Goal: Task Accomplishment & Management: Use online tool/utility

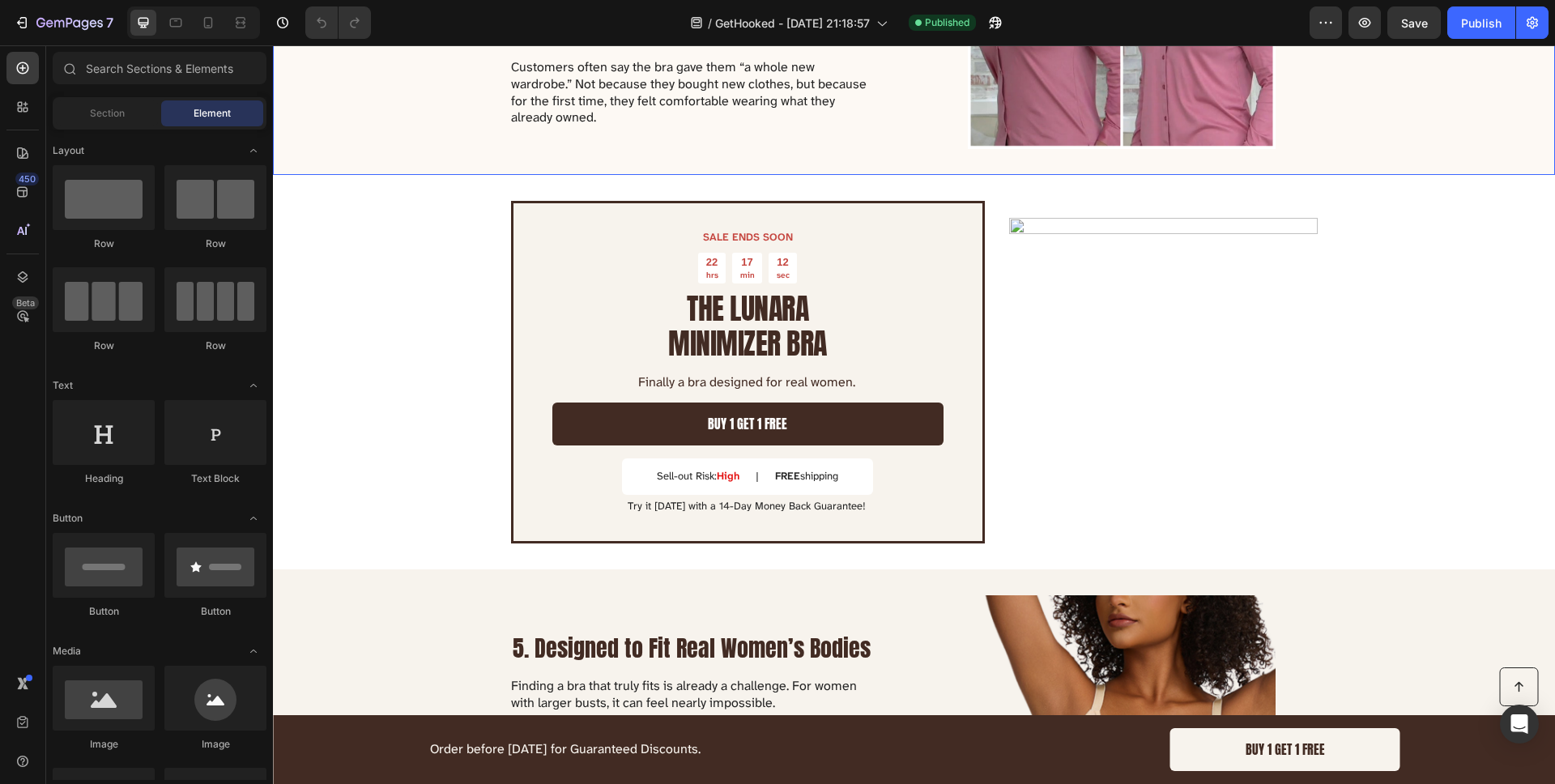
scroll to position [1732, 0]
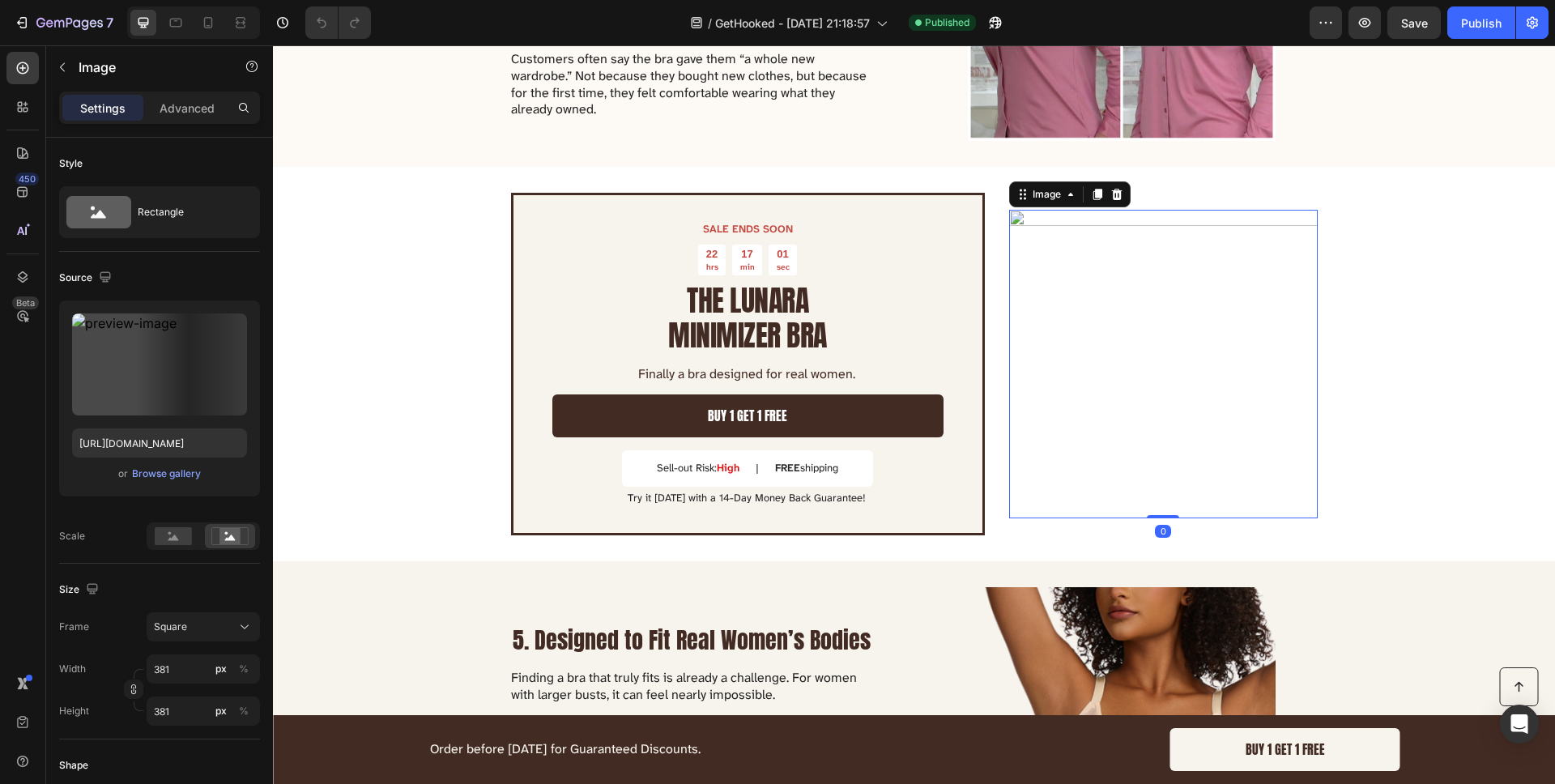
click at [1062, 214] on img at bounding box center [1163, 363] width 308 height 308
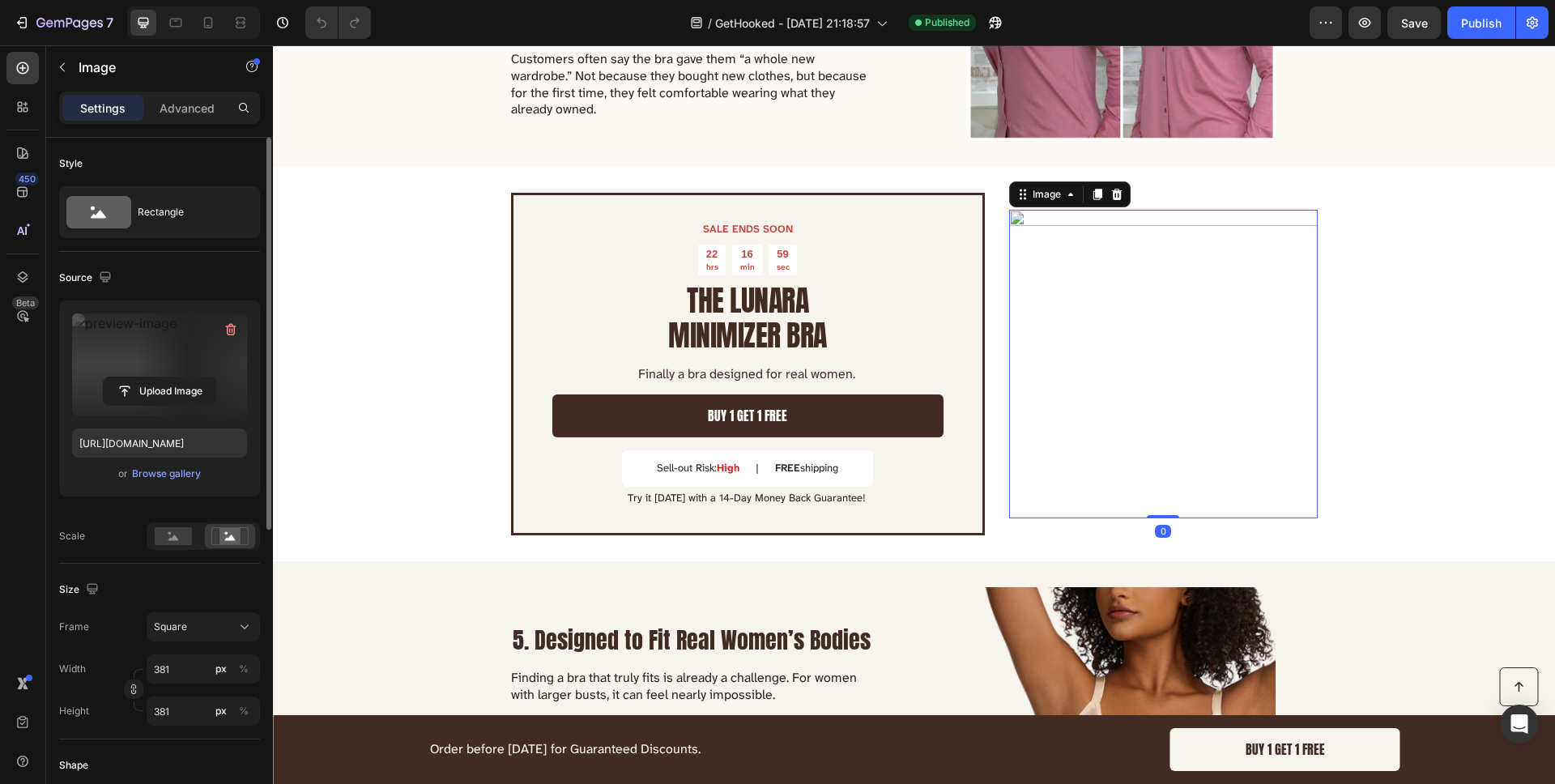
click at [178, 332] on label at bounding box center [160, 364] width 175 height 102
click at [178, 377] on input "file" at bounding box center [160, 391] width 112 height 28
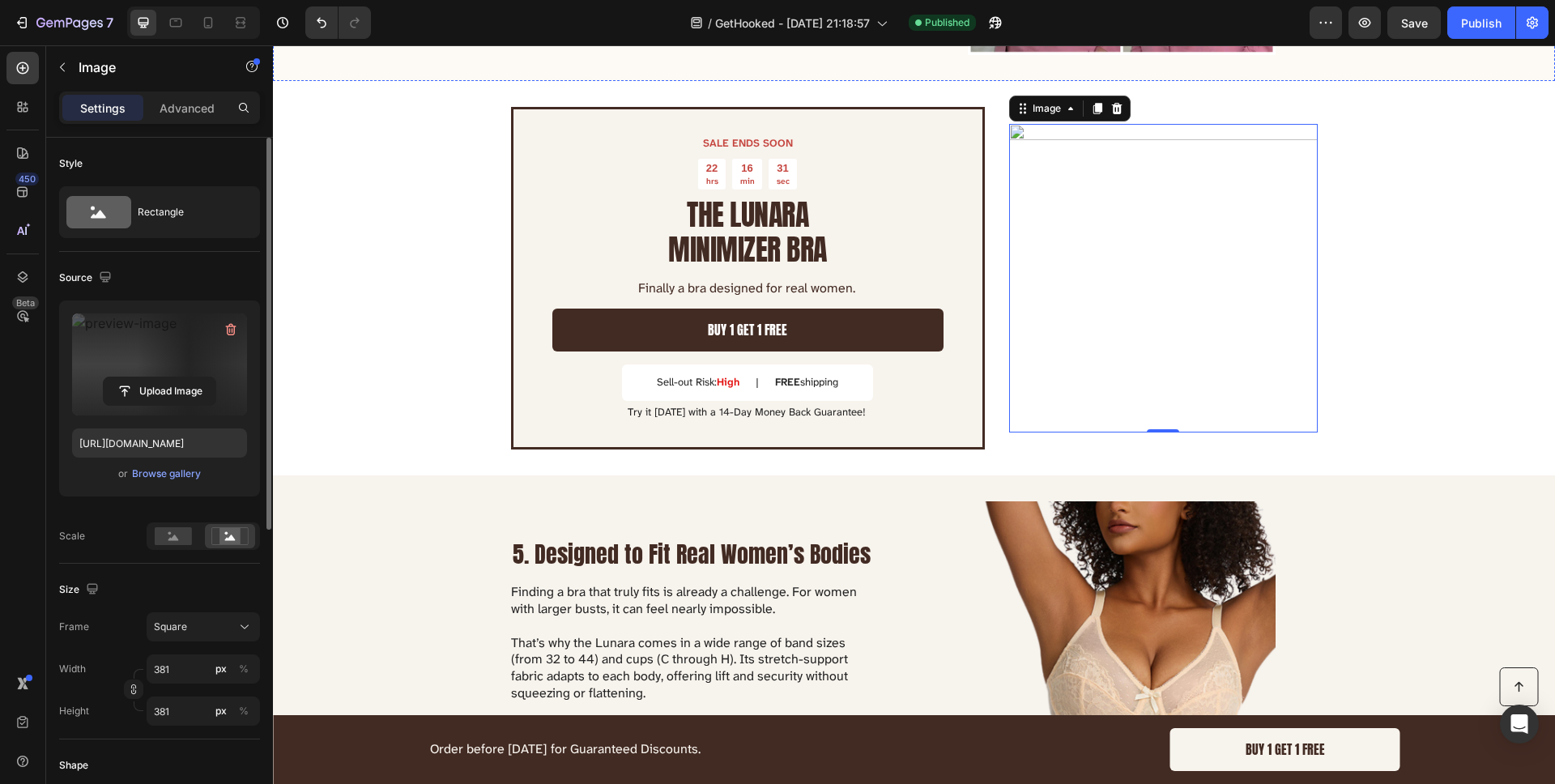
scroll to position [1819, 0]
click at [230, 329] on icon "button" at bounding box center [230, 329] width 17 height 17
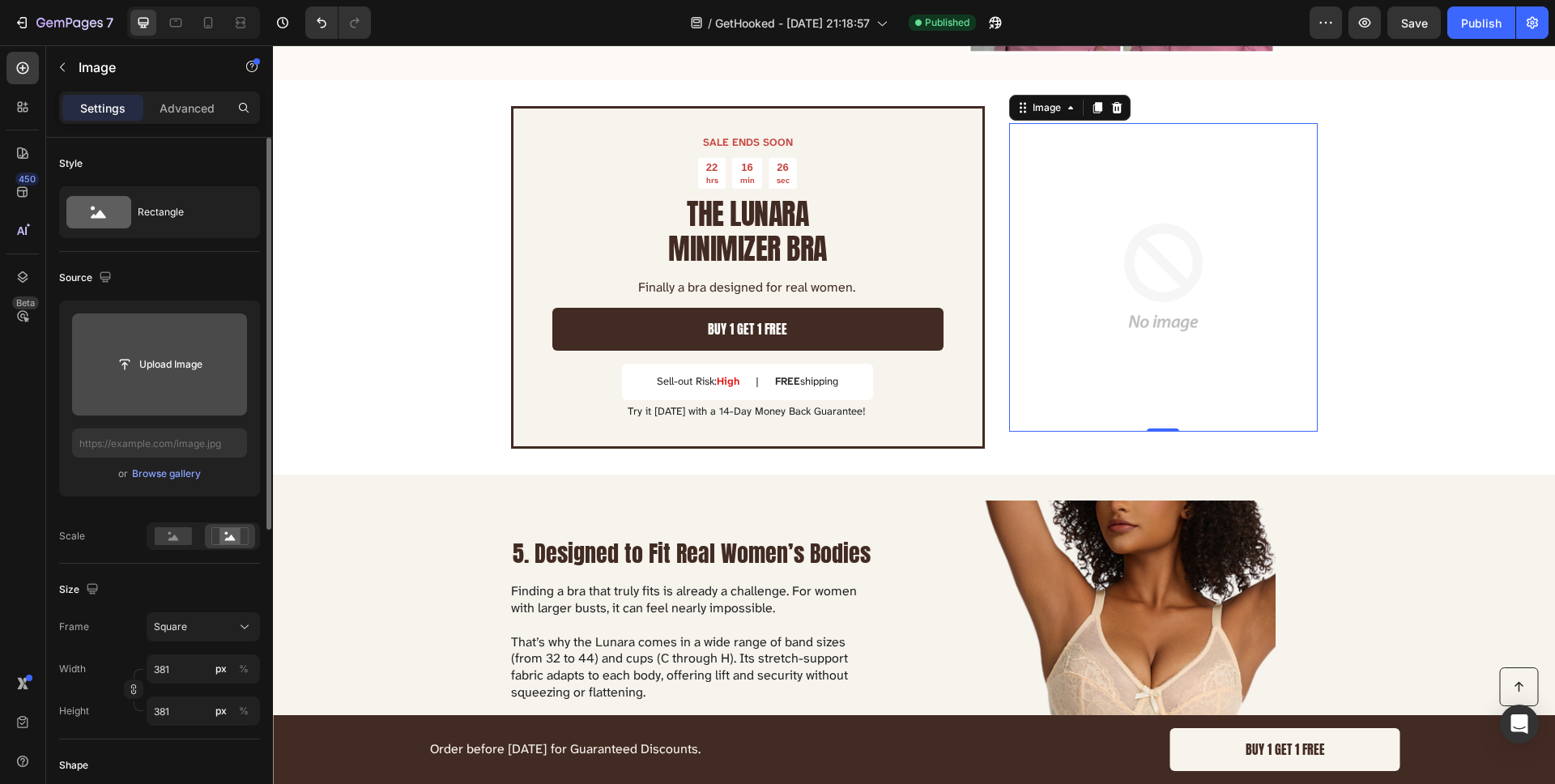
click at [170, 345] on input "file" at bounding box center [160, 364] width 175 height 102
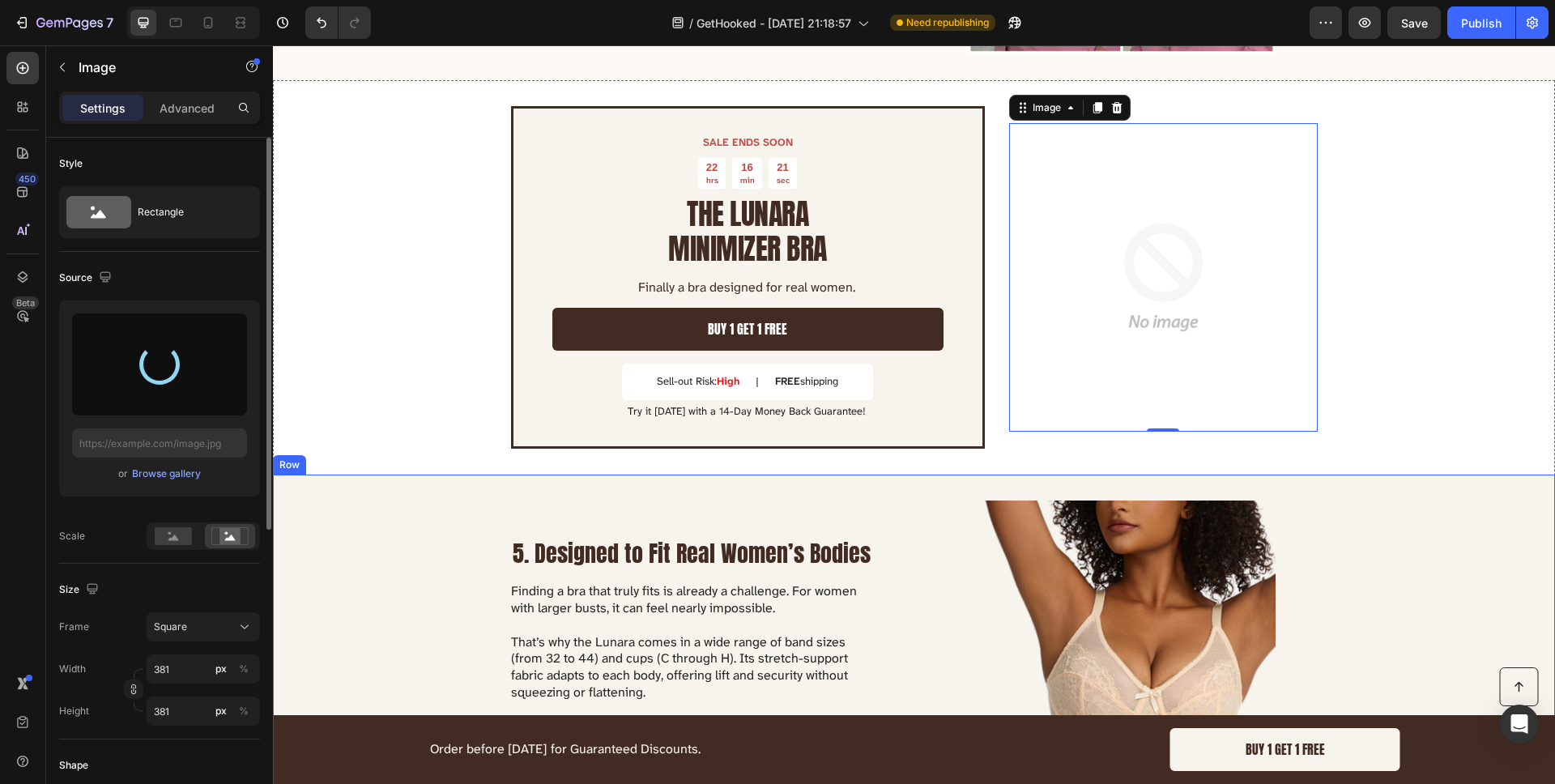
type input "[URL][DOMAIN_NAME]"
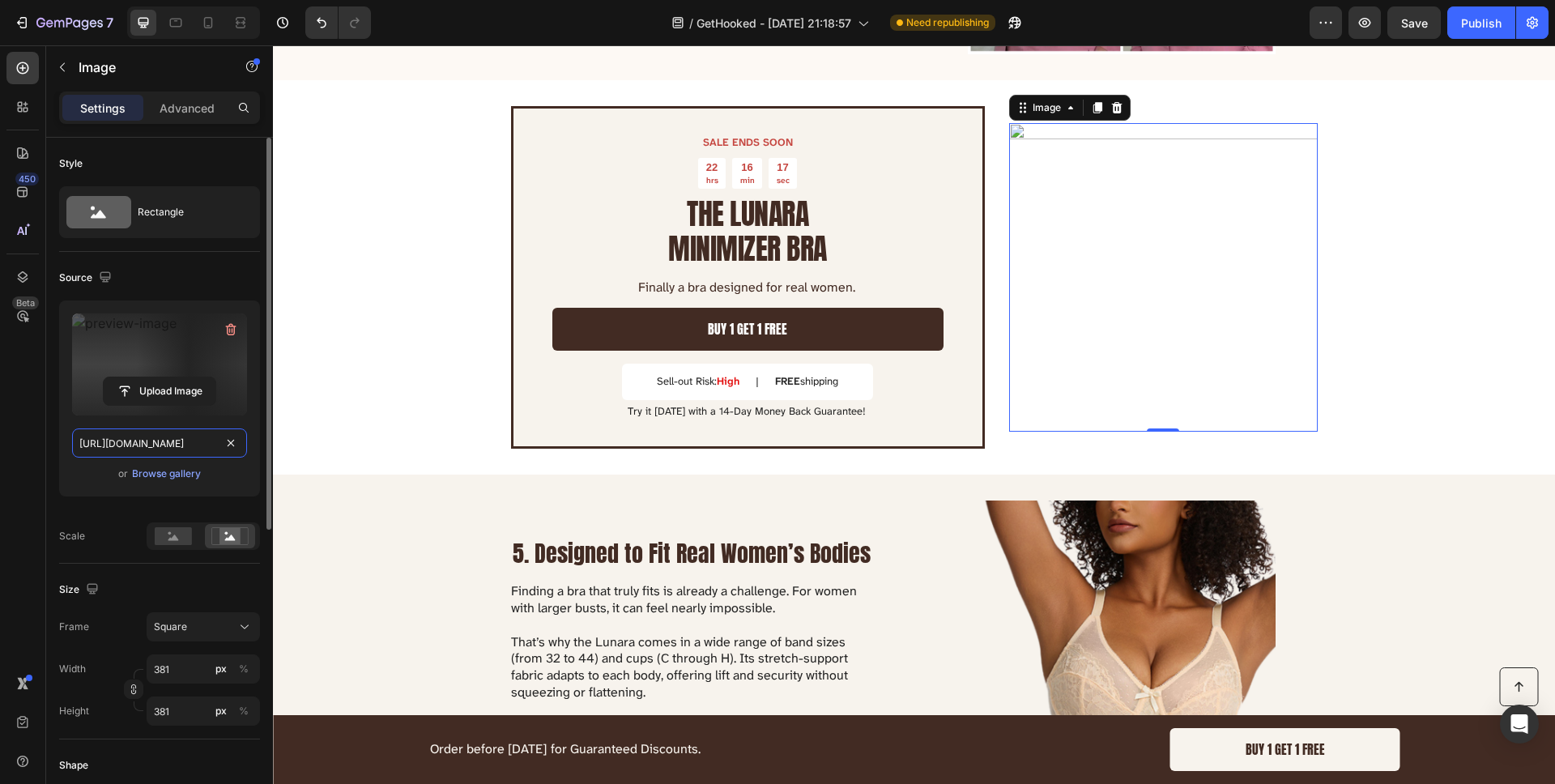
click at [182, 436] on input "[URL][DOMAIN_NAME]" at bounding box center [160, 443] width 175 height 29
drag, startPoint x: 225, startPoint y: 440, endPoint x: 233, endPoint y: 446, distance: 10.0
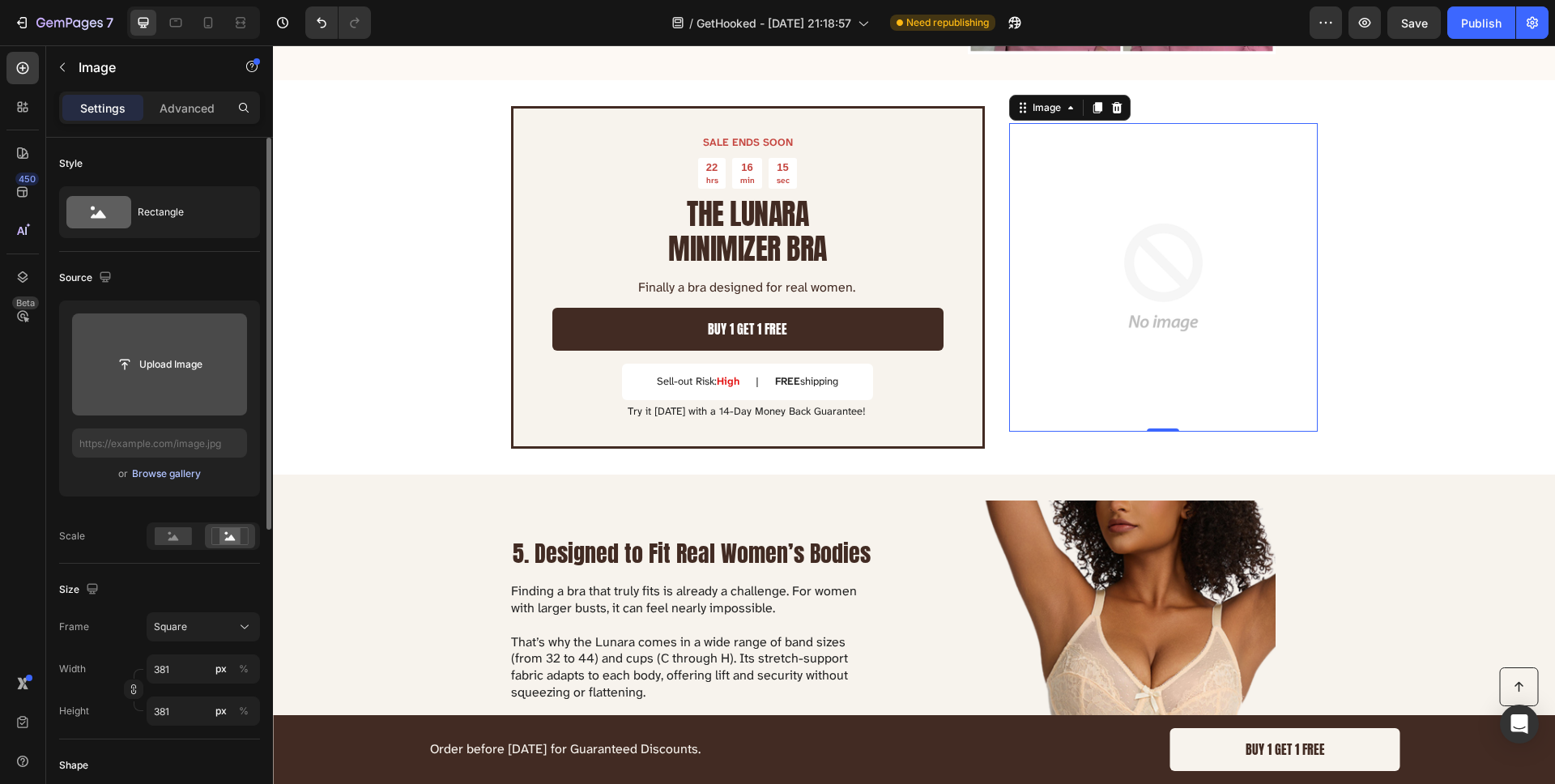
click at [164, 473] on div "Browse gallery" at bounding box center [166, 473] width 69 height 15
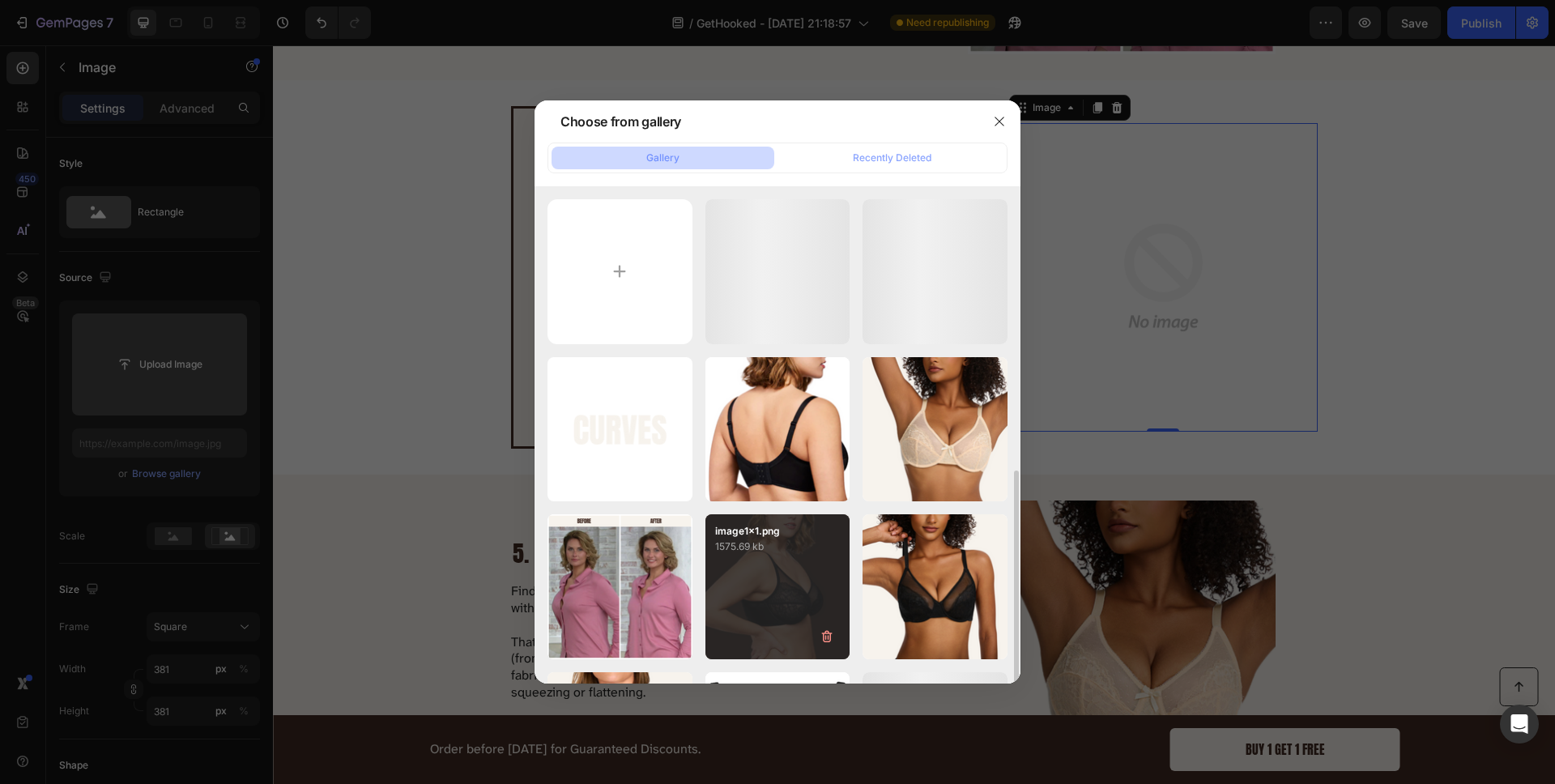
scroll to position [405, 0]
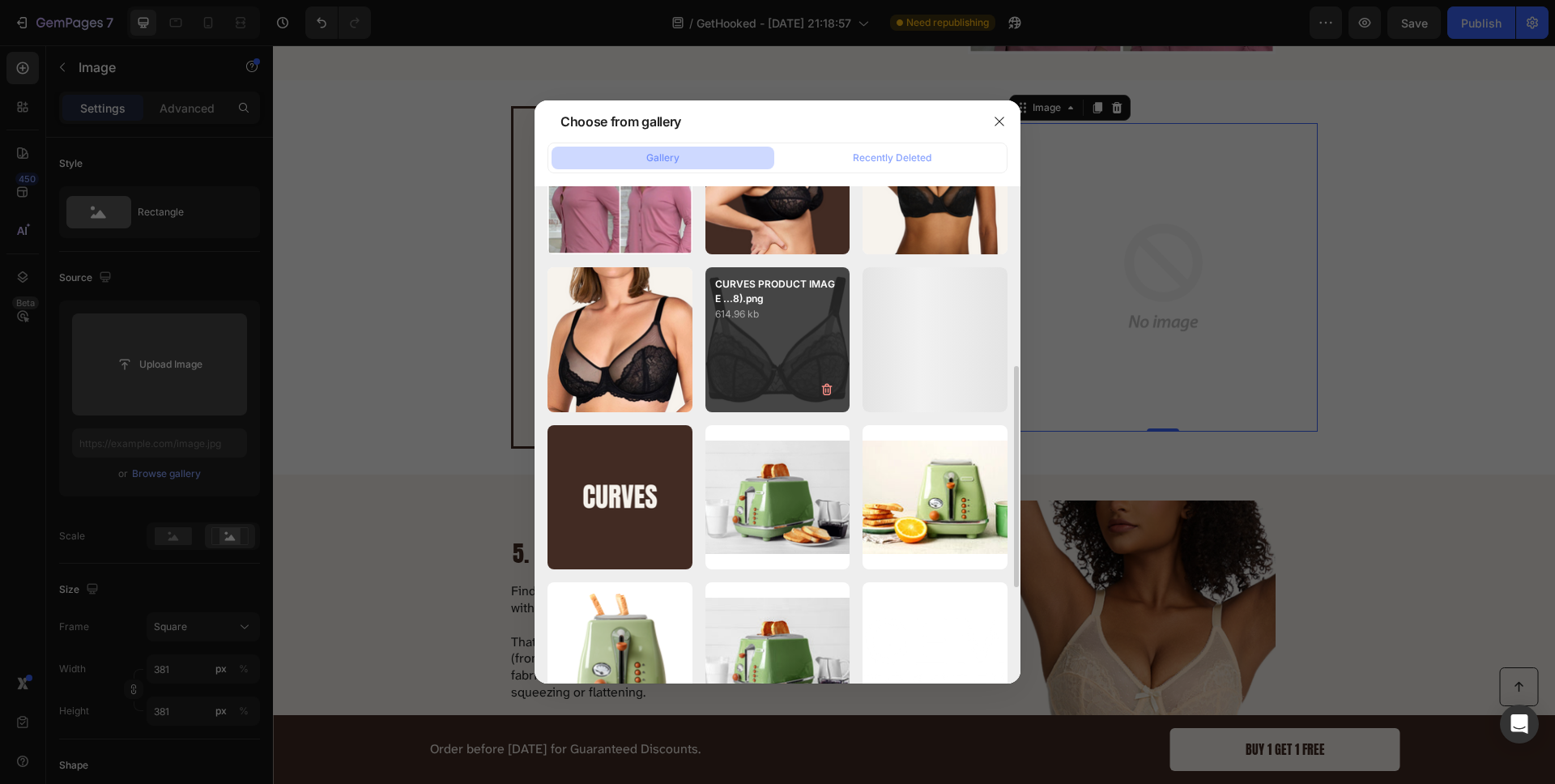
click at [773, 343] on div "CURVES PRODUCT IMAGE ...8).png 614.96 kb" at bounding box center [778, 340] width 145 height 145
type input "[URL][DOMAIN_NAME]"
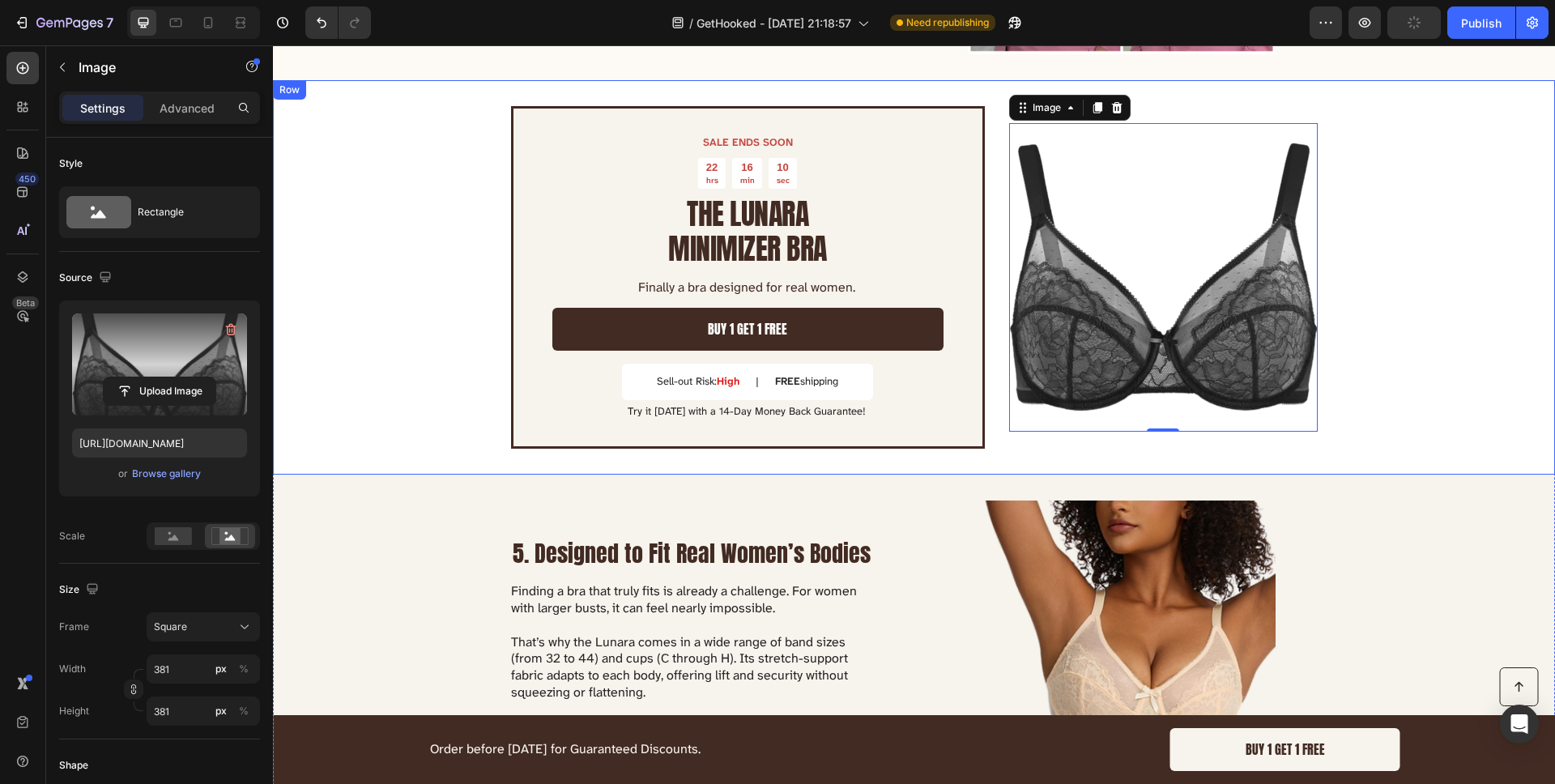
click at [1366, 265] on div "SALE ENDS SOON Text Block 22 hrs 16 min 10 sec Countdown Timer THE LUNARA MINIM…" at bounding box center [914, 278] width 1282 height 395
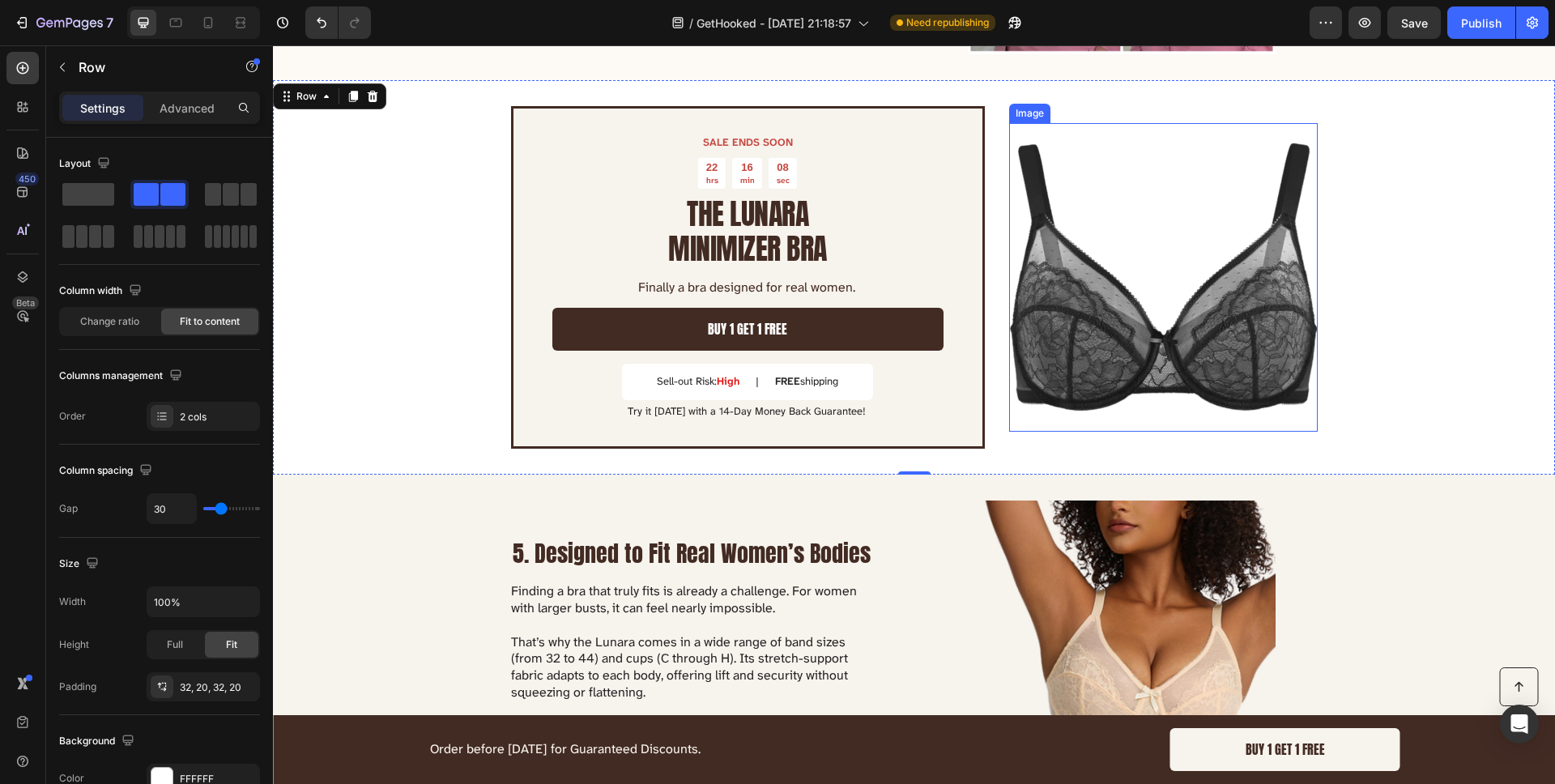
click at [1150, 243] on img at bounding box center [1163, 277] width 308 height 308
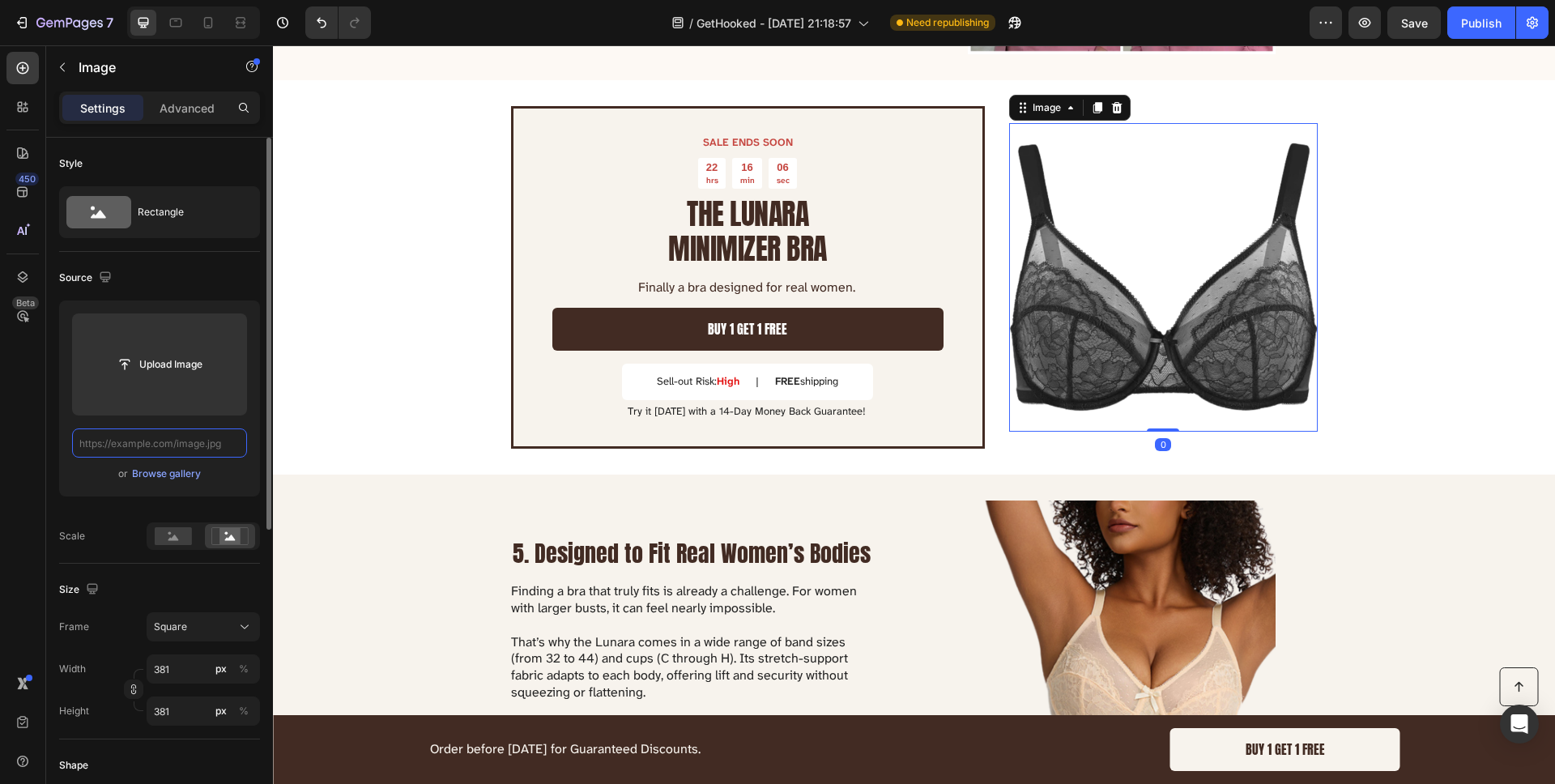
scroll to position [0, 0]
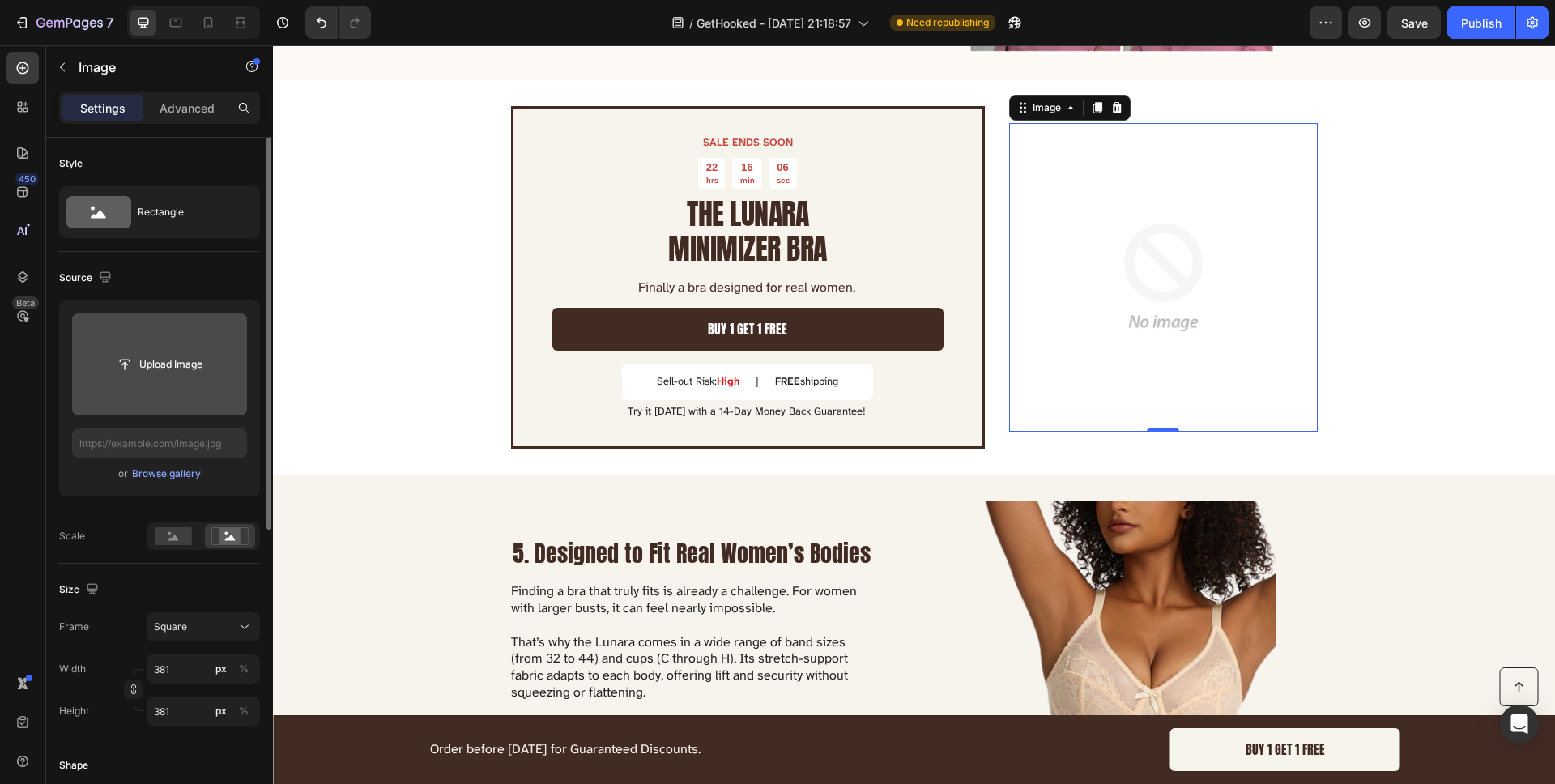
click at [187, 361] on input "file" at bounding box center [160, 365] width 112 height 28
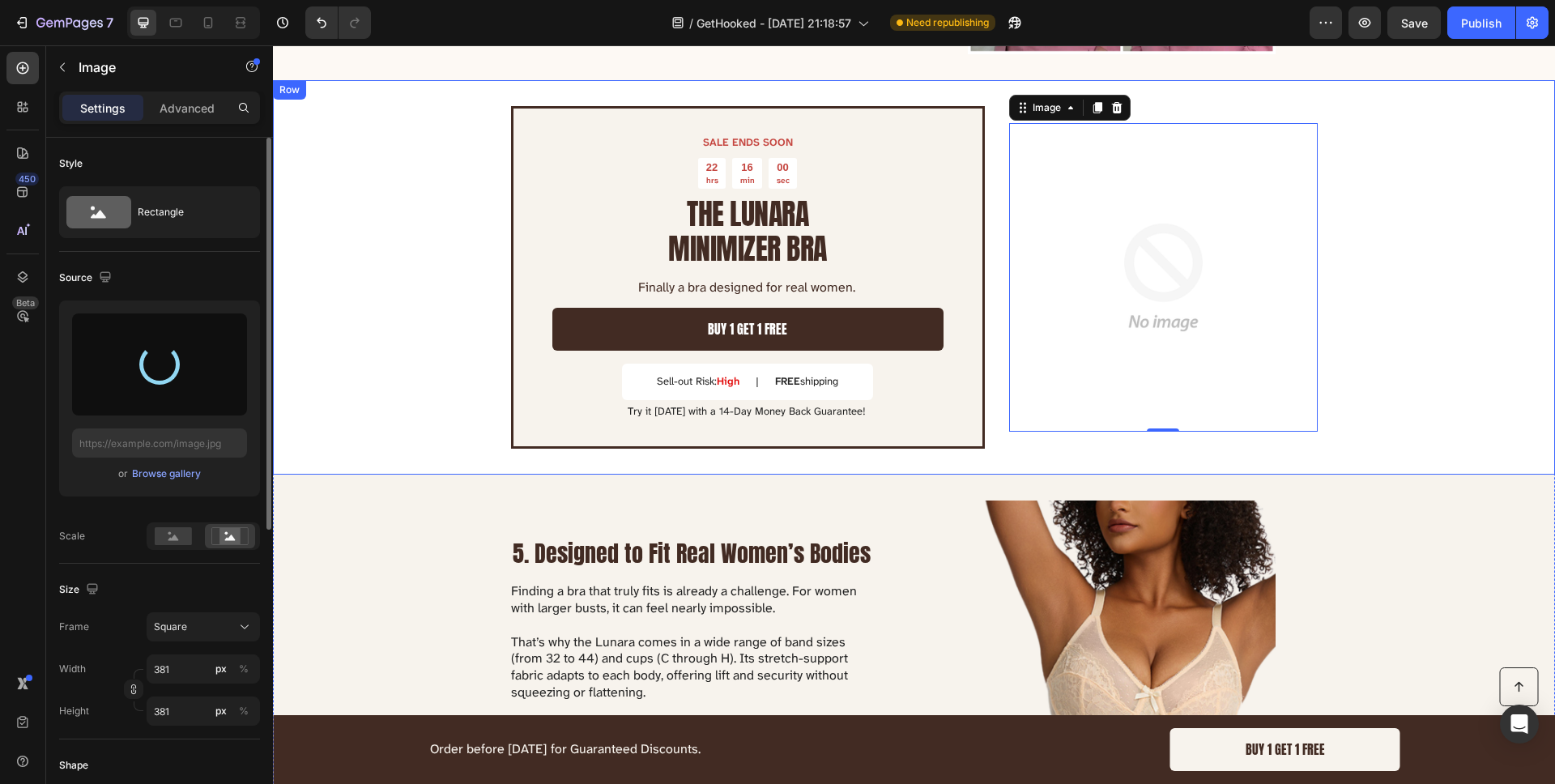
type input "[URL][DOMAIN_NAME]"
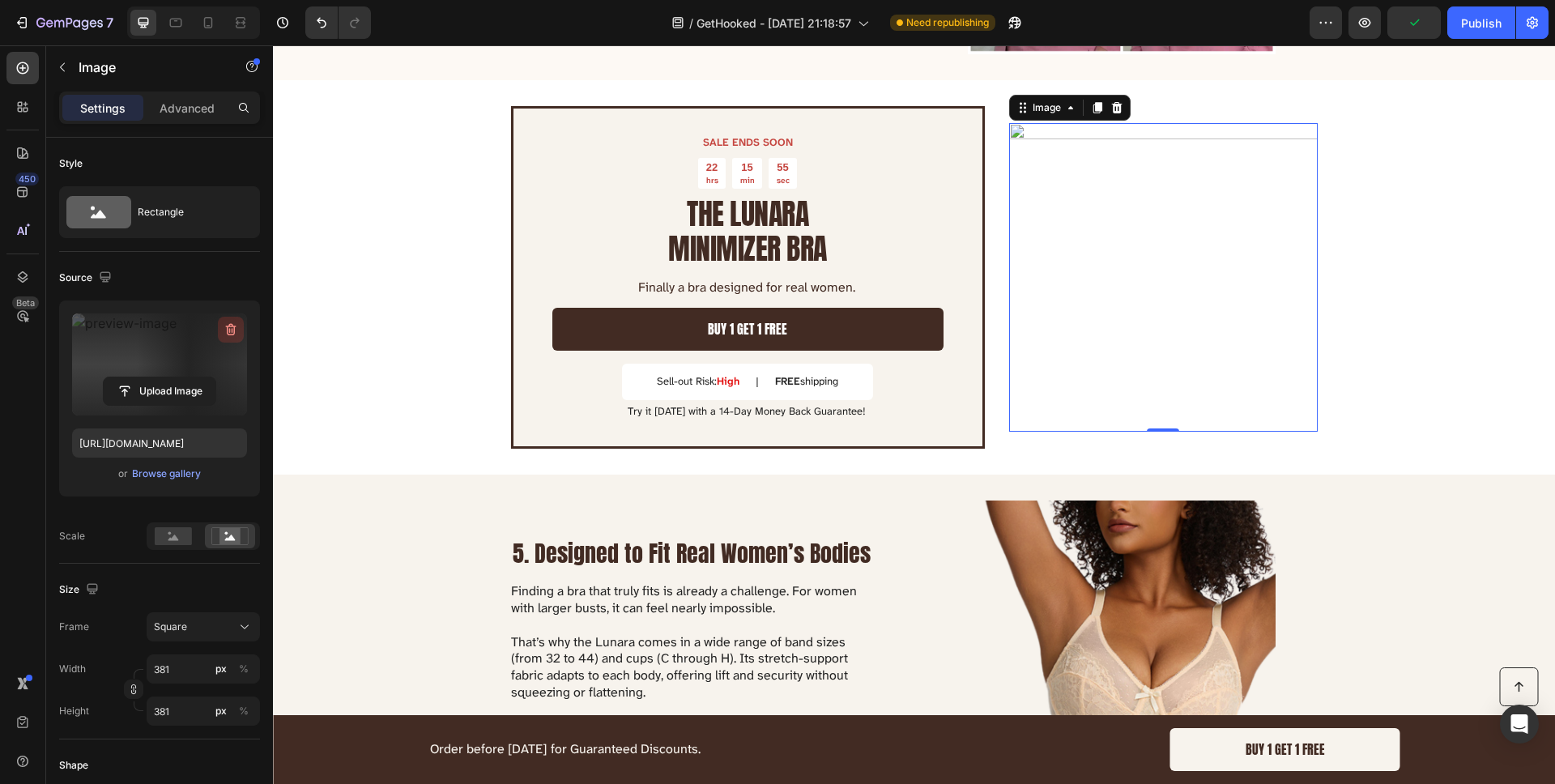
click at [231, 329] on icon "button" at bounding box center [232, 331] width 2 height 5
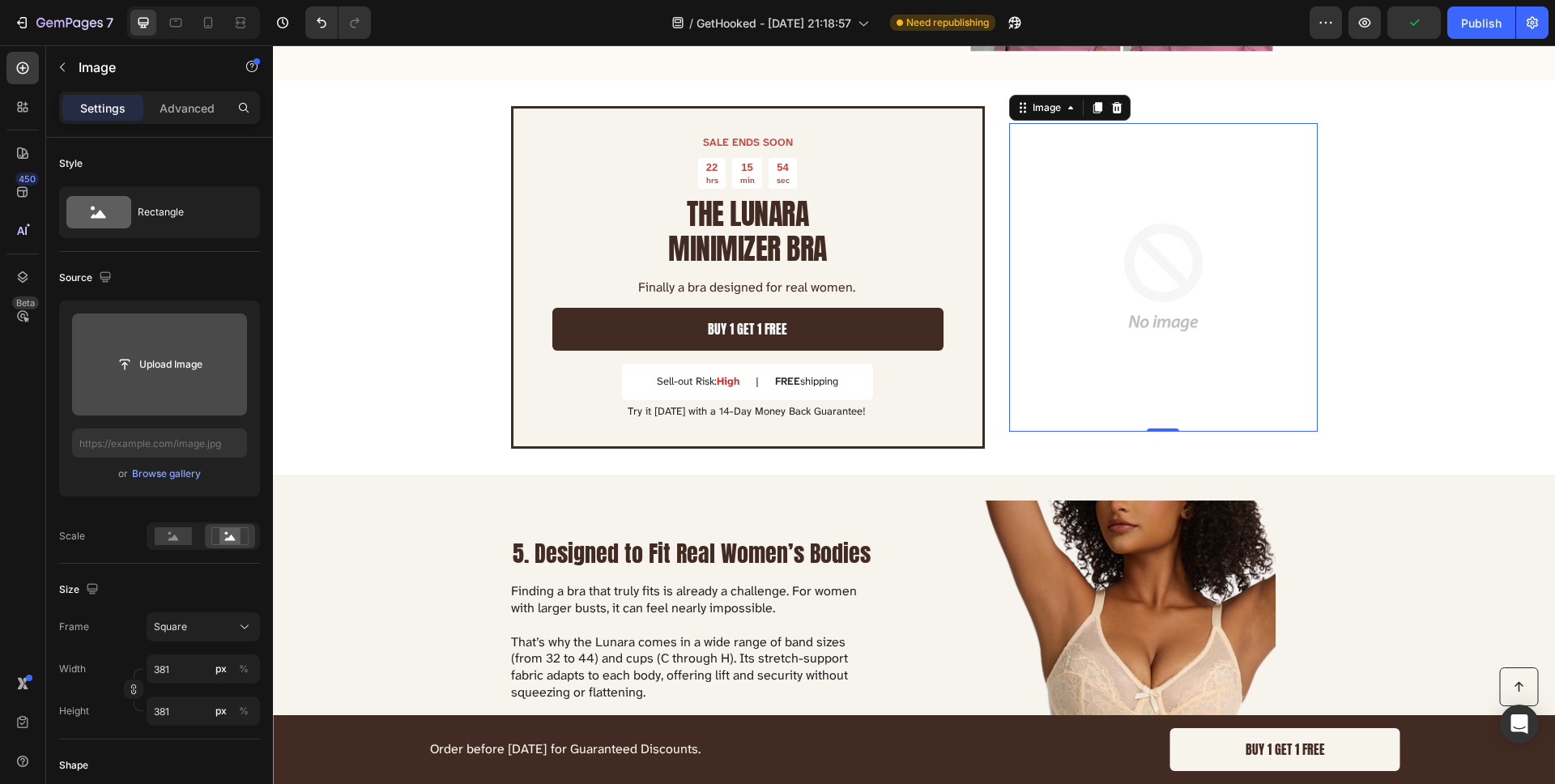
click at [173, 361] on input "file" at bounding box center [160, 365] width 112 height 28
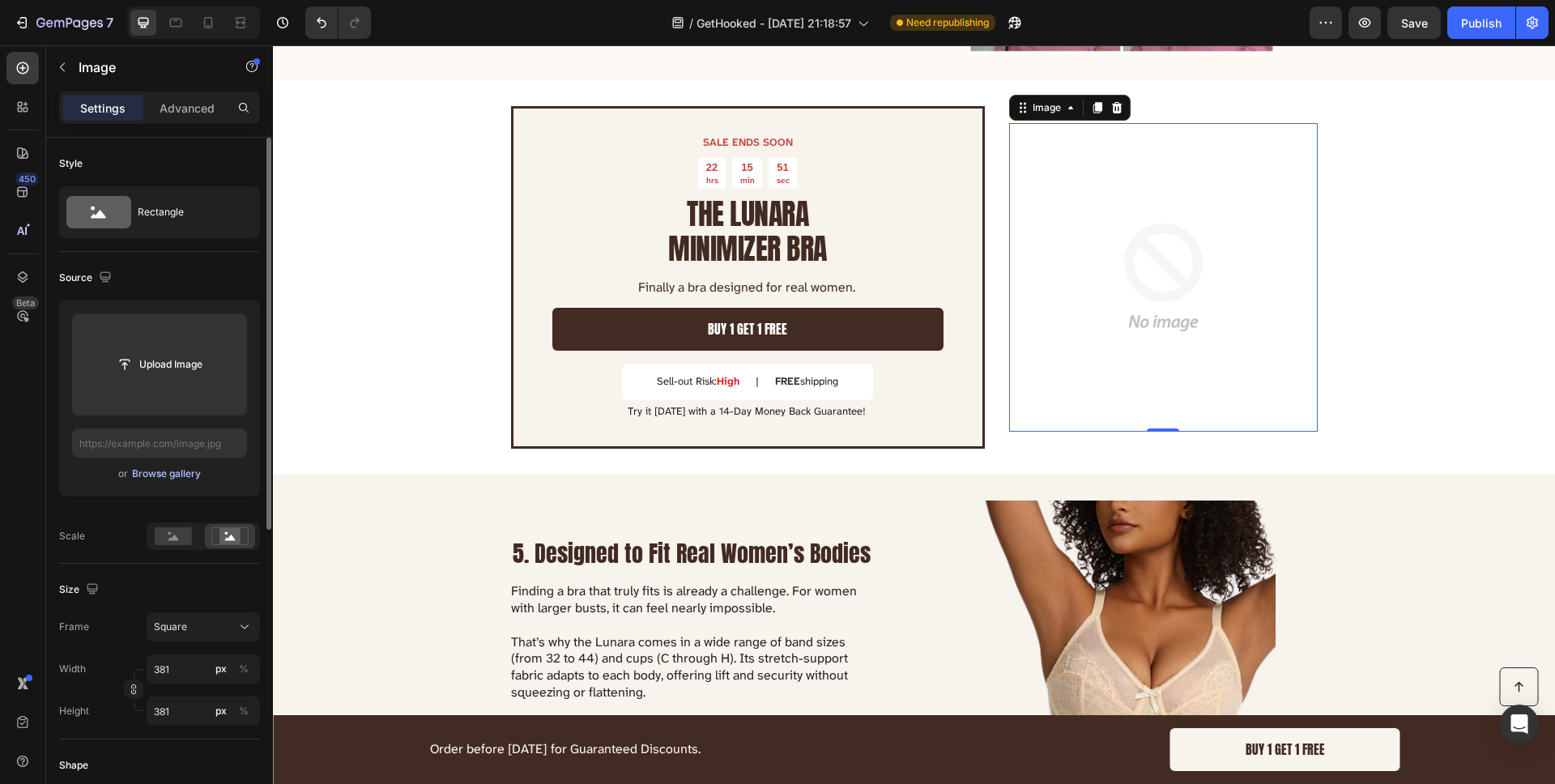
click at [197, 468] on div "Browse gallery" at bounding box center [166, 473] width 69 height 15
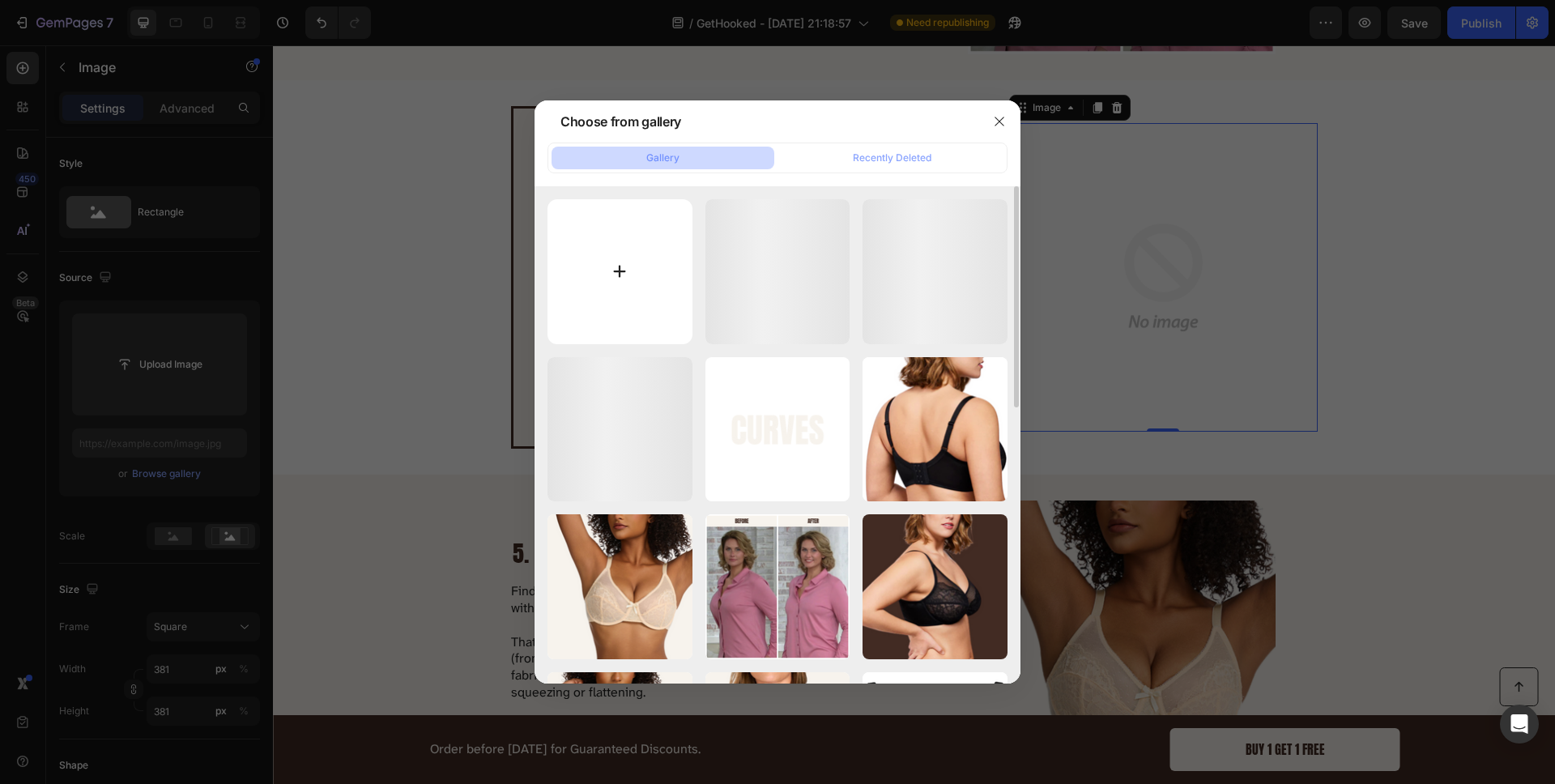
click at [626, 226] on input "file" at bounding box center [620, 272] width 145 height 145
type input "C:\fakepath\CURVES PRODUCT IMAGE.png"
type input "[URL][DOMAIN_NAME]"
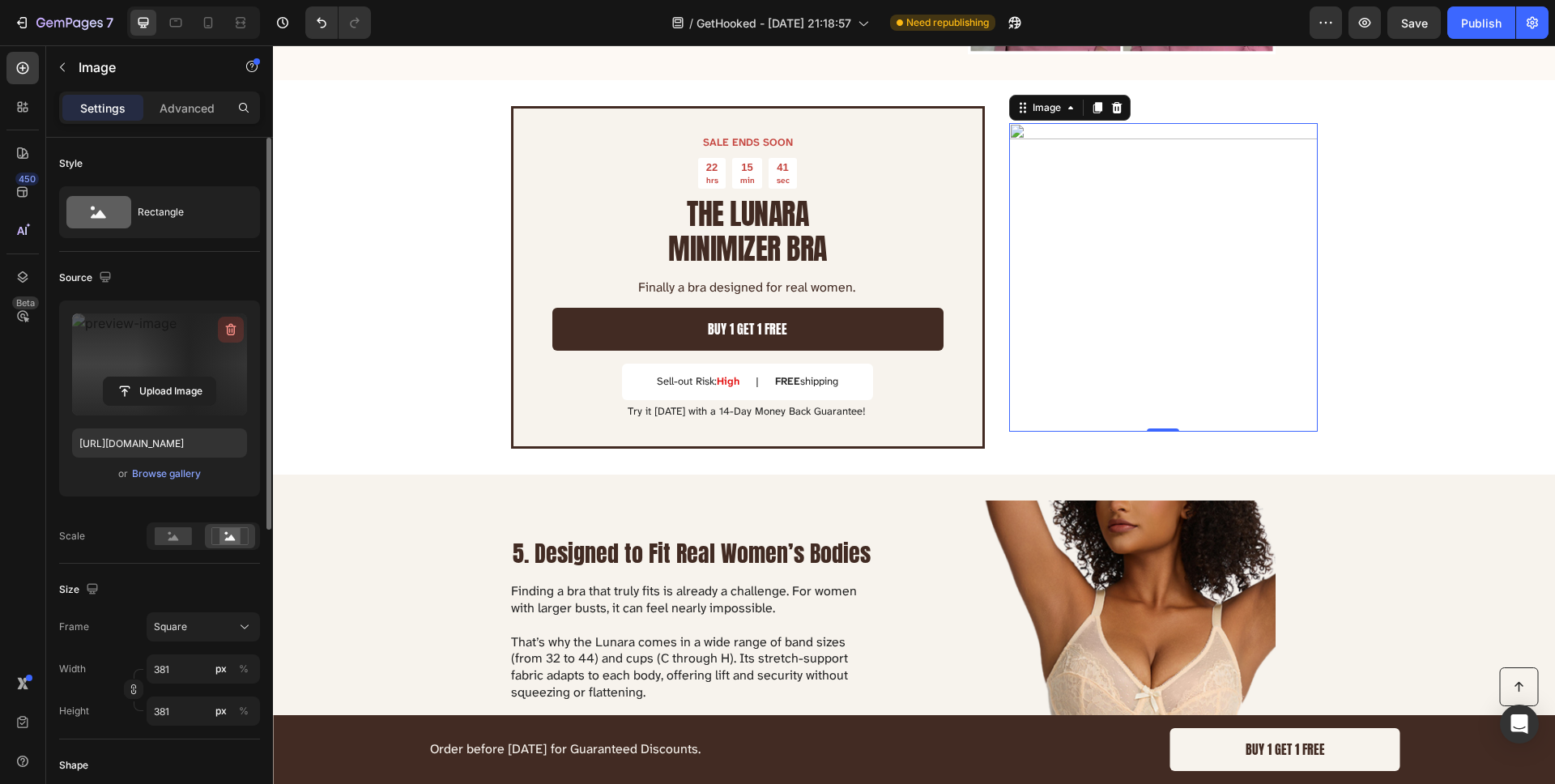
click at [226, 327] on icon "button" at bounding box center [230, 329] width 17 height 17
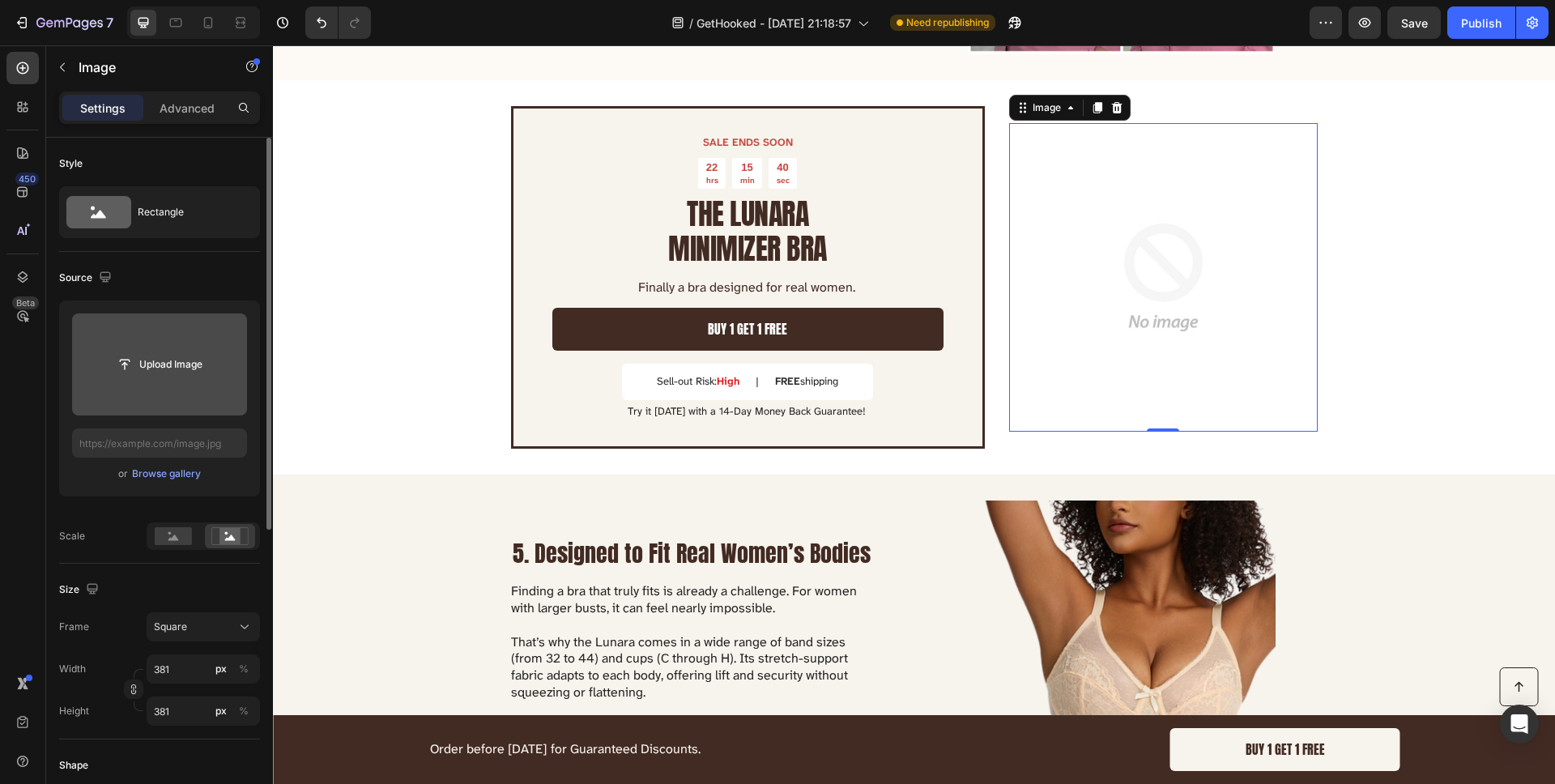
click at [185, 374] on input "file" at bounding box center [160, 365] width 112 height 28
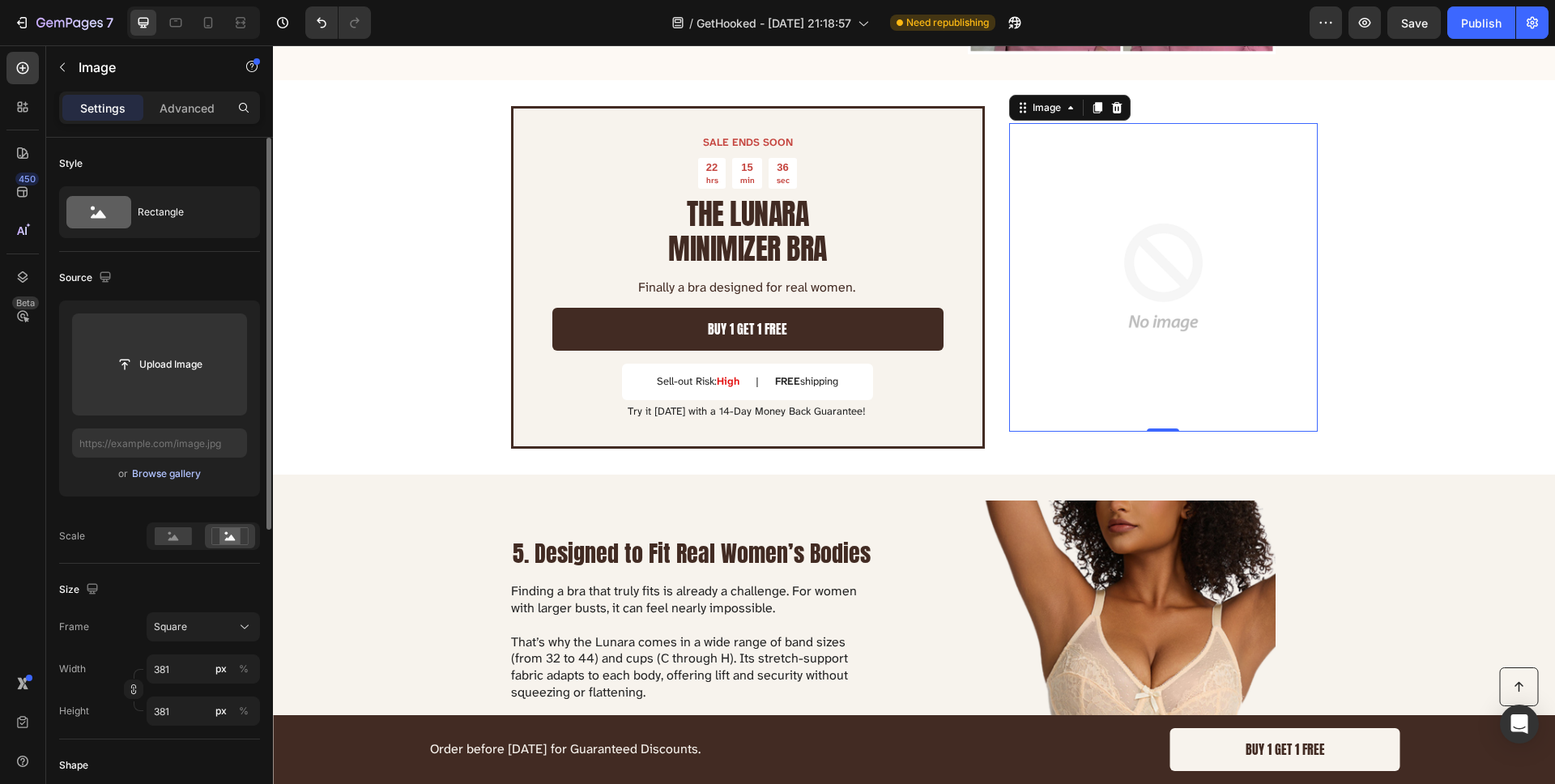
click at [182, 466] on div "Browse gallery" at bounding box center [166, 473] width 69 height 15
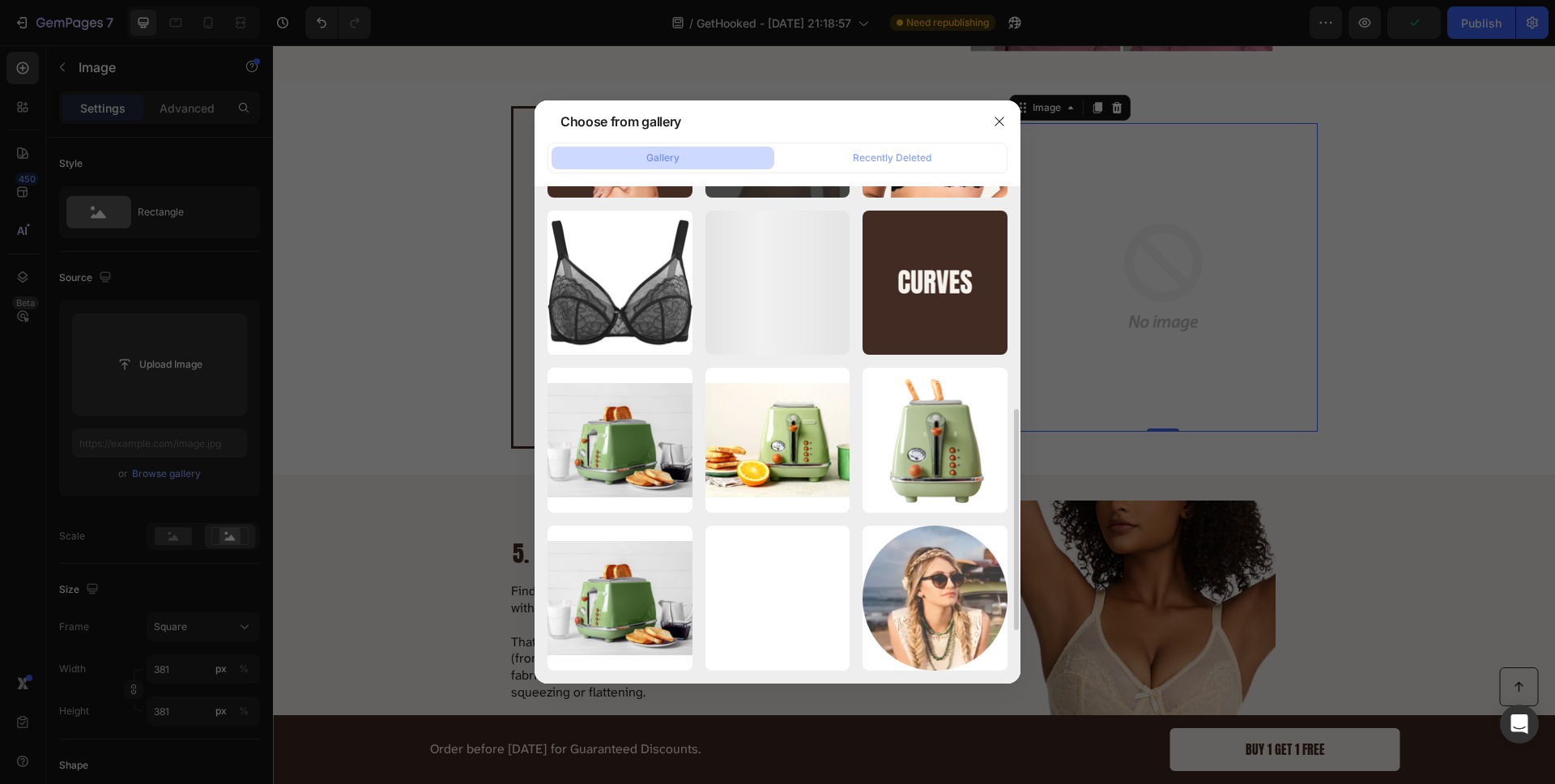
scroll to position [441, 0]
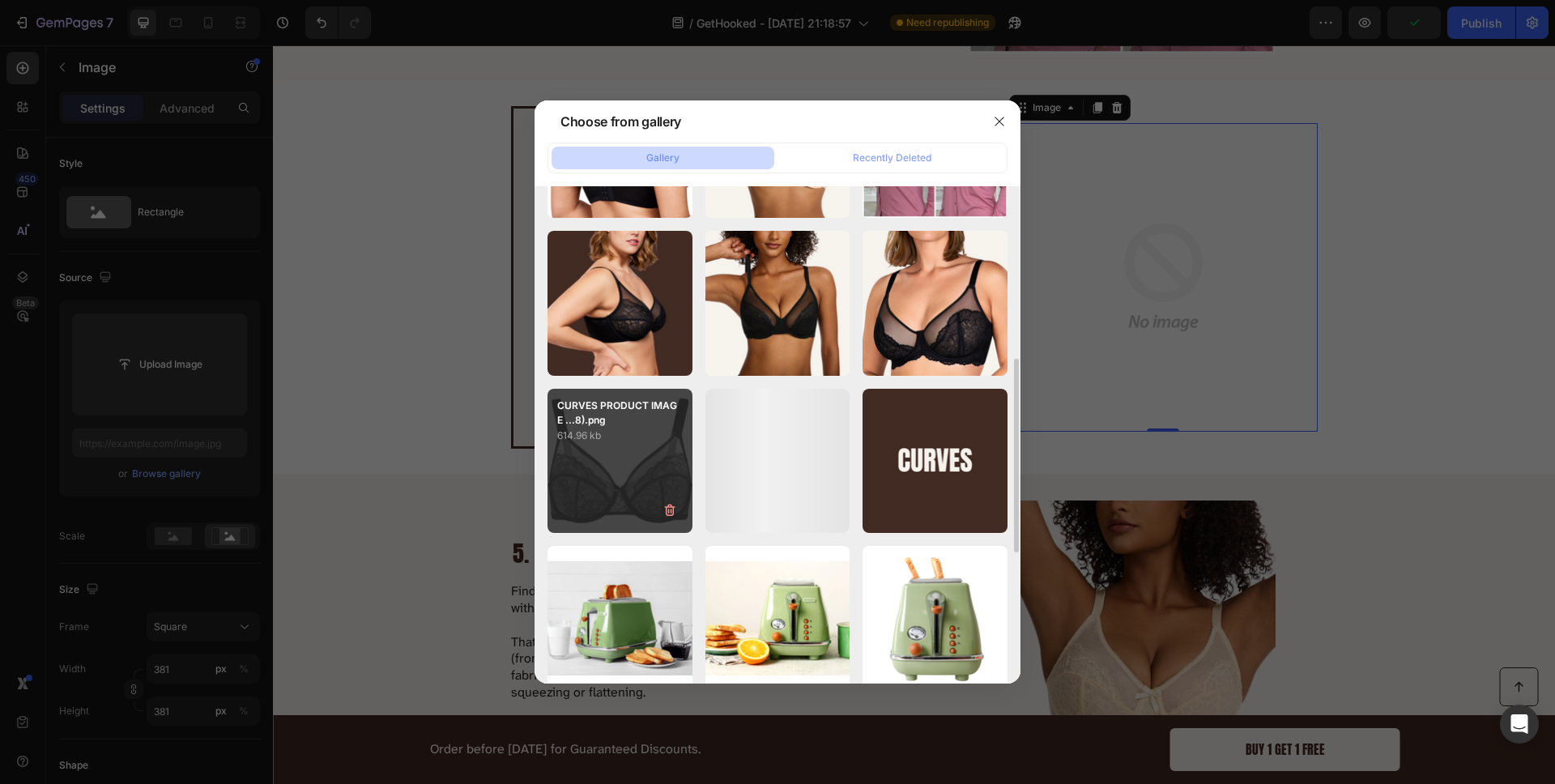
click at [635, 448] on div "CURVES PRODUCT IMAGE ...8).png 614.96 kb" at bounding box center [620, 461] width 145 height 145
type input "[URL][DOMAIN_NAME]"
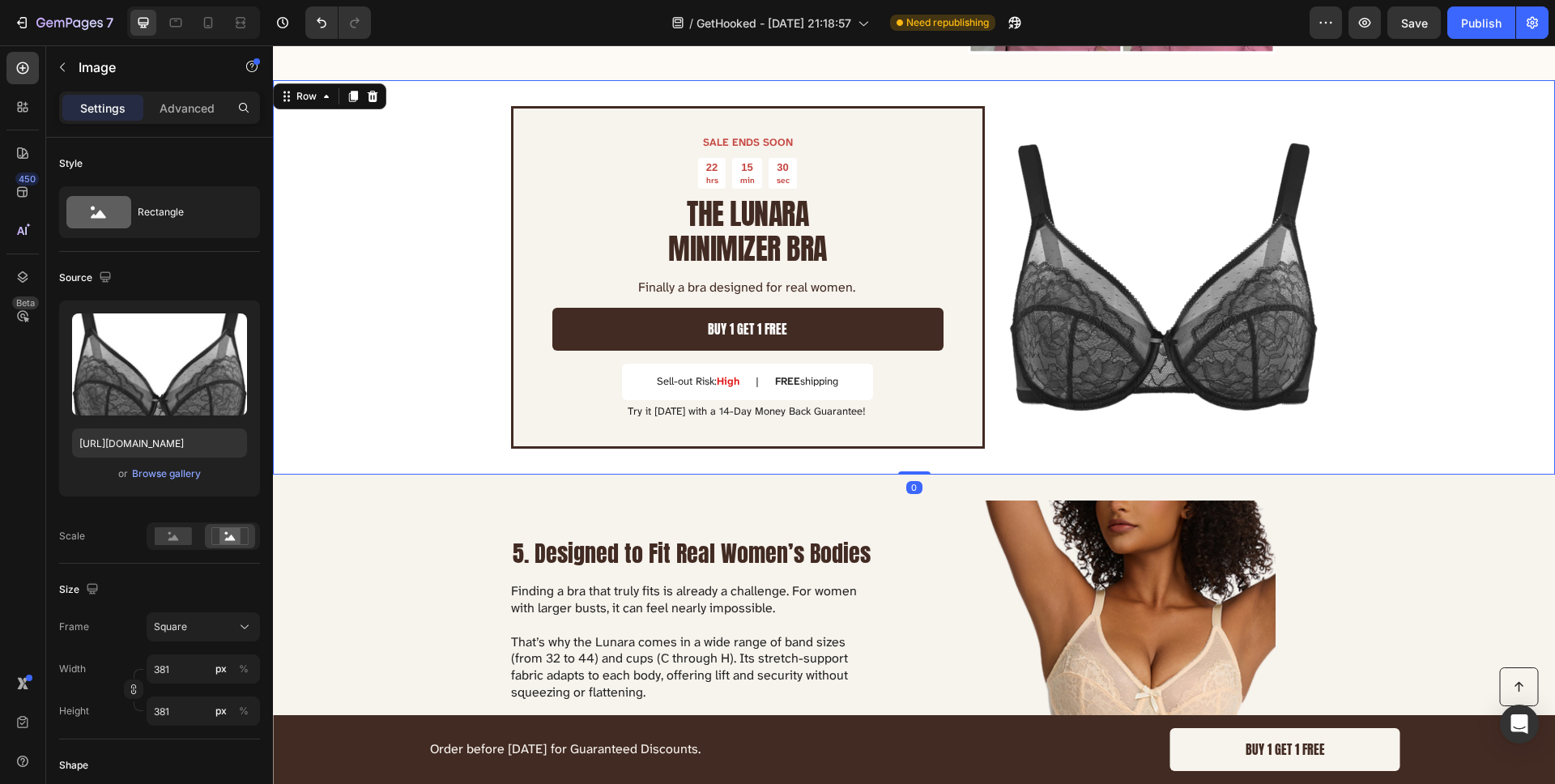
click at [1372, 238] on div "SALE ENDS SOON Text Block 22 hrs 15 min 30 sec Countdown Timer THE LUNARA MINIM…" at bounding box center [914, 278] width 1282 height 395
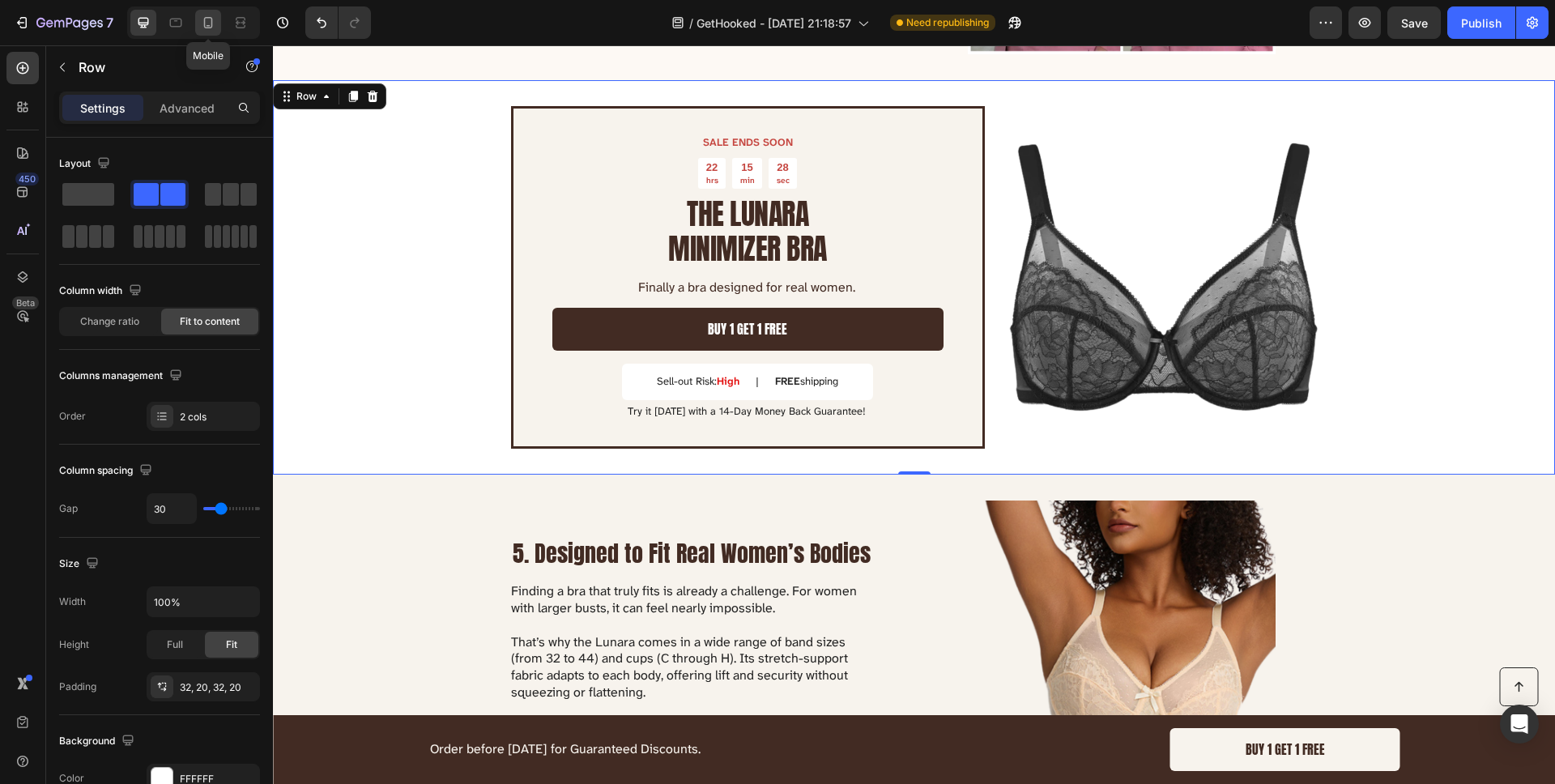
click at [201, 17] on icon at bounding box center [208, 23] width 17 height 17
type input "0"
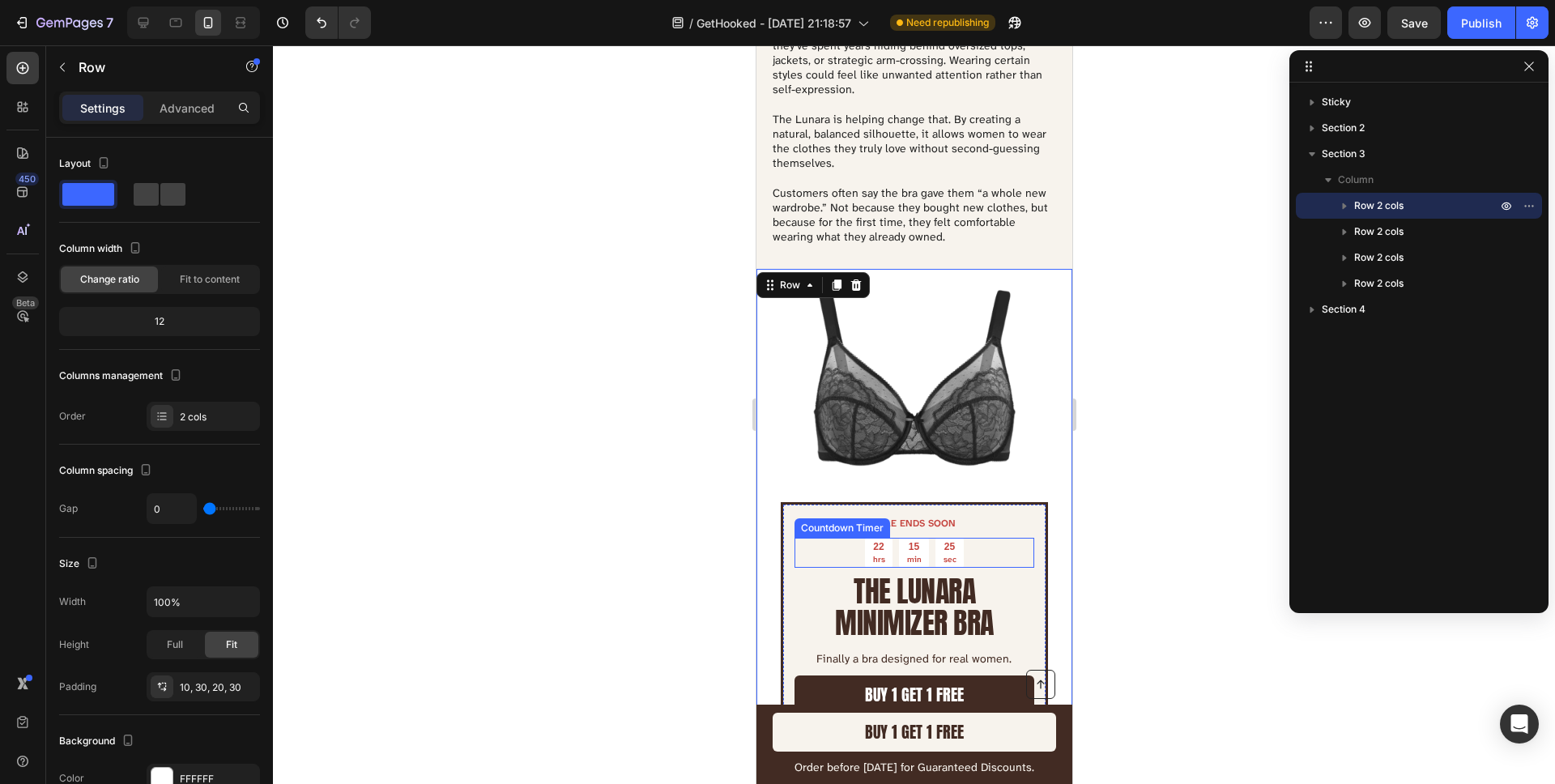
scroll to position [2592, 0]
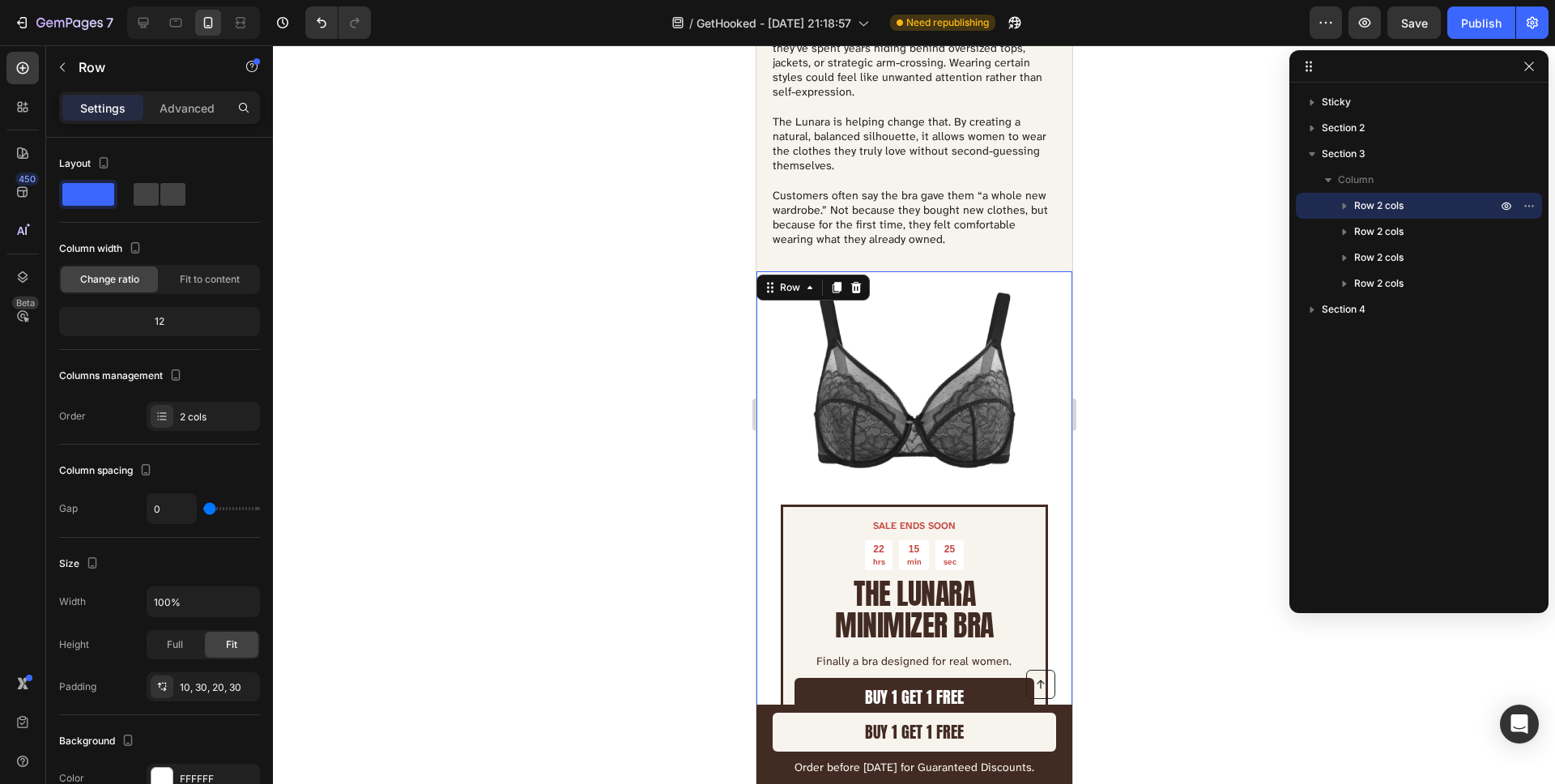
click at [562, 313] on div at bounding box center [914, 415] width 1282 height 739
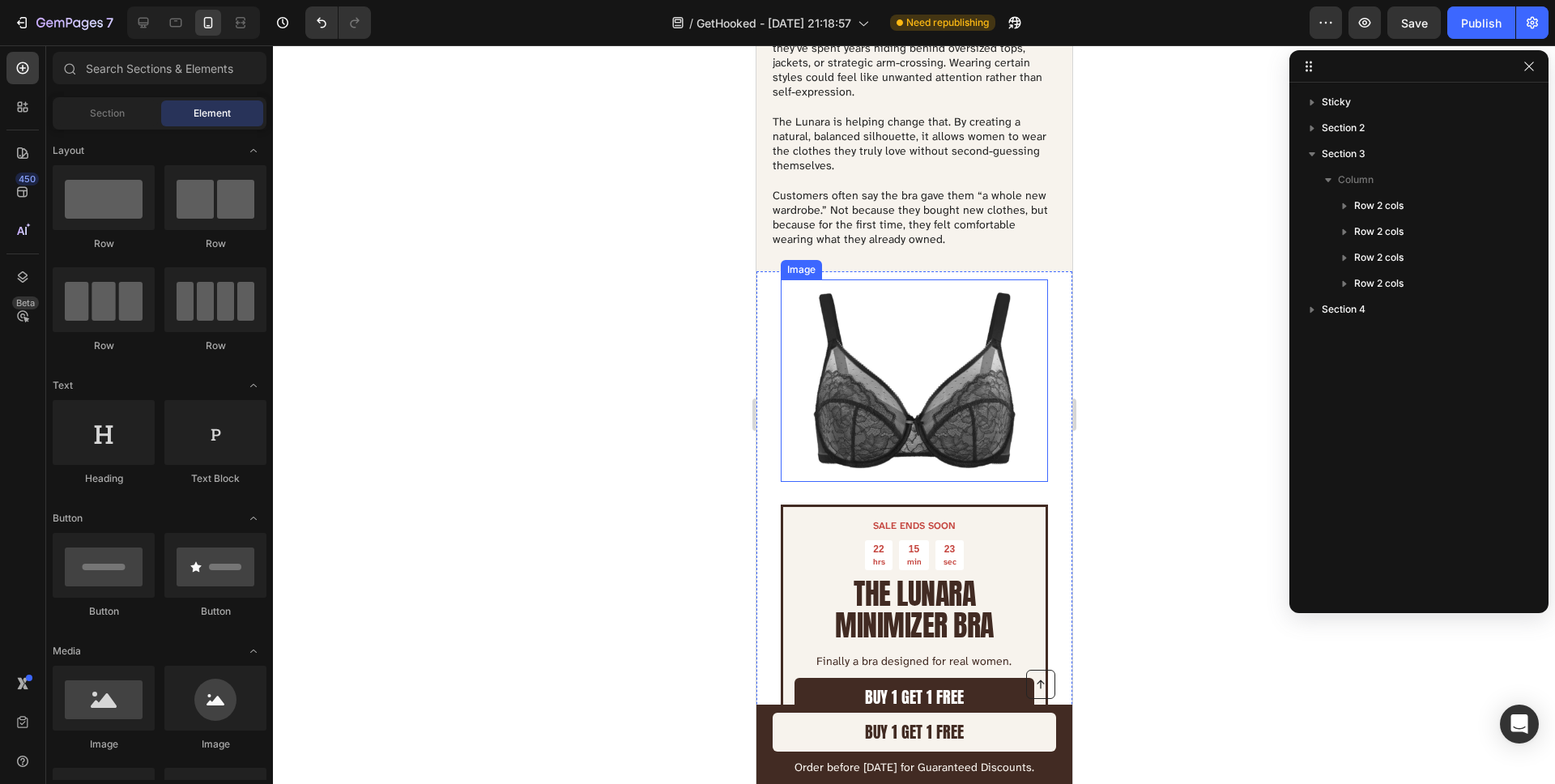
click at [824, 362] on img at bounding box center [913, 381] width 203 height 203
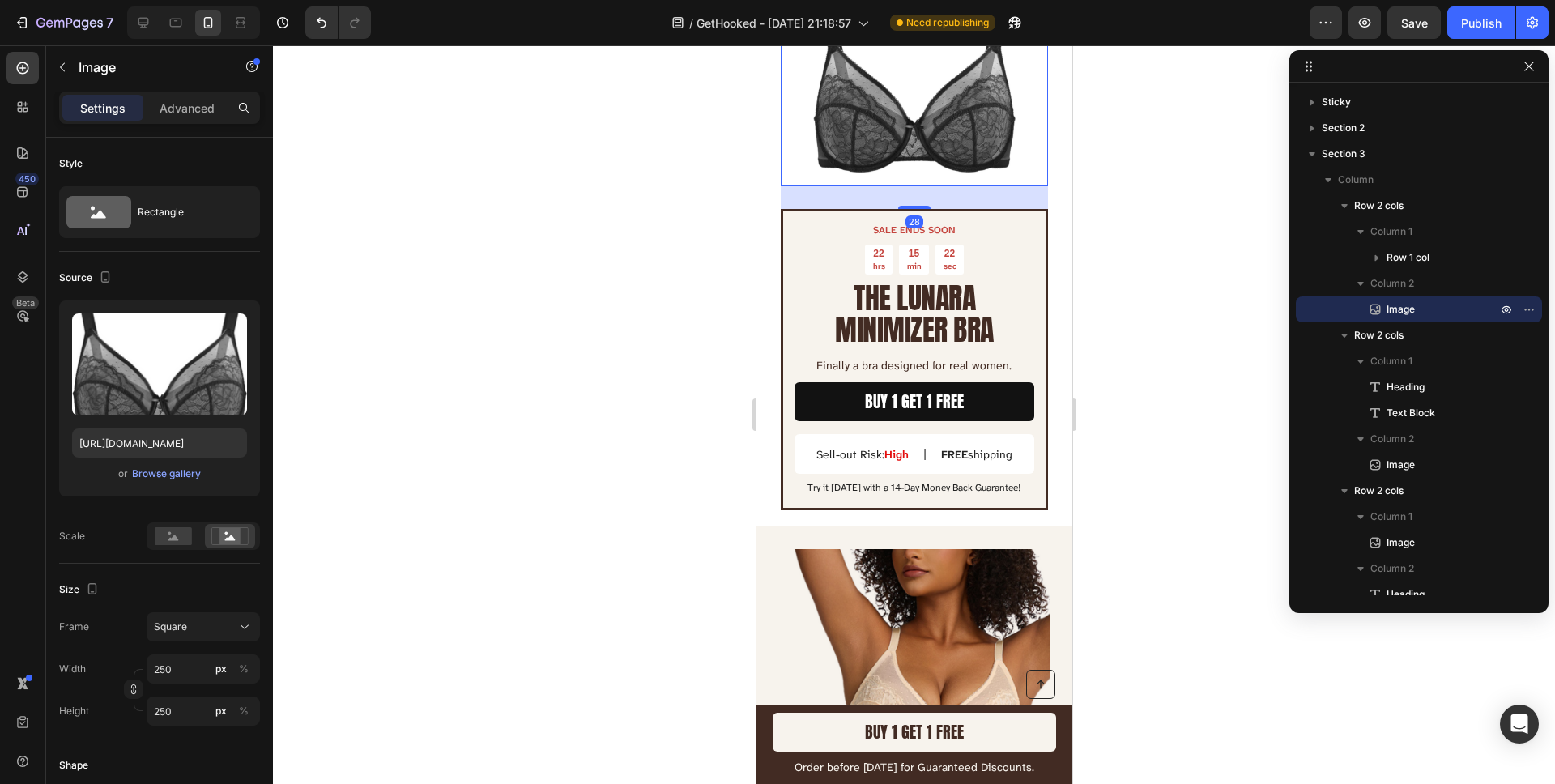
scroll to position [2930, 0]
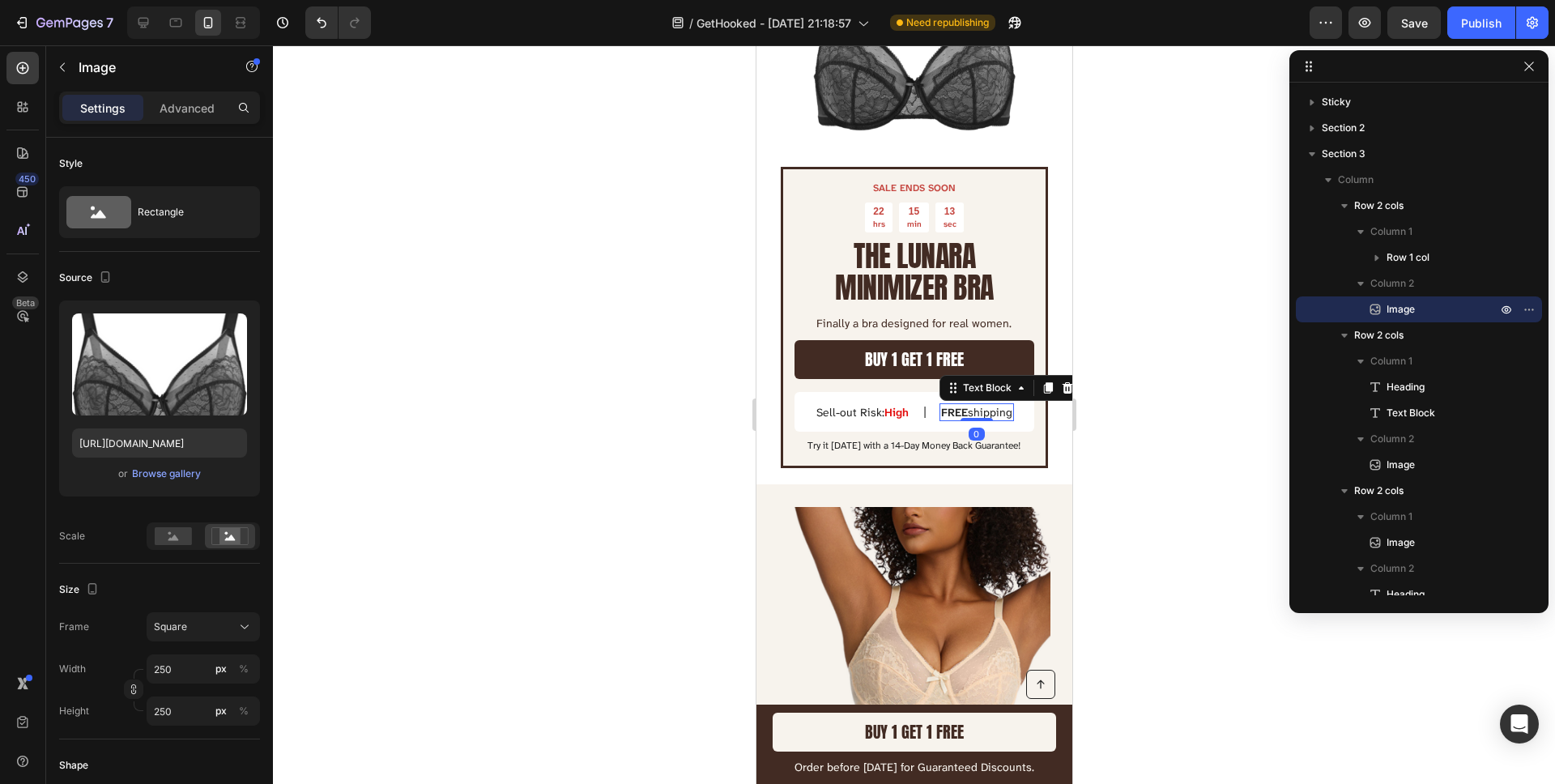
click at [952, 406] on strong "FREE" at bounding box center [953, 412] width 27 height 15
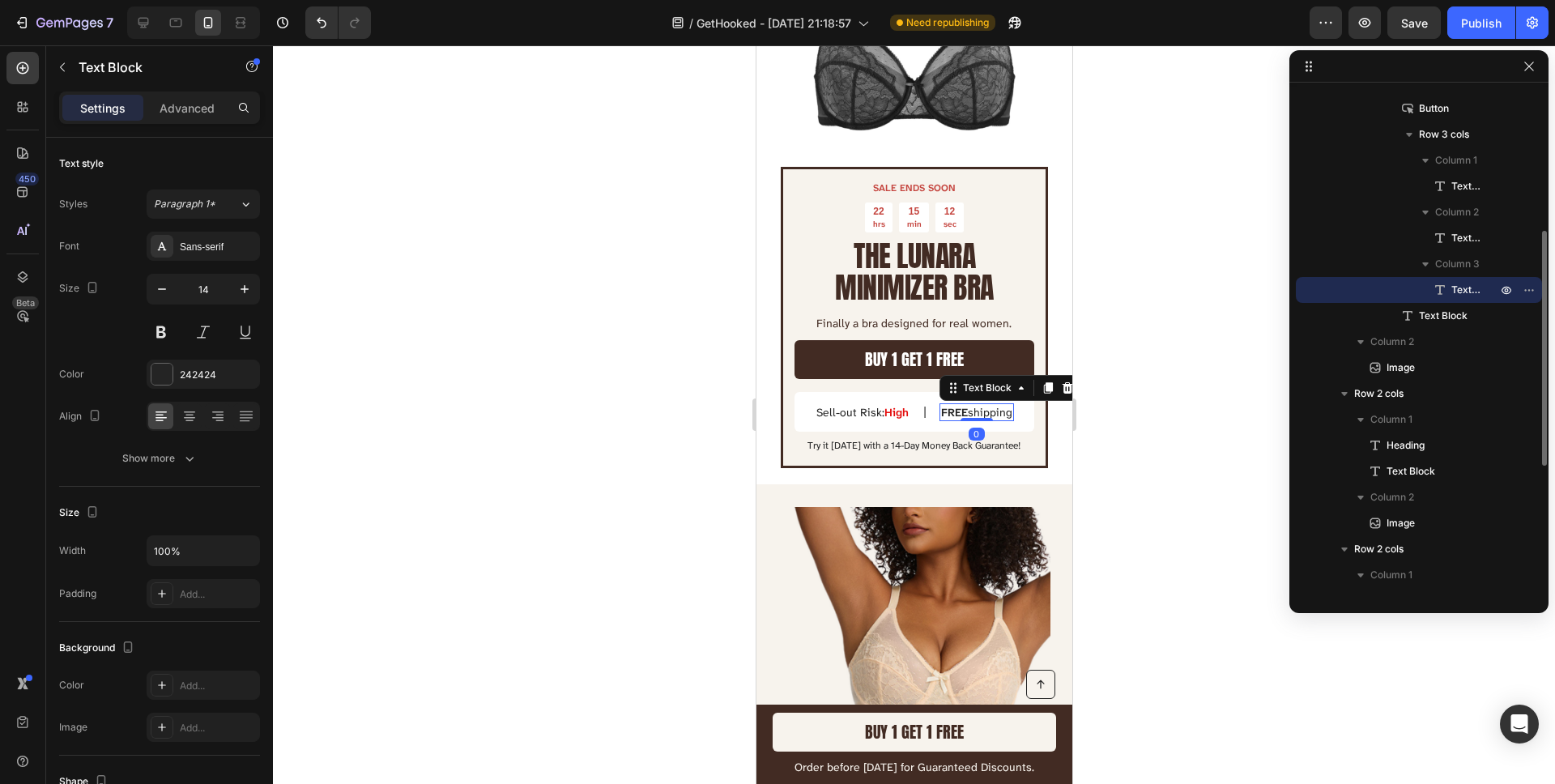
click at [952, 412] on strong "FREE" at bounding box center [953, 412] width 27 height 15
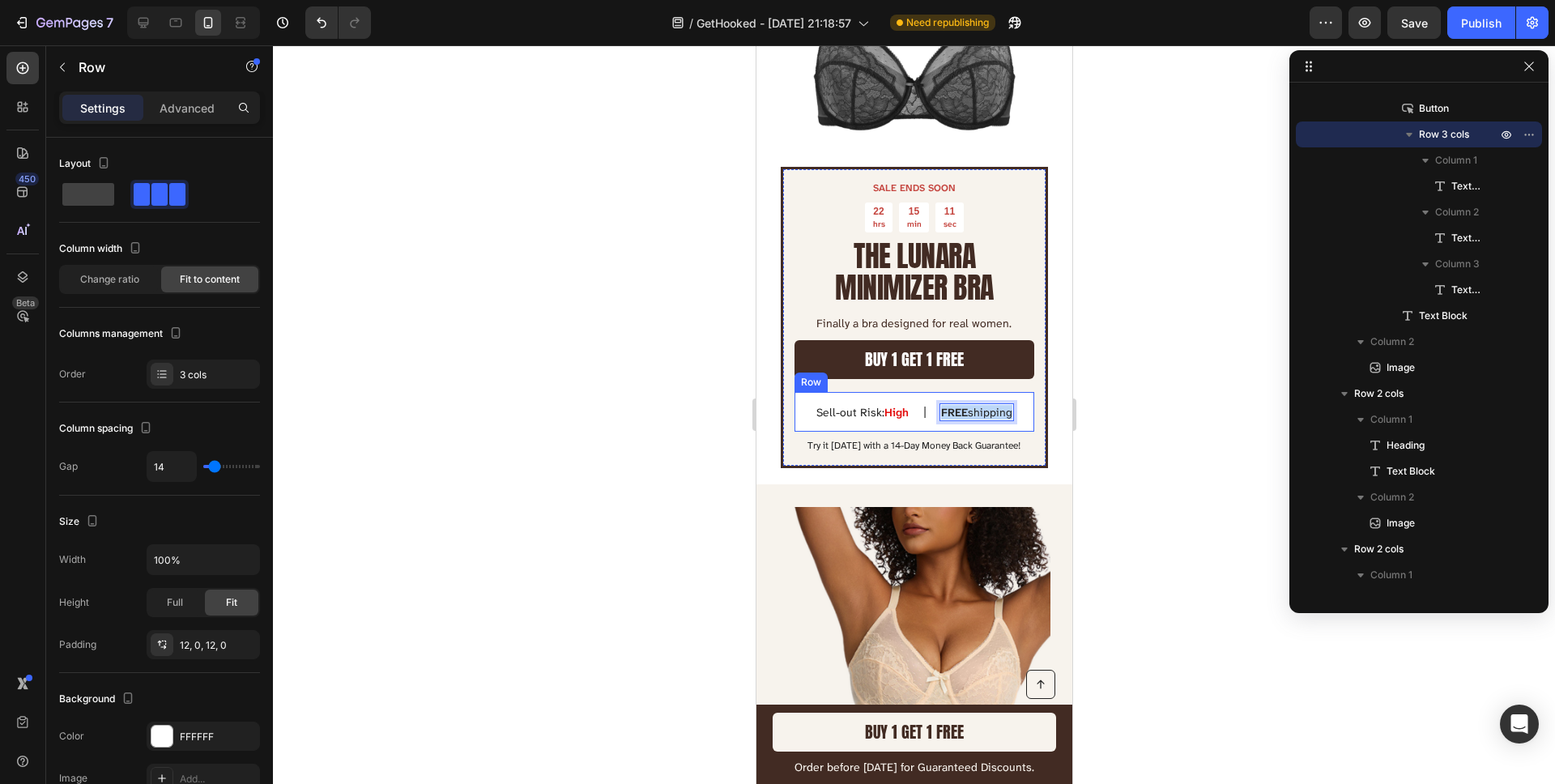
click at [1008, 412] on div "Sell-out Risk: High Text Block | Text Block FREE shipping Text Block 0 Row" at bounding box center [913, 411] width 240 height 39
click at [1159, 393] on div at bounding box center [914, 415] width 1282 height 739
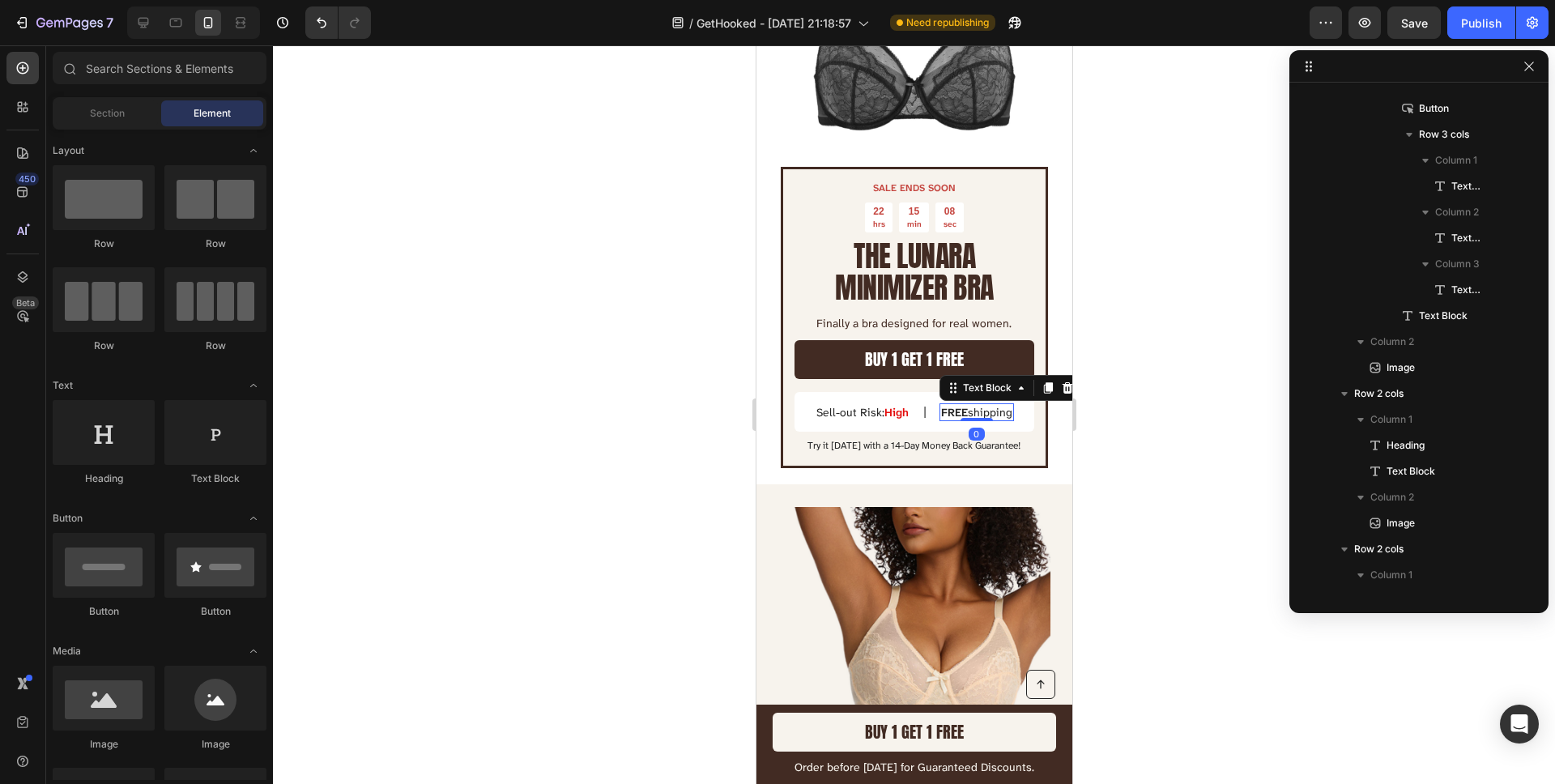
click at [953, 416] on strong "FREE" at bounding box center [953, 412] width 27 height 15
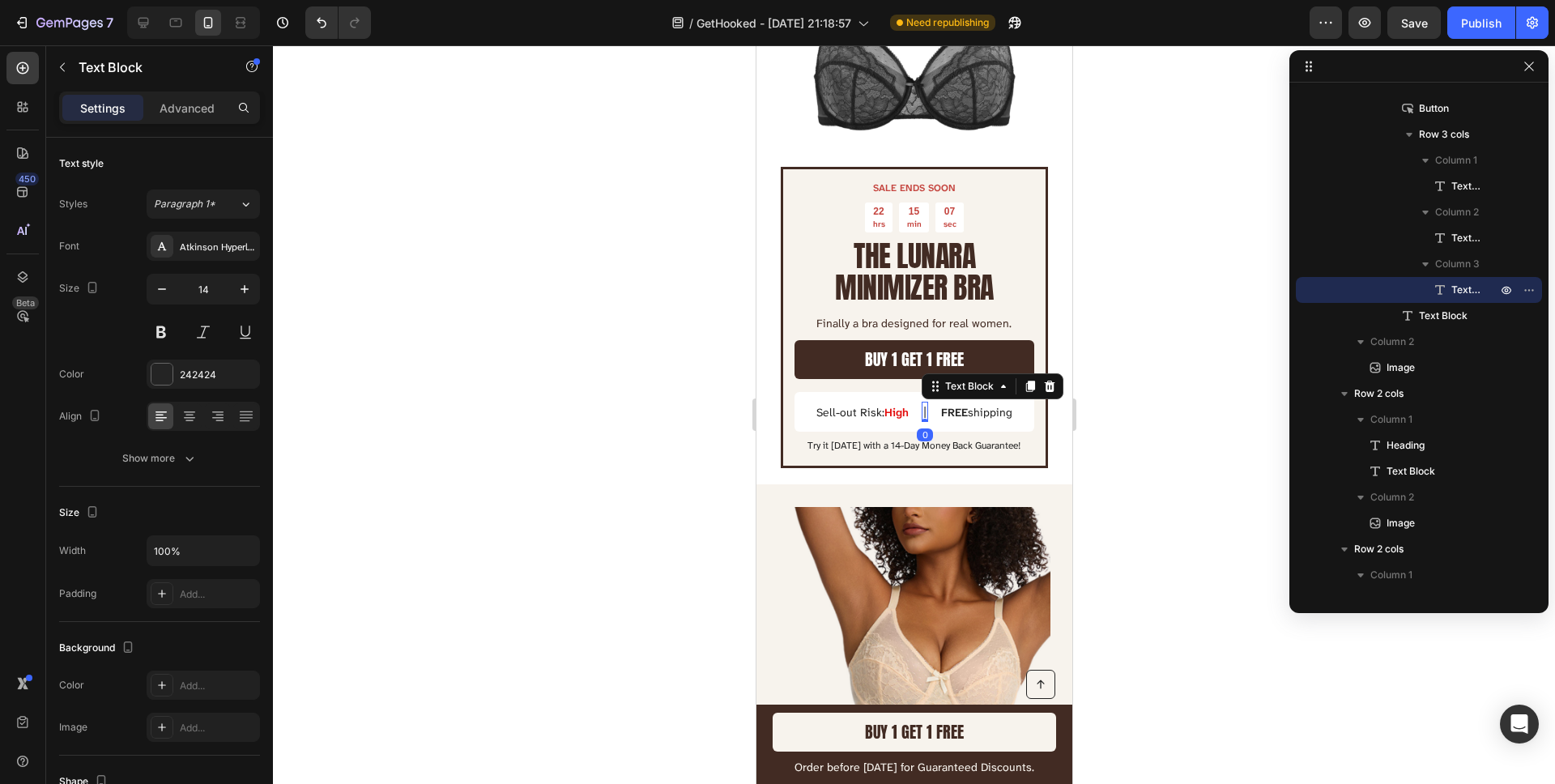
click at [922, 412] on p "|" at bounding box center [924, 411] width 3 height 17
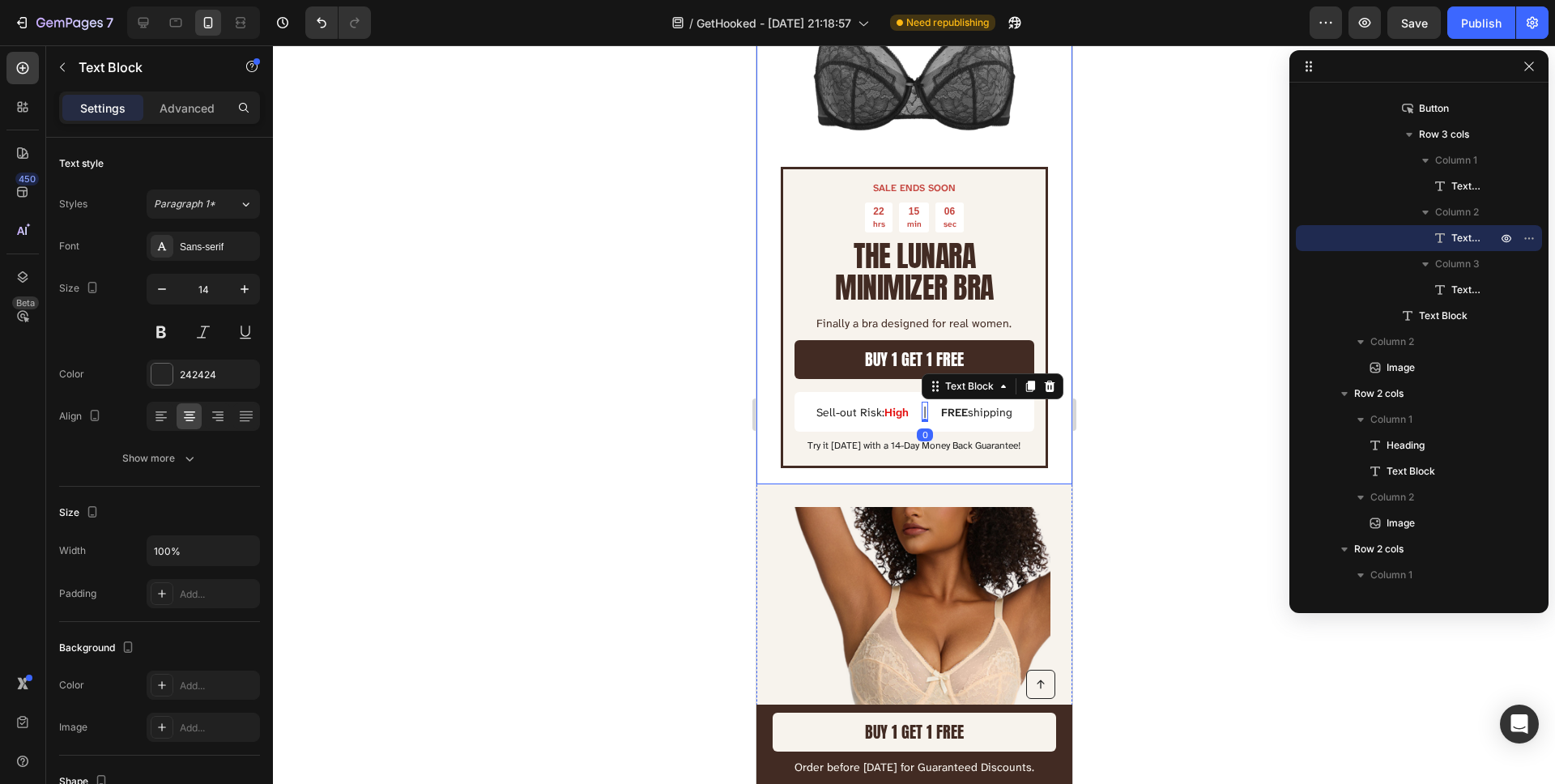
click at [680, 340] on div at bounding box center [914, 415] width 1282 height 739
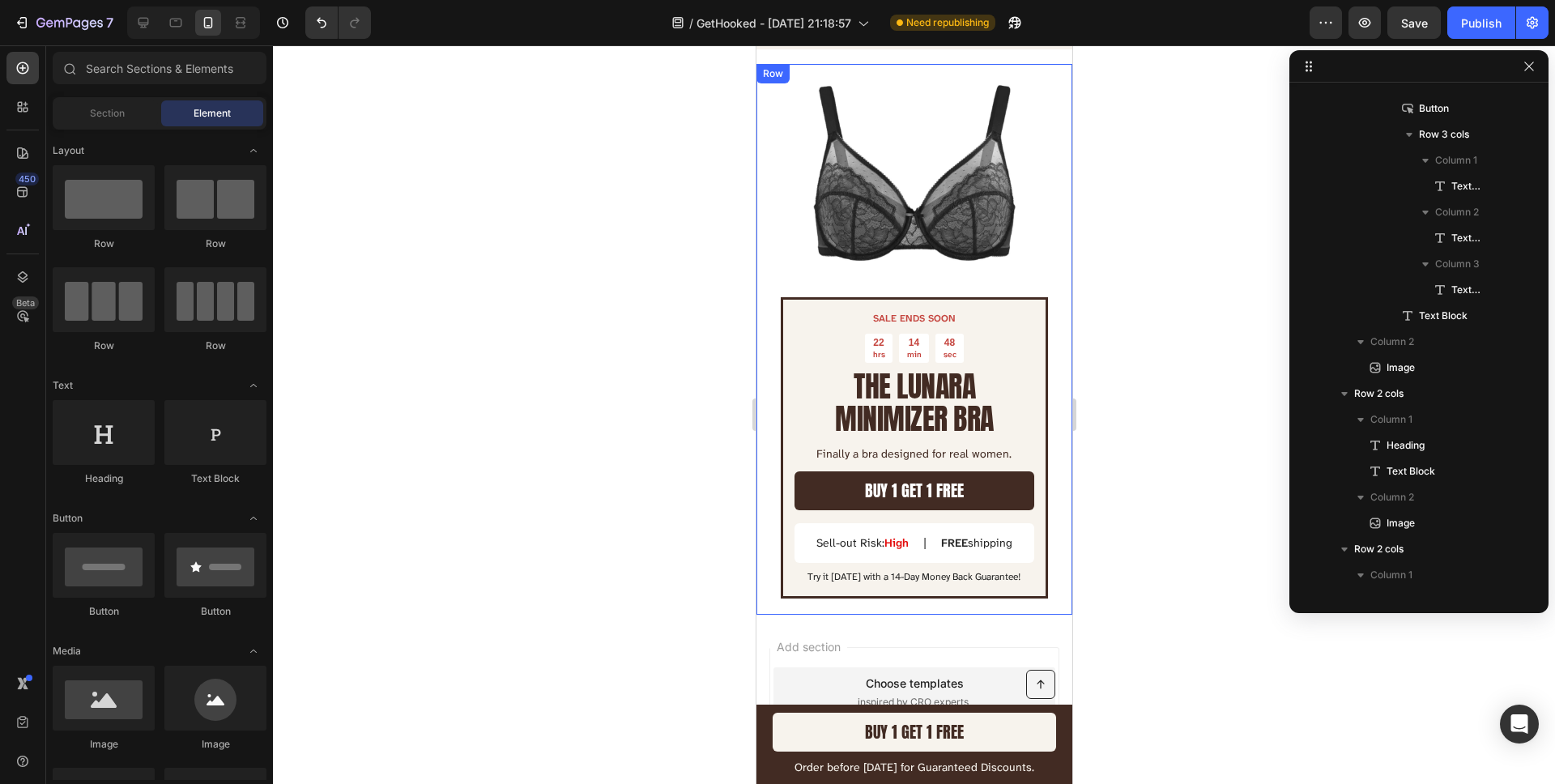
scroll to position [5008, 0]
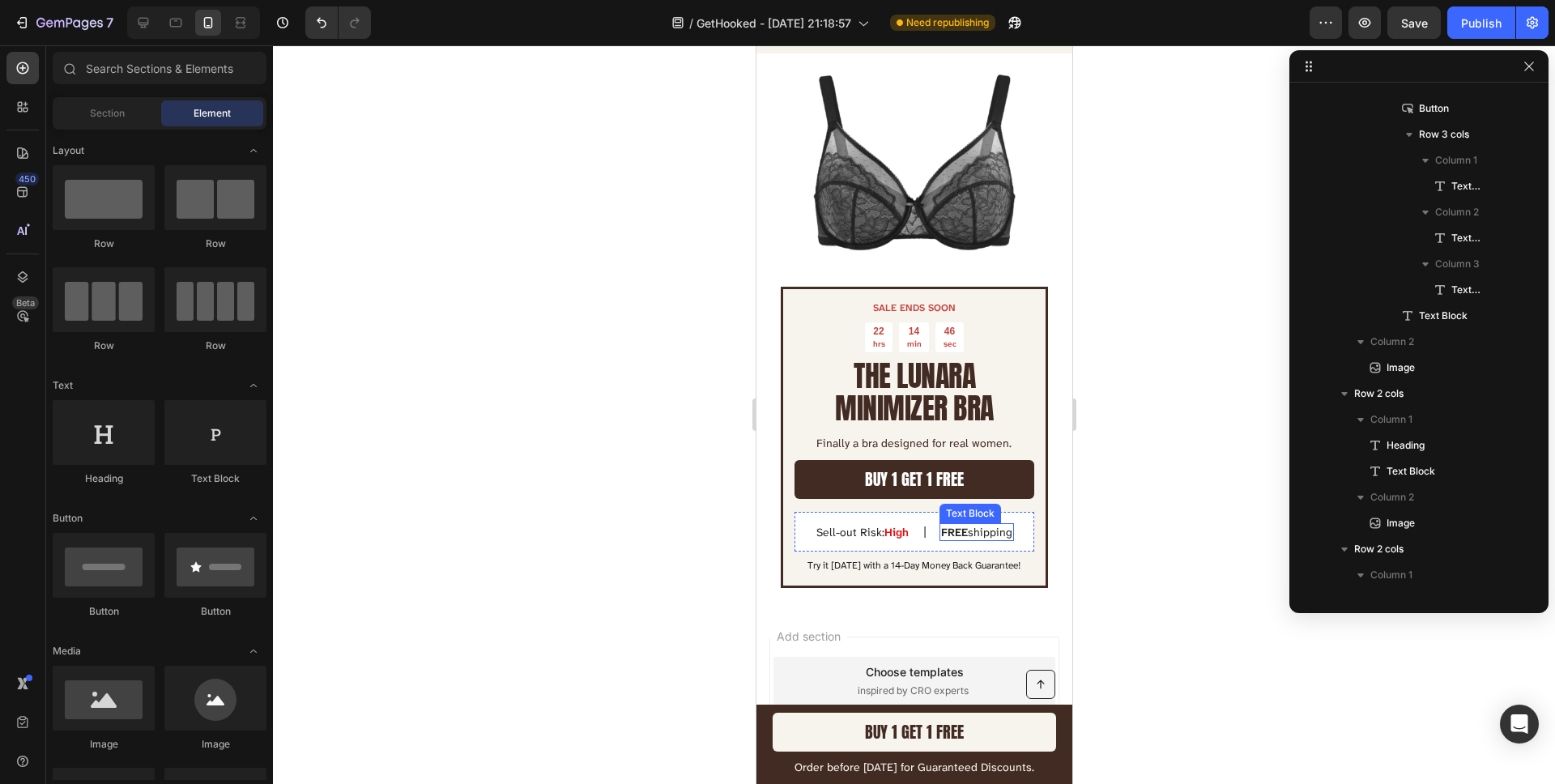
click at [957, 540] on strong "FREE" at bounding box center [953, 532] width 27 height 15
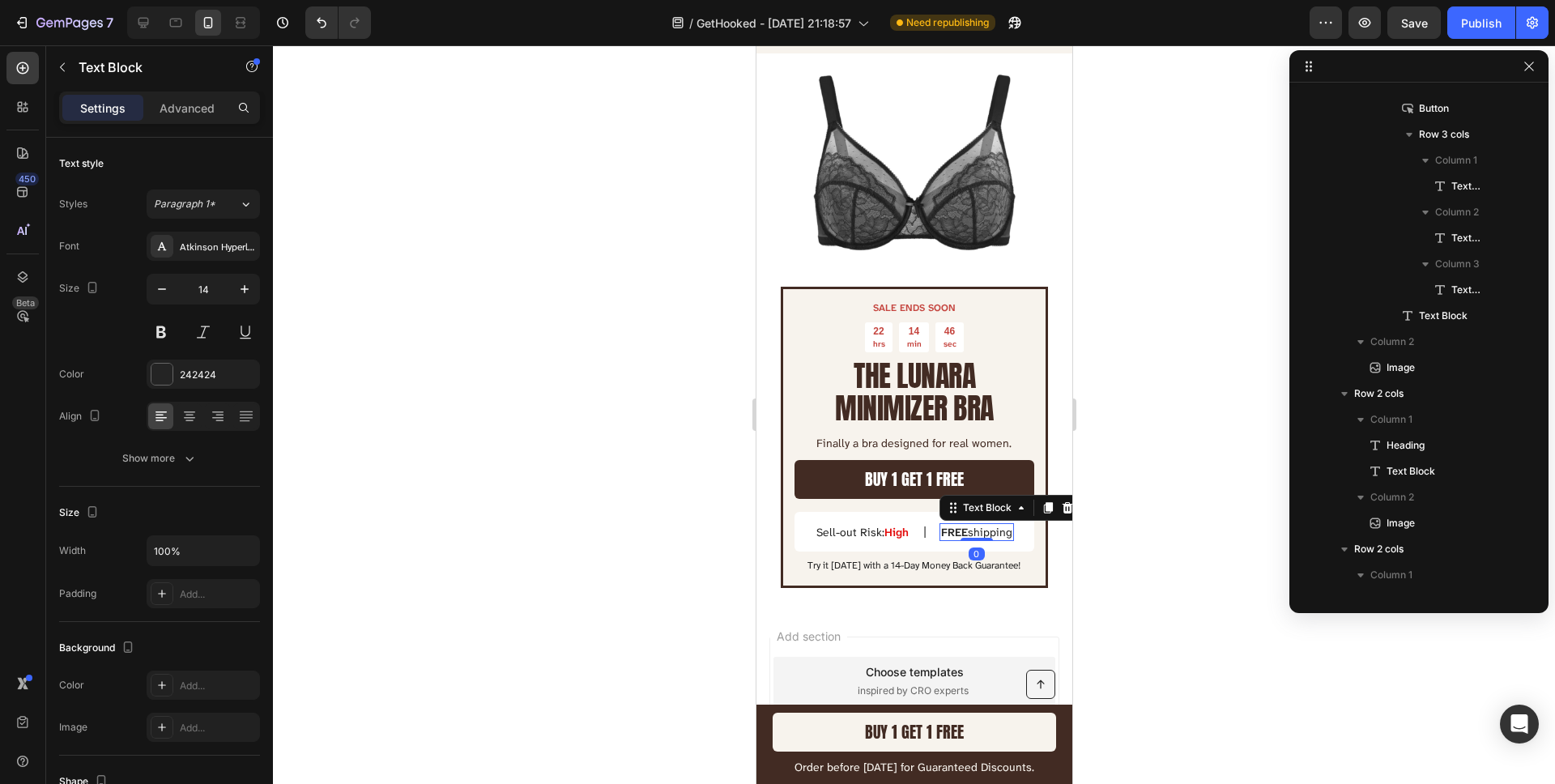
scroll to position [1100, 0]
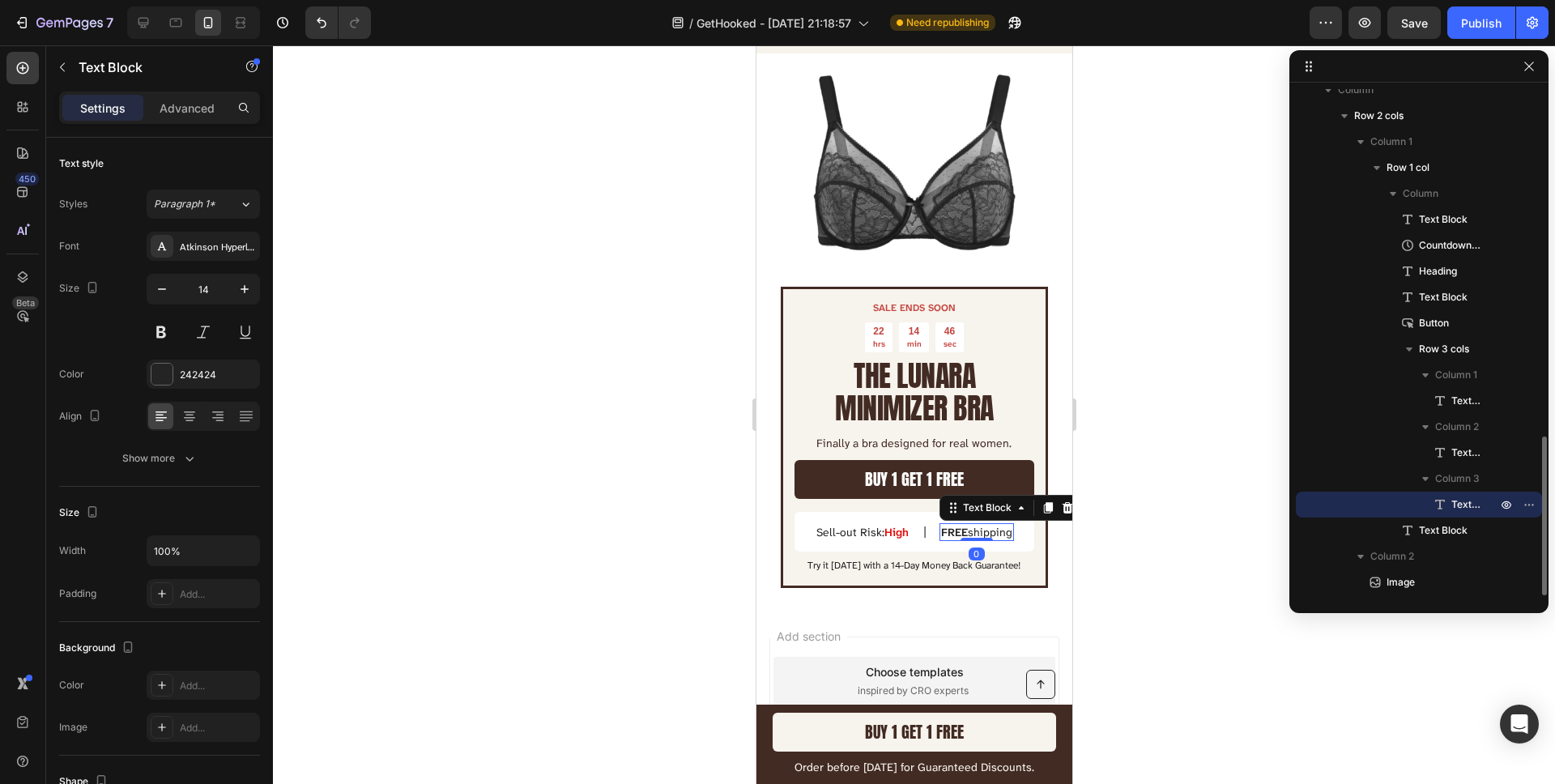
click at [957, 540] on strong "FREE" at bounding box center [953, 532] width 27 height 15
click at [1132, 527] on div at bounding box center [914, 415] width 1282 height 739
click at [975, 540] on strong "Exclusive Sale" at bounding box center [975, 532] width 74 height 15
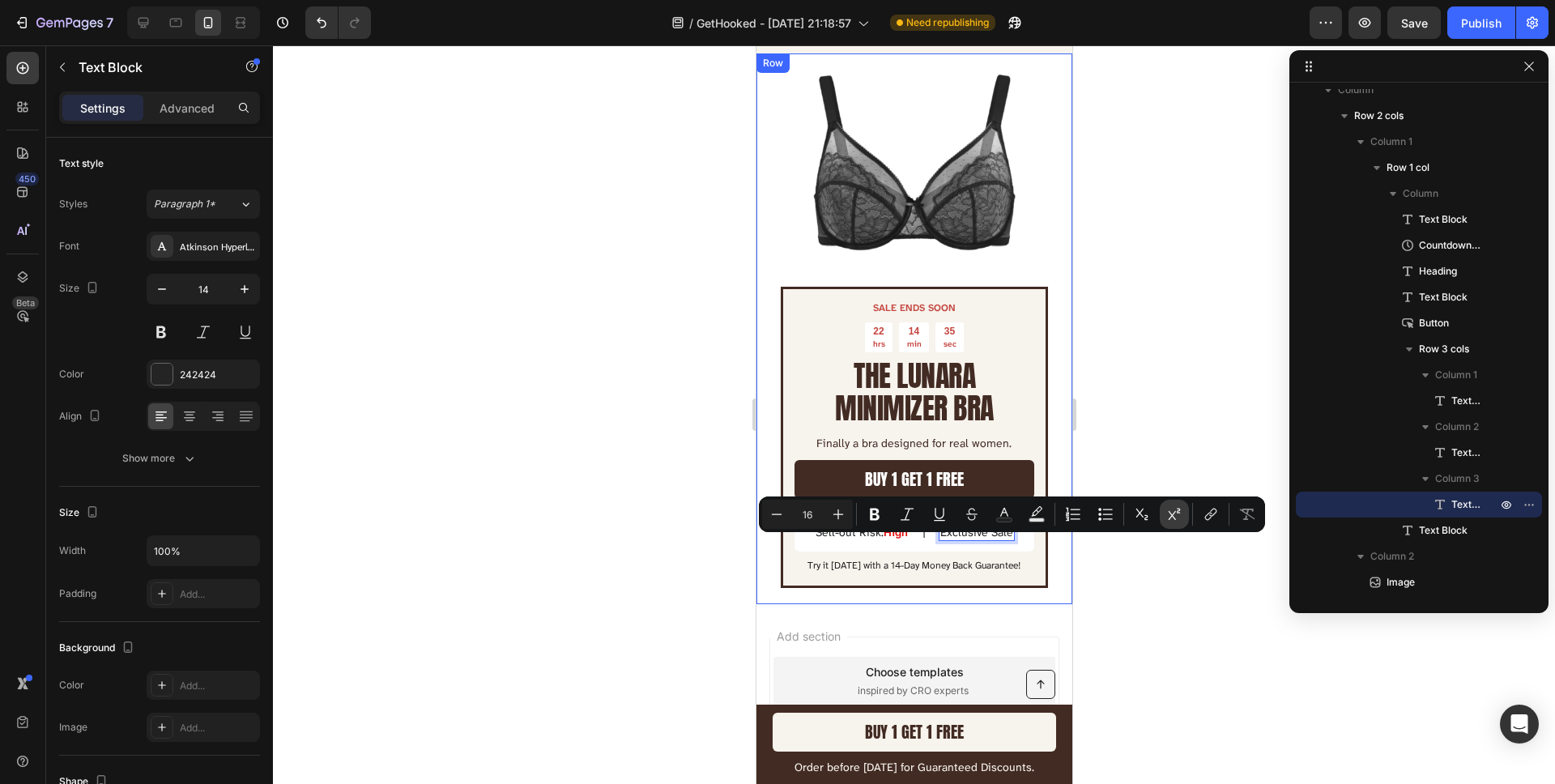
click at [1170, 524] on button "Superscript" at bounding box center [1173, 513] width 29 height 29
type input "14"
click at [1165, 585] on div at bounding box center [914, 415] width 1282 height 739
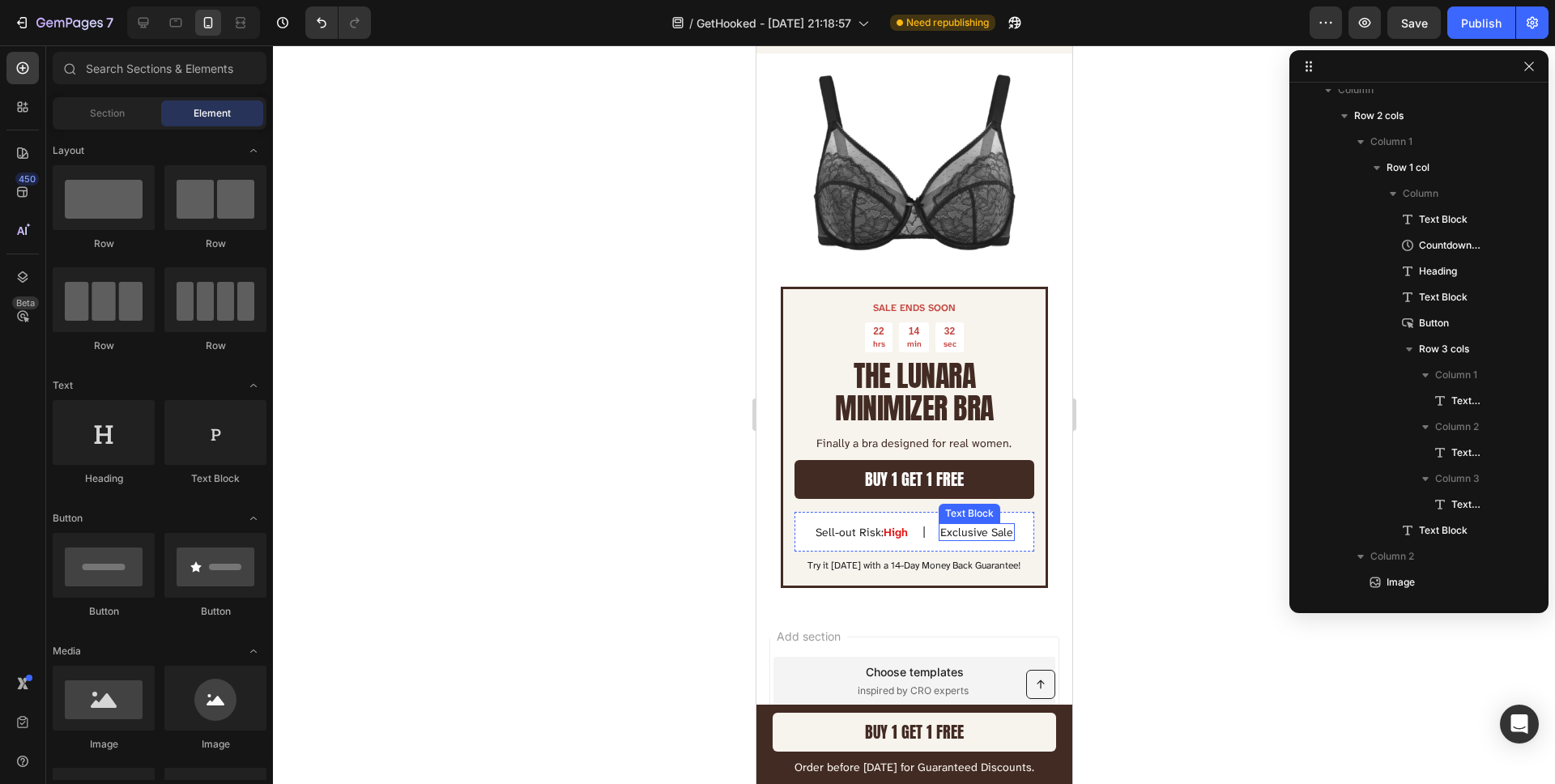
click at [957, 540] on p "Exclusive Sale" at bounding box center [975, 532] width 72 height 15
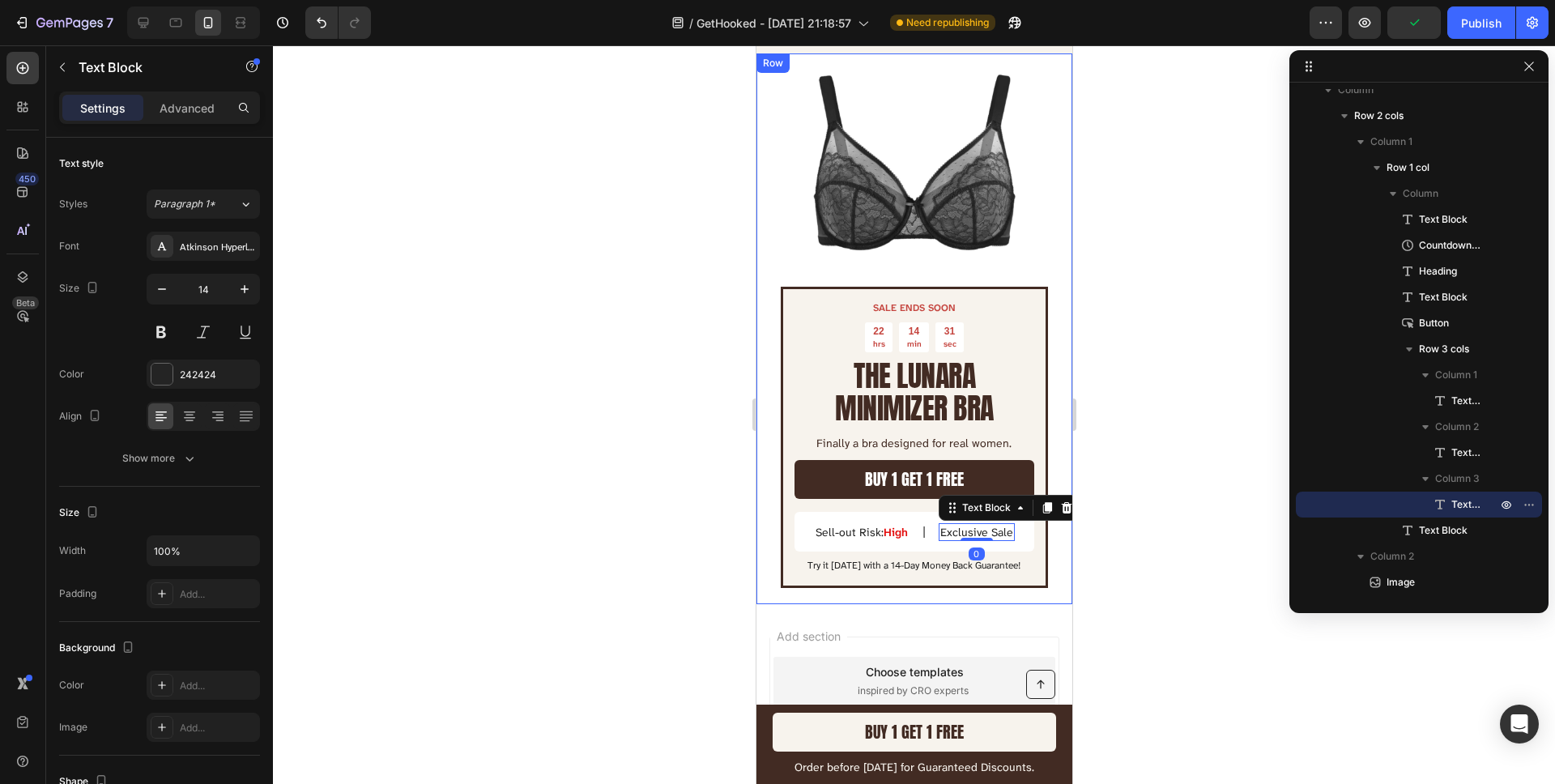
click at [1102, 574] on div at bounding box center [914, 415] width 1282 height 739
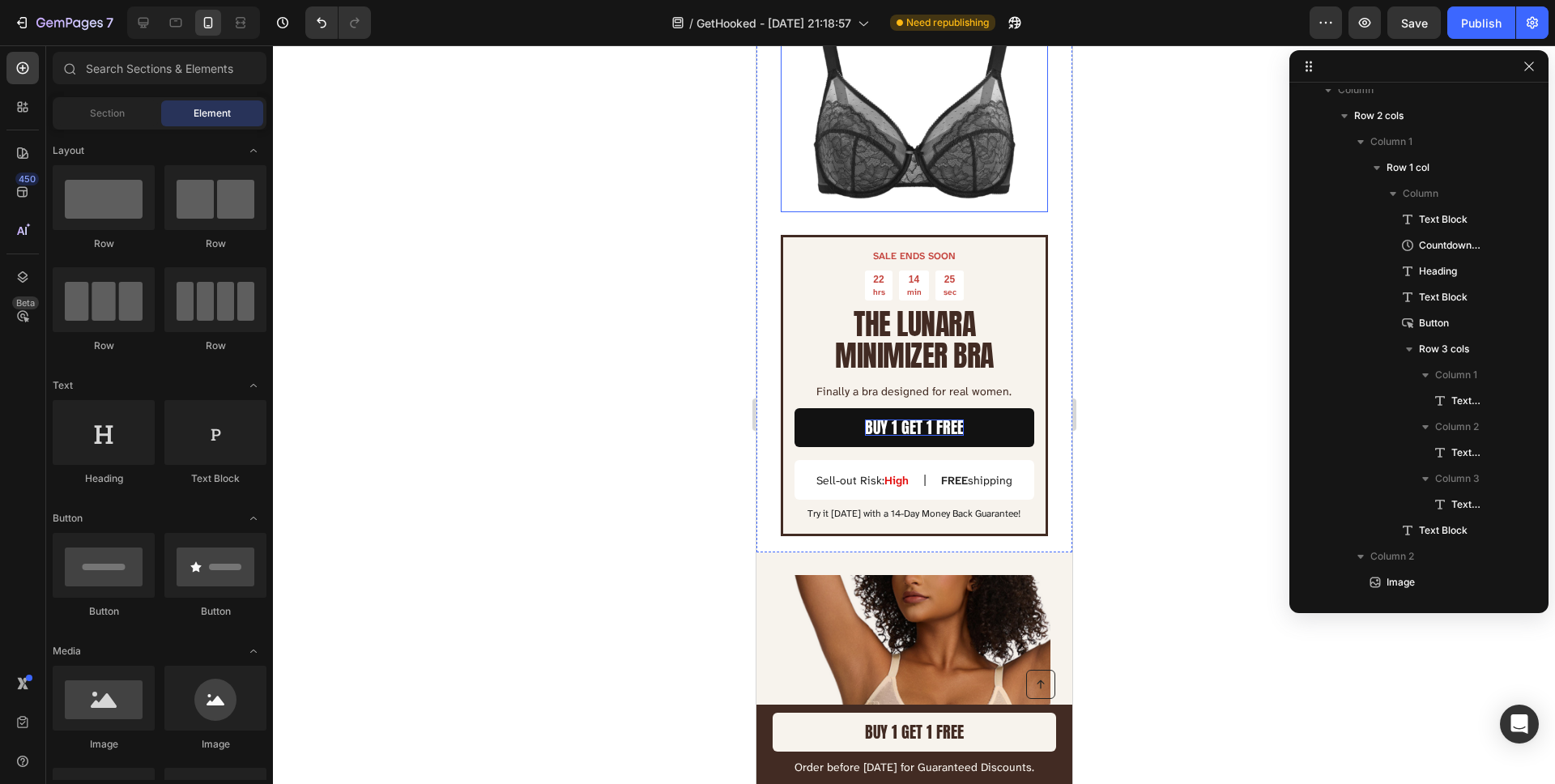
scroll to position [2921, 0]
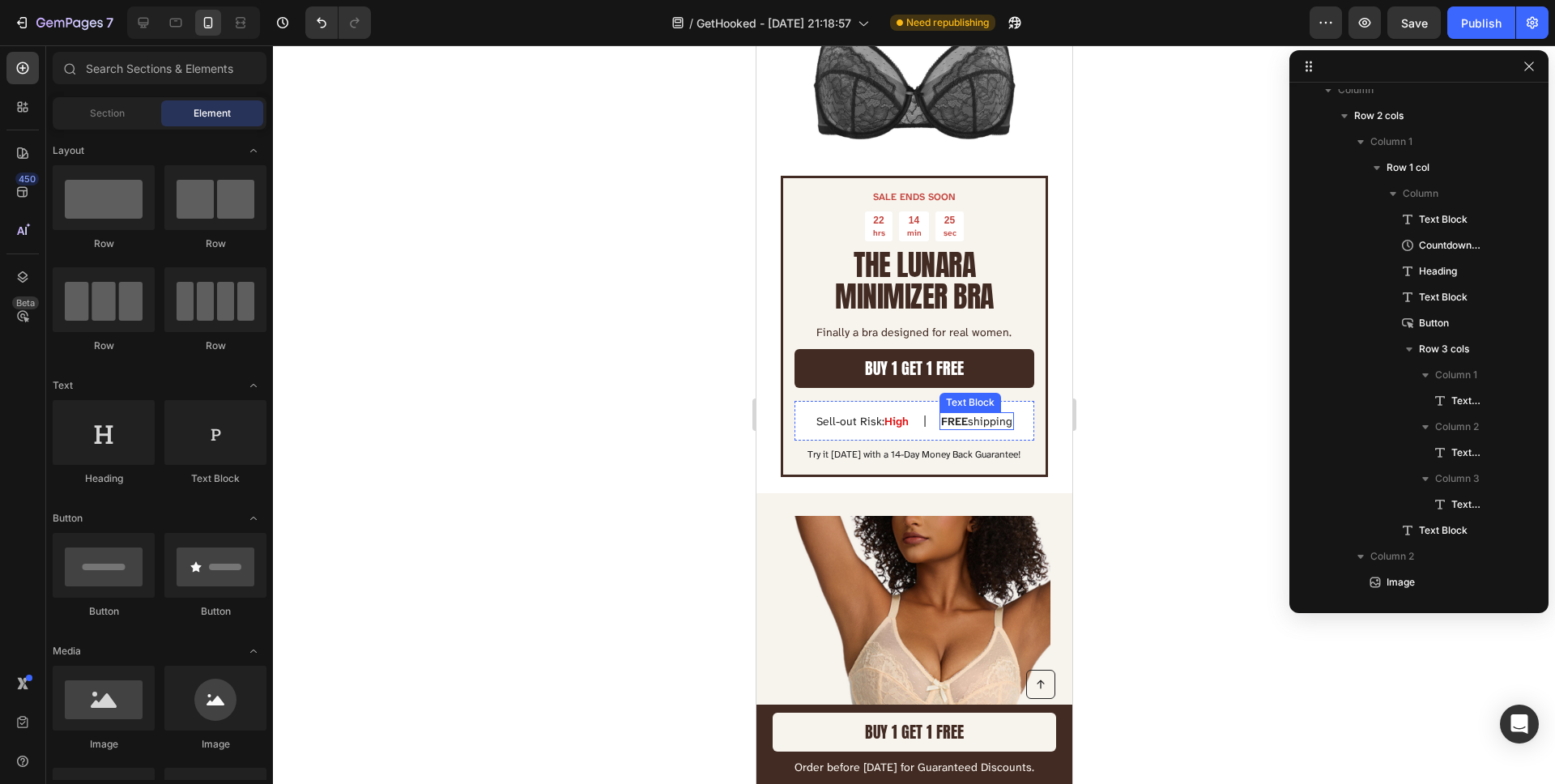
click at [956, 421] on strong "FREE" at bounding box center [953, 421] width 27 height 15
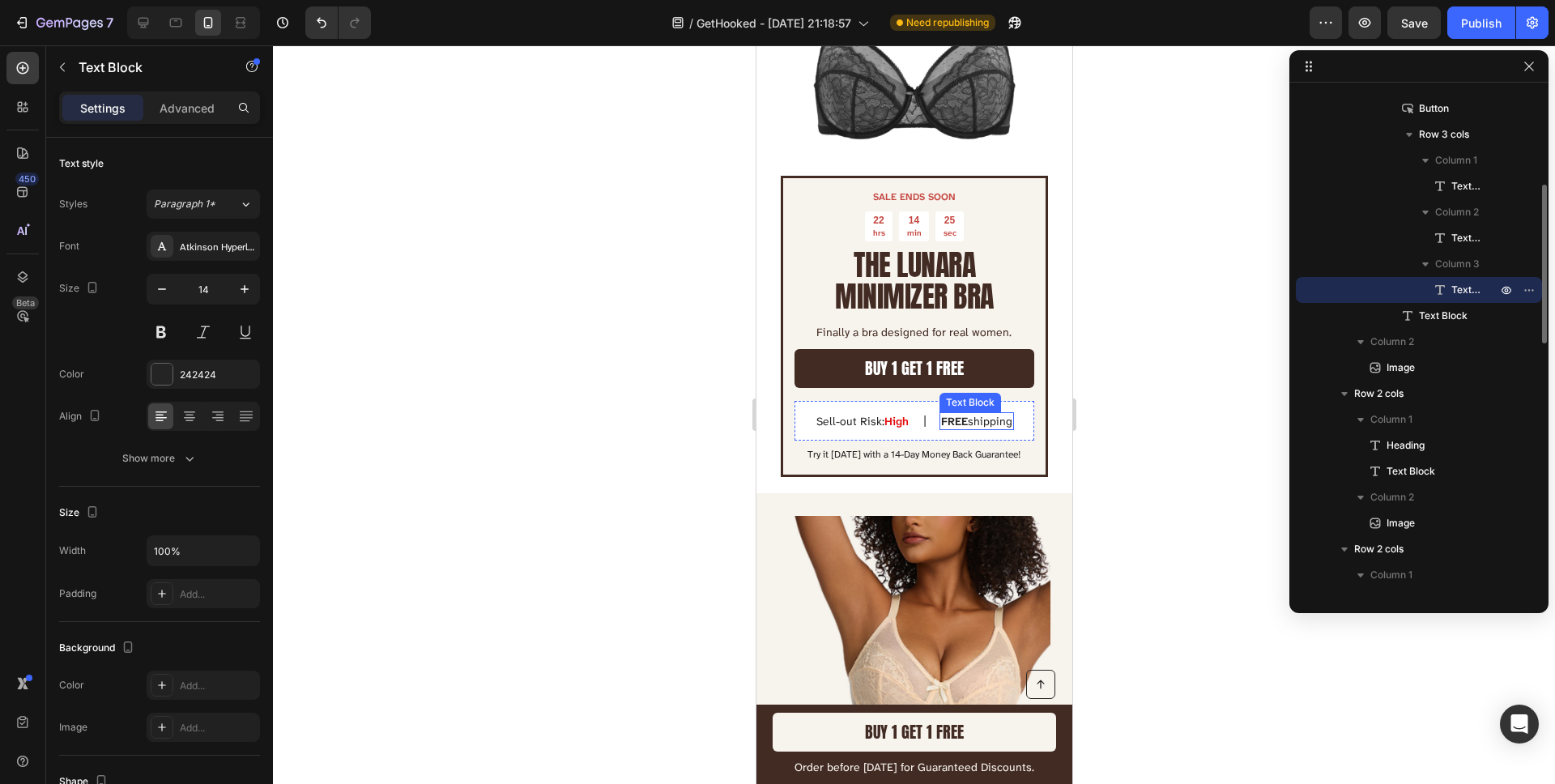
click at [956, 421] on strong "FREE" at bounding box center [953, 421] width 27 height 15
click at [960, 421] on strong "Exclusive Sale" at bounding box center [975, 421] width 74 height 15
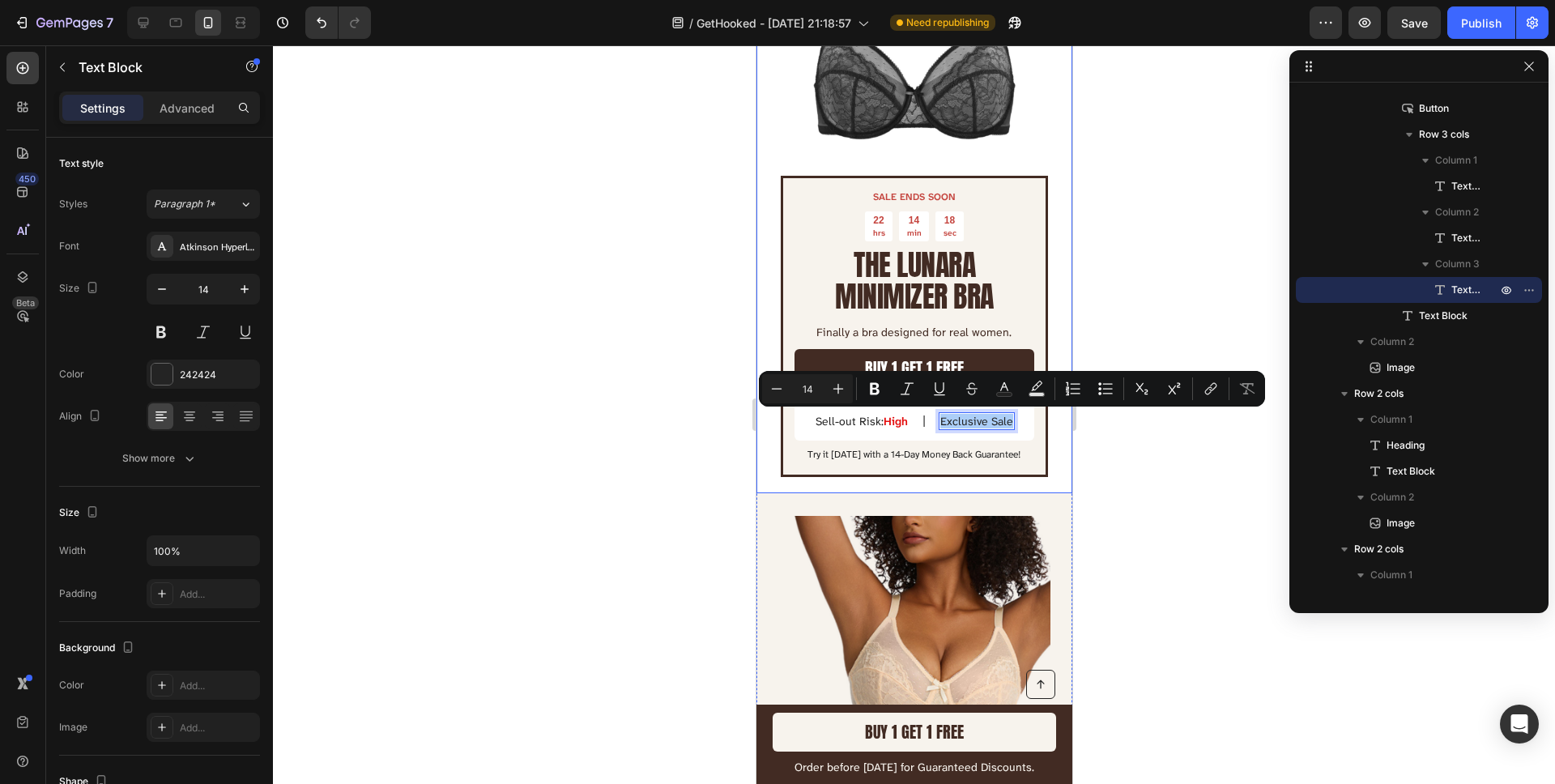
click at [1123, 439] on div at bounding box center [914, 415] width 1282 height 739
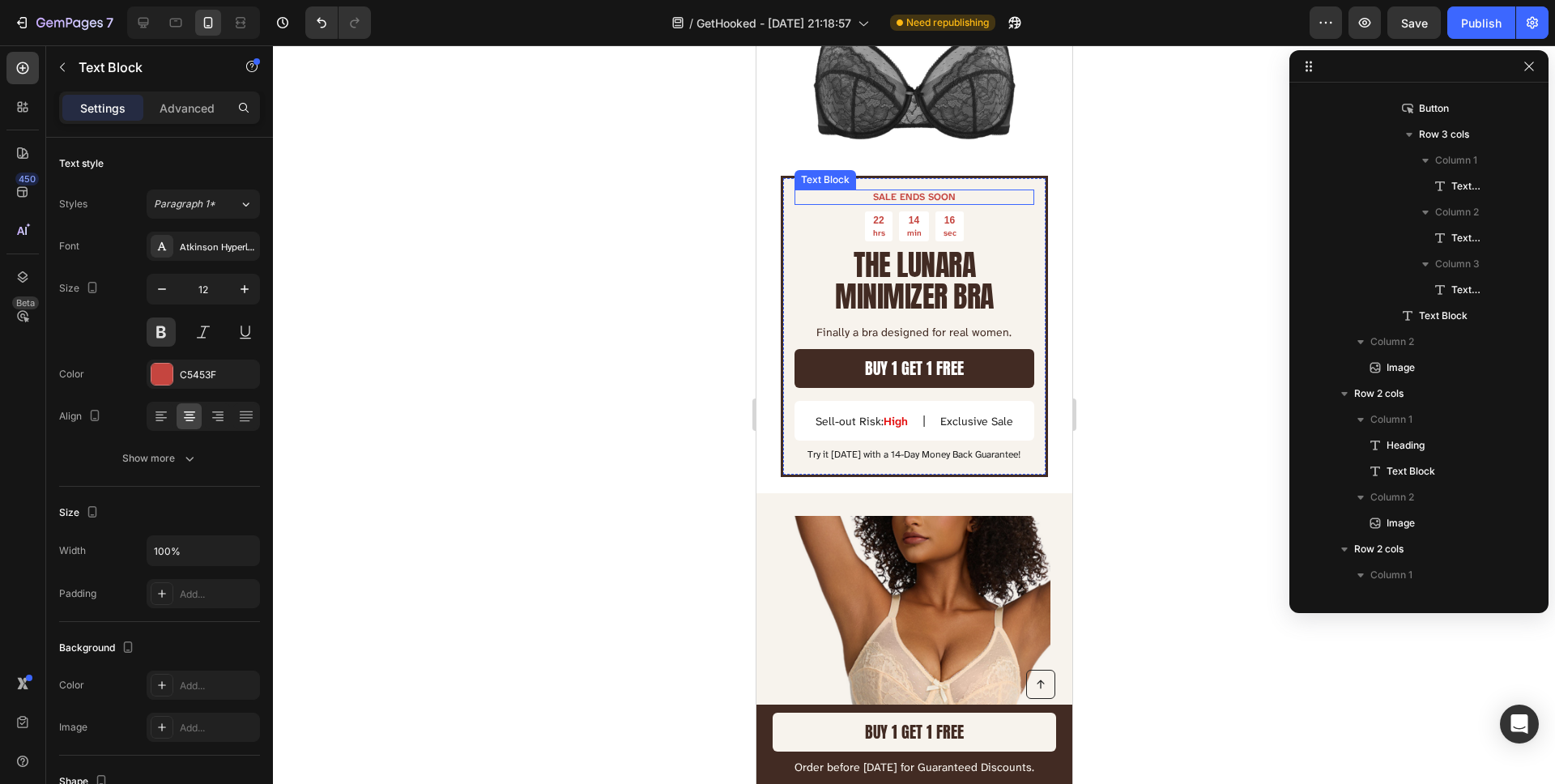
click at [937, 199] on p "SALE ENDS SOON" at bounding box center [913, 197] width 237 height 13
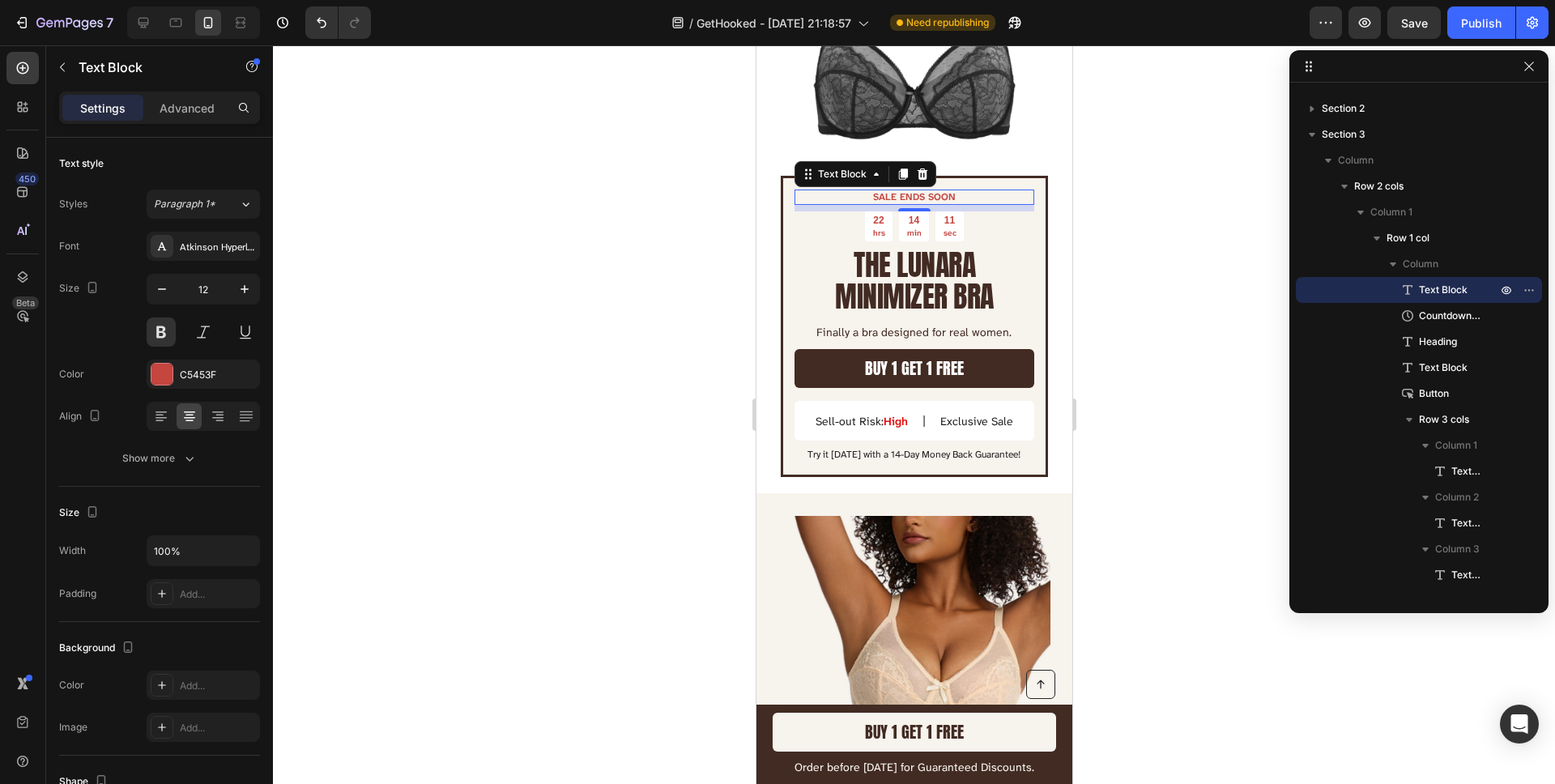
click at [906, 196] on p "SALE ENDS SOON" at bounding box center [913, 197] width 237 height 13
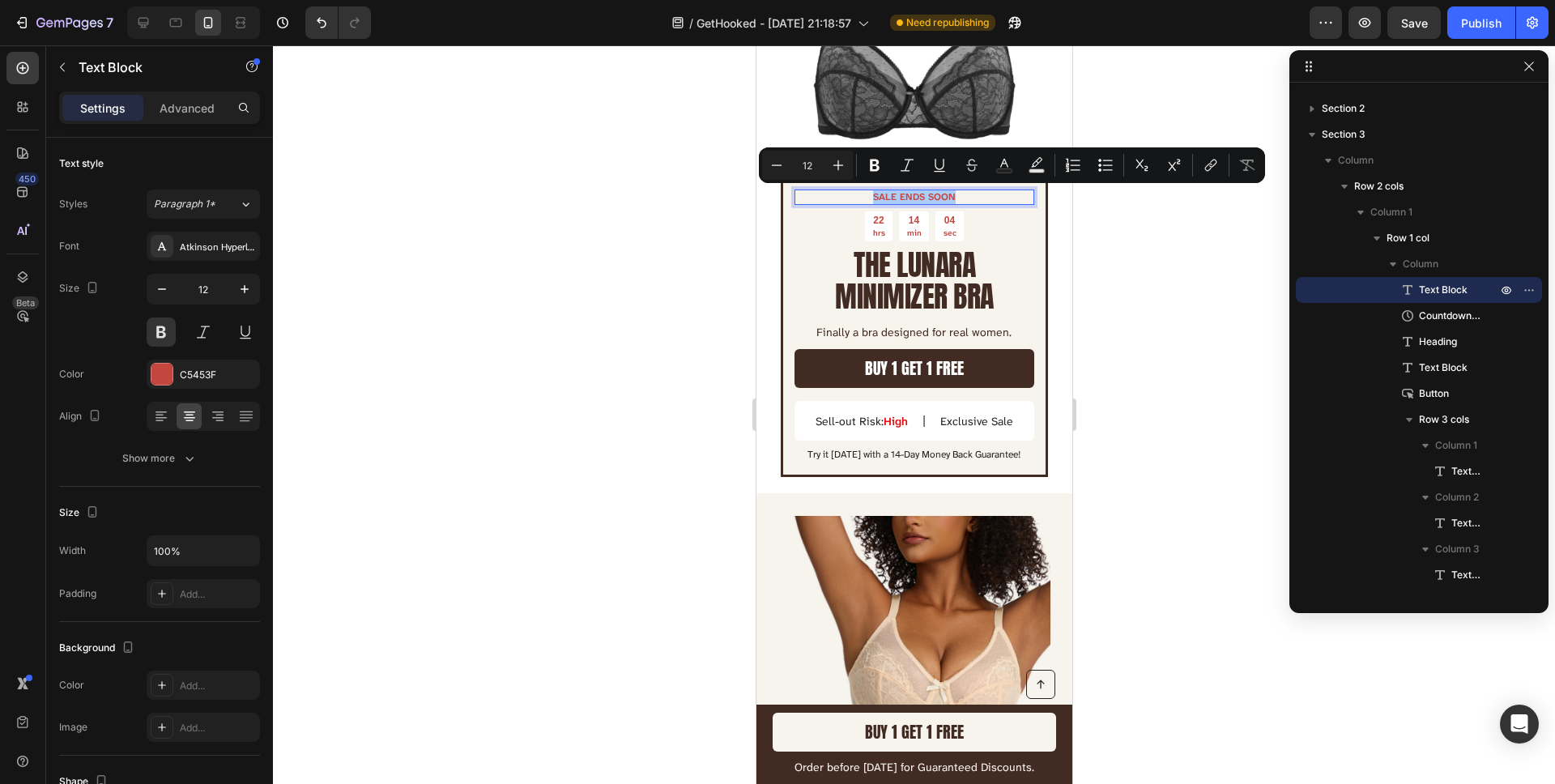
click at [664, 254] on div at bounding box center [914, 415] width 1282 height 739
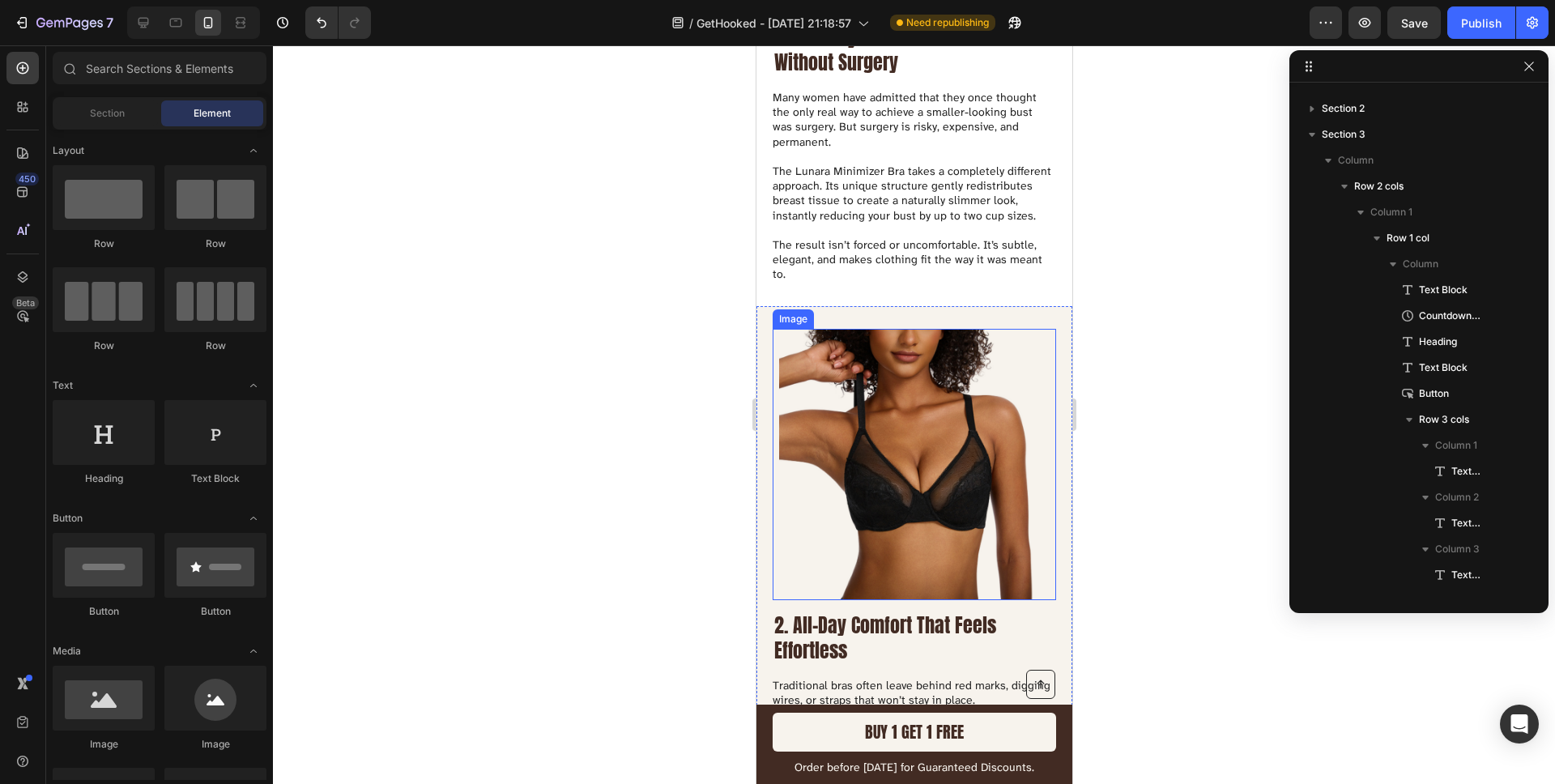
scroll to position [0, 0]
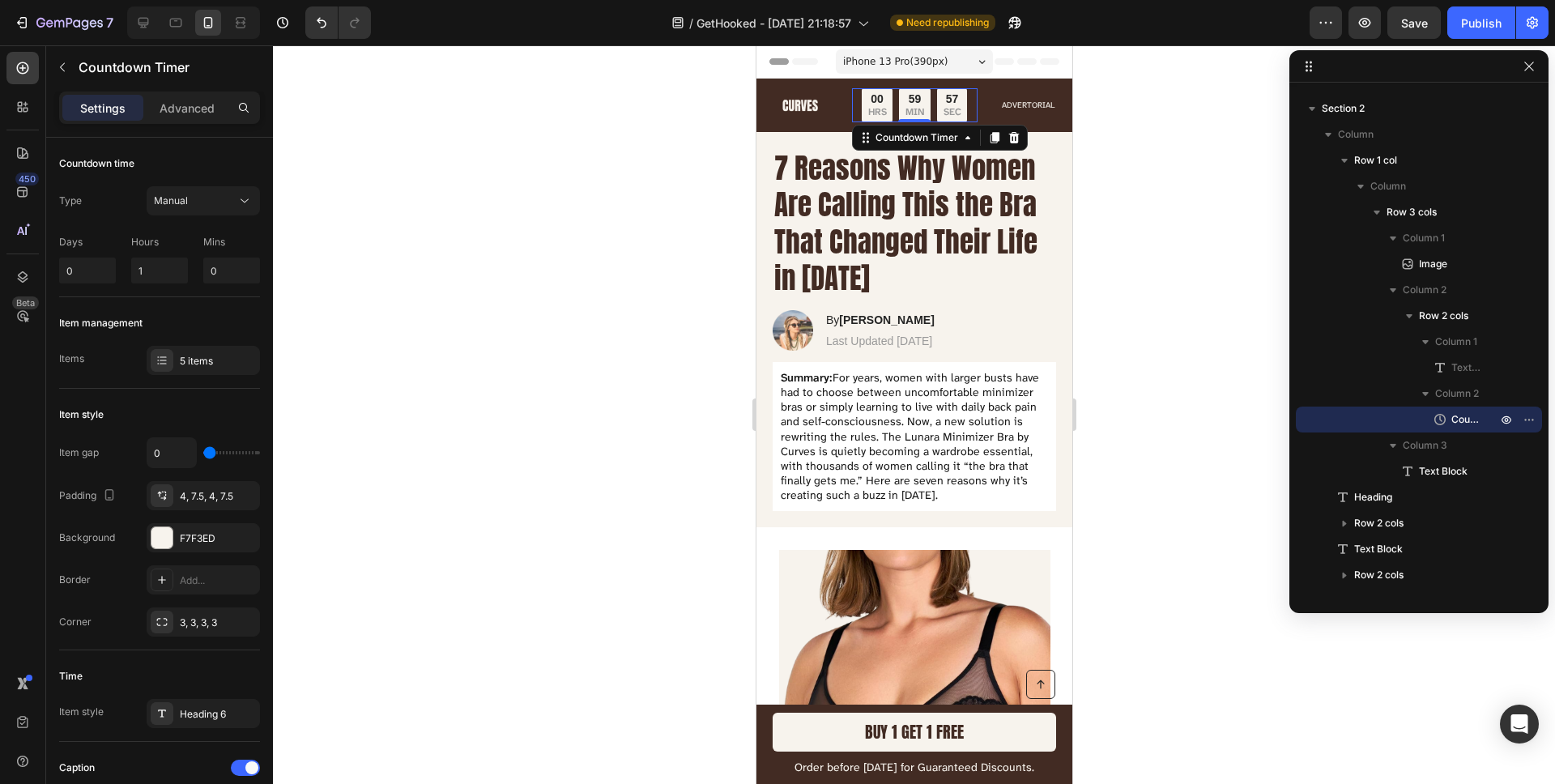
click at [851, 110] on div "00 HRS 59 MIN 57 SEC" at bounding box center [914, 105] width 126 height 34
click at [1009, 136] on icon at bounding box center [1013, 137] width 10 height 11
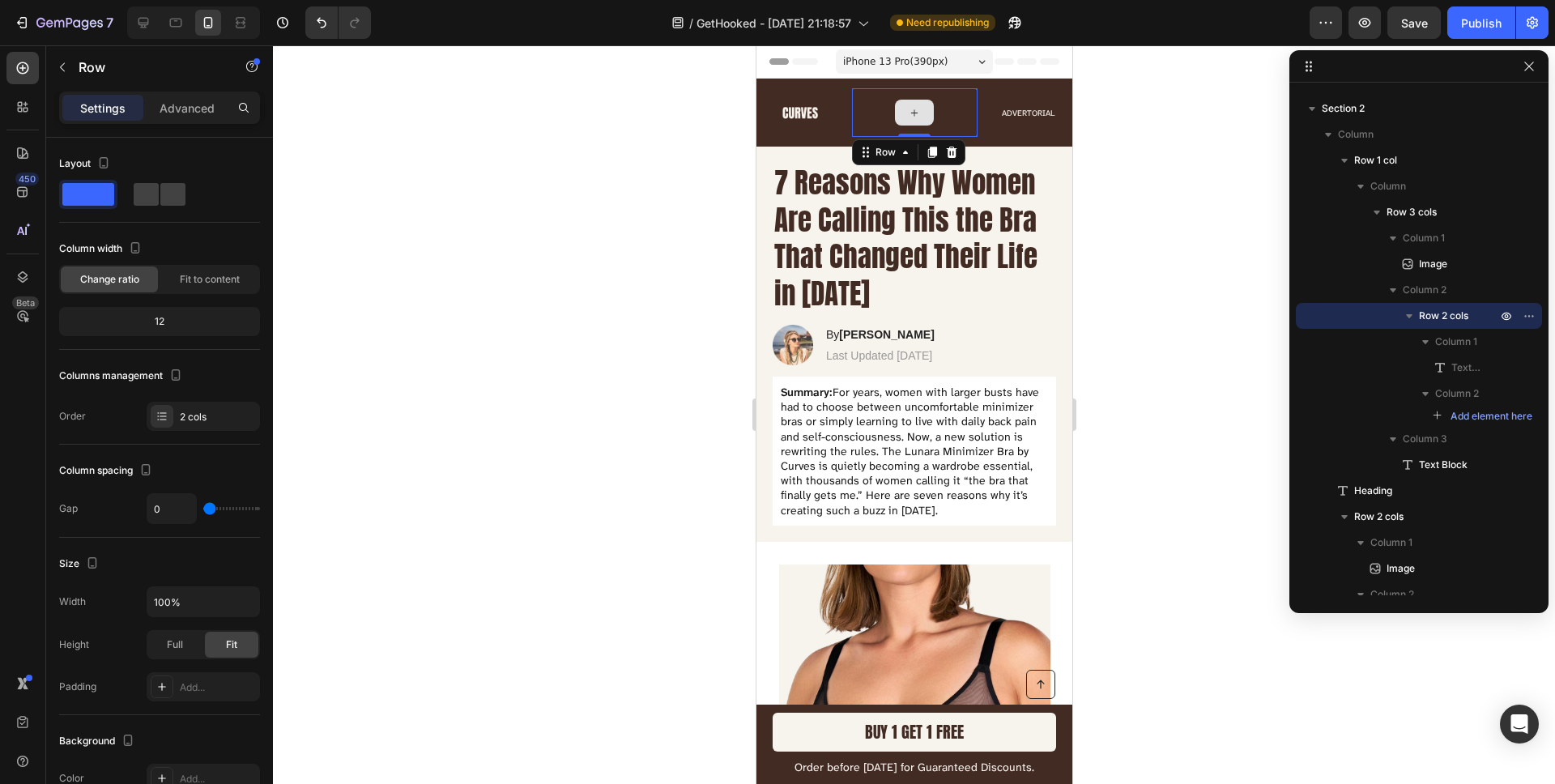
click at [869, 125] on div at bounding box center [914, 113] width 126 height 49
click at [948, 150] on icon at bounding box center [950, 152] width 10 height 11
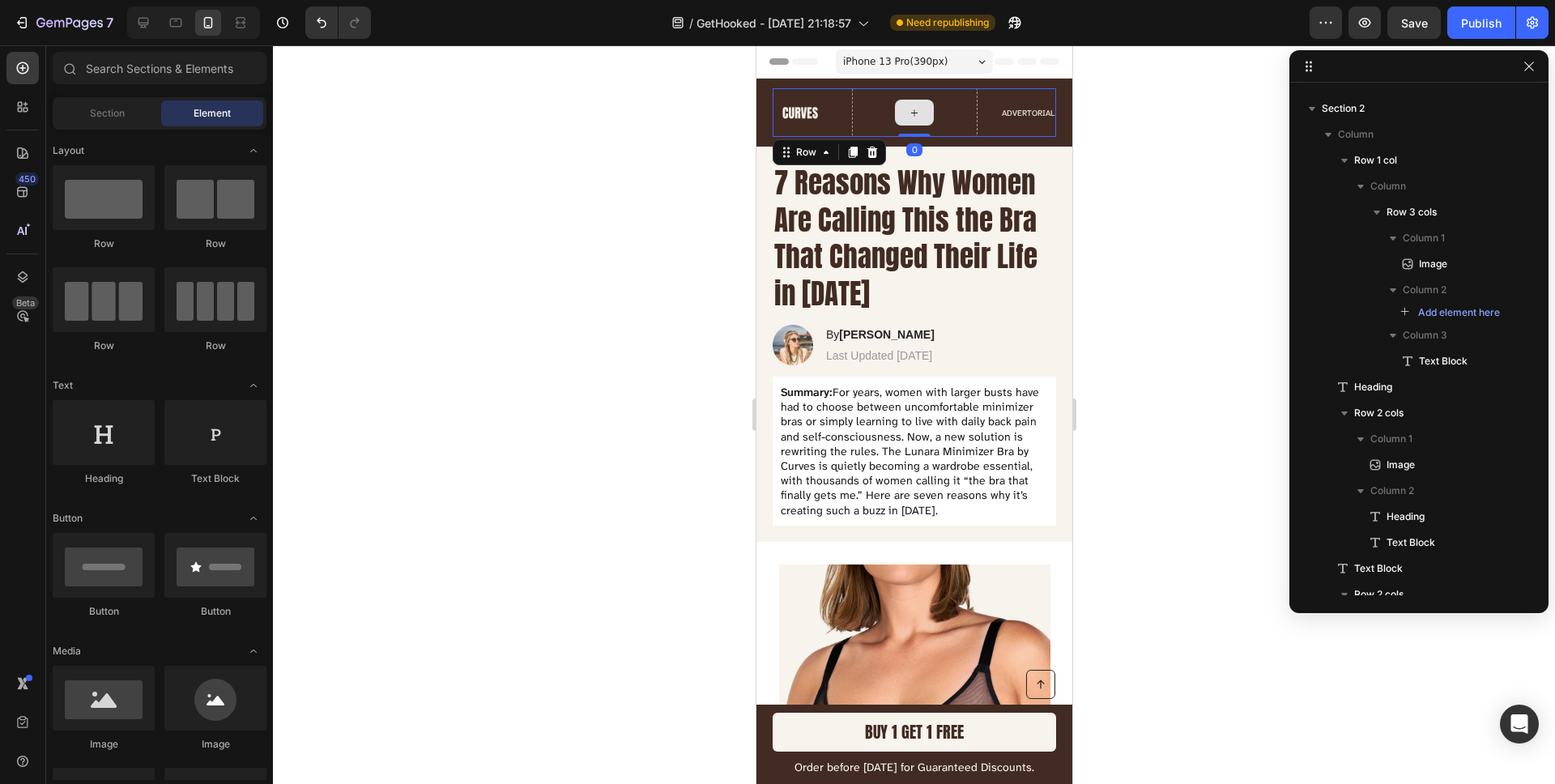
click at [937, 120] on div at bounding box center [914, 113] width 126 height 49
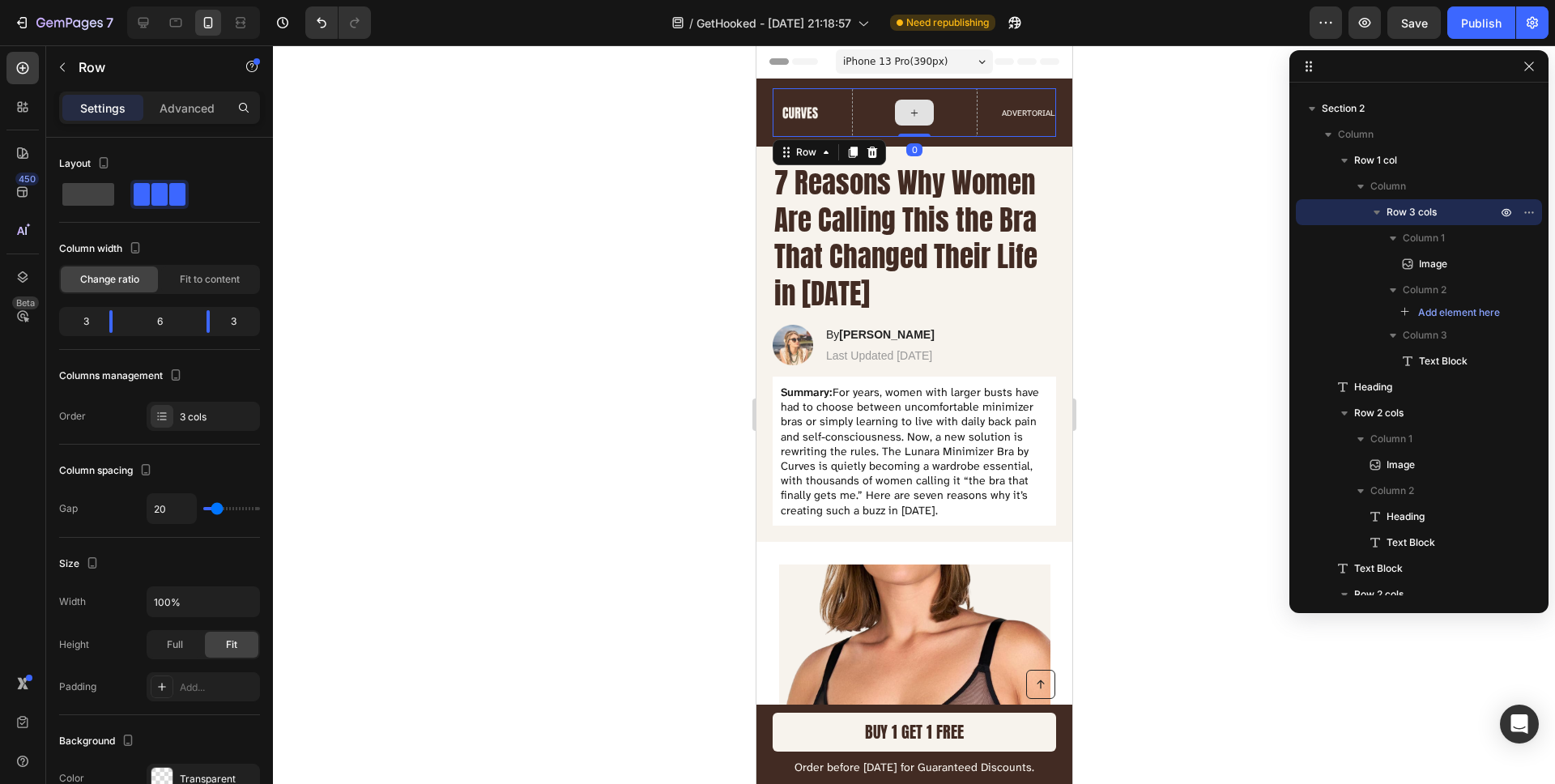
click at [953, 117] on div at bounding box center [914, 113] width 126 height 49
click at [941, 124] on div at bounding box center [914, 113] width 126 height 49
click at [681, 202] on div at bounding box center [914, 415] width 1282 height 739
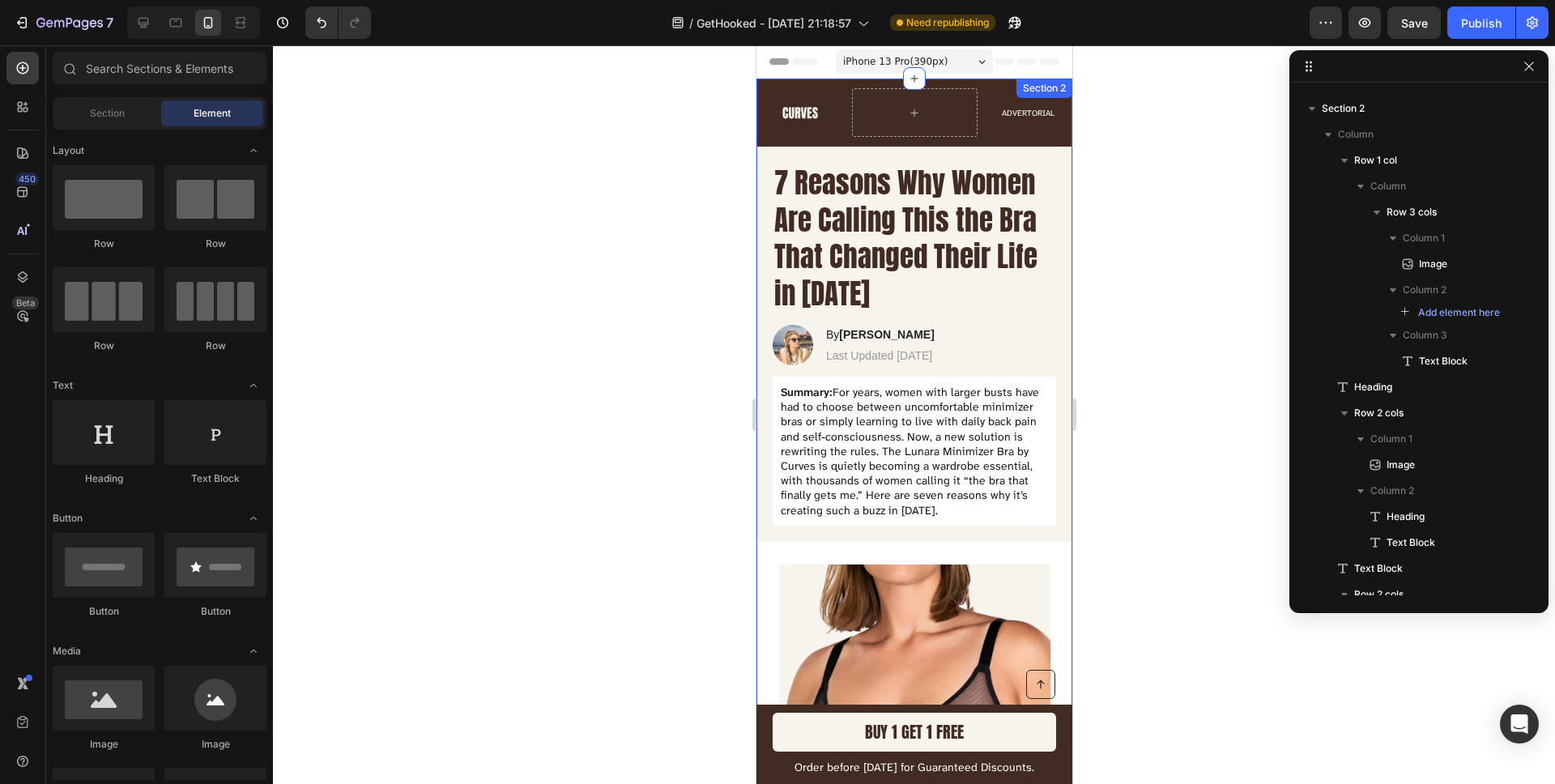
click at [640, 340] on div at bounding box center [914, 415] width 1282 height 739
click at [1098, 262] on div at bounding box center [914, 415] width 1282 height 739
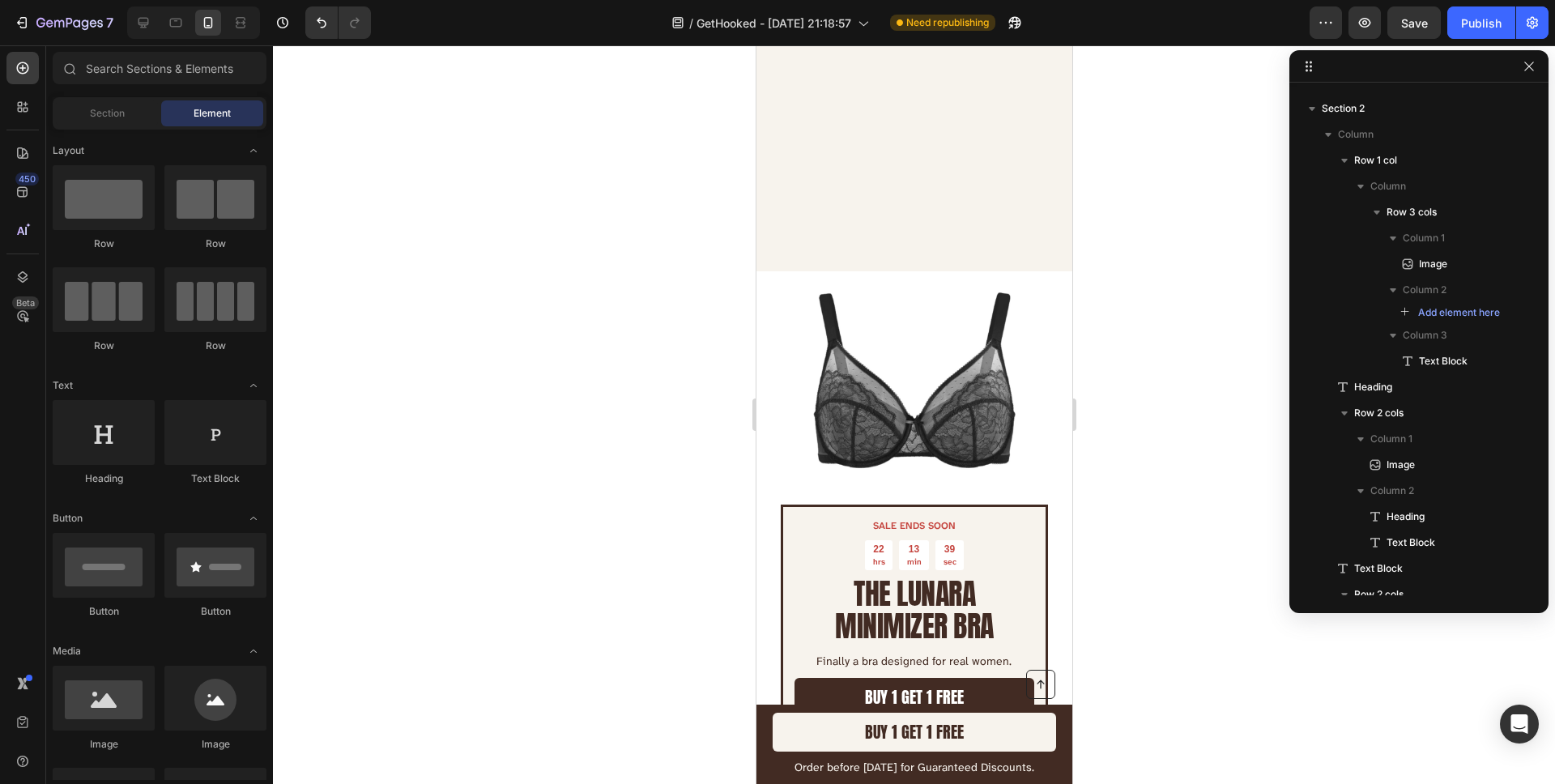
scroll to position [2881, 0]
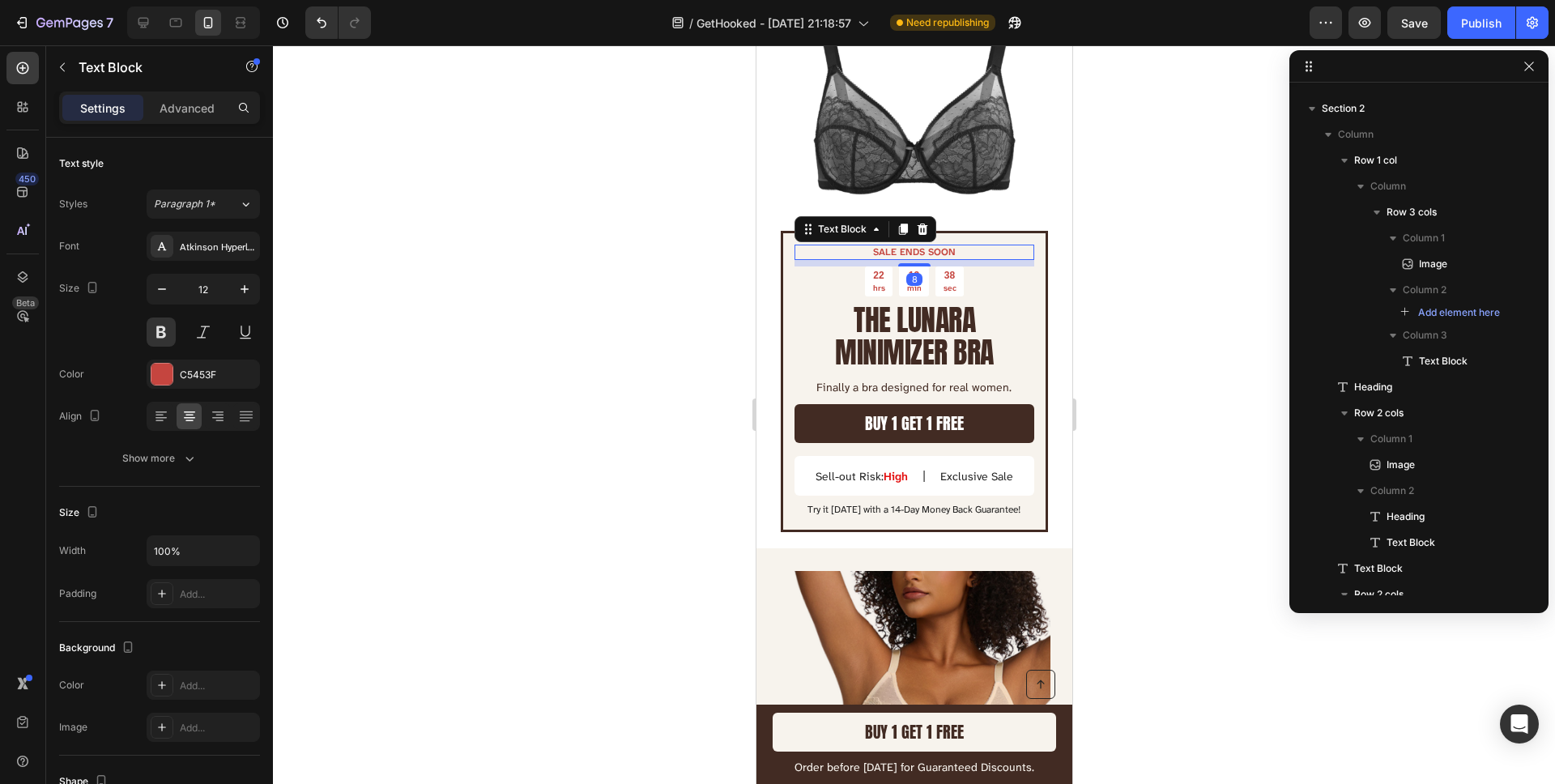
click at [877, 250] on p "SALE ENDS SOON" at bounding box center [913, 252] width 237 height 13
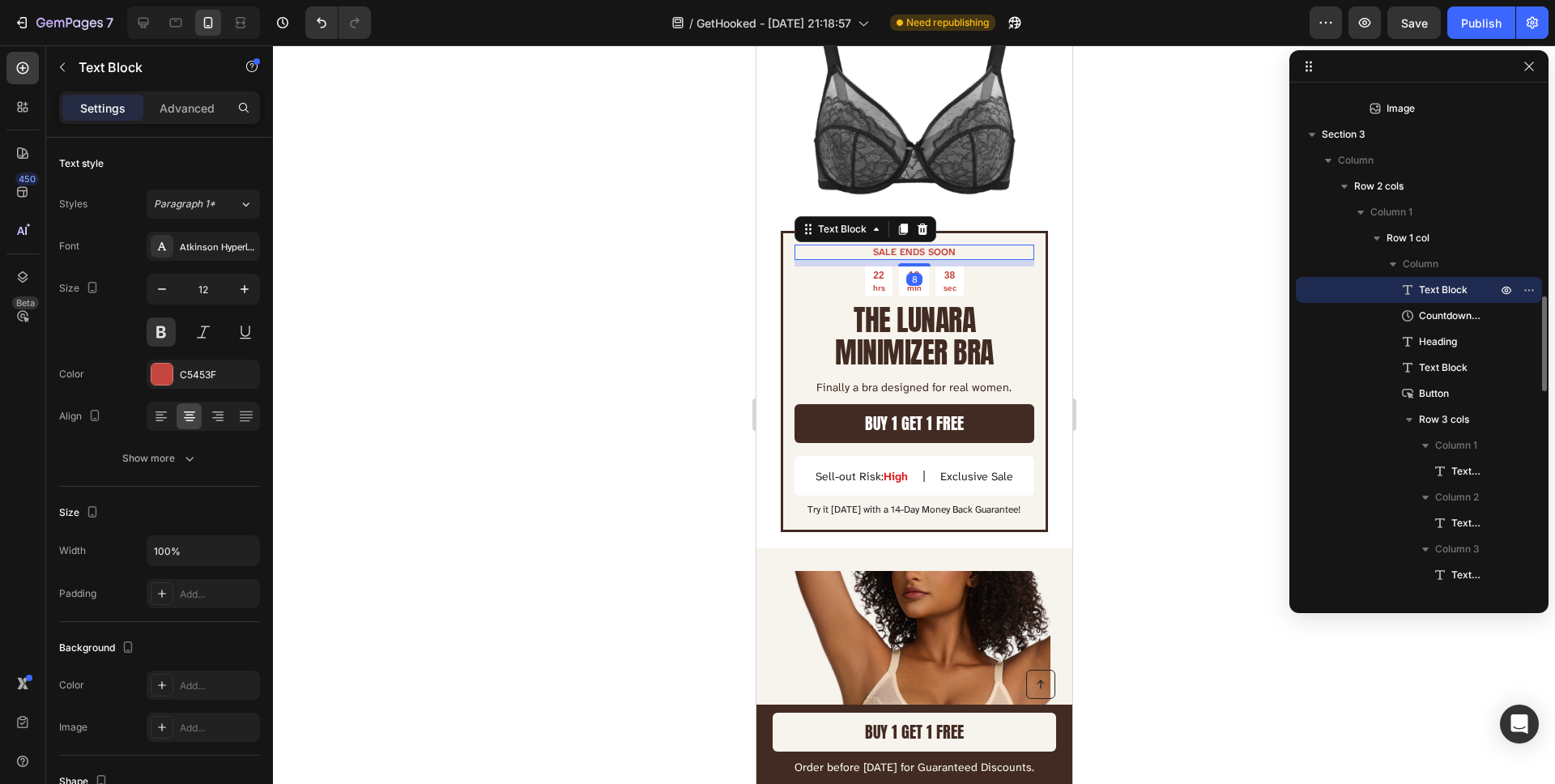
click at [877, 250] on p "SALE ENDS SOON" at bounding box center [913, 252] width 237 height 13
click at [637, 258] on div at bounding box center [914, 415] width 1282 height 739
click at [637, 257] on div at bounding box center [914, 415] width 1282 height 739
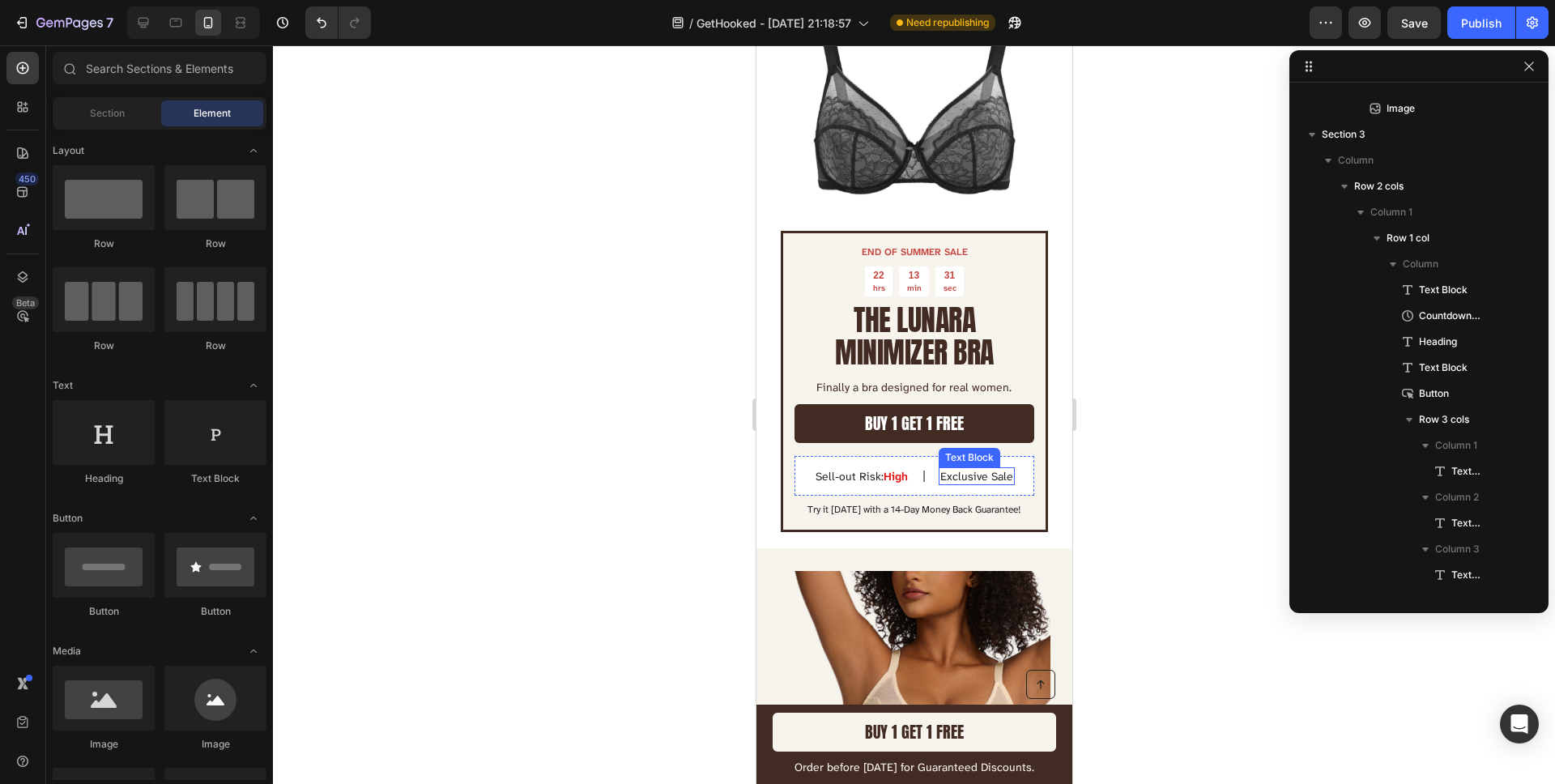
click at [979, 482] on p "Exclusive Sale" at bounding box center [975, 476] width 72 height 15
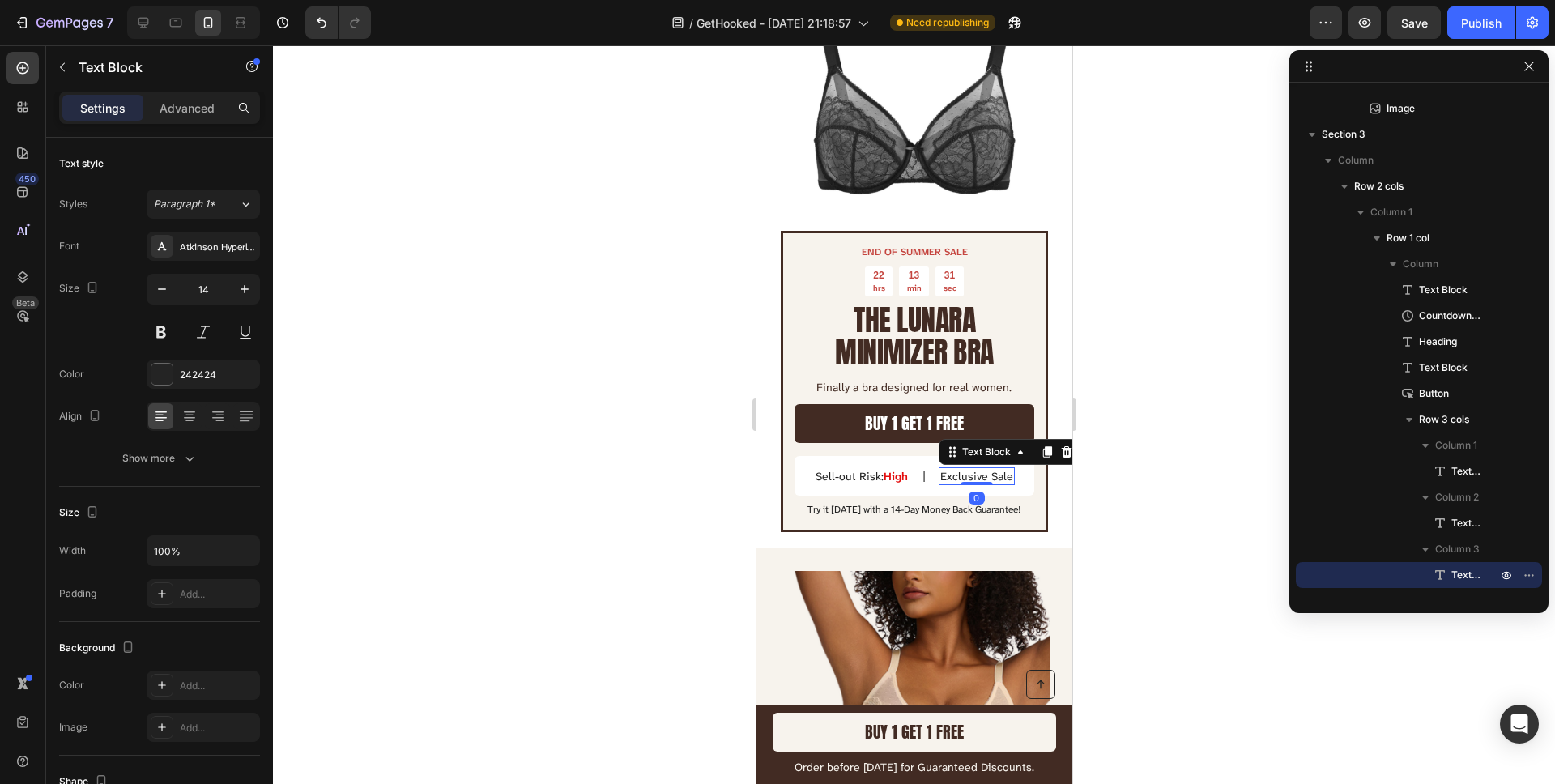
click at [980, 477] on p "Exclusive Sale" at bounding box center [975, 476] width 72 height 15
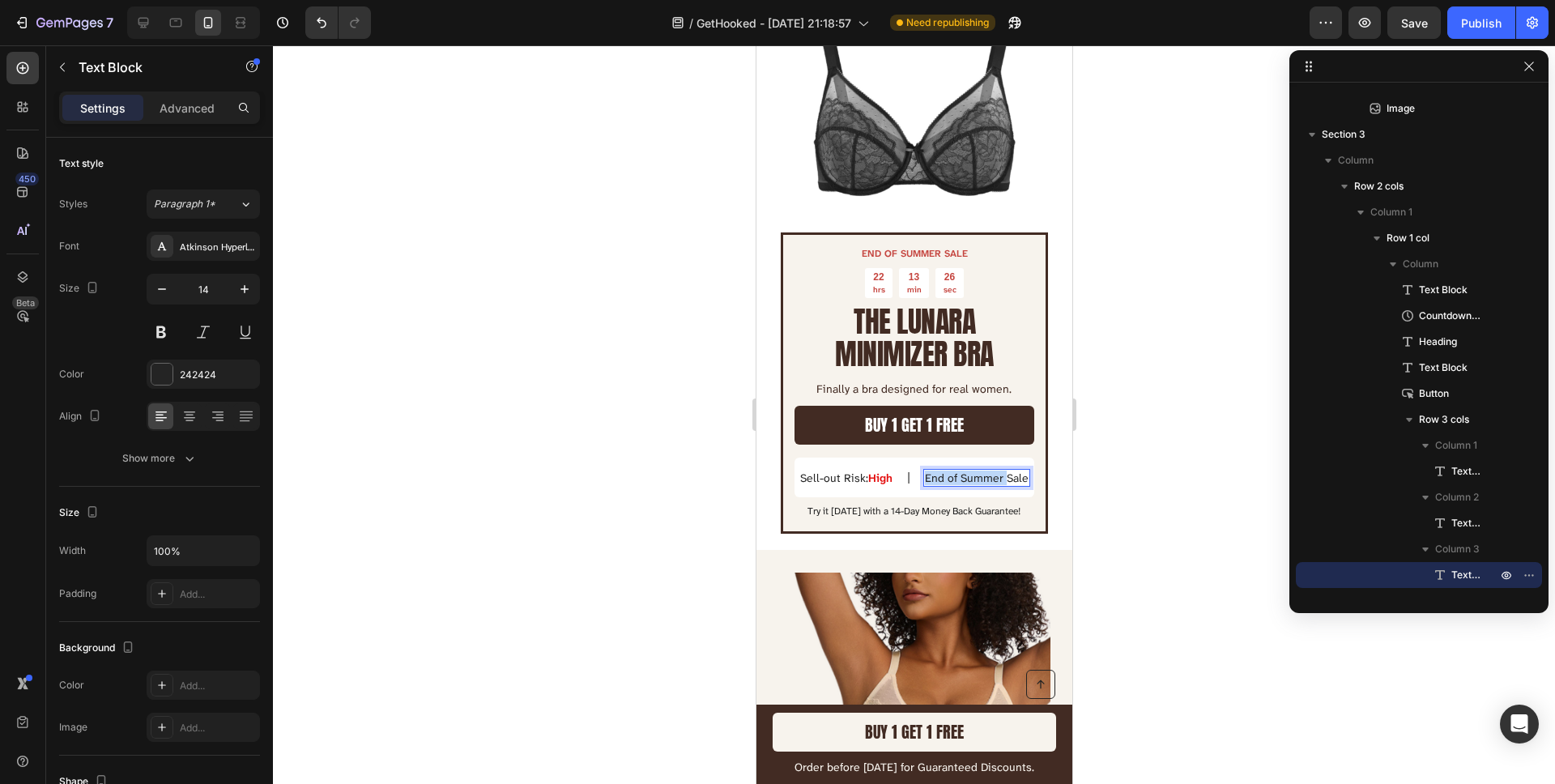
scroll to position [2881, 0]
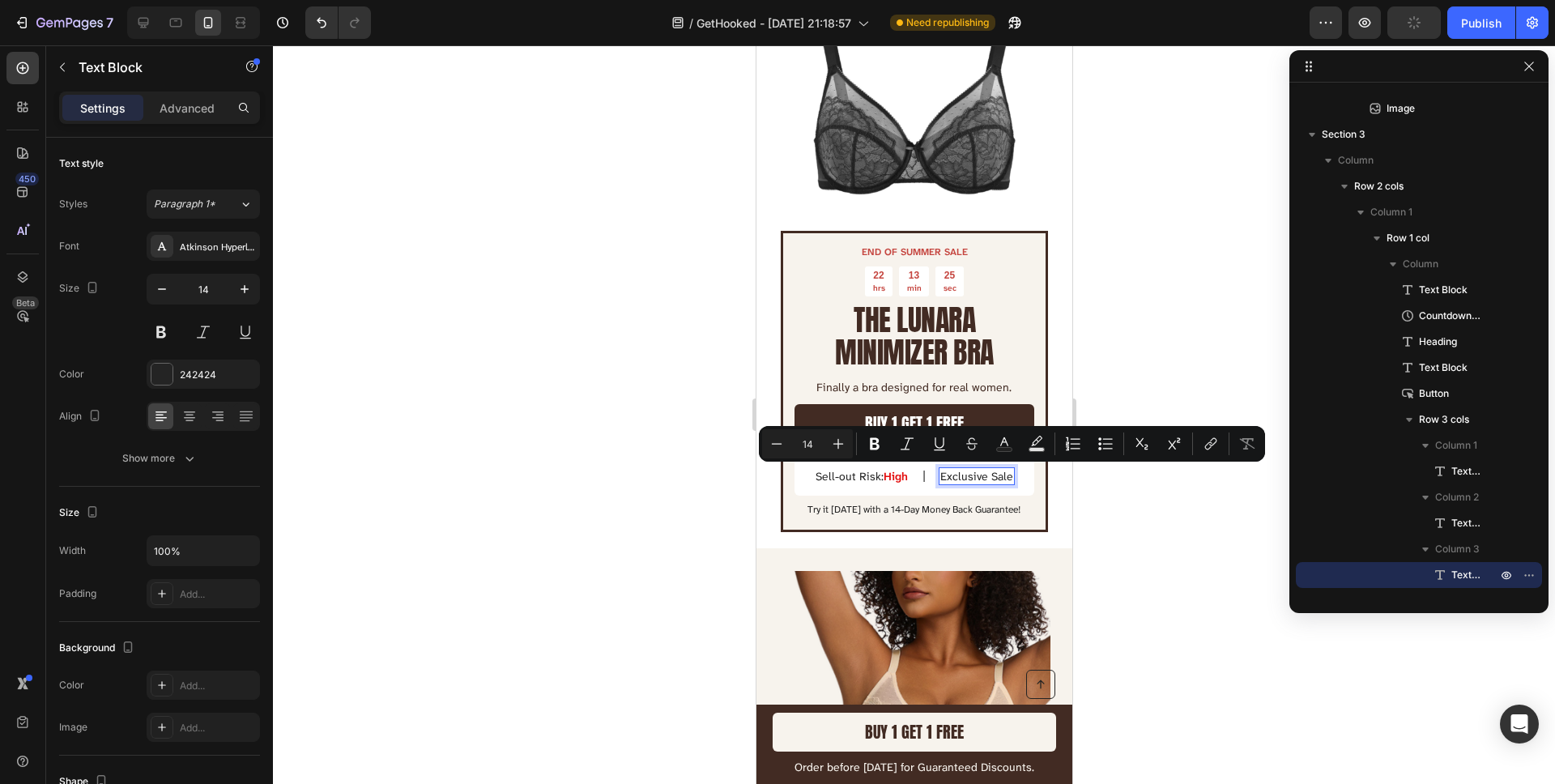
click at [679, 453] on div at bounding box center [914, 415] width 1282 height 739
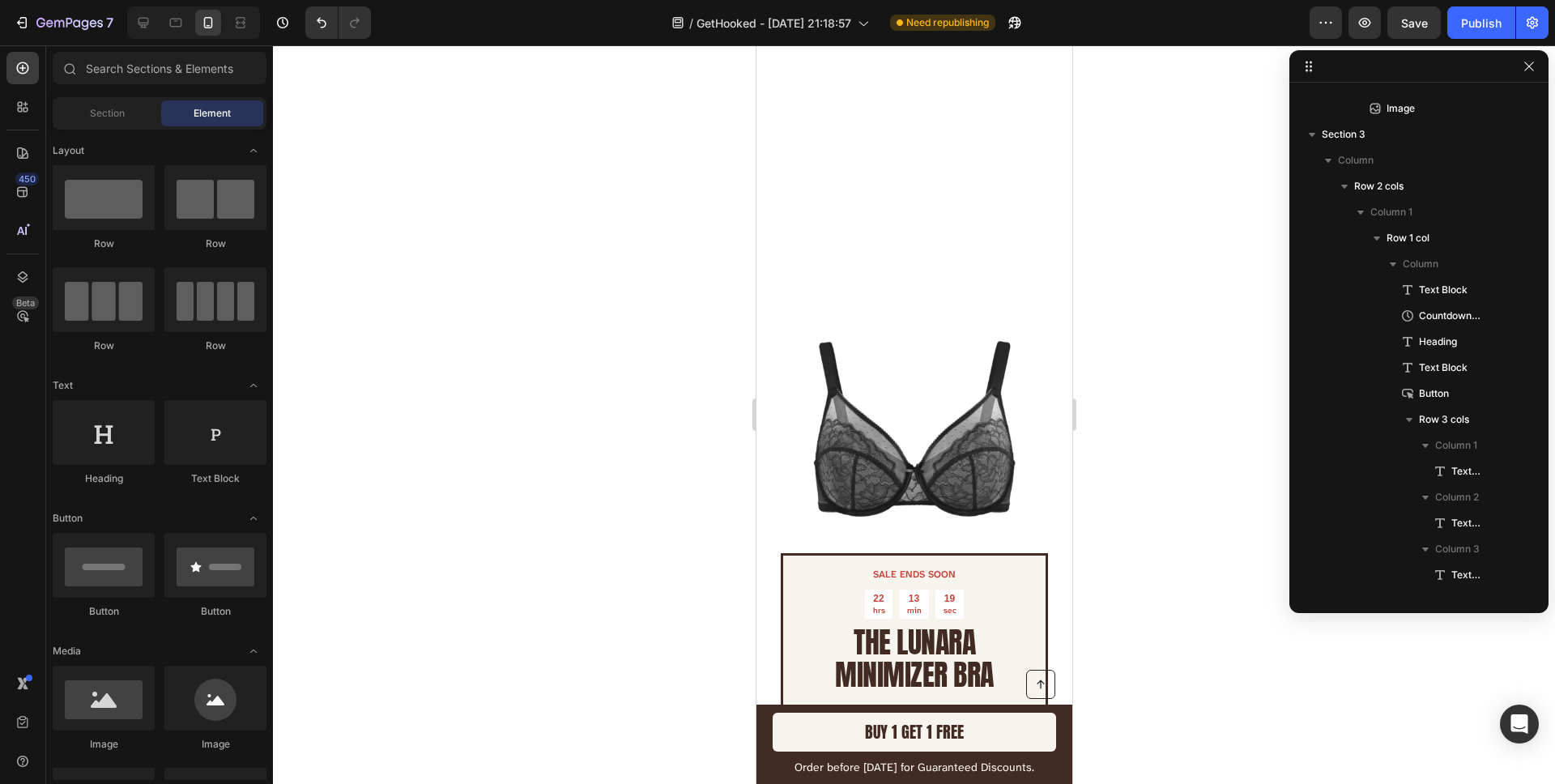
scroll to position [5071, 0]
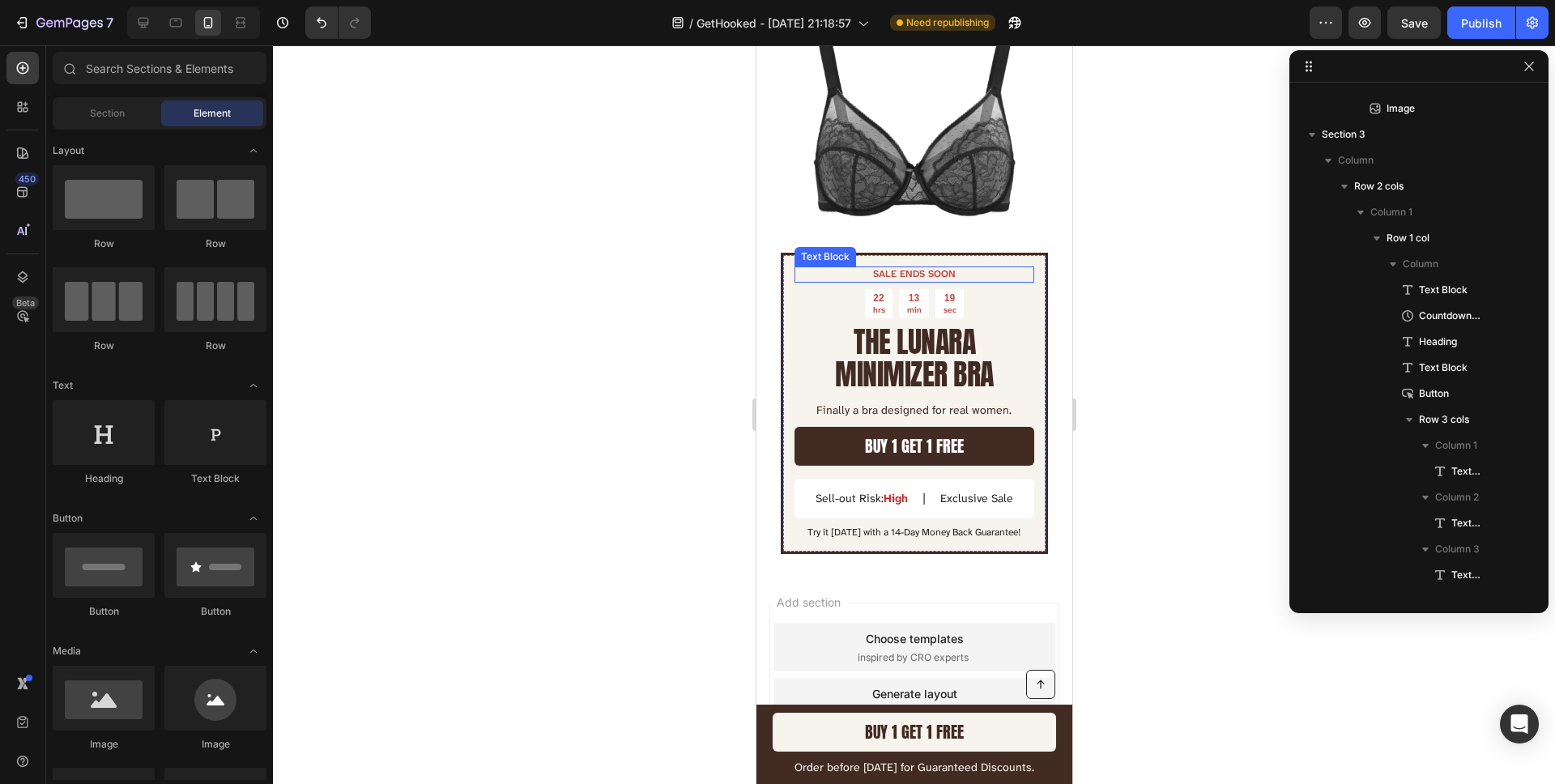
click at [909, 274] on p "SALE ENDS SOON" at bounding box center [913, 274] width 237 height 13
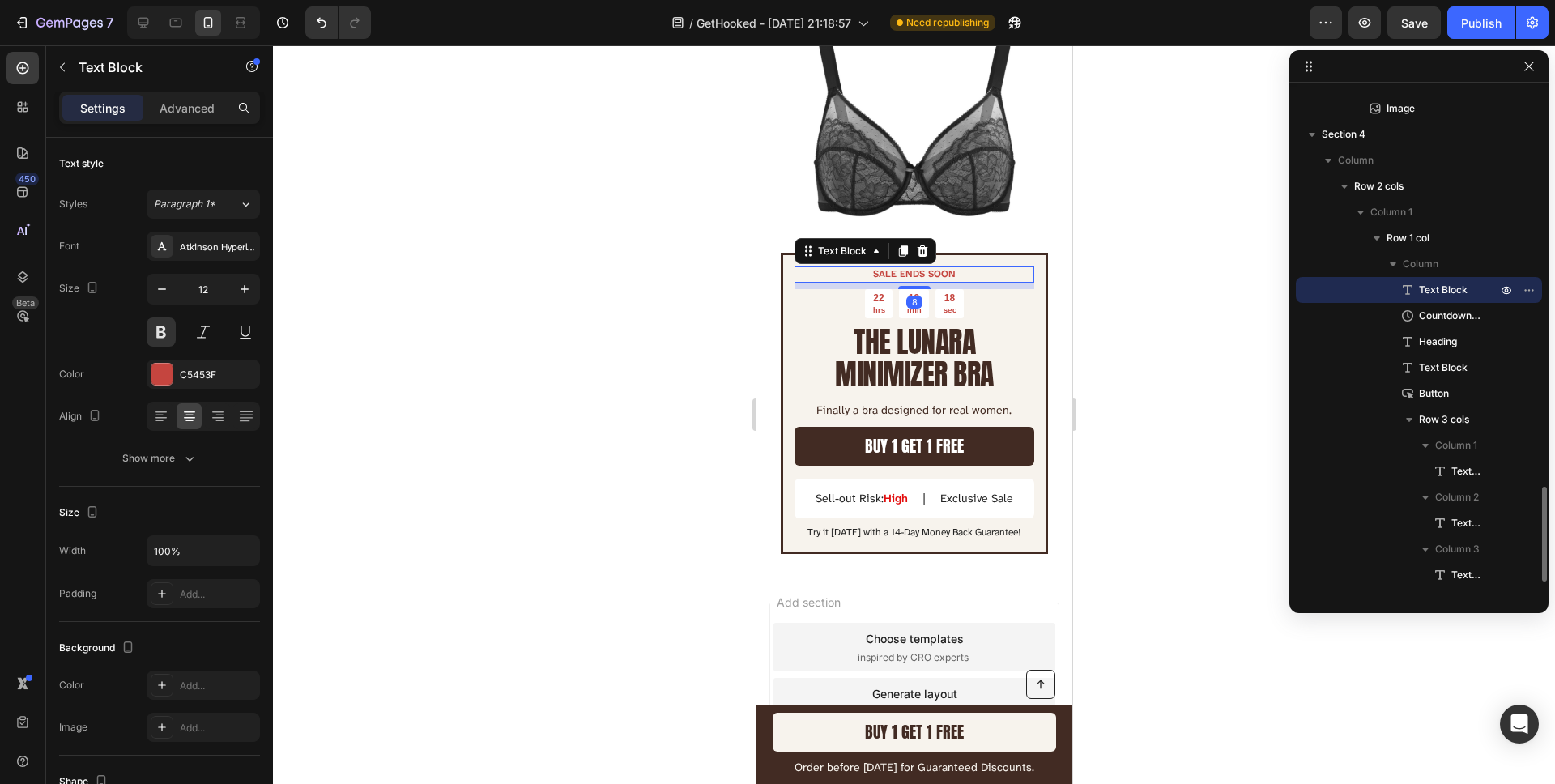
click at [909, 274] on p "SALE ENDS SOON" at bounding box center [913, 274] width 237 height 13
click at [591, 338] on div at bounding box center [914, 415] width 1282 height 739
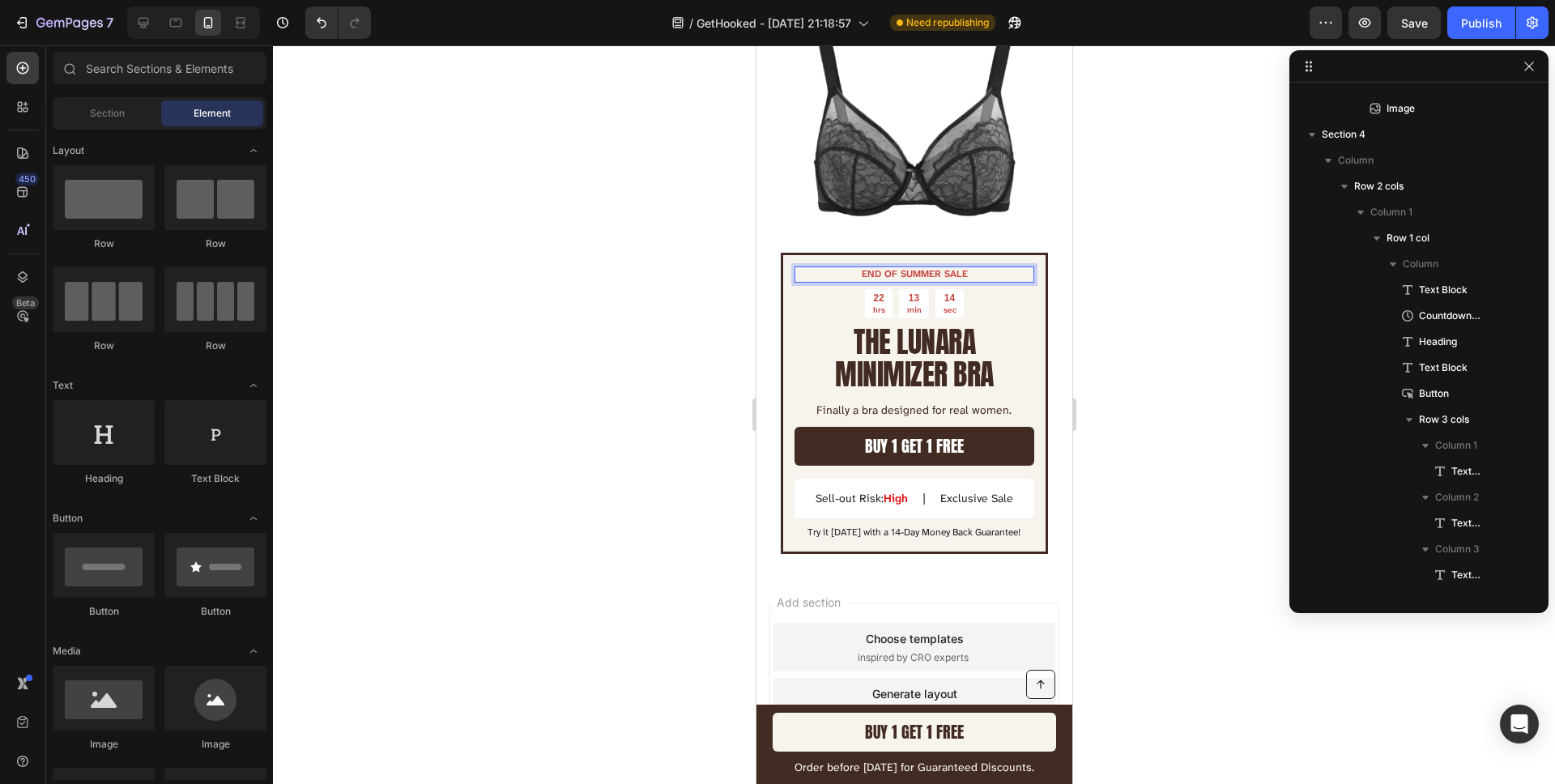
click at [591, 338] on div at bounding box center [914, 415] width 1282 height 739
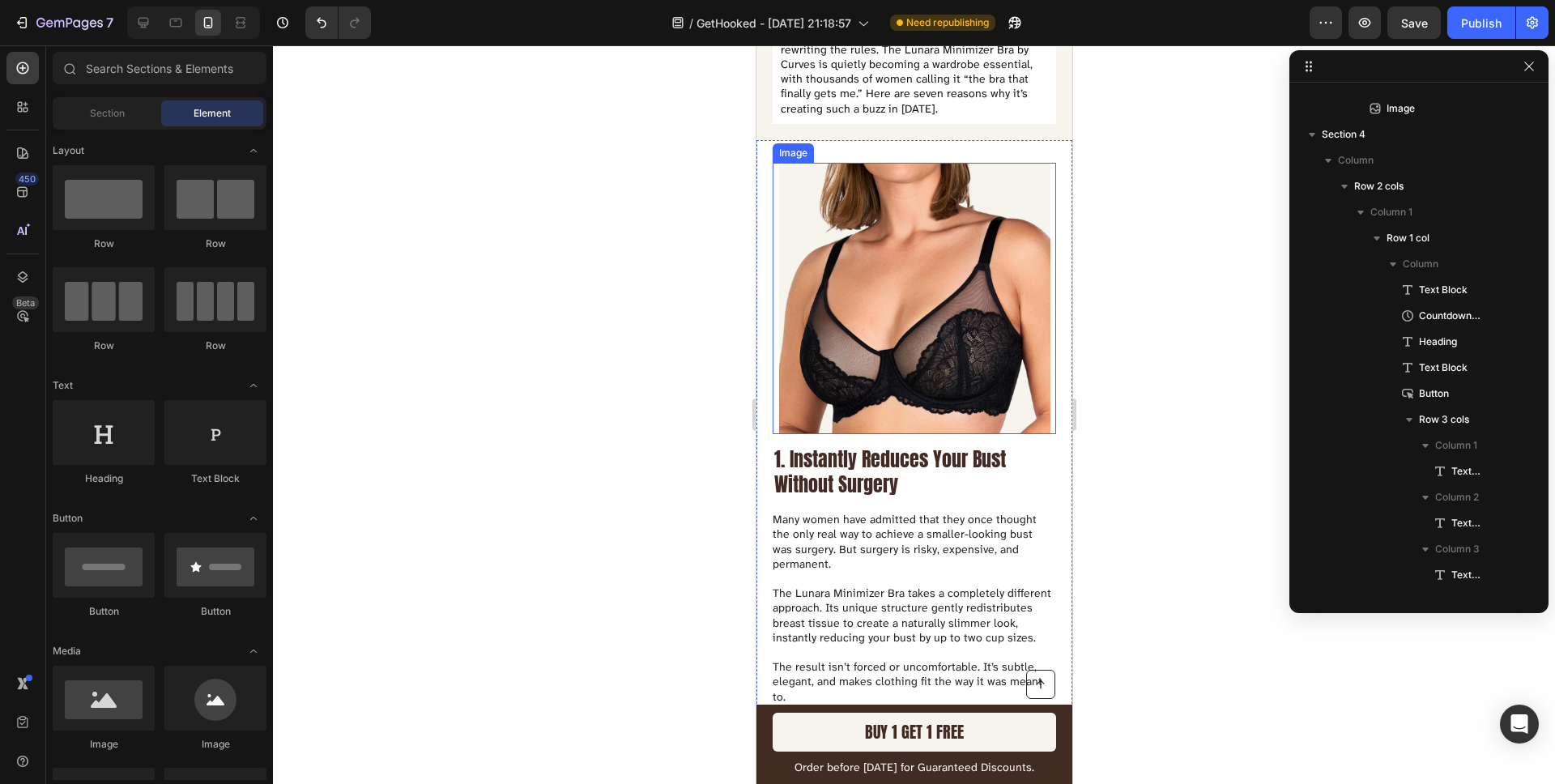
scroll to position [418, 0]
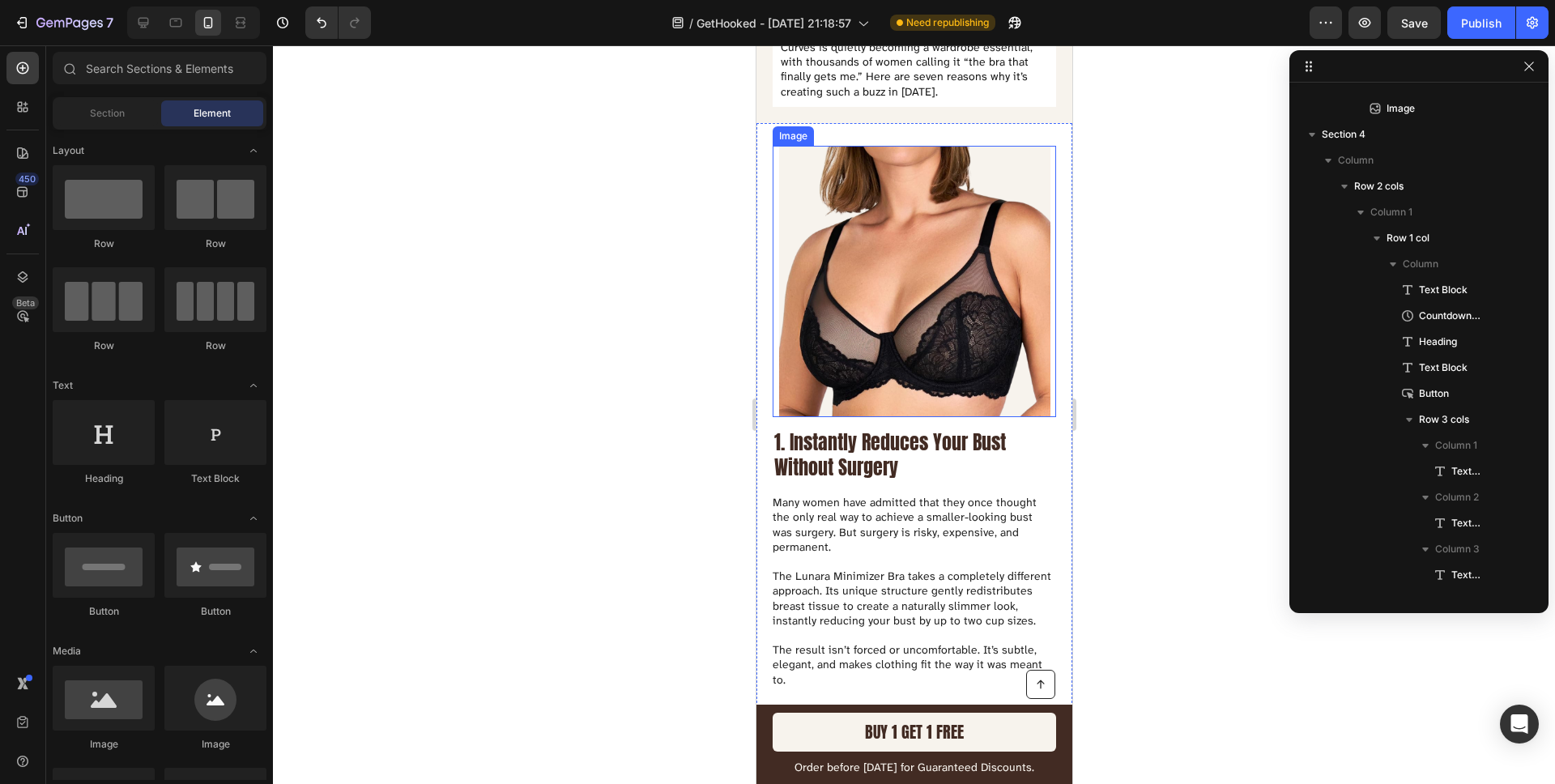
click at [920, 312] on img at bounding box center [913, 281] width 272 height 272
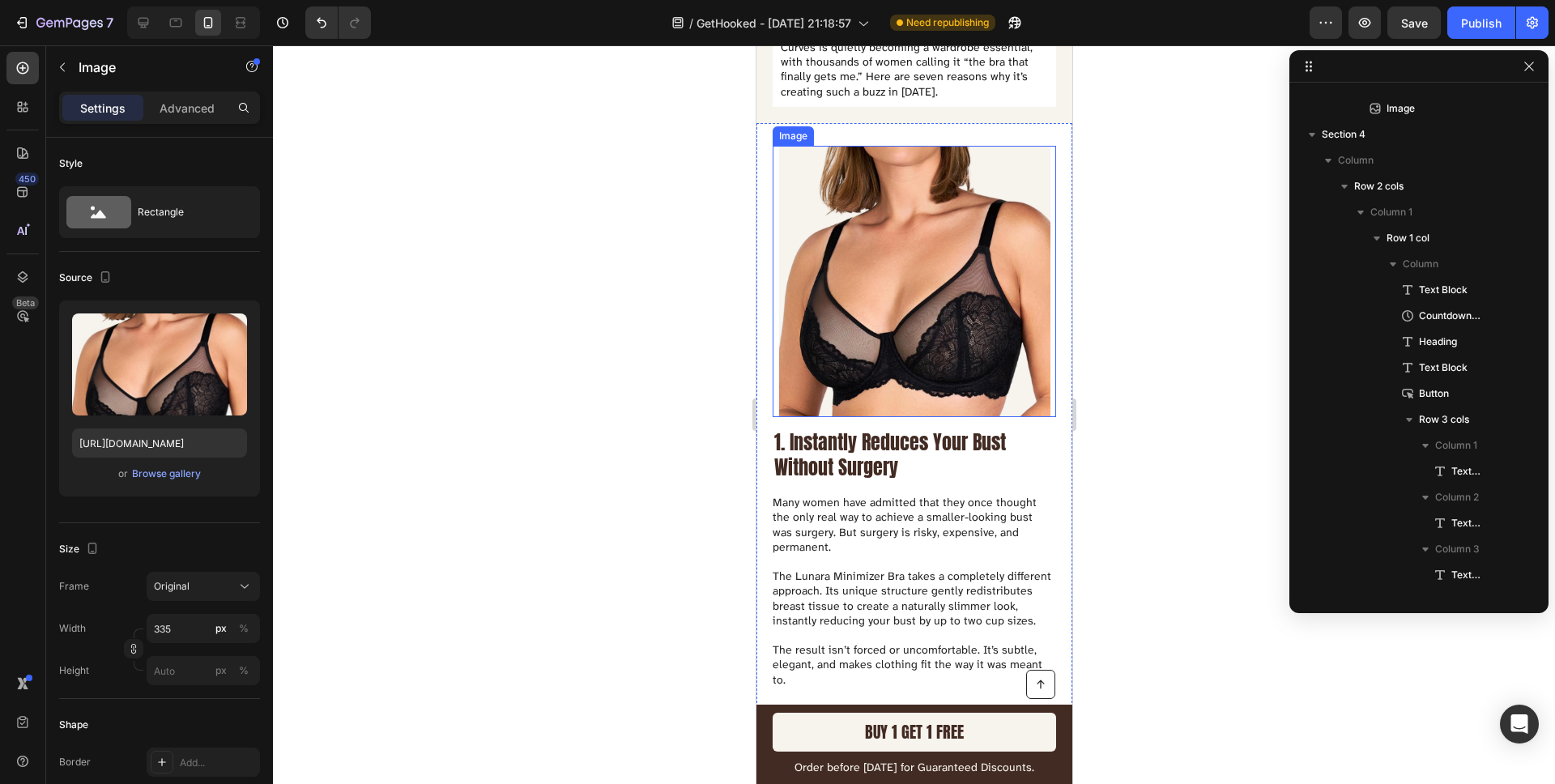
scroll to position [375, 0]
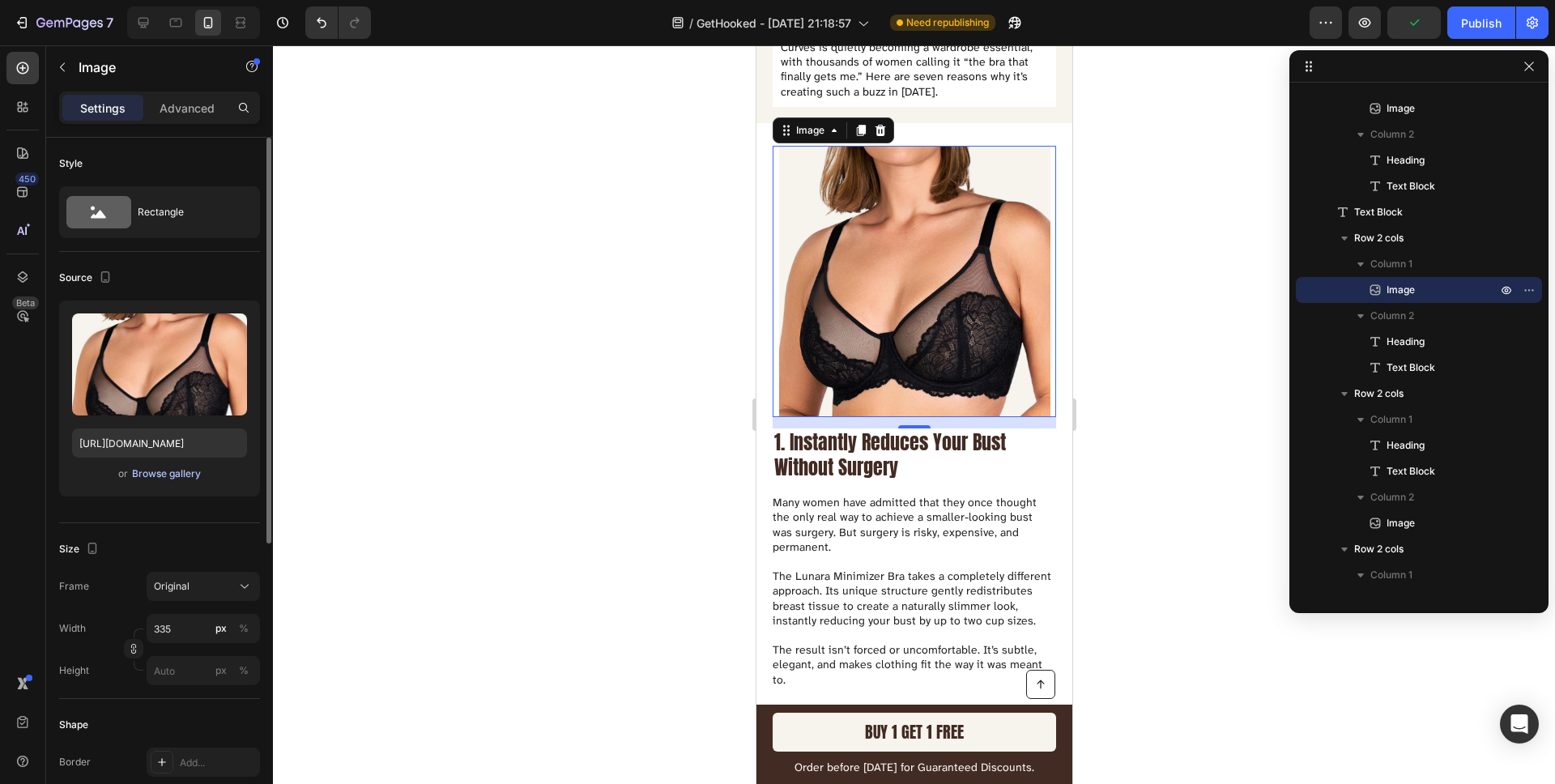
click at [163, 477] on div "Browse gallery" at bounding box center [166, 473] width 69 height 15
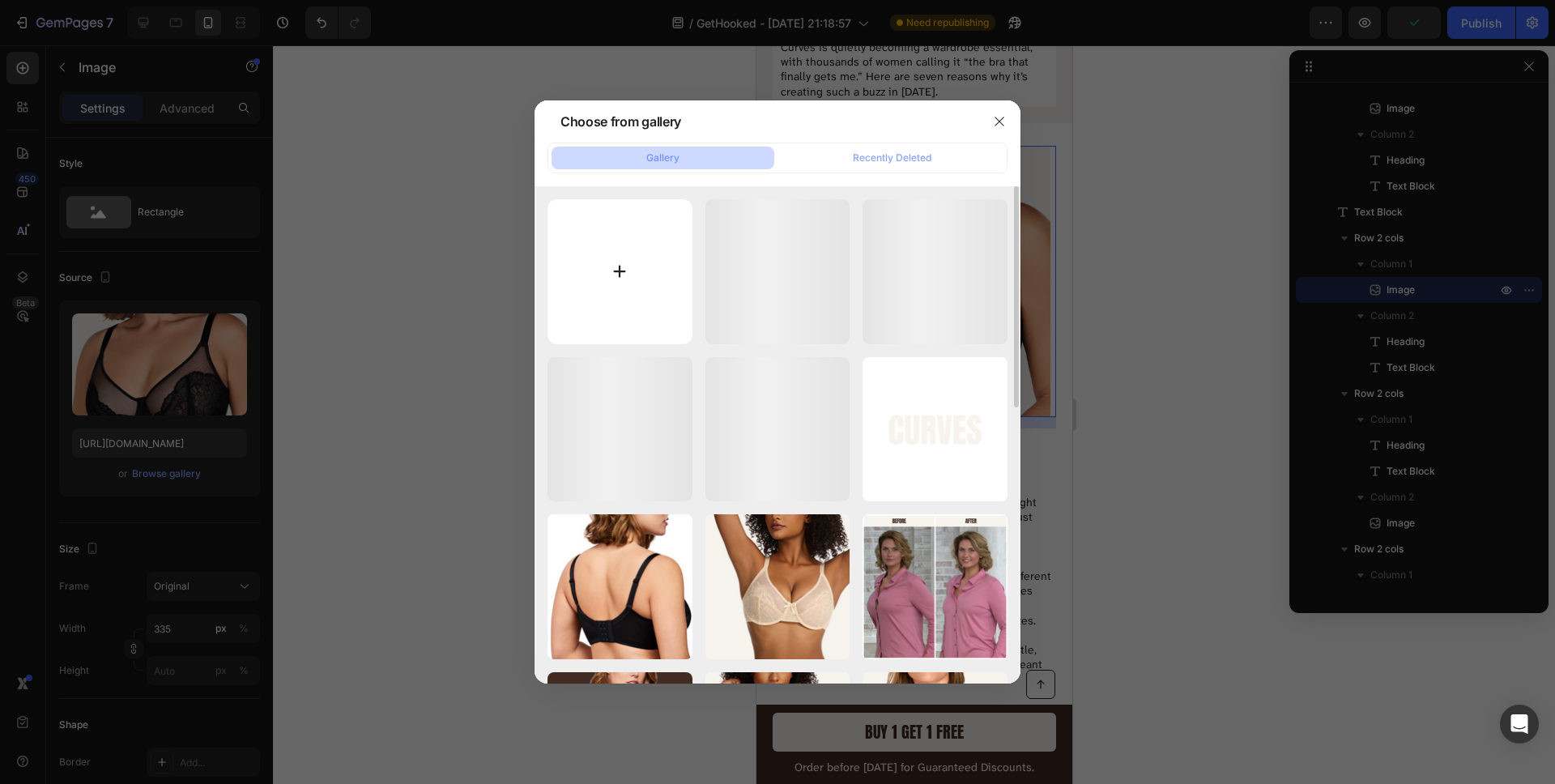
click at [630, 245] on input "file" at bounding box center [620, 272] width 145 height 145
type input "C:\fakepath\CURVES (4).gif"
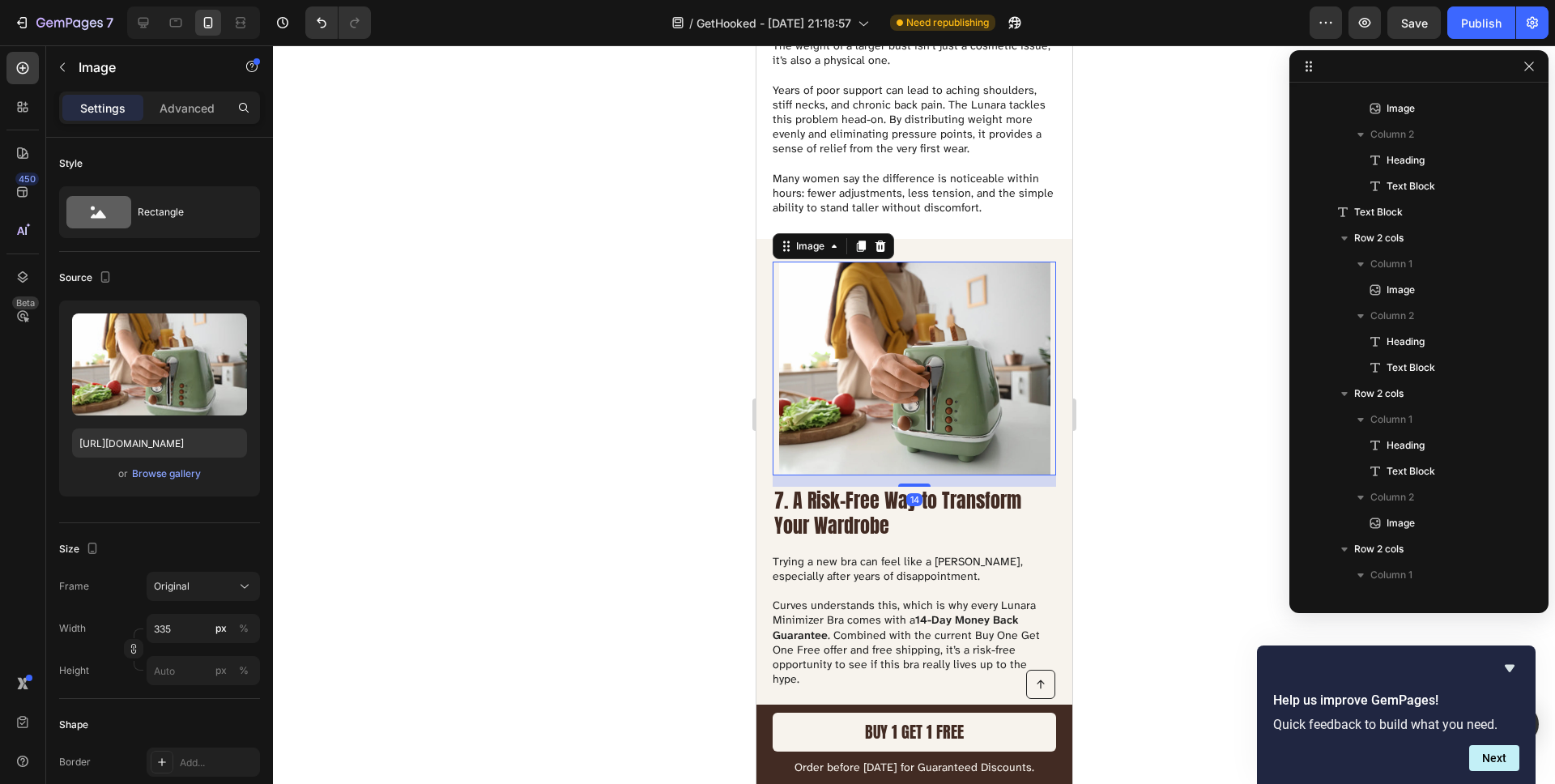
scroll to position [1930, 0]
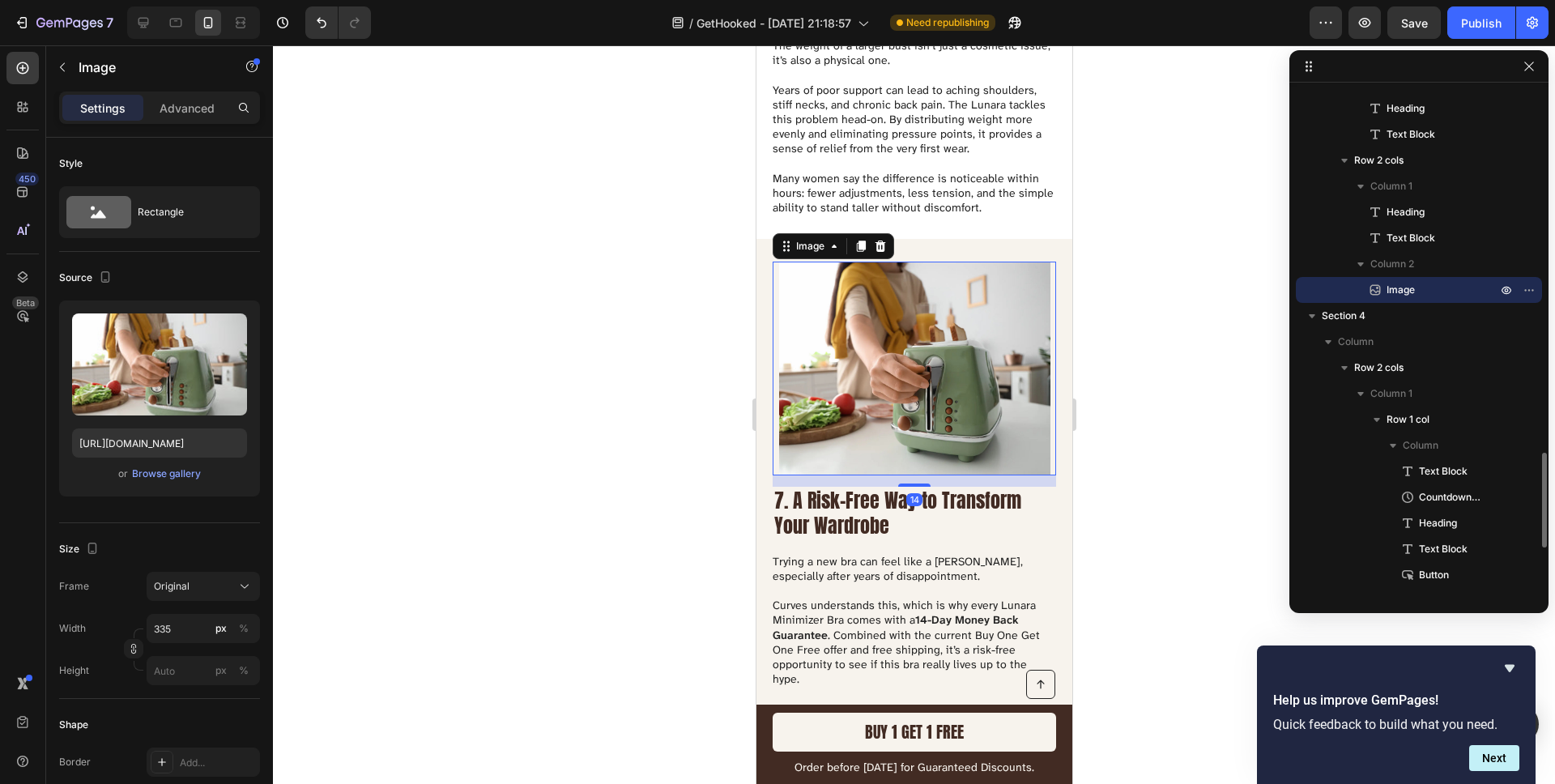
click at [899, 395] on img at bounding box center [913, 368] width 272 height 214
click at [181, 472] on div "Browse gallery" at bounding box center [166, 473] width 69 height 15
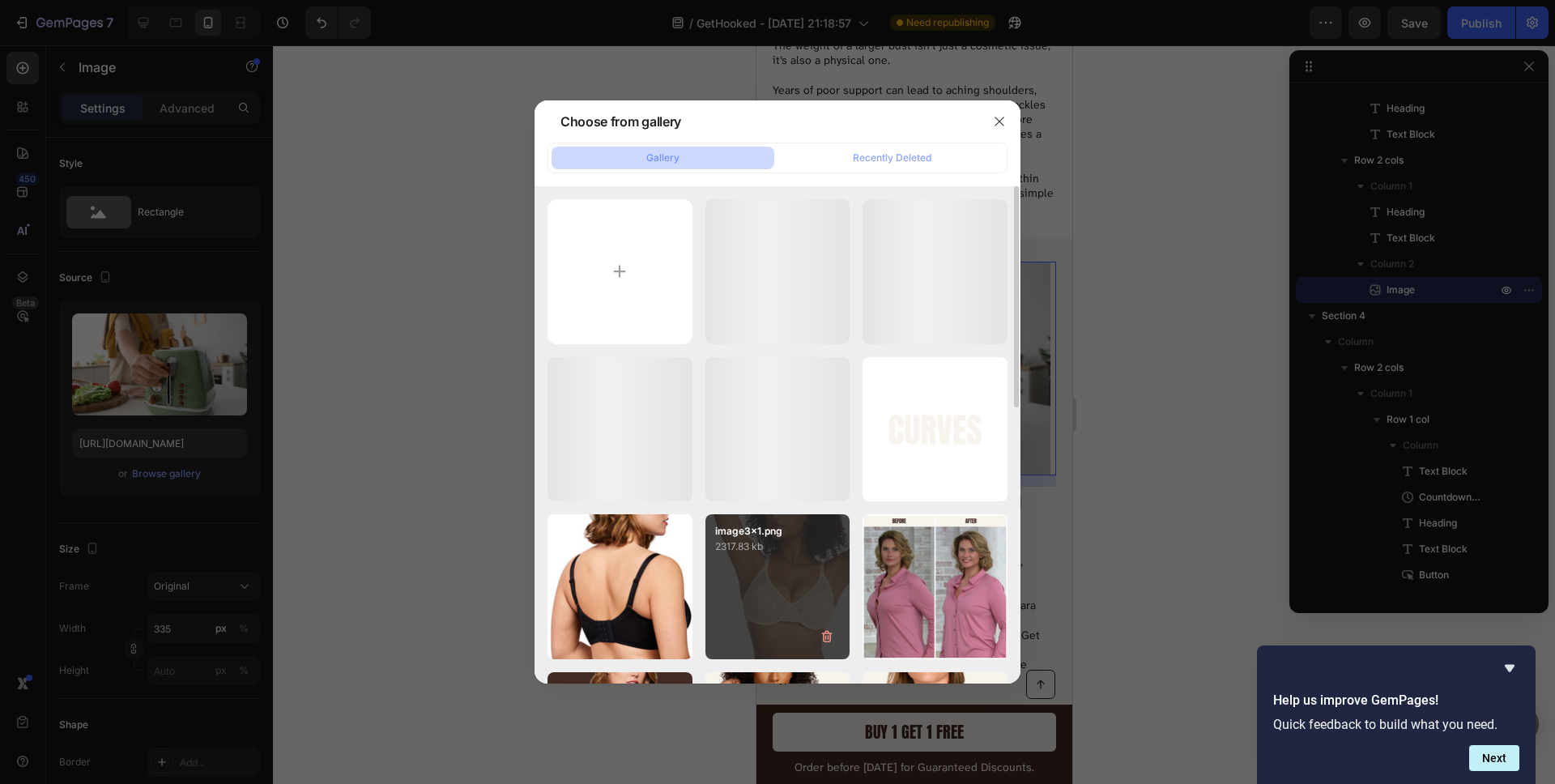
scroll to position [376, 0]
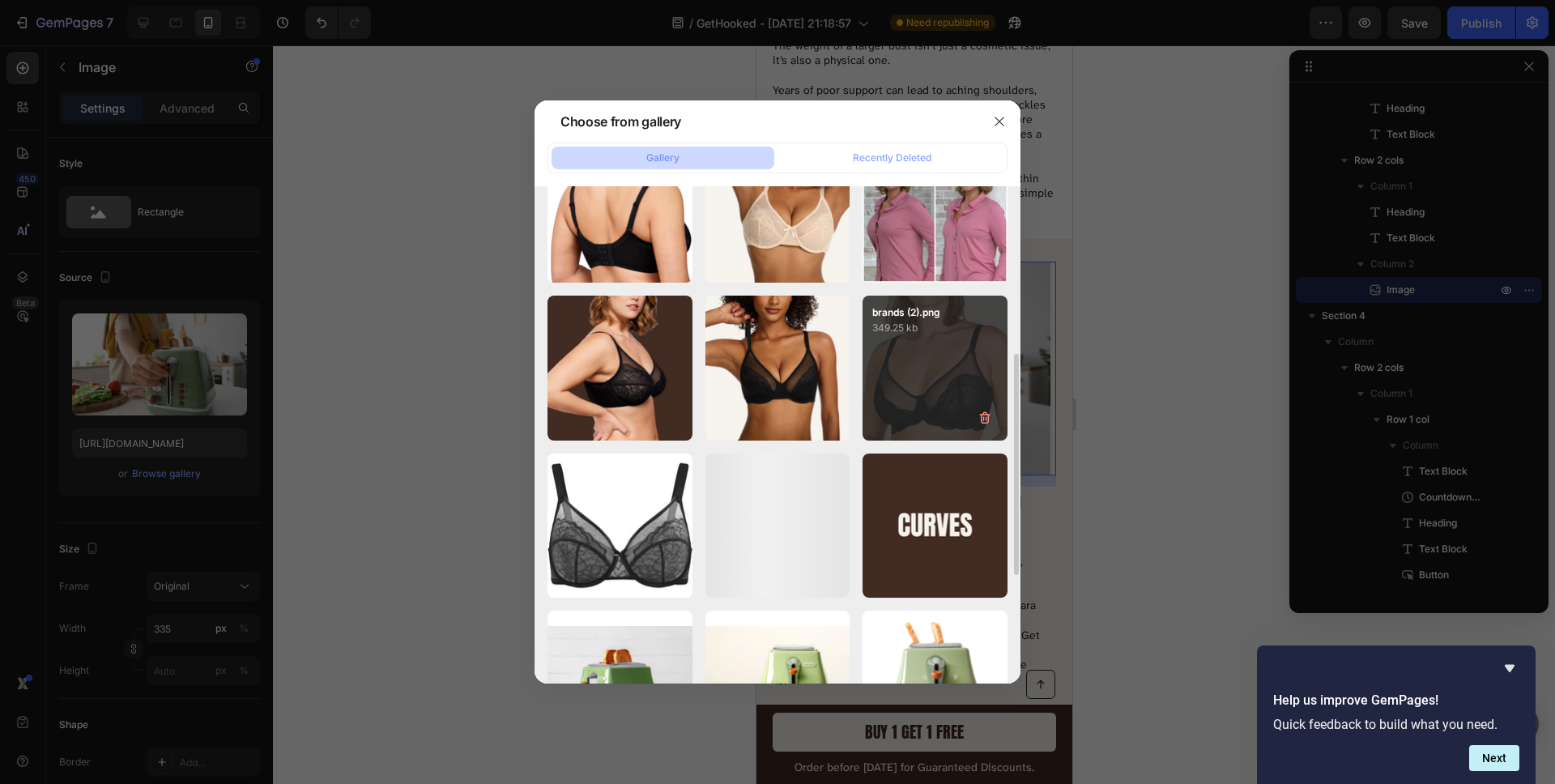
click at [939, 381] on div "brands (2).png 349.25 kb" at bounding box center [935, 368] width 145 height 145
type input "[URL][DOMAIN_NAME]"
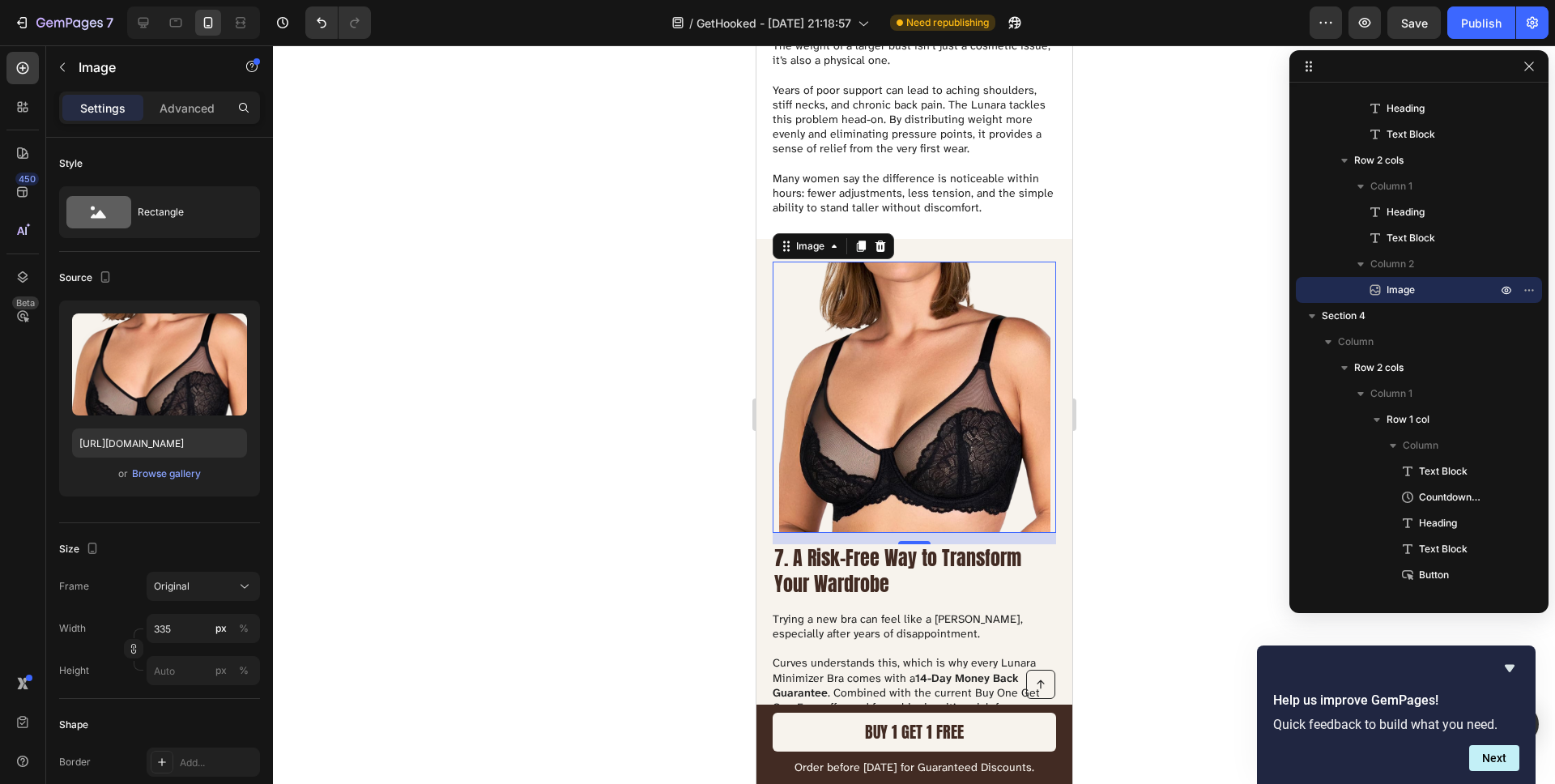
click at [1153, 279] on div at bounding box center [914, 415] width 1282 height 739
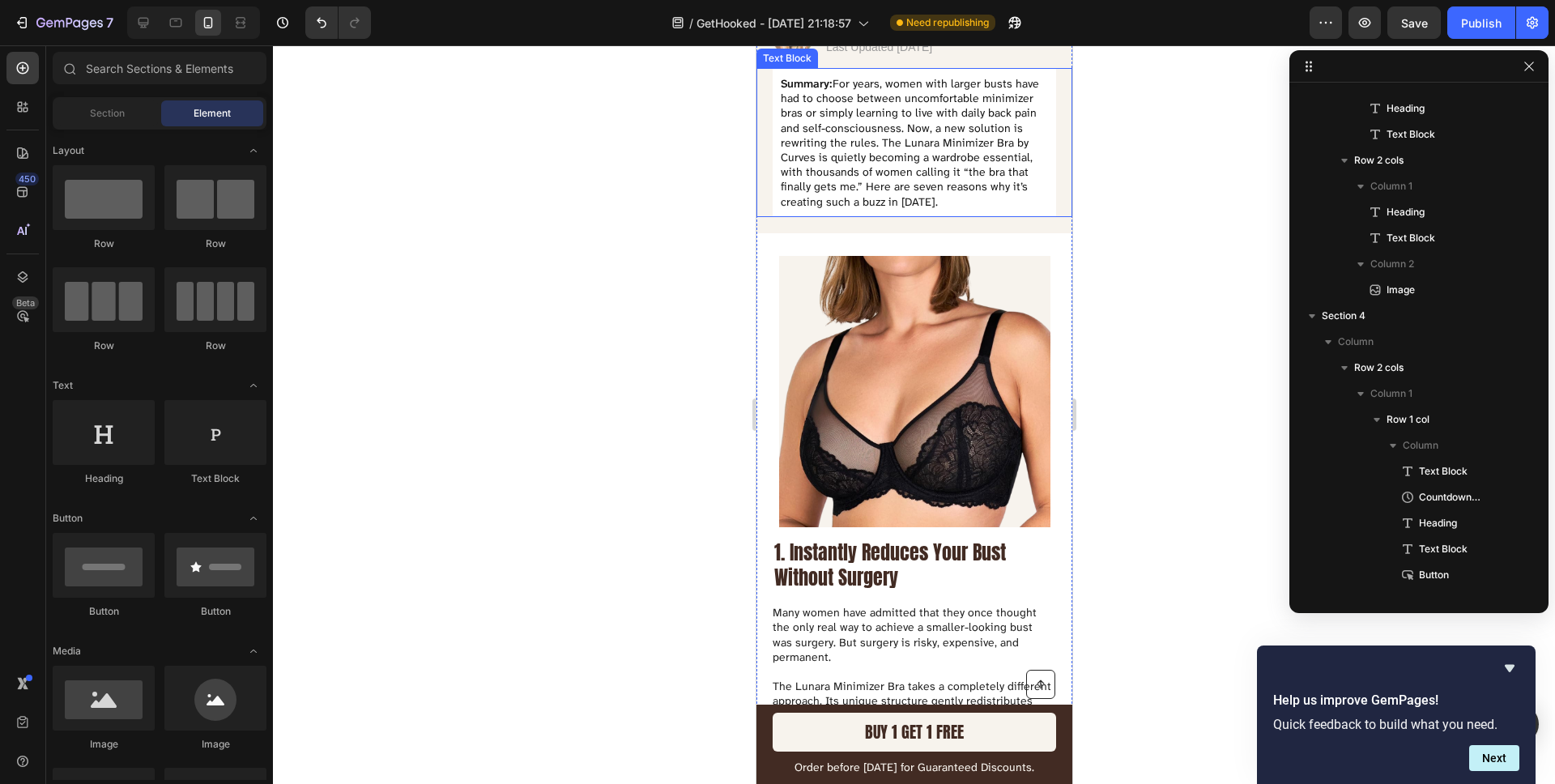
scroll to position [425, 0]
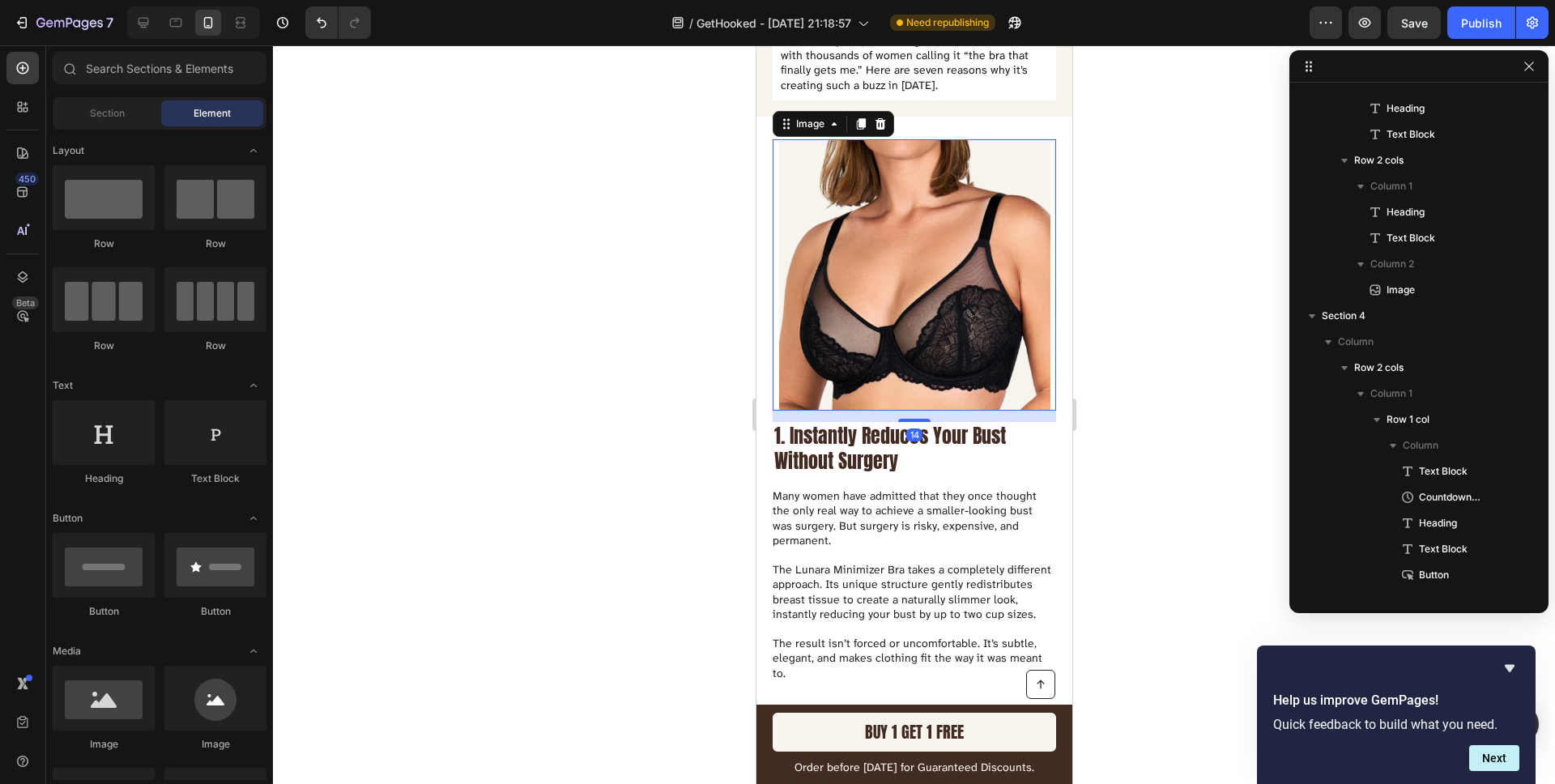
click at [901, 353] on img at bounding box center [913, 275] width 272 height 272
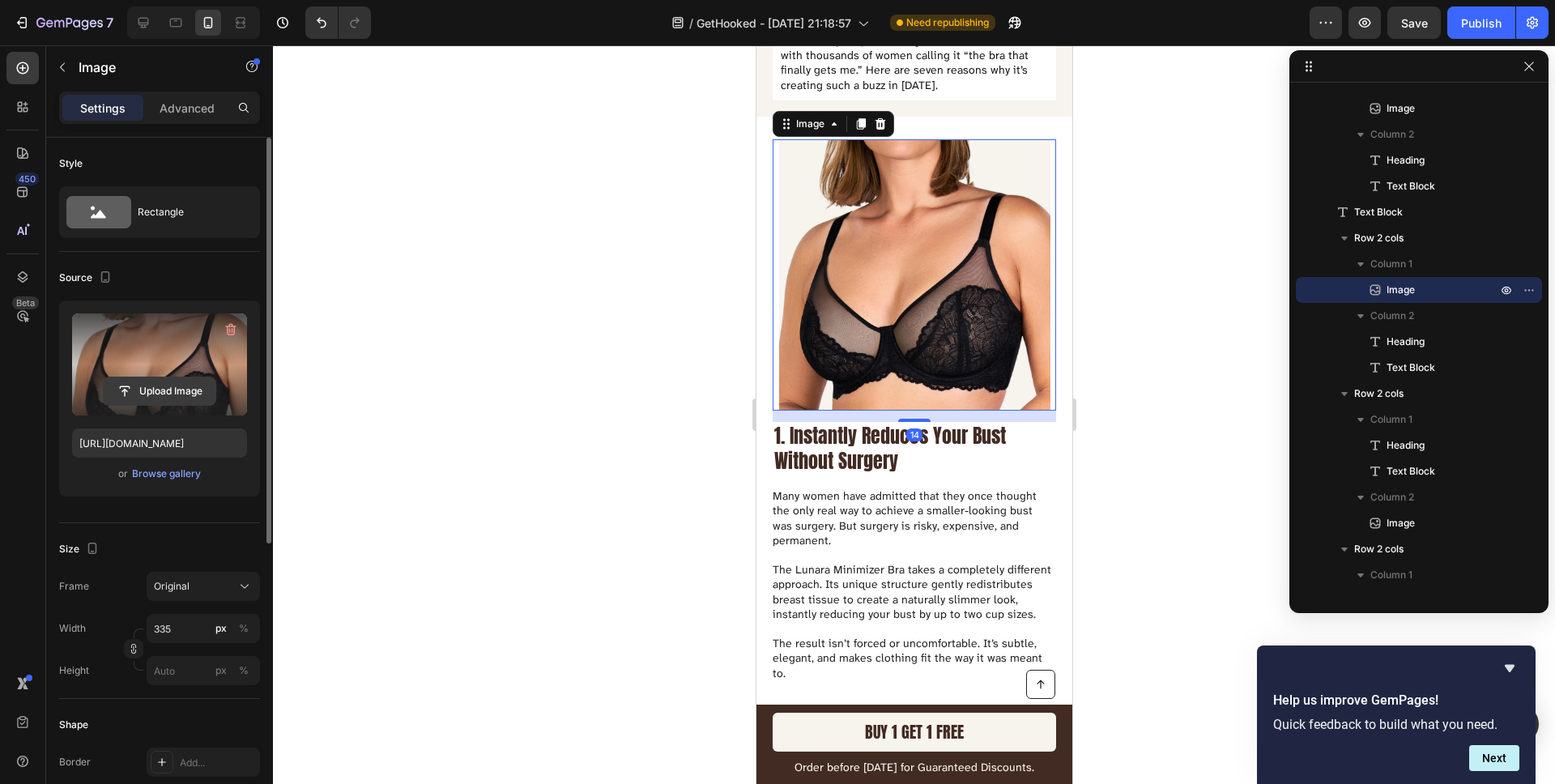
click at [205, 389] on input "file" at bounding box center [160, 391] width 112 height 28
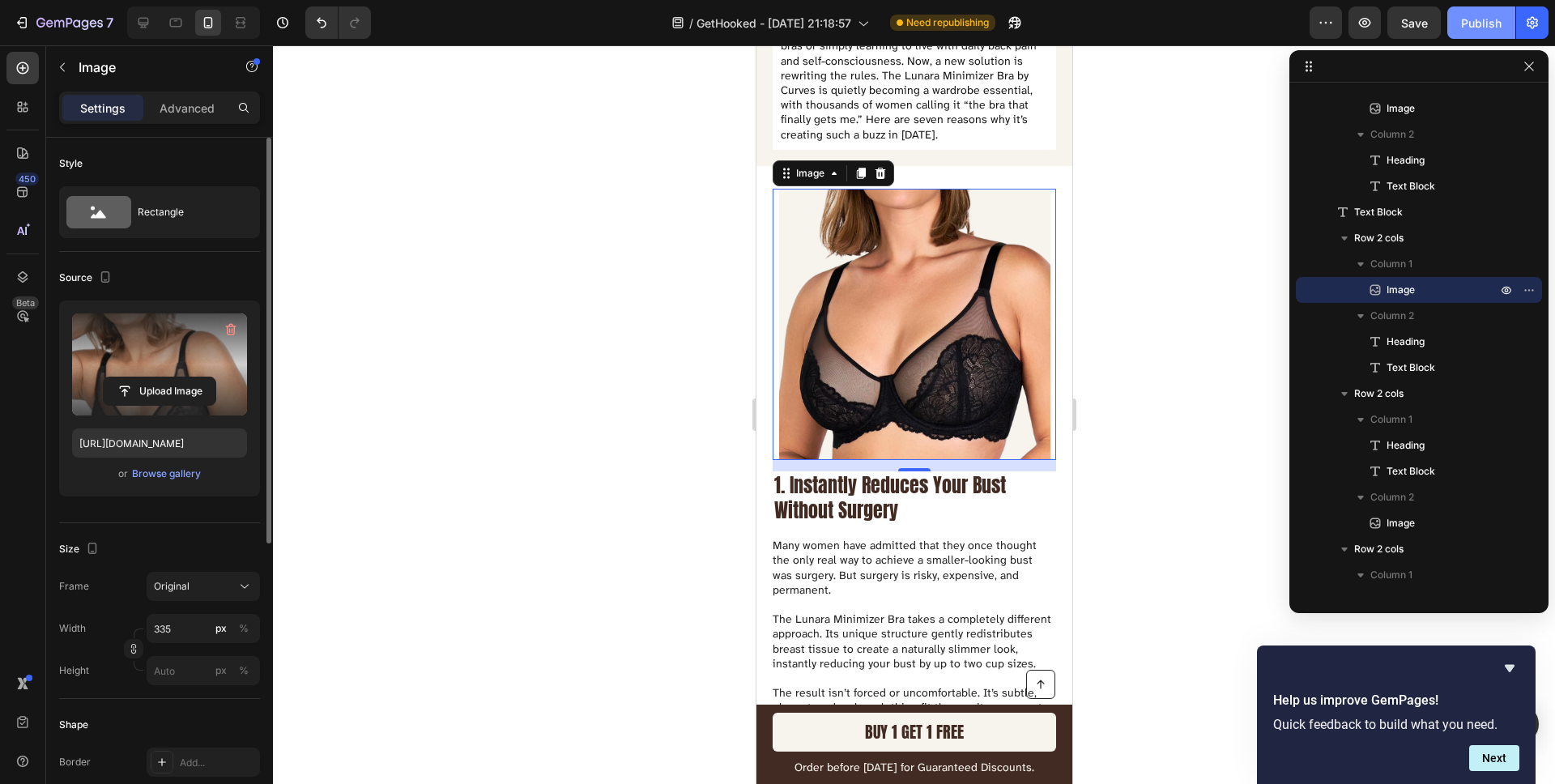
click at [1475, 24] on div "Publish" at bounding box center [1481, 23] width 40 height 17
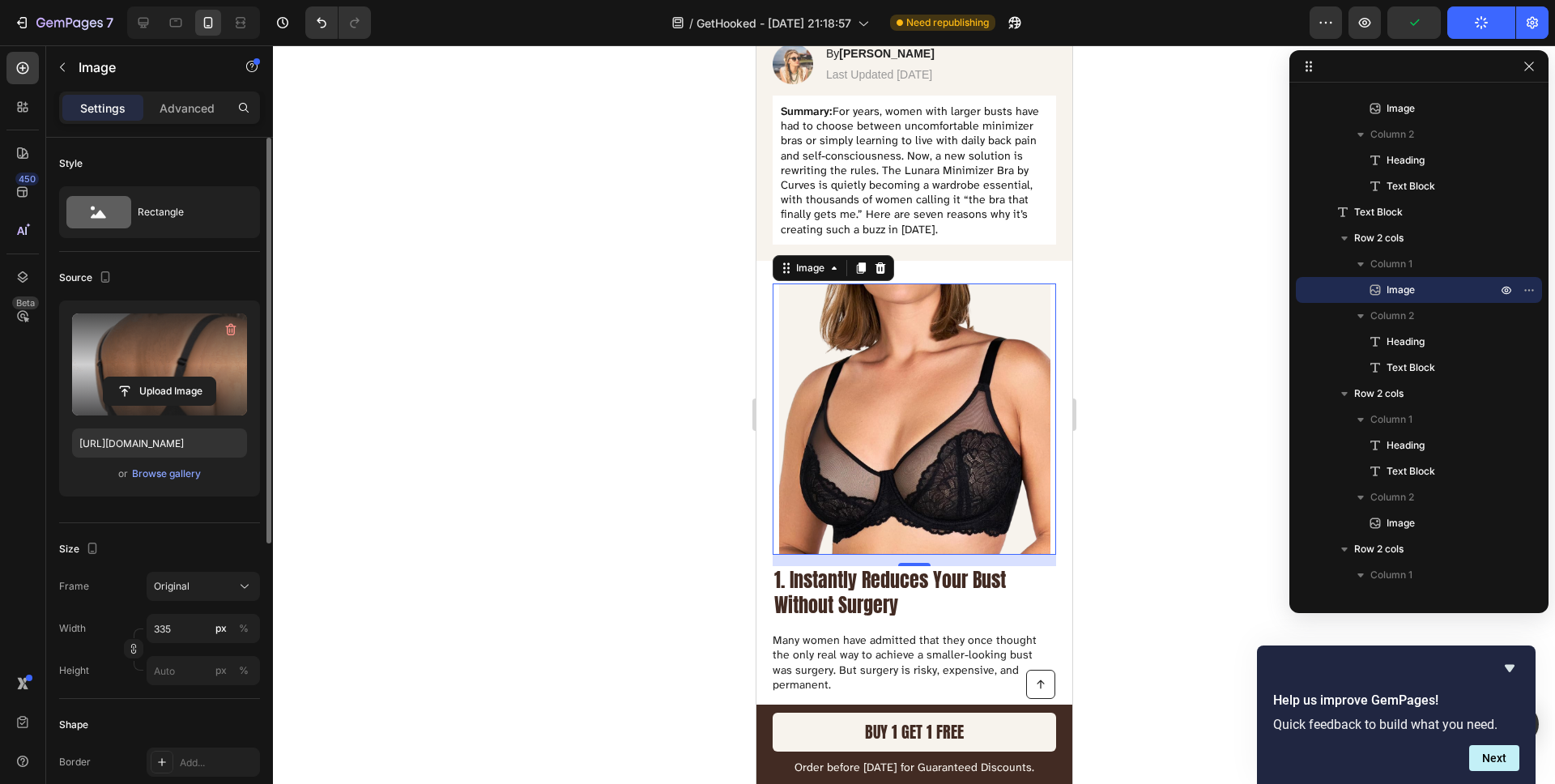
scroll to position [252, 0]
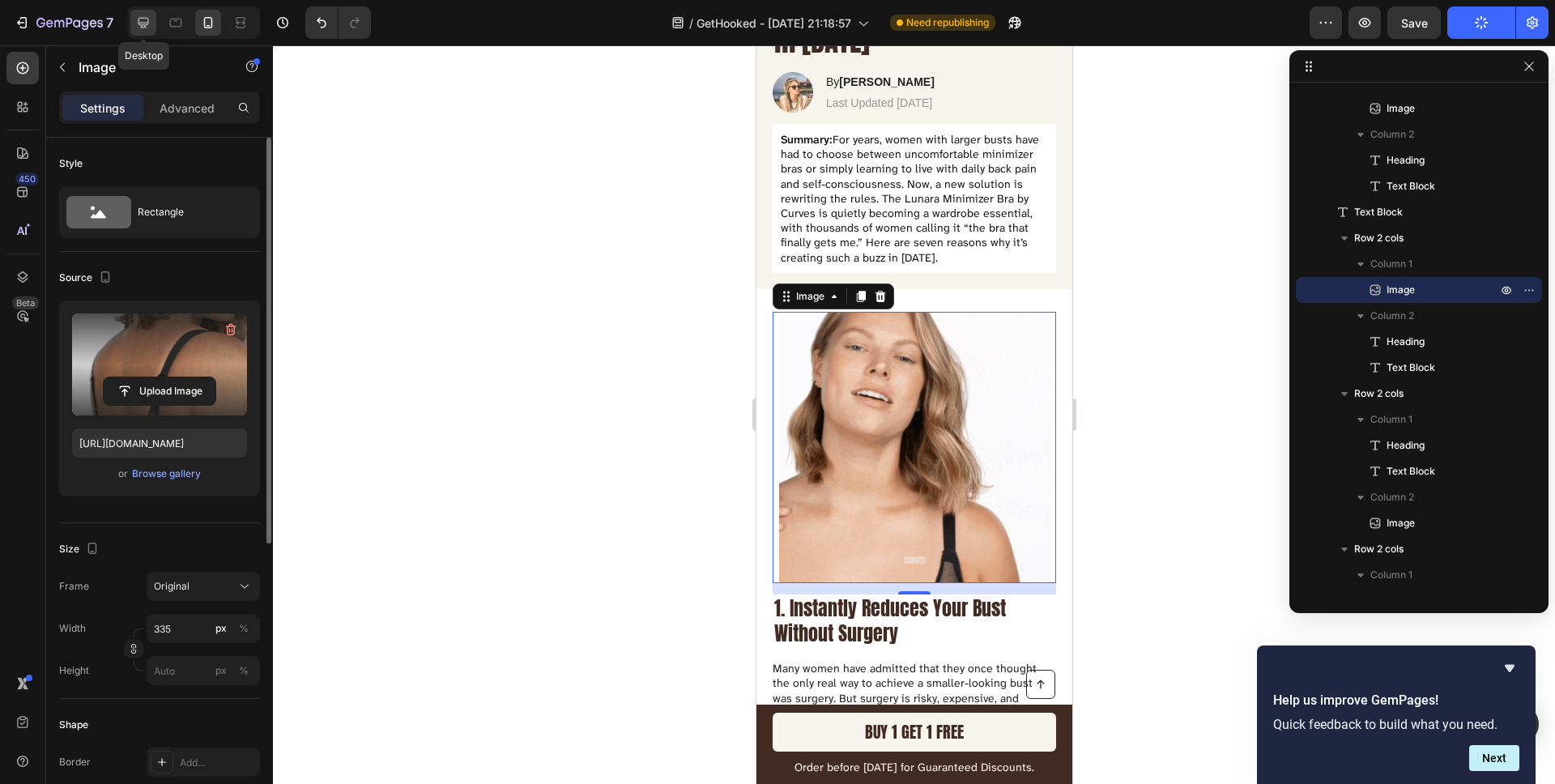
click at [148, 22] on icon at bounding box center [144, 23] width 10 height 10
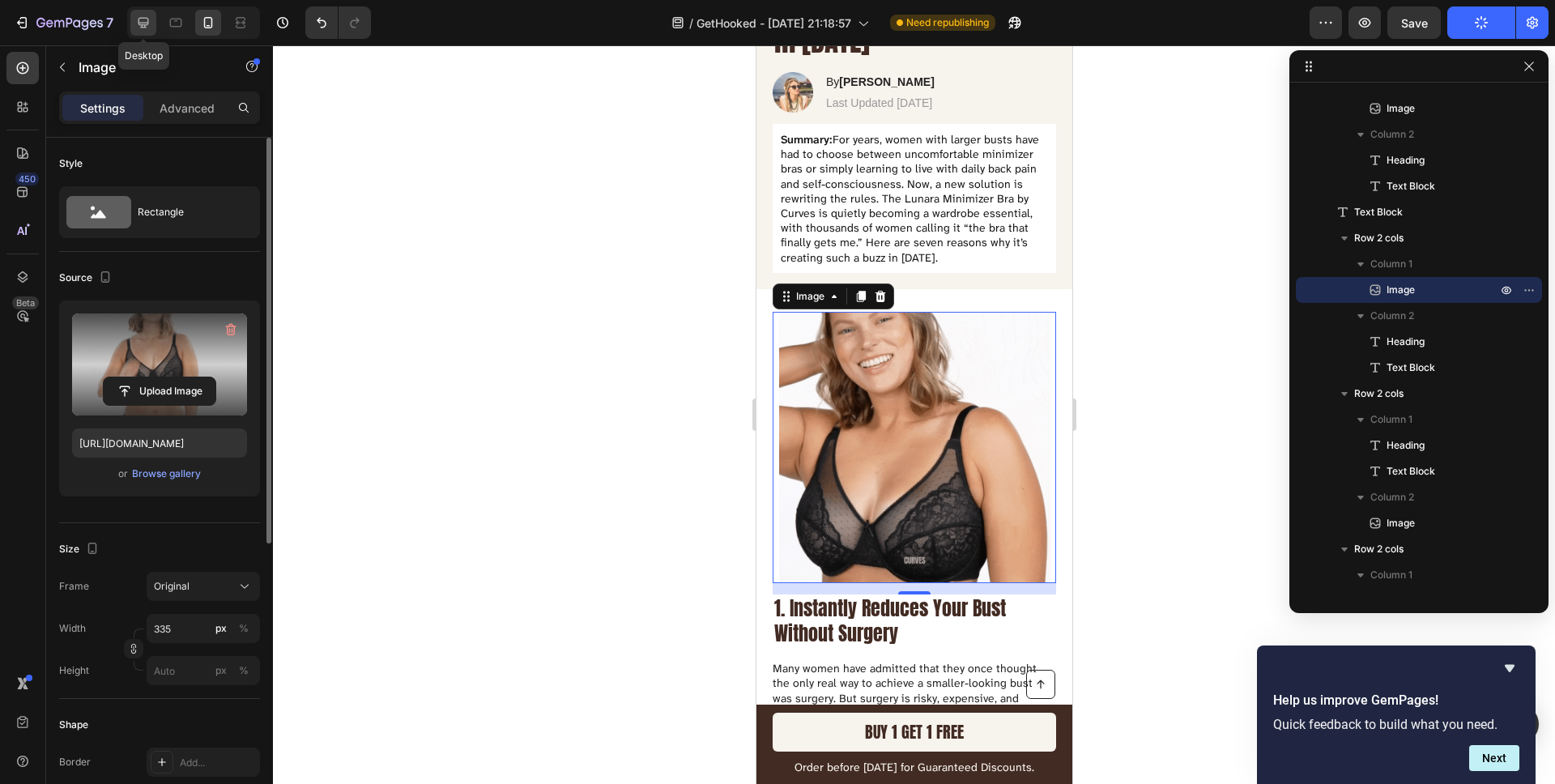
type input "[URL][DOMAIN_NAME]"
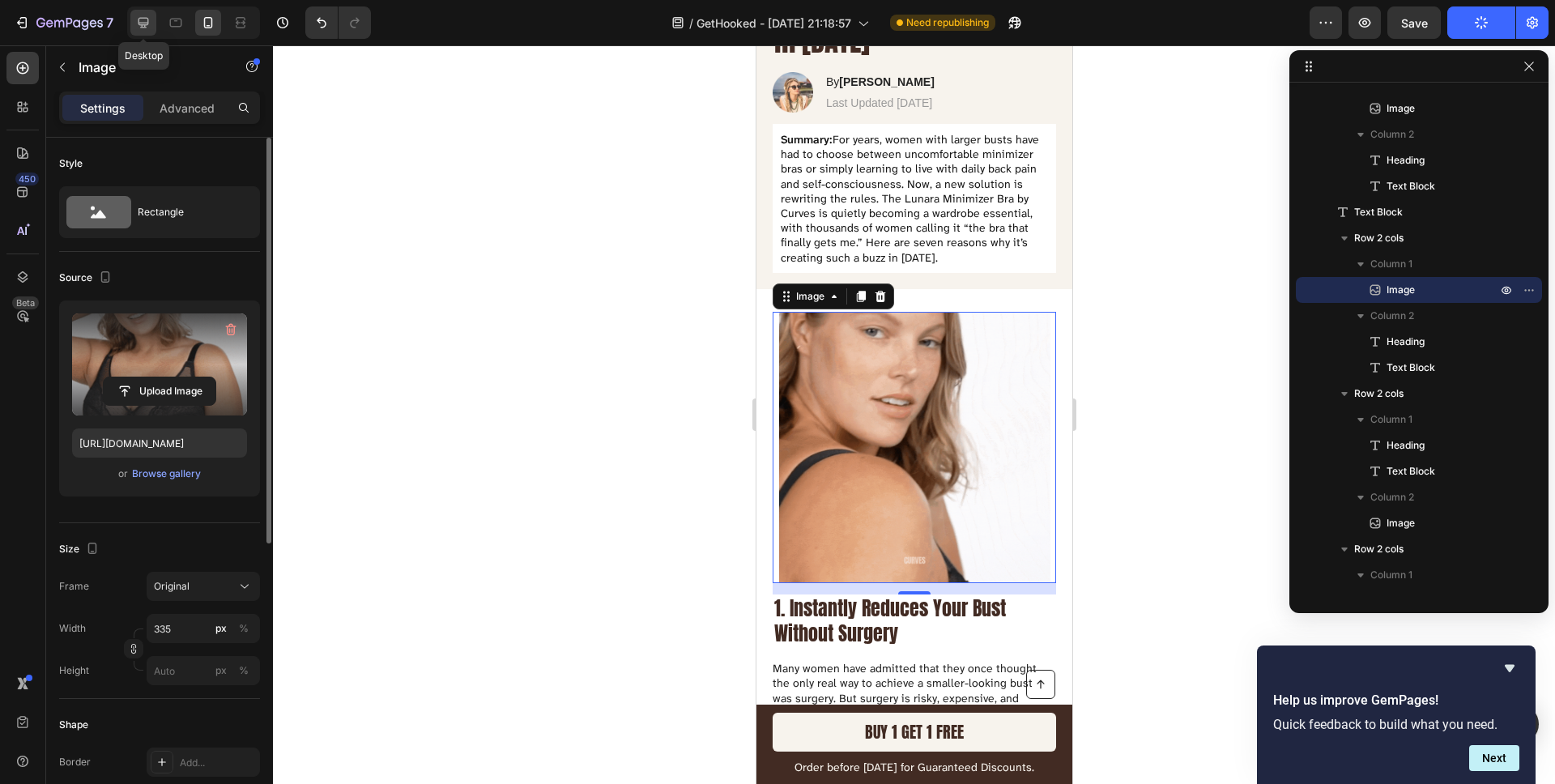
type input "483"
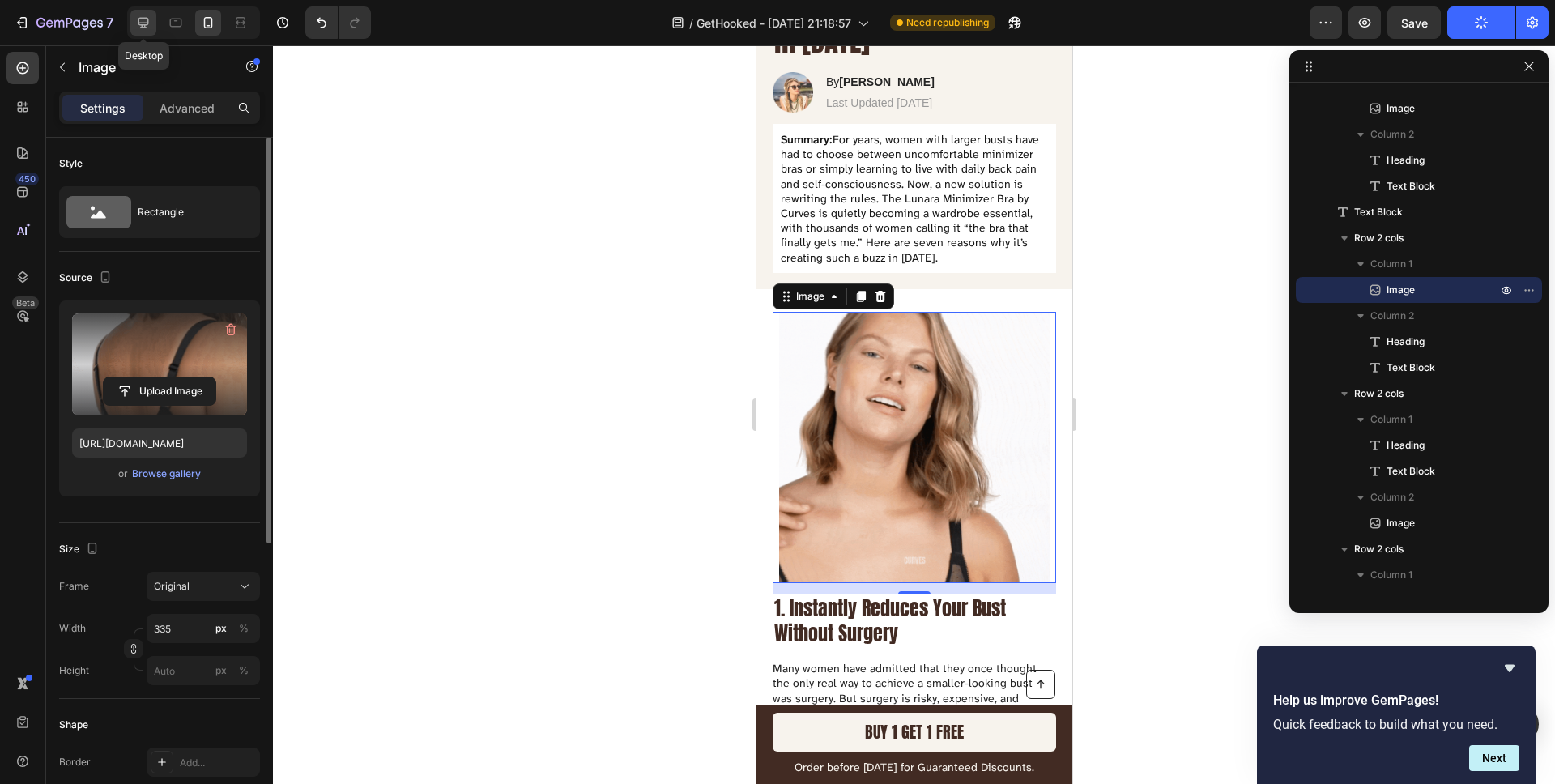
type input "380"
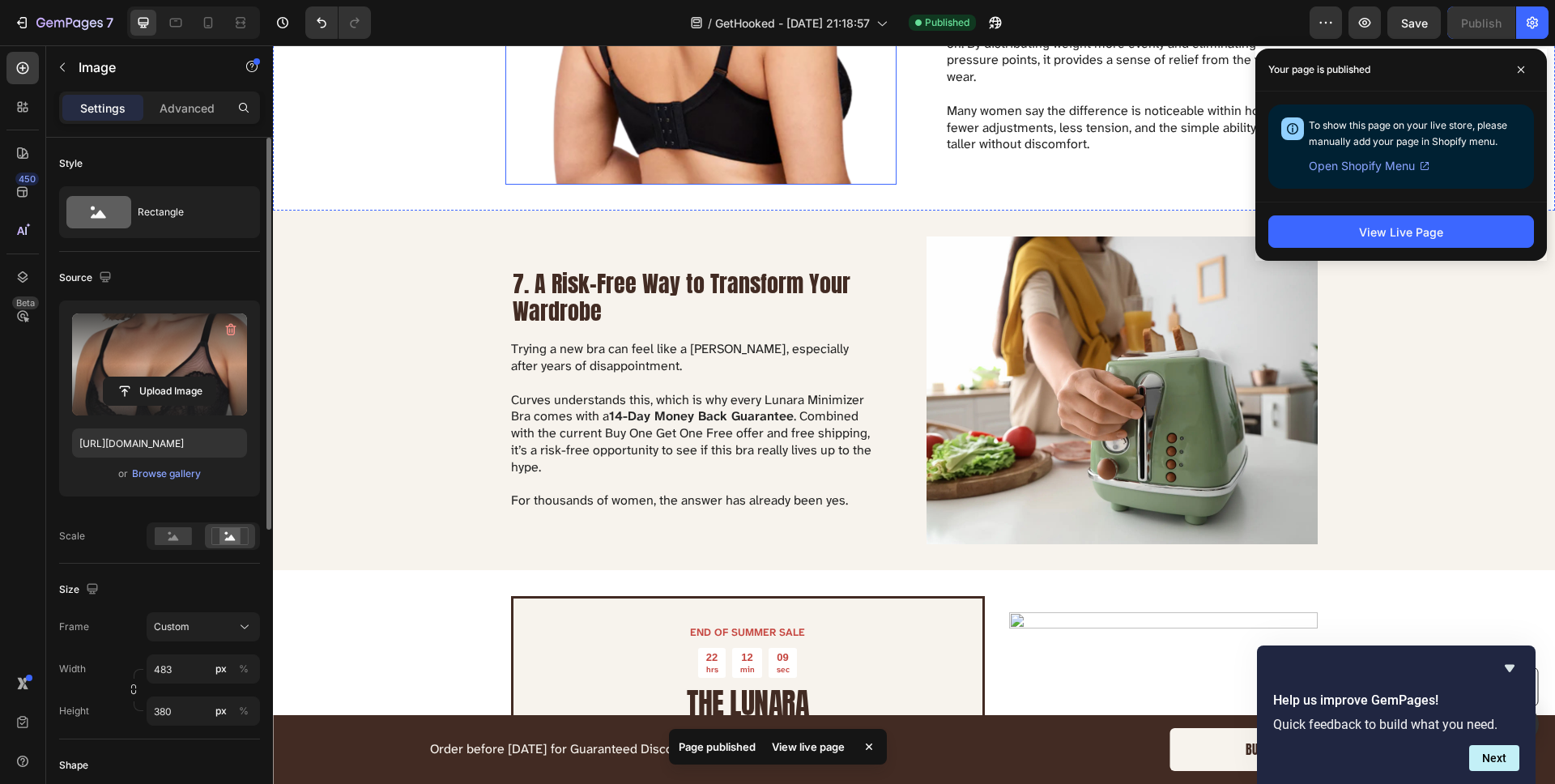
scroll to position [2841, 0]
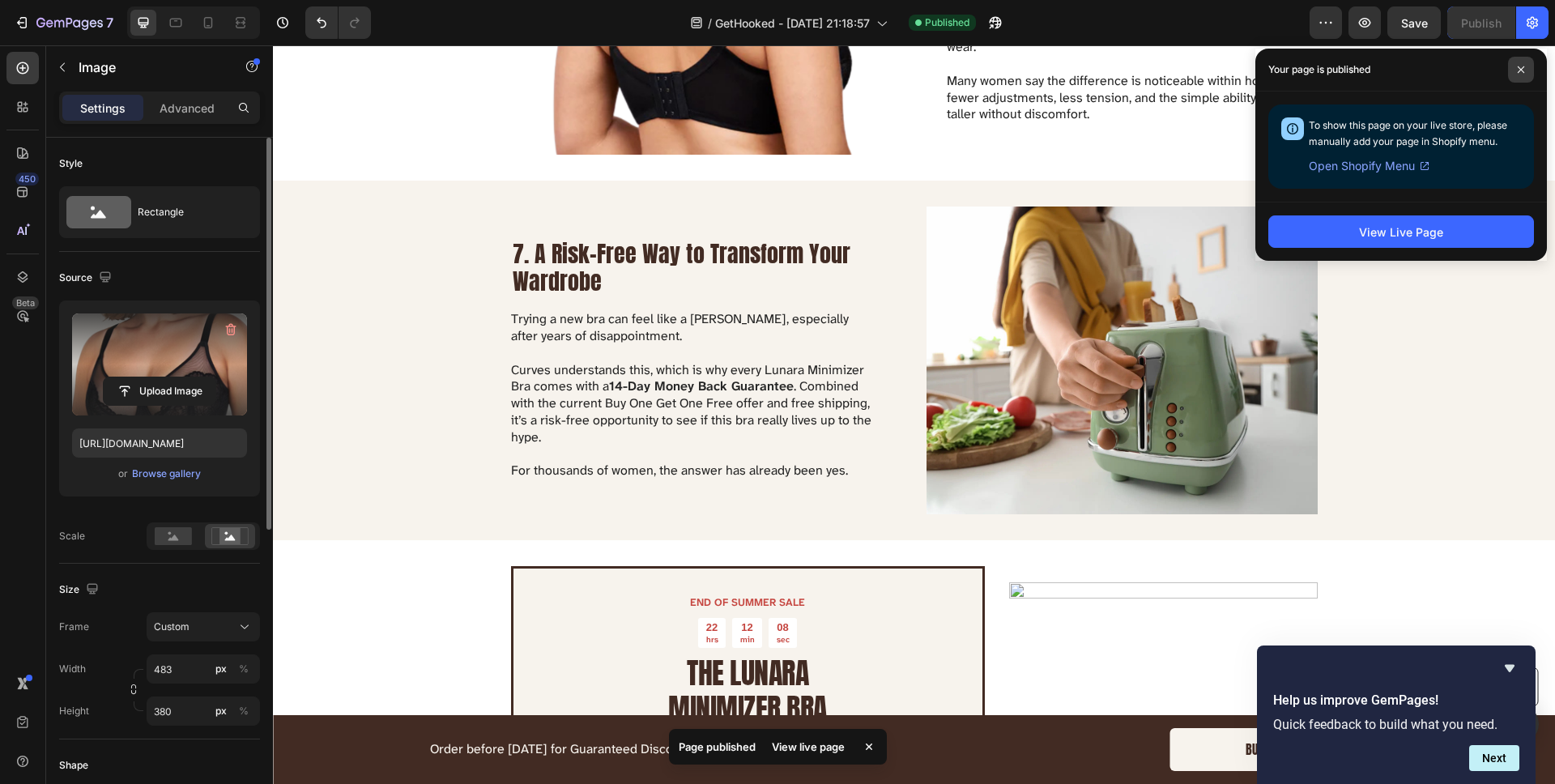
click at [1515, 59] on span at bounding box center [1521, 70] width 26 height 26
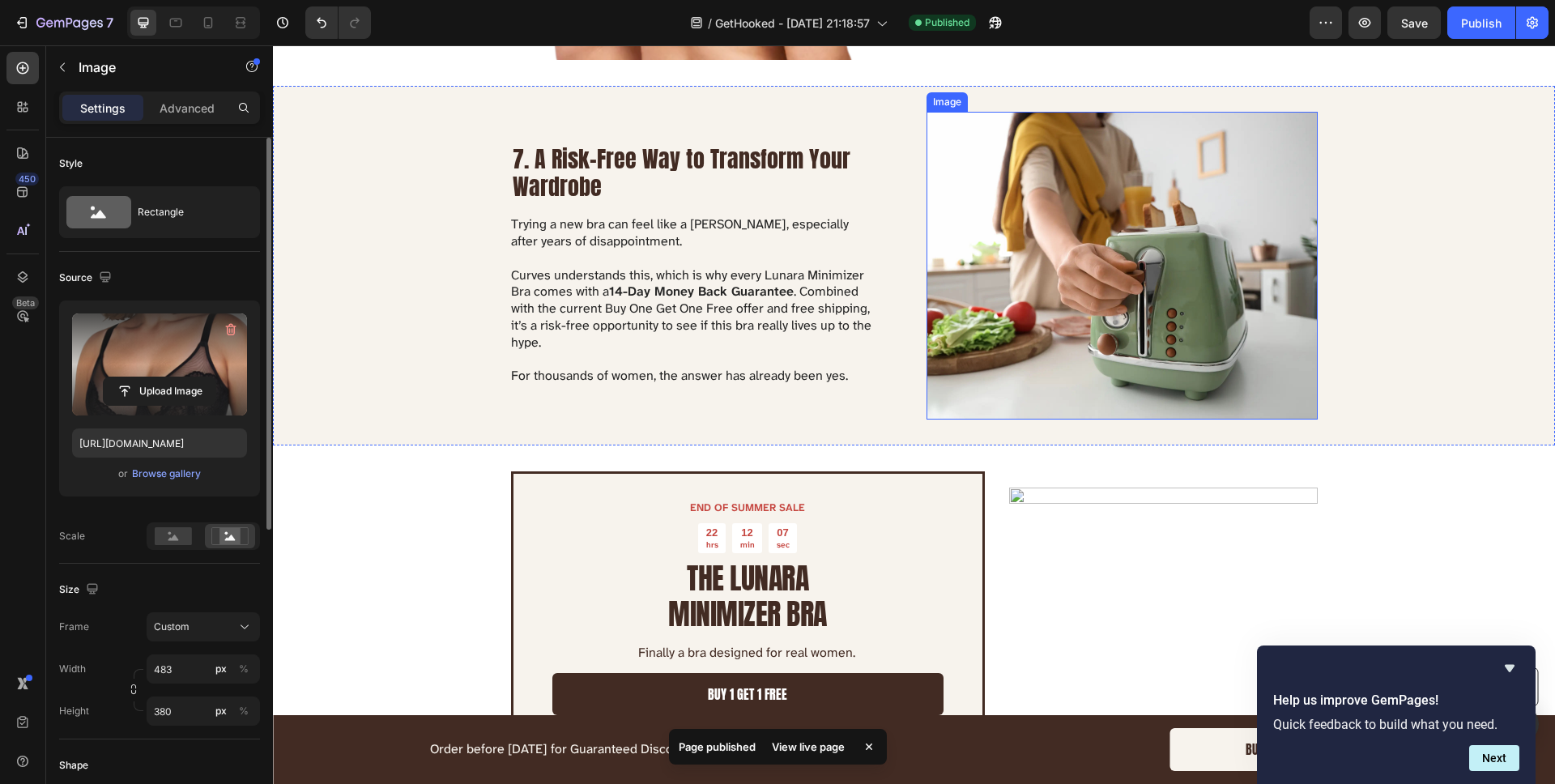
scroll to position [2968, 0]
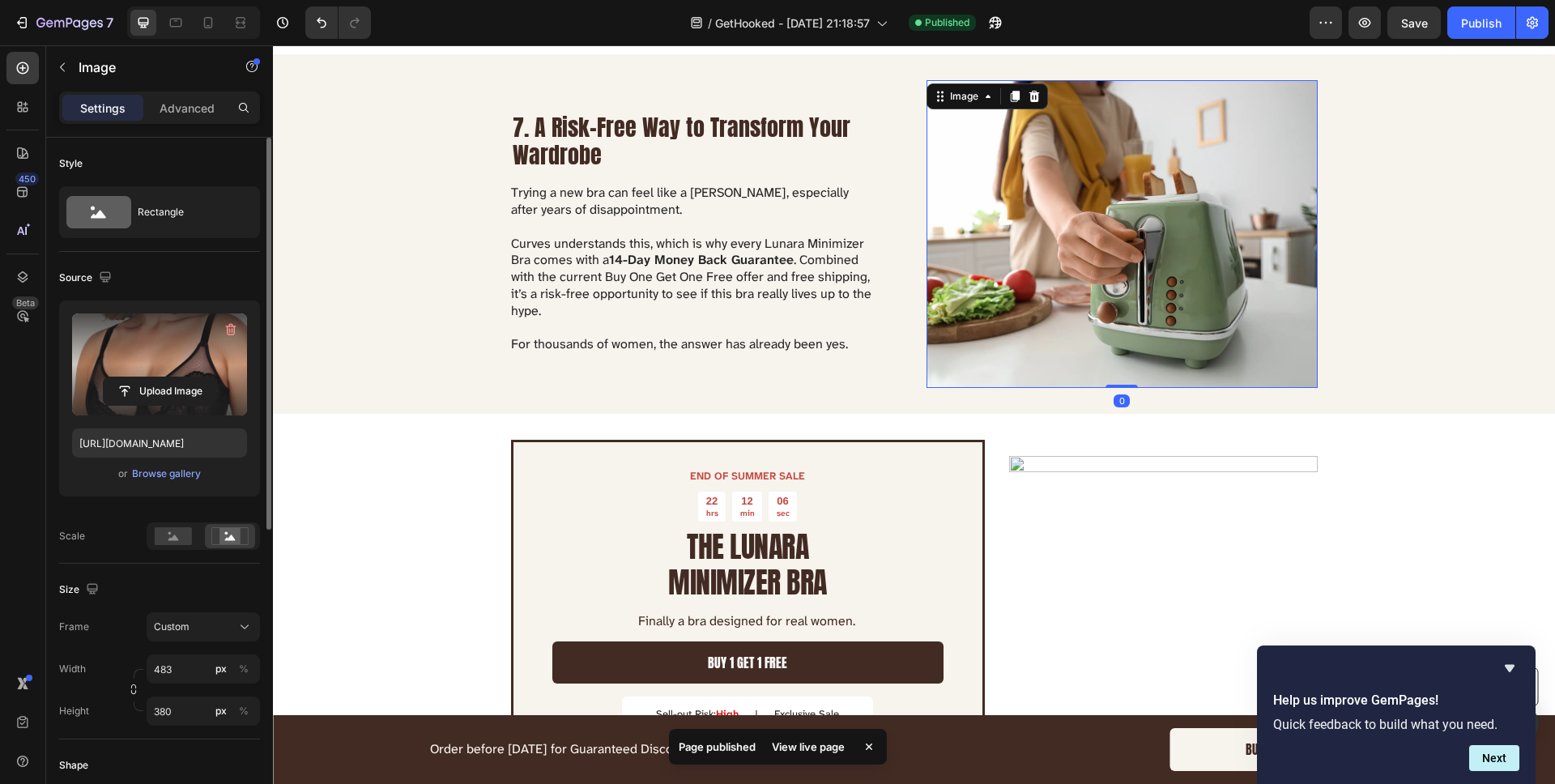
click at [1074, 237] on img at bounding box center [1122, 234] width 391 height 307
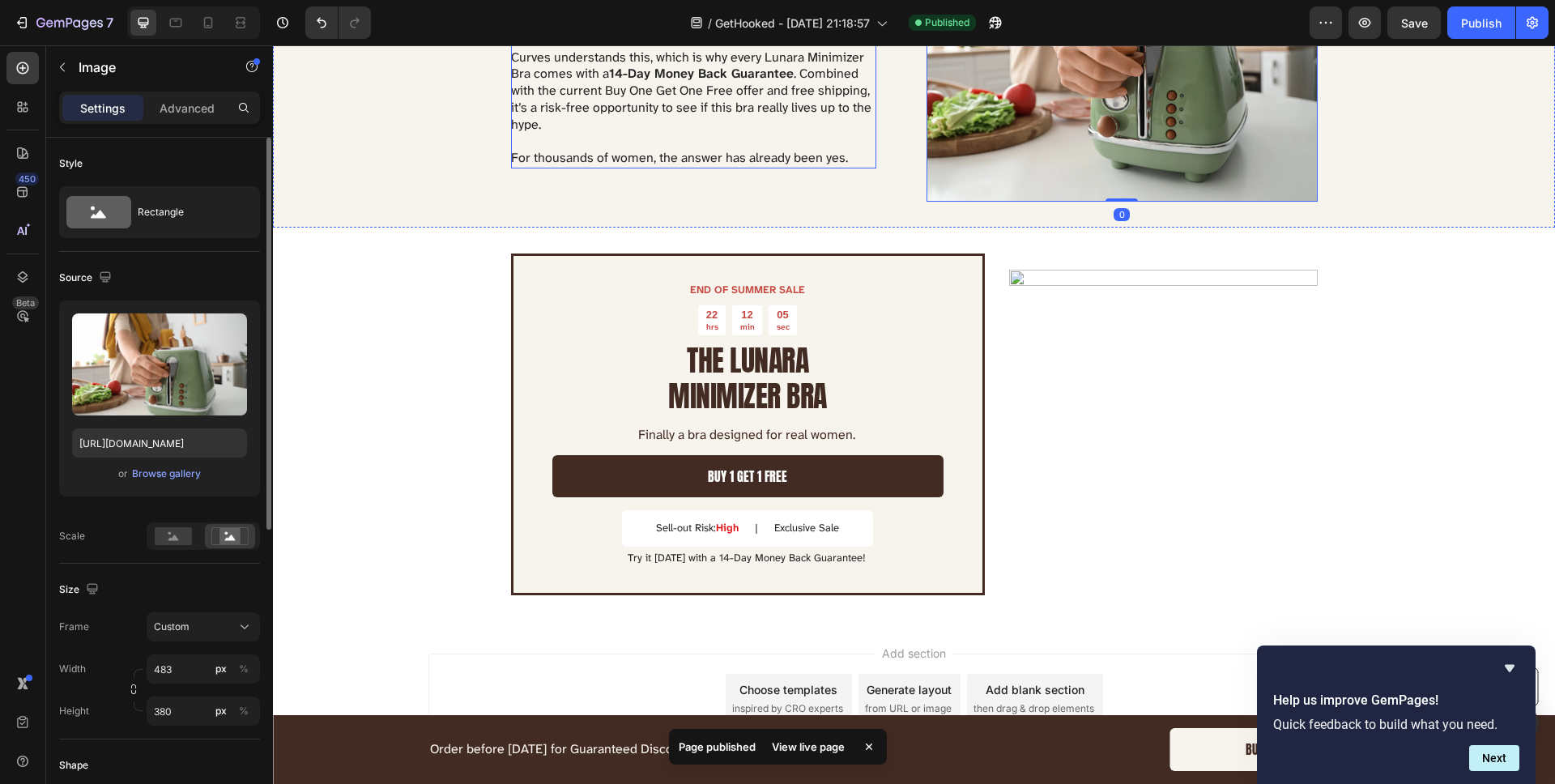
scroll to position [3185, 0]
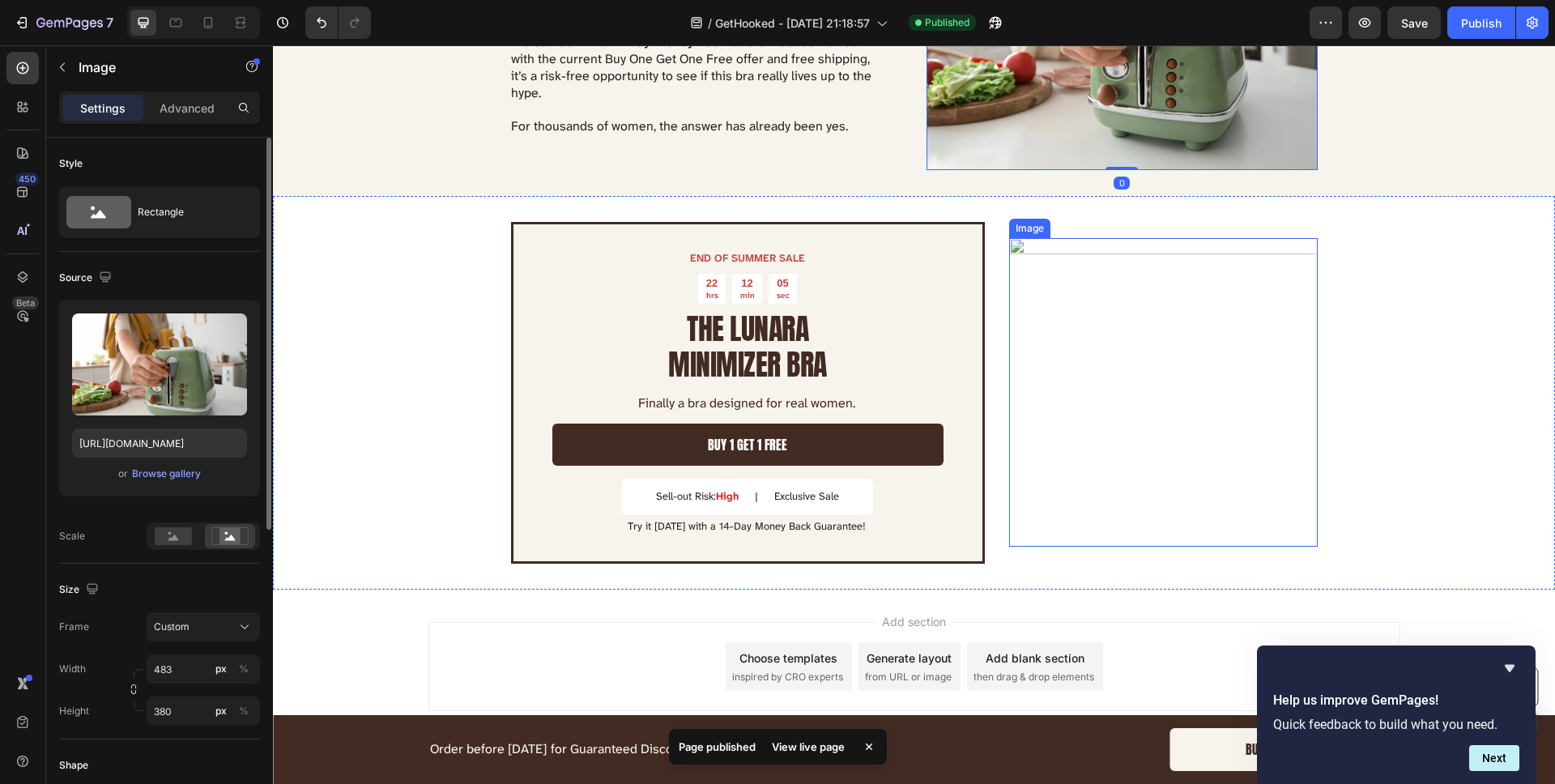
click at [1083, 257] on img at bounding box center [1163, 392] width 308 height 308
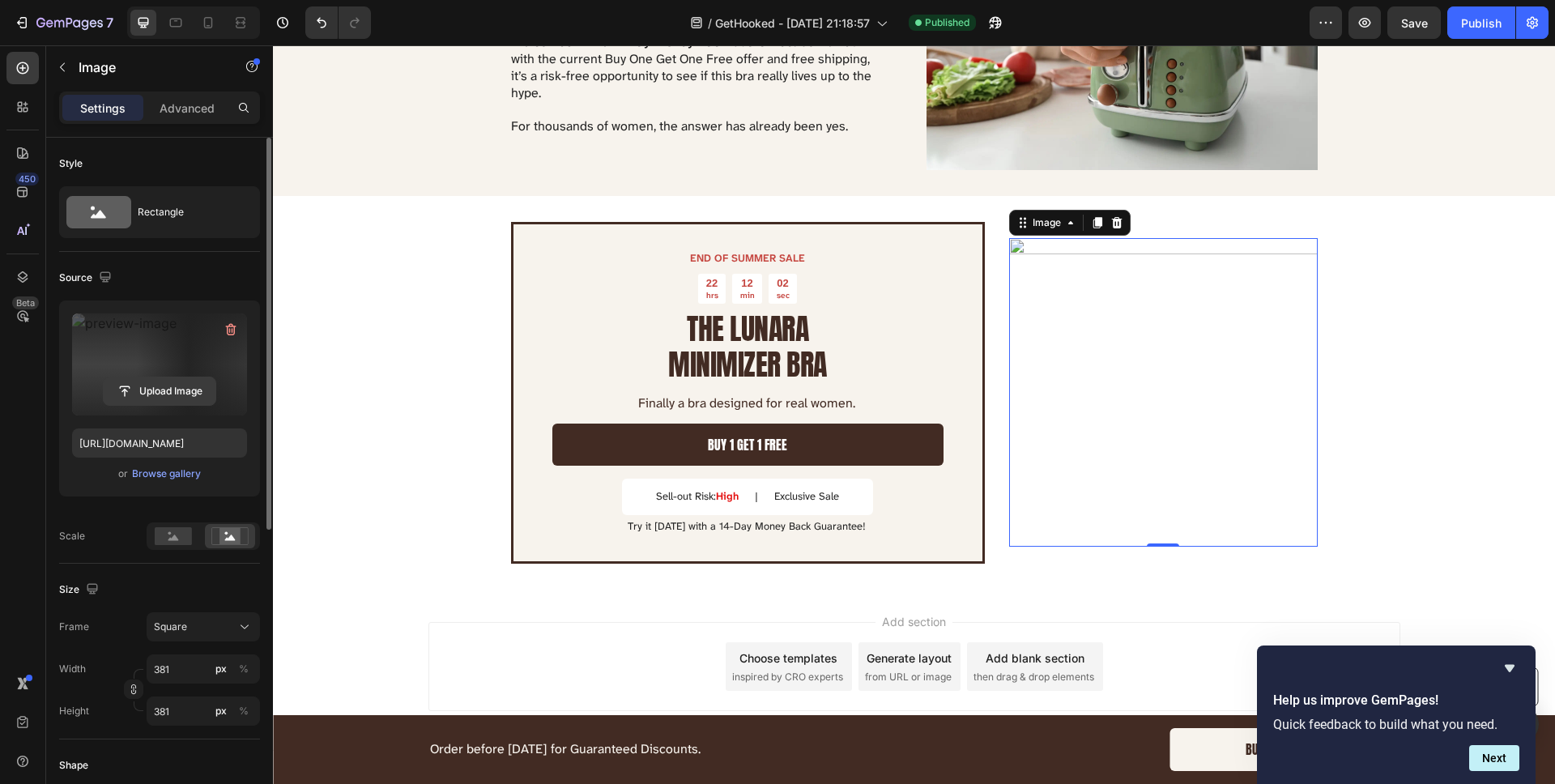
click at [174, 395] on input "file" at bounding box center [160, 391] width 112 height 28
click at [176, 475] on div "Browse gallery" at bounding box center [166, 473] width 69 height 15
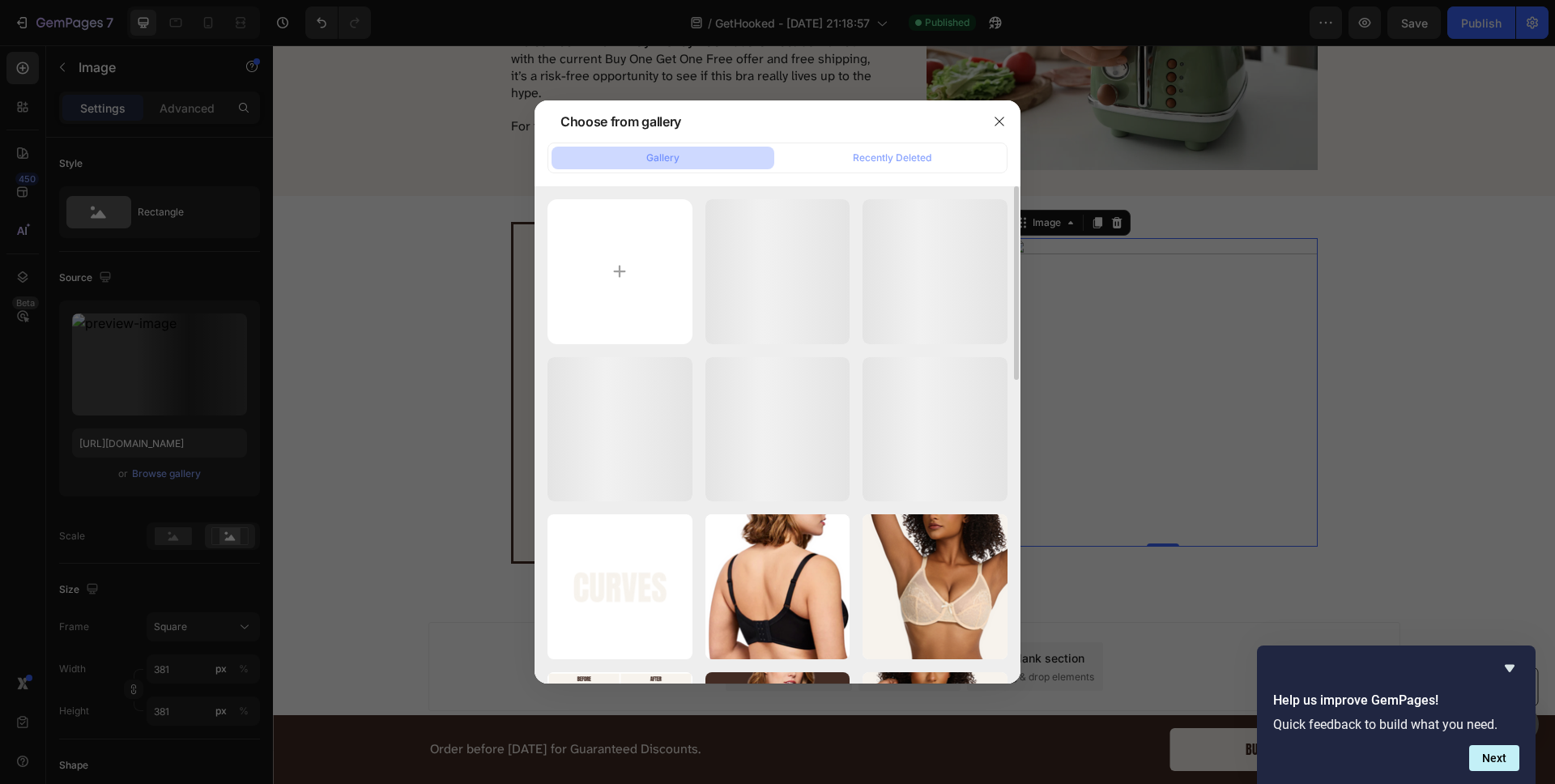
scroll to position [486, 0]
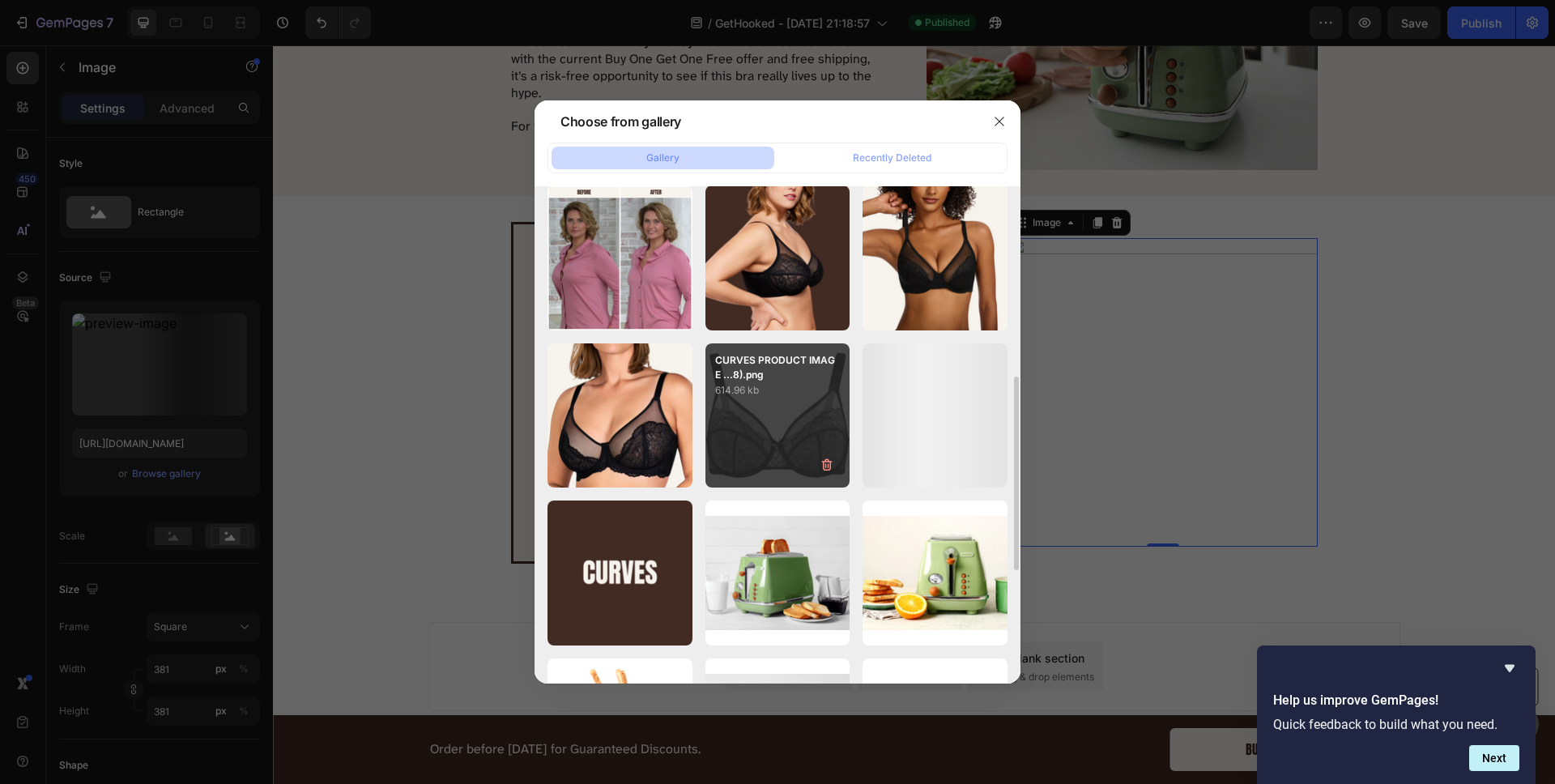
click at [771, 443] on div "CURVES PRODUCT IMAGE ...8).png 614.96 kb" at bounding box center [778, 416] width 145 height 145
type input "[URL][DOMAIN_NAME]"
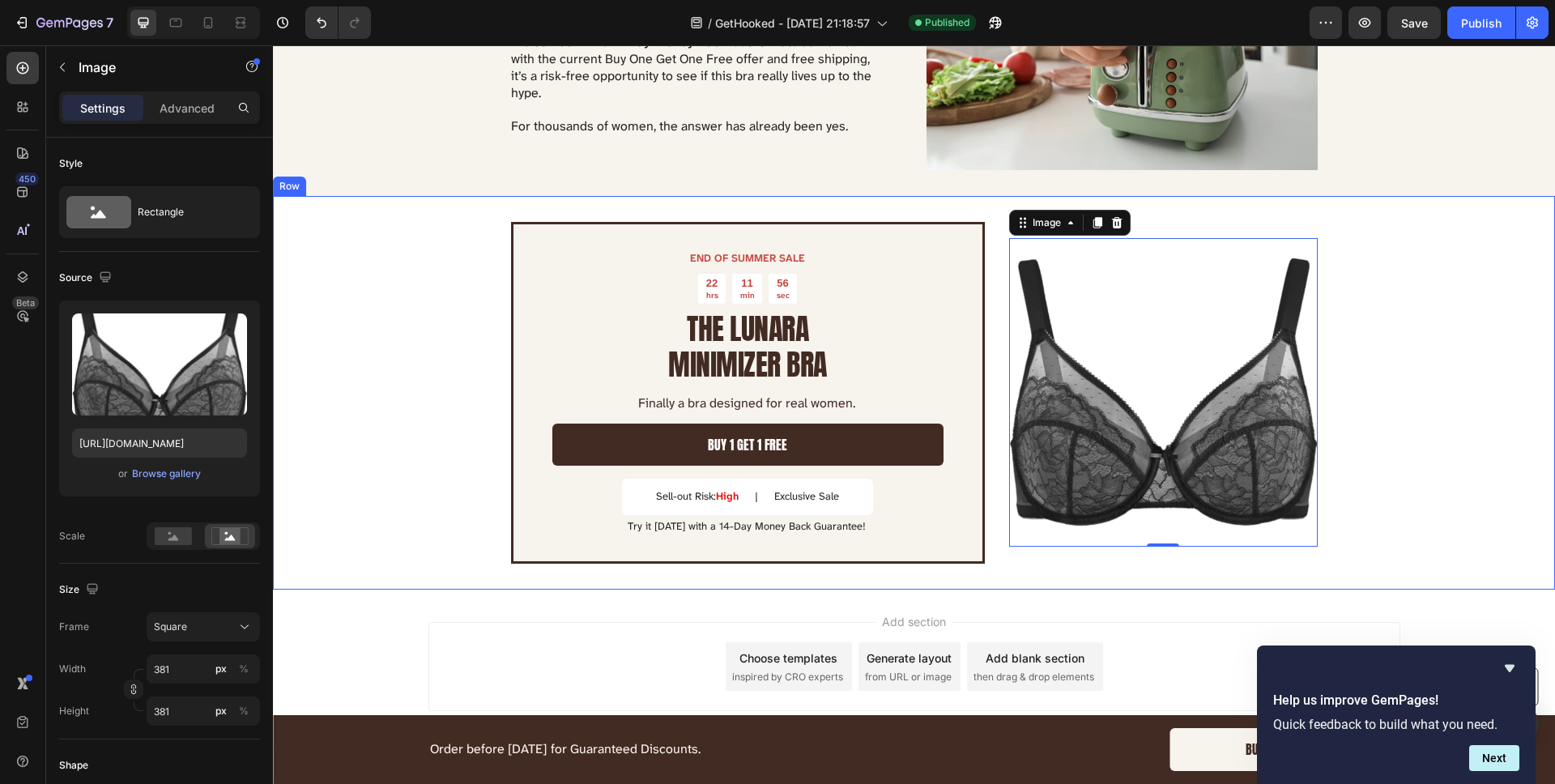
click at [381, 276] on div "END OF SUMMER SALE Text Block 22 hrs 11 min 56 sec Countdown Timer THE LUNARA M…" at bounding box center [914, 393] width 1282 height 395
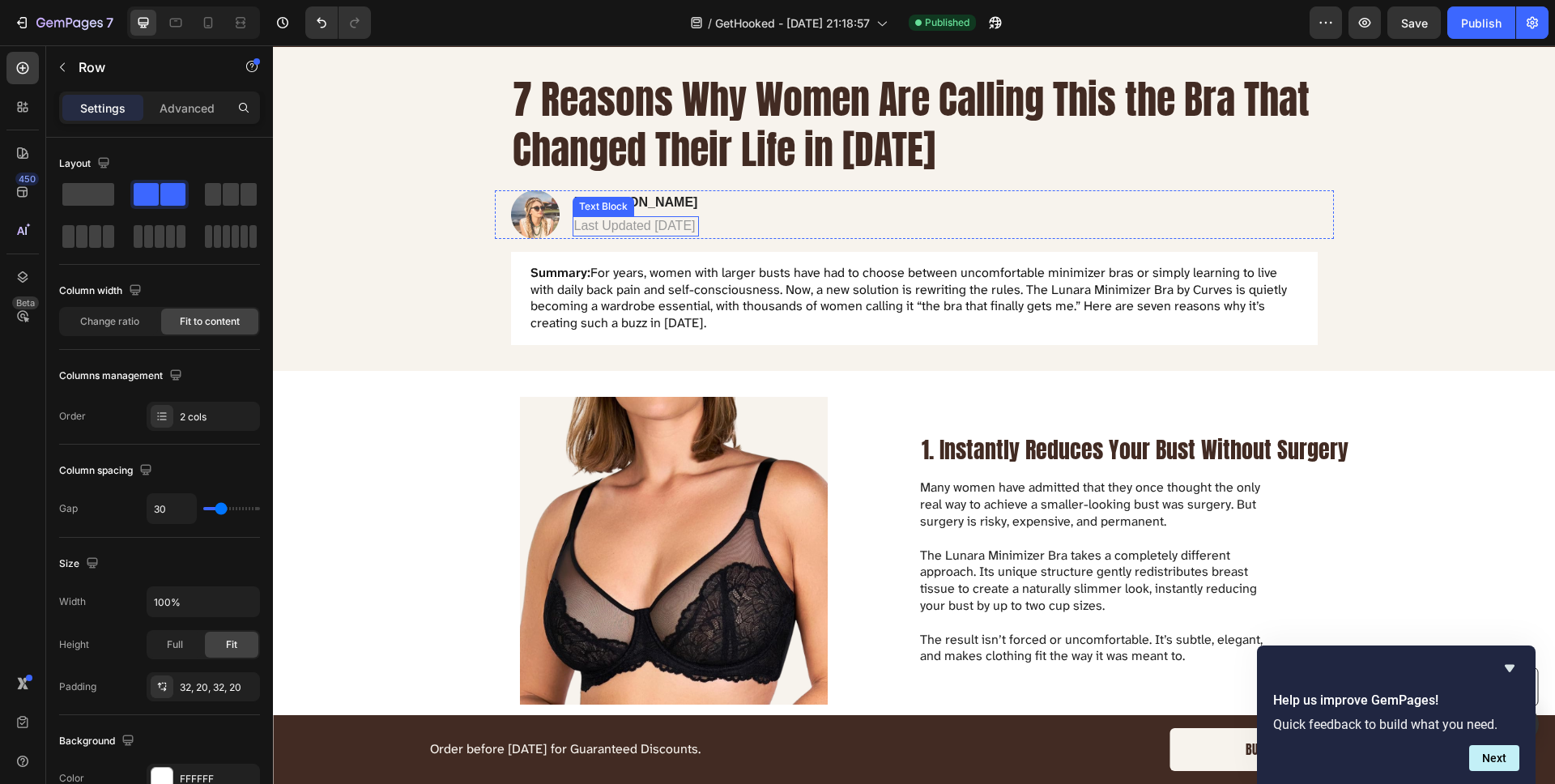
scroll to position [128, 0]
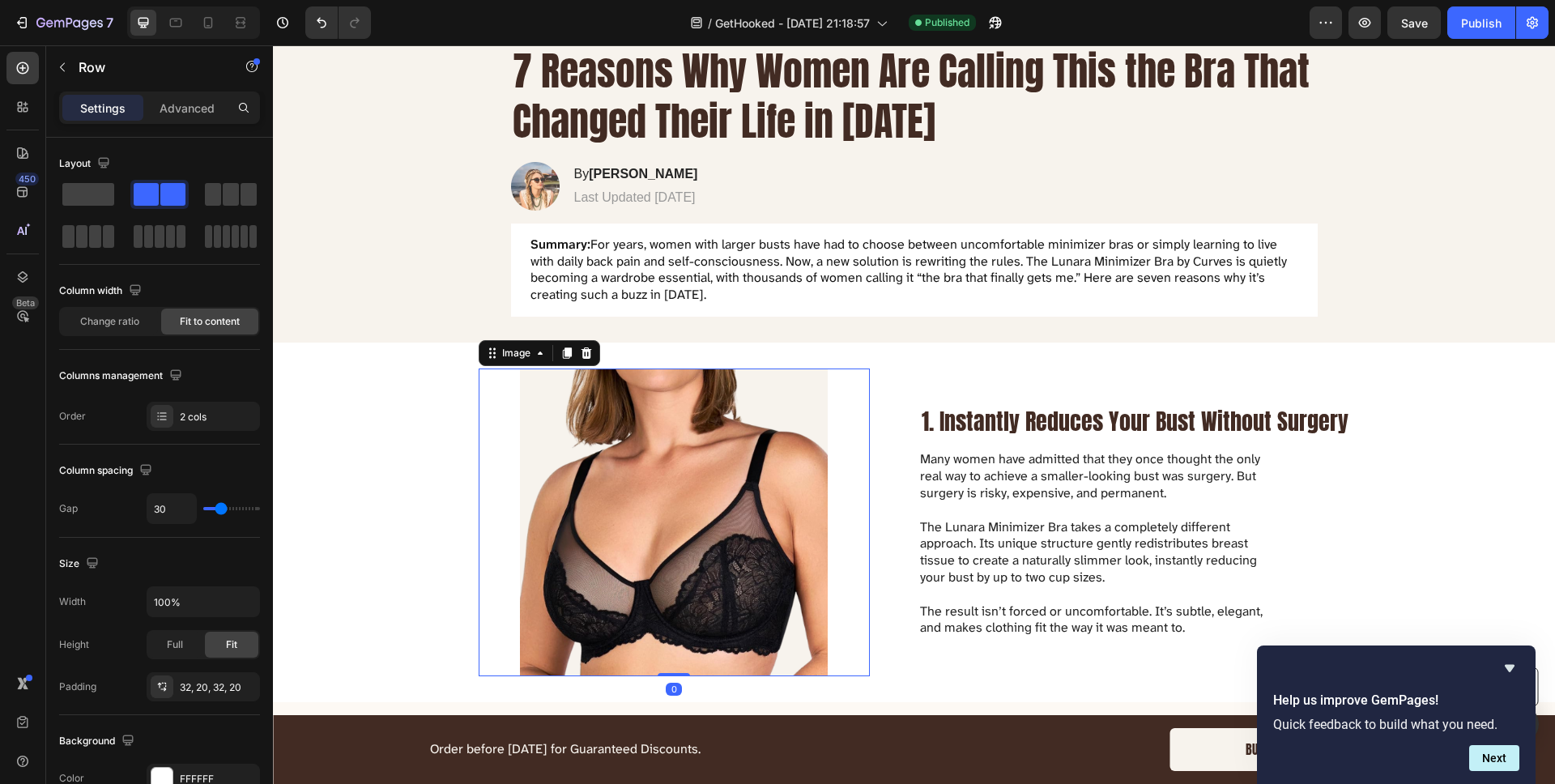
click at [610, 404] on img at bounding box center [674, 522] width 391 height 307
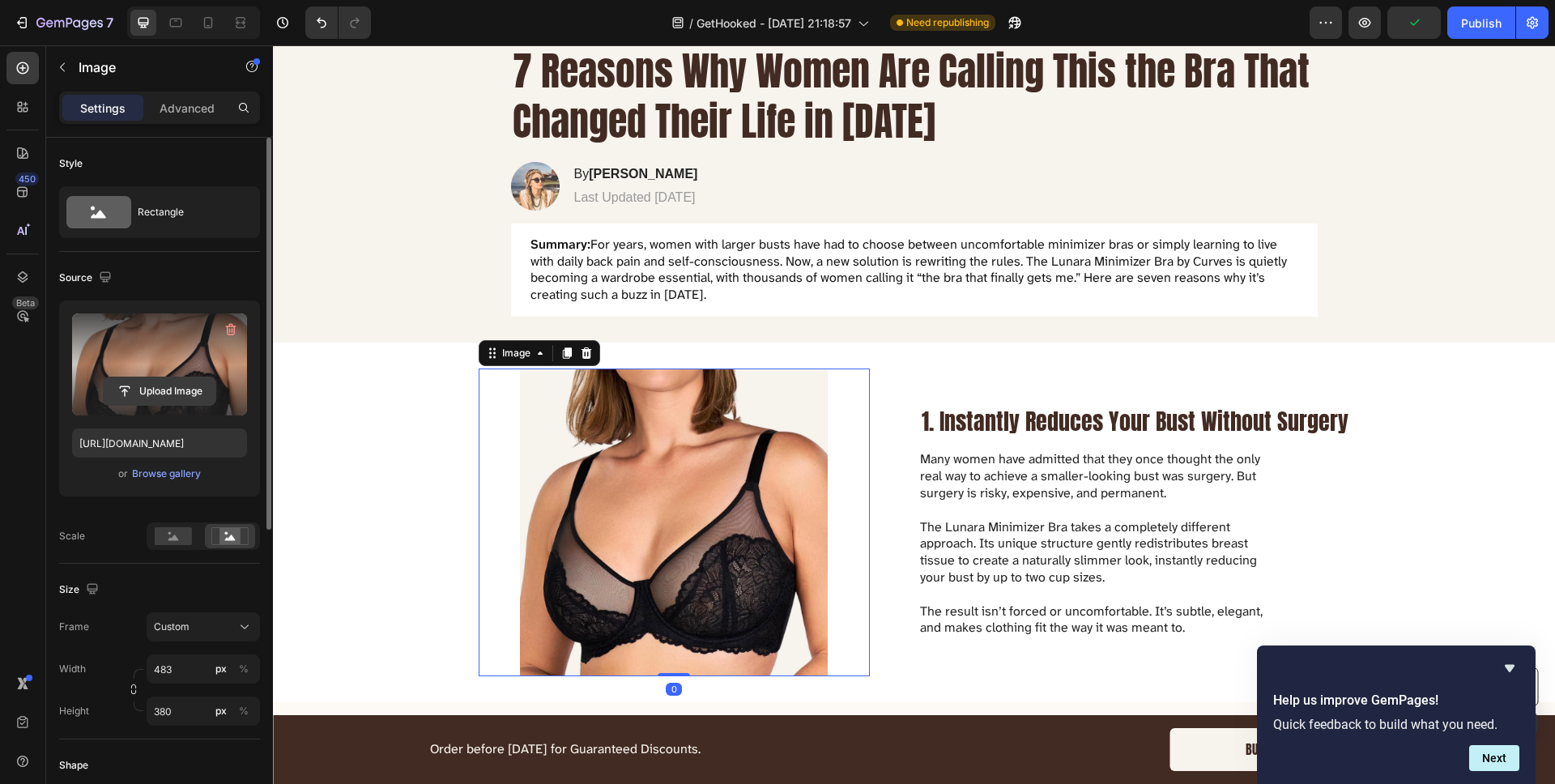
click at [189, 381] on input "file" at bounding box center [160, 391] width 112 height 28
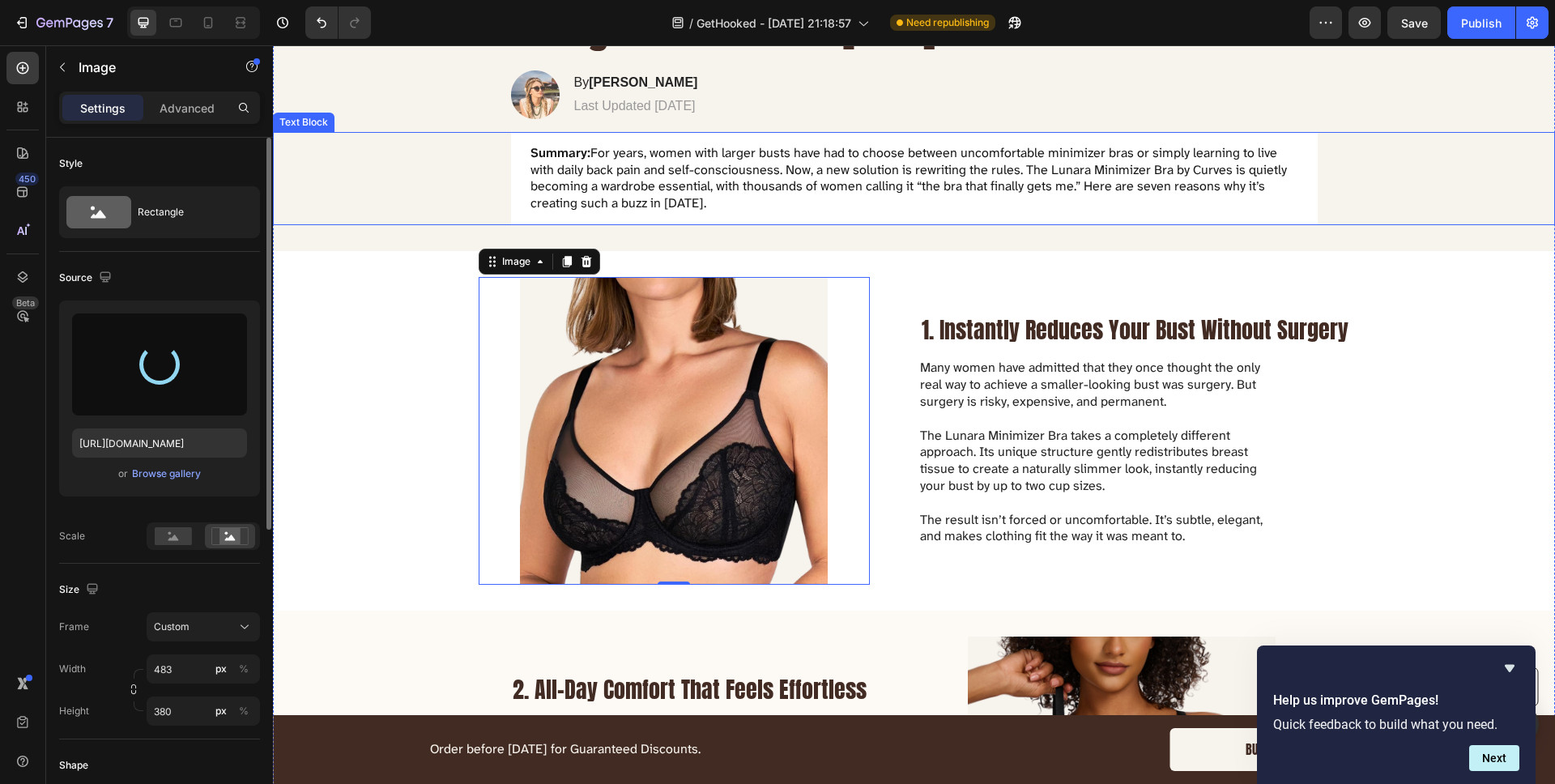
scroll to position [265, 0]
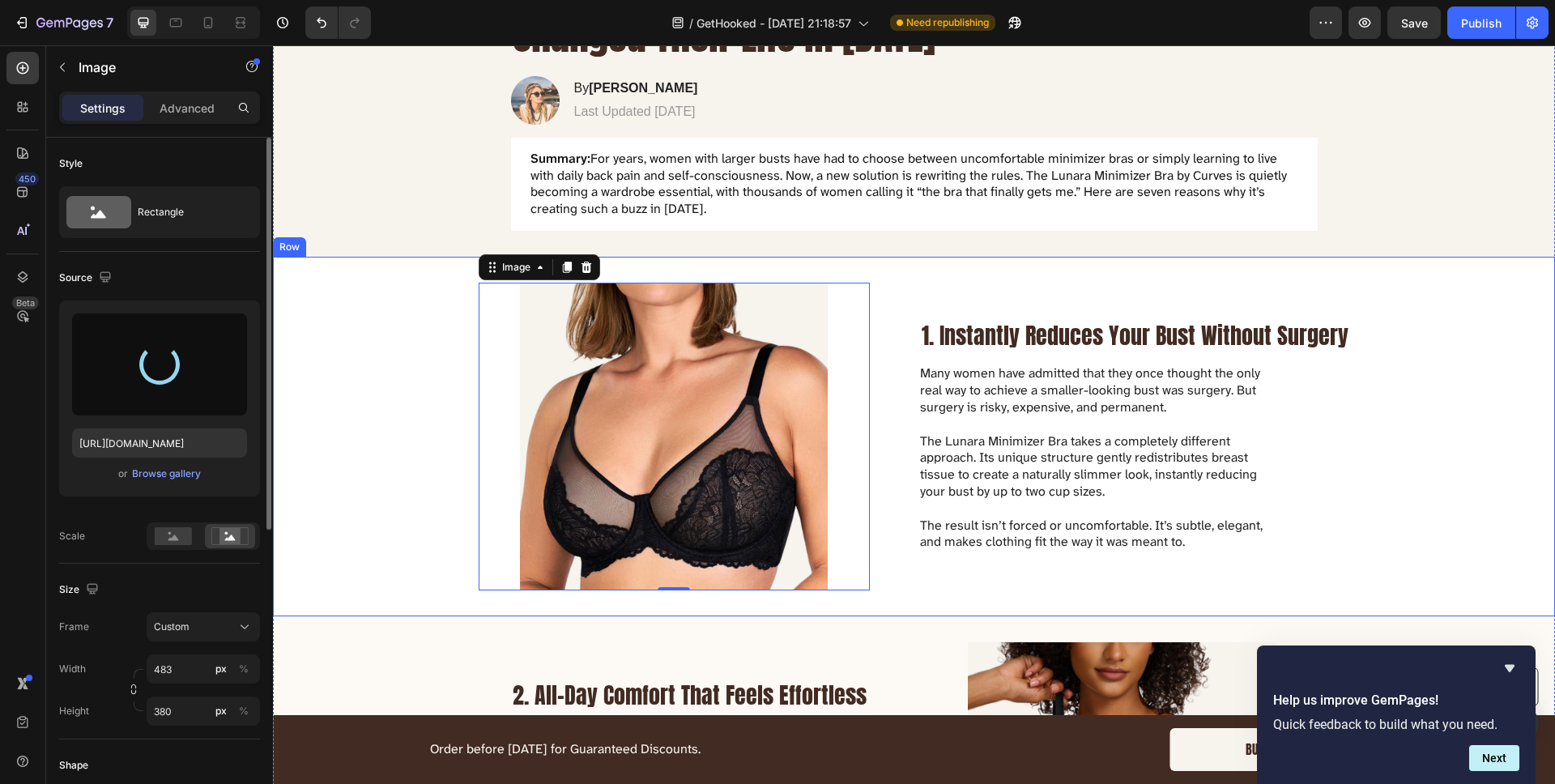
type input "[URL][DOMAIN_NAME]"
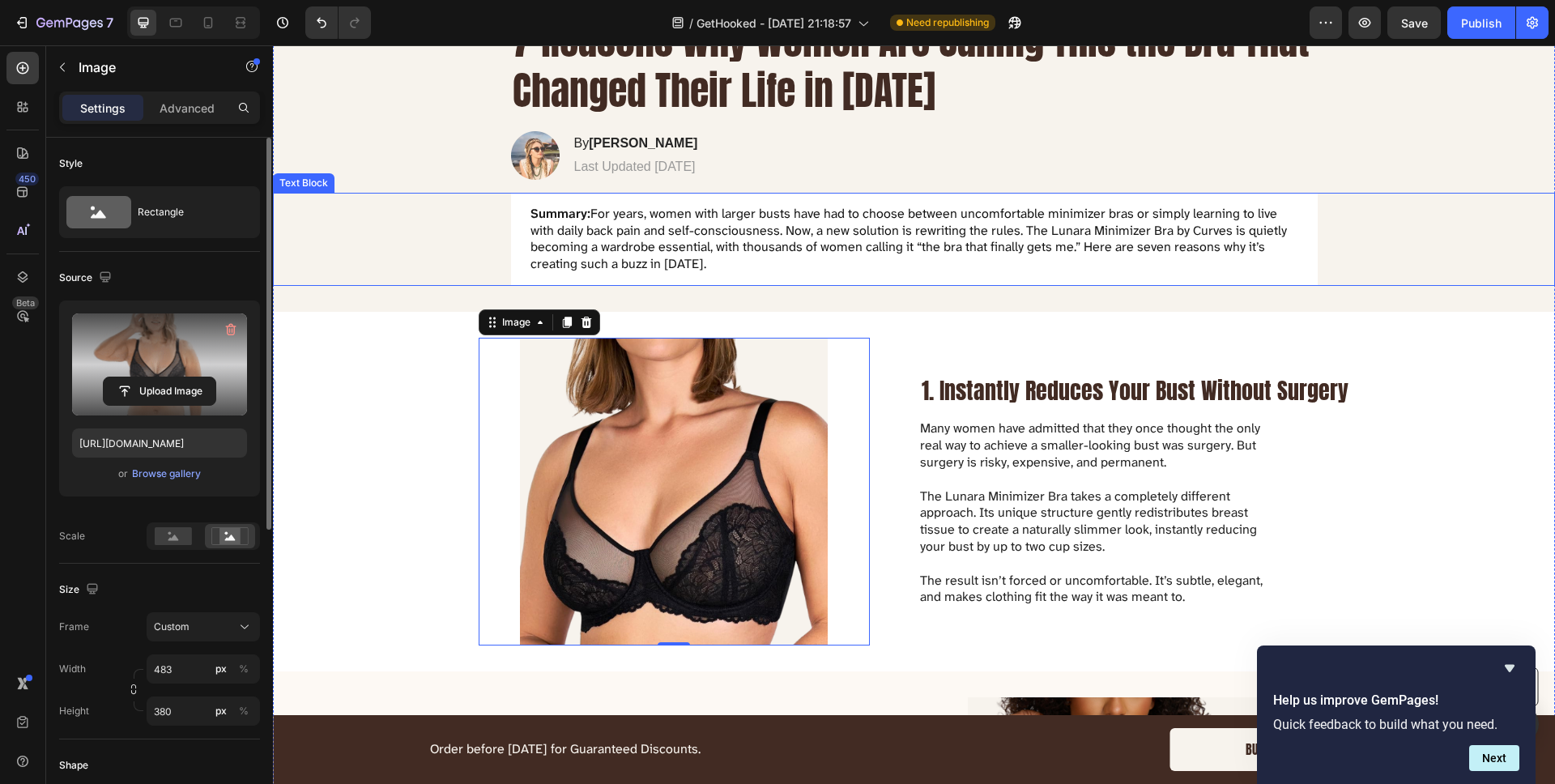
scroll to position [189, 0]
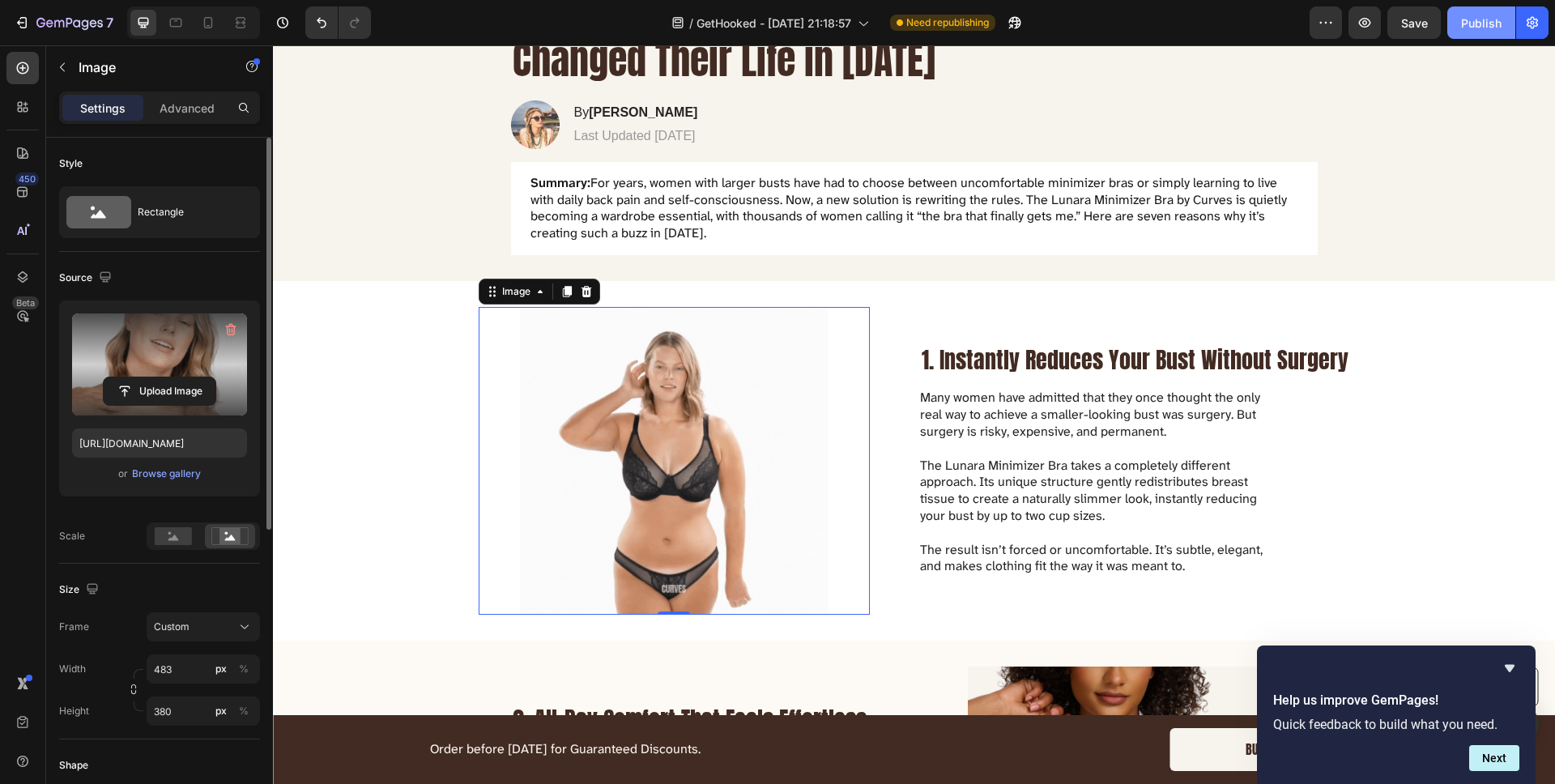
click at [1487, 27] on div "Publish" at bounding box center [1481, 23] width 40 height 17
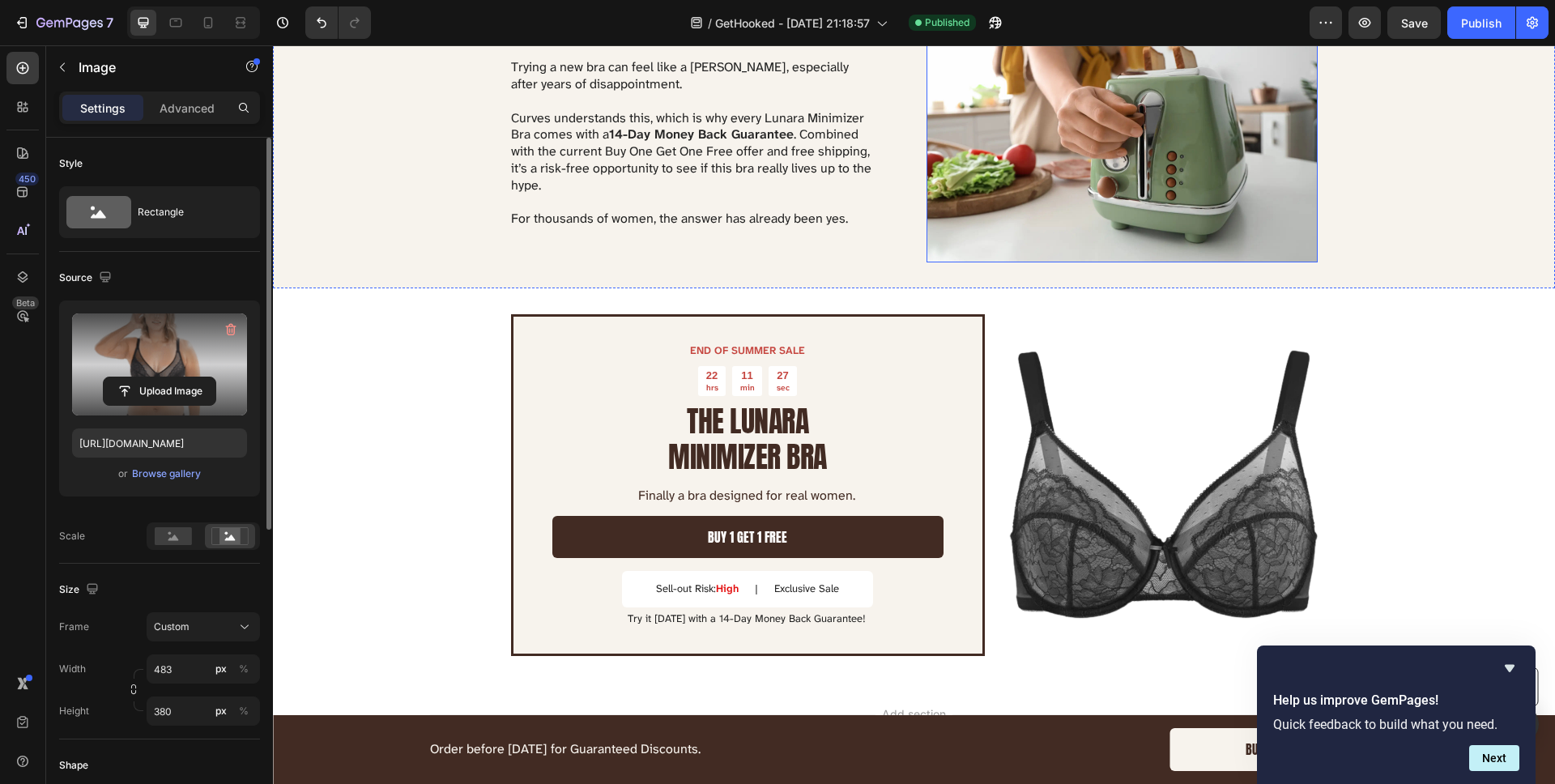
scroll to position [2998, 0]
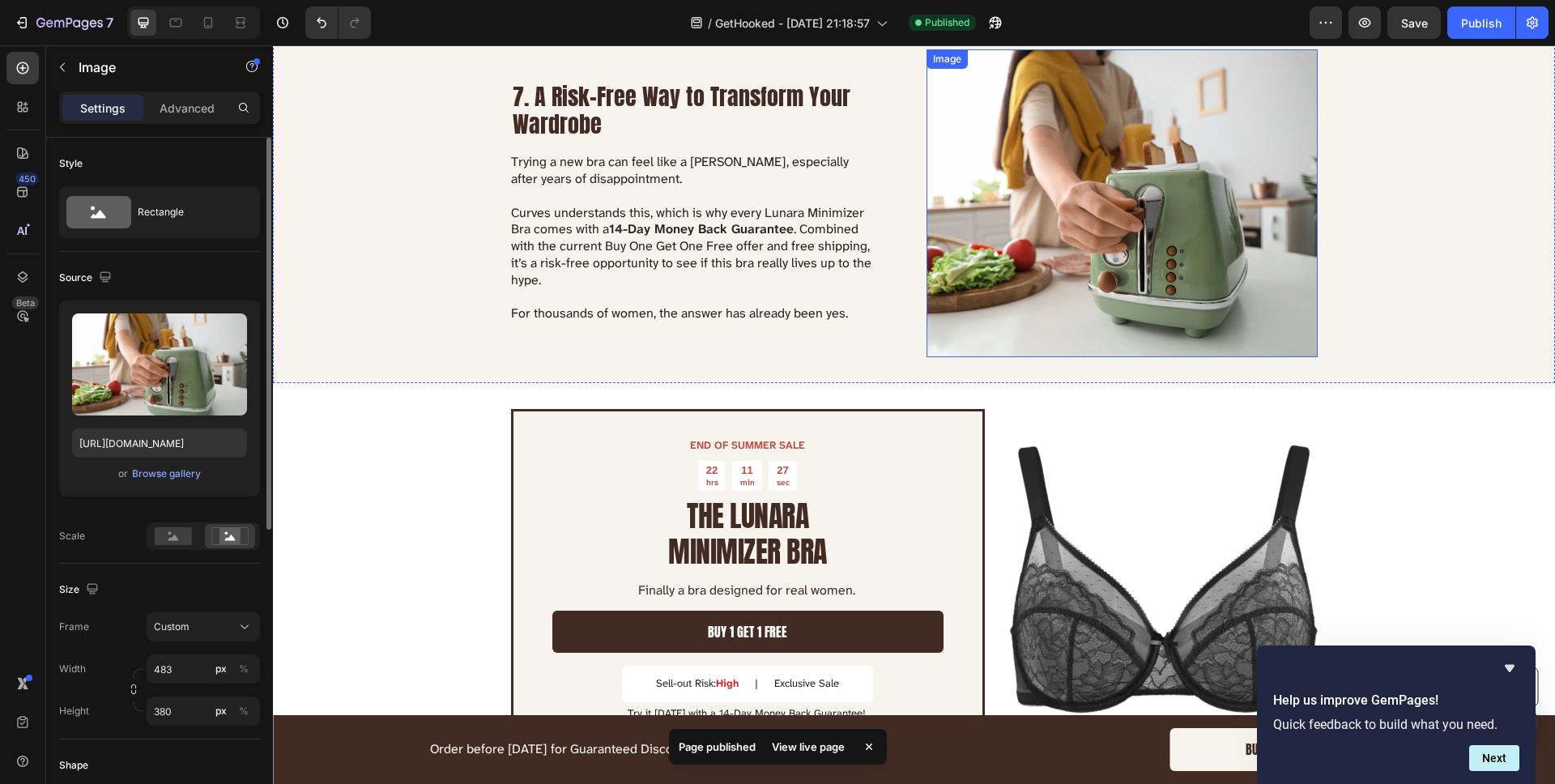
click at [1067, 227] on img at bounding box center [1122, 203] width 391 height 307
click at [160, 487] on div "Upload Image [URL][DOMAIN_NAME] or Browse gallery" at bounding box center [160, 398] width 201 height 196
click at [168, 474] on div "Browse gallery" at bounding box center [166, 473] width 69 height 15
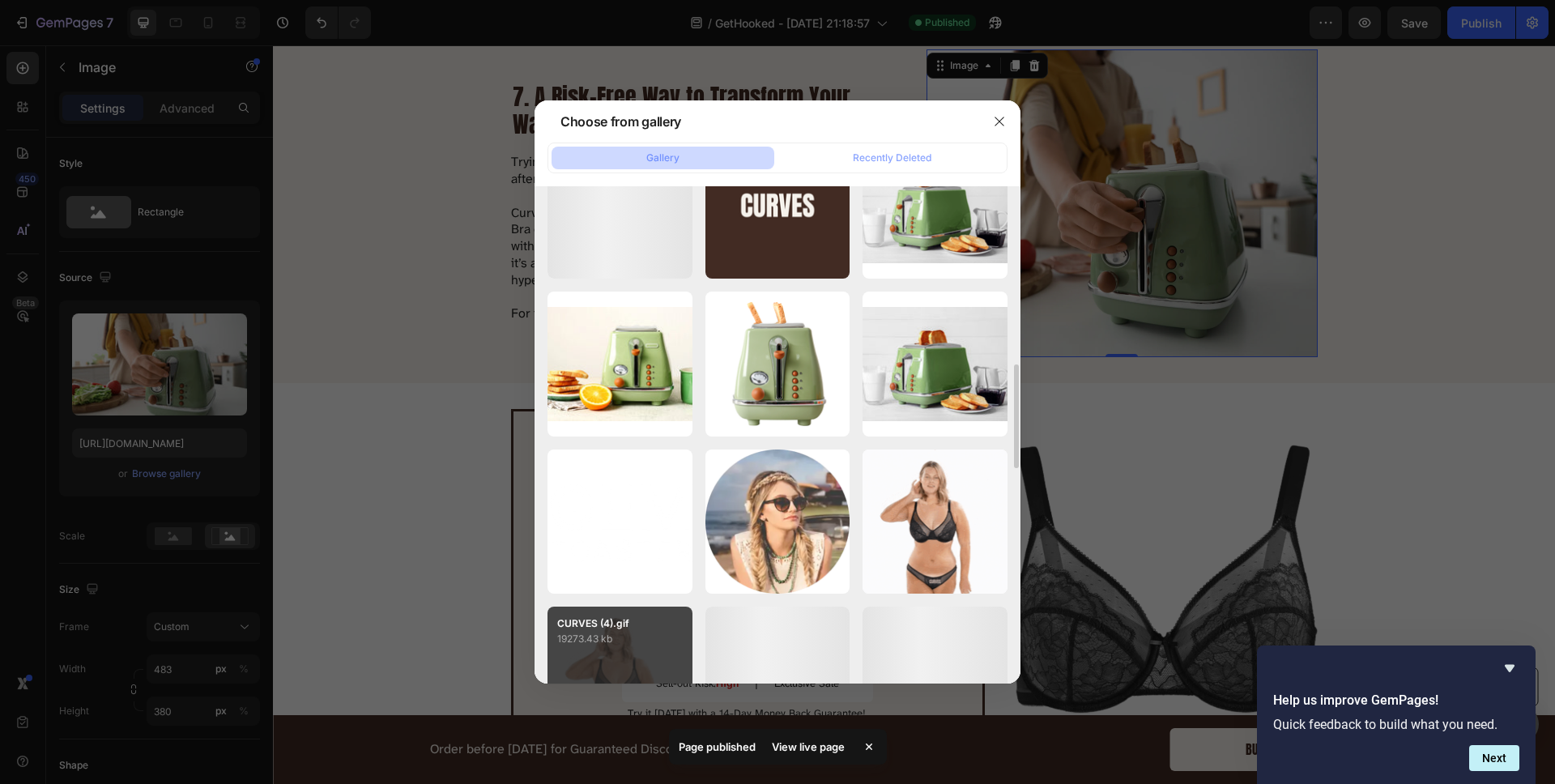
scroll to position [1477, 0]
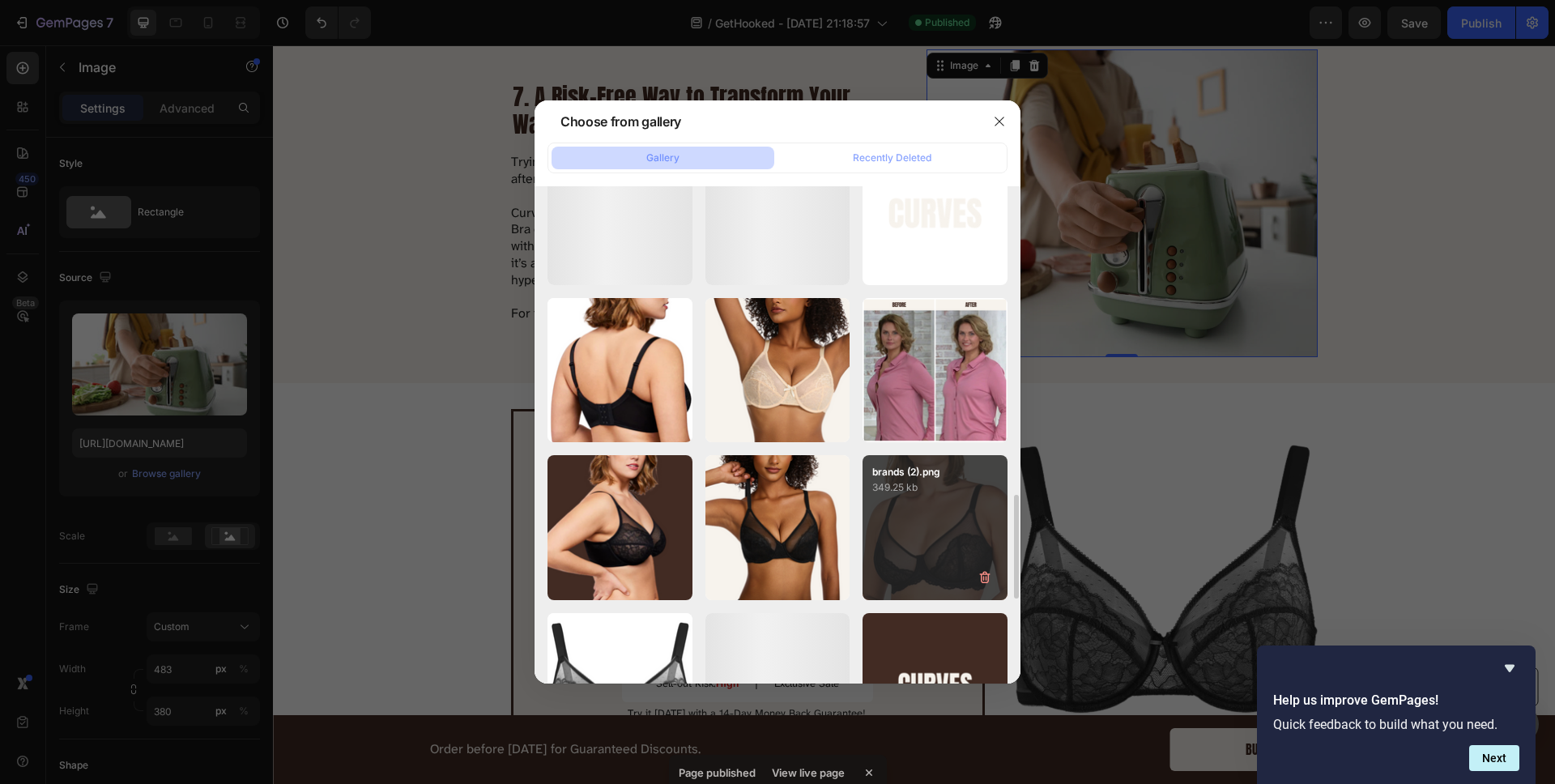
click at [905, 520] on div "brands (2).png 349.25 kb" at bounding box center [935, 527] width 145 height 145
type input "[URL][DOMAIN_NAME]"
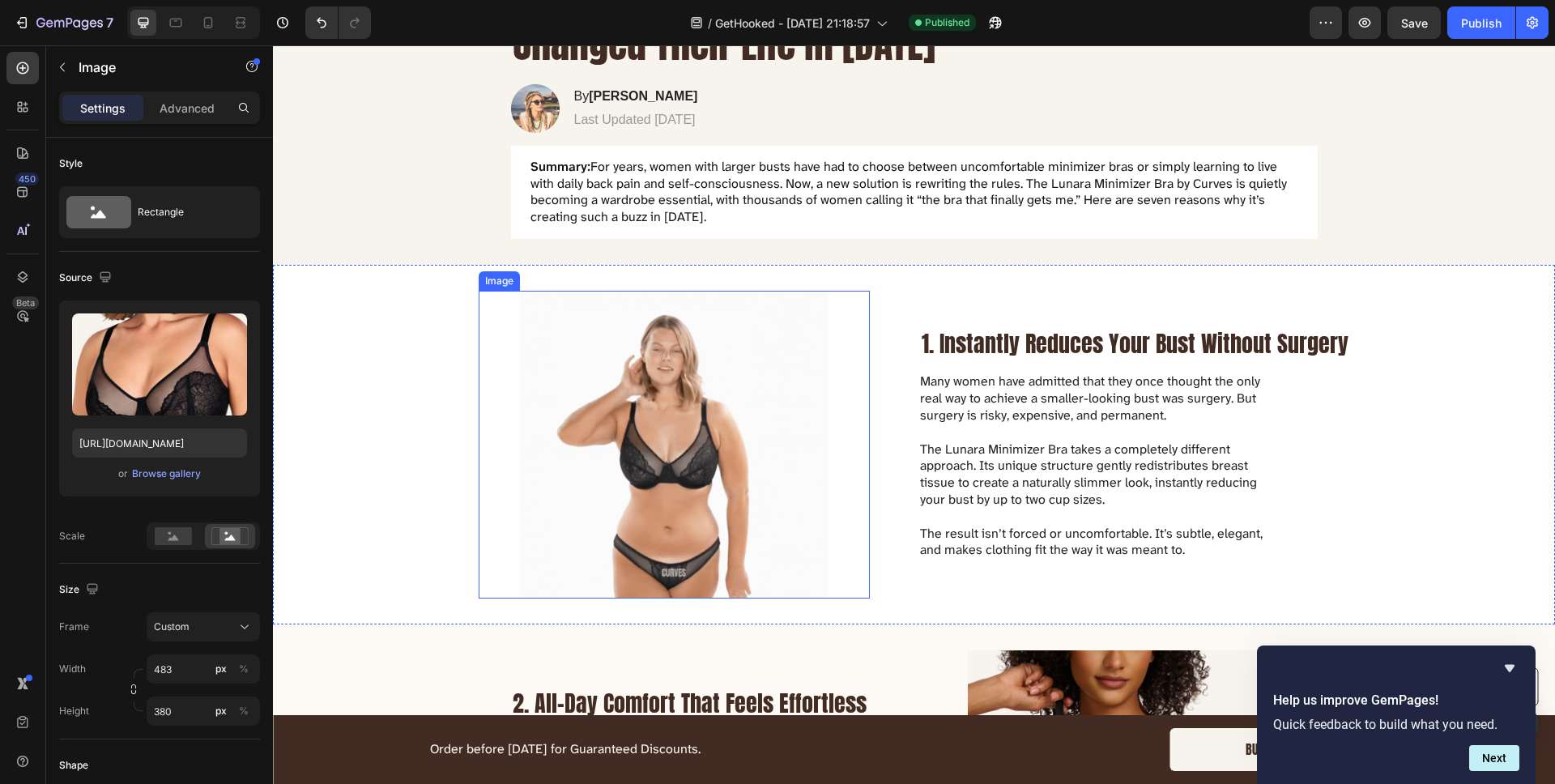
scroll to position [240, 0]
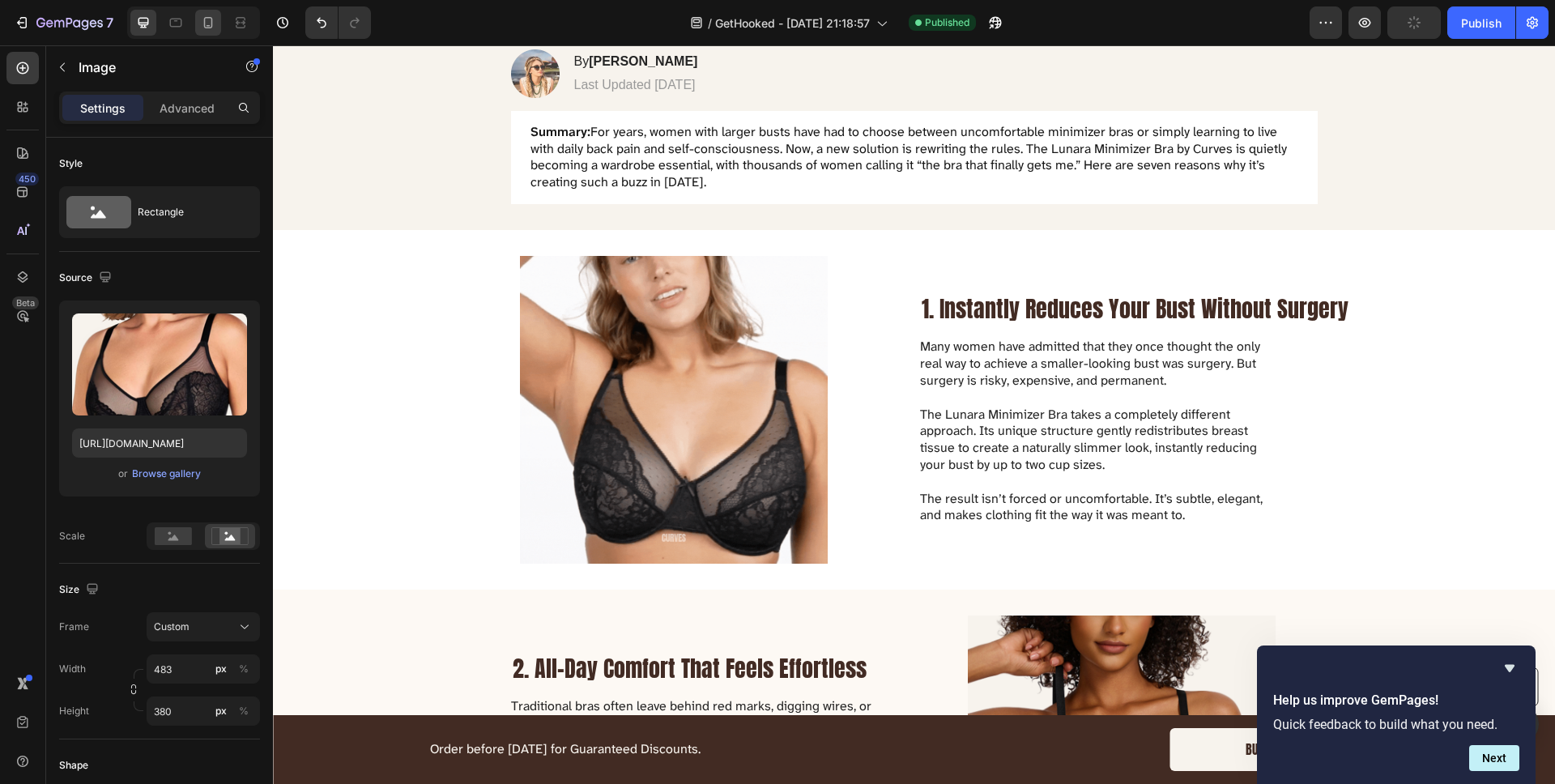
click at [217, 26] on div at bounding box center [208, 23] width 26 height 26
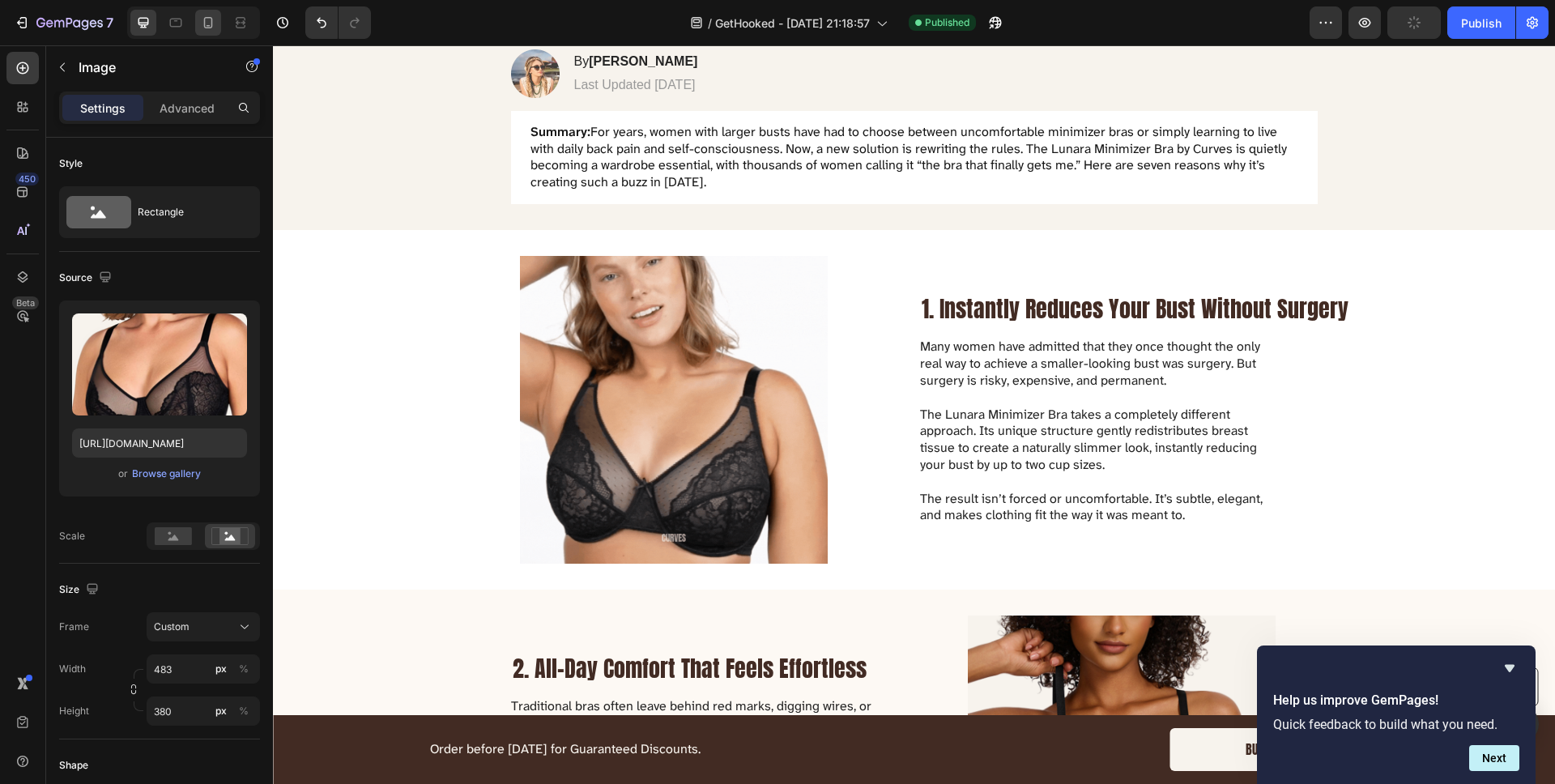
type input "335"
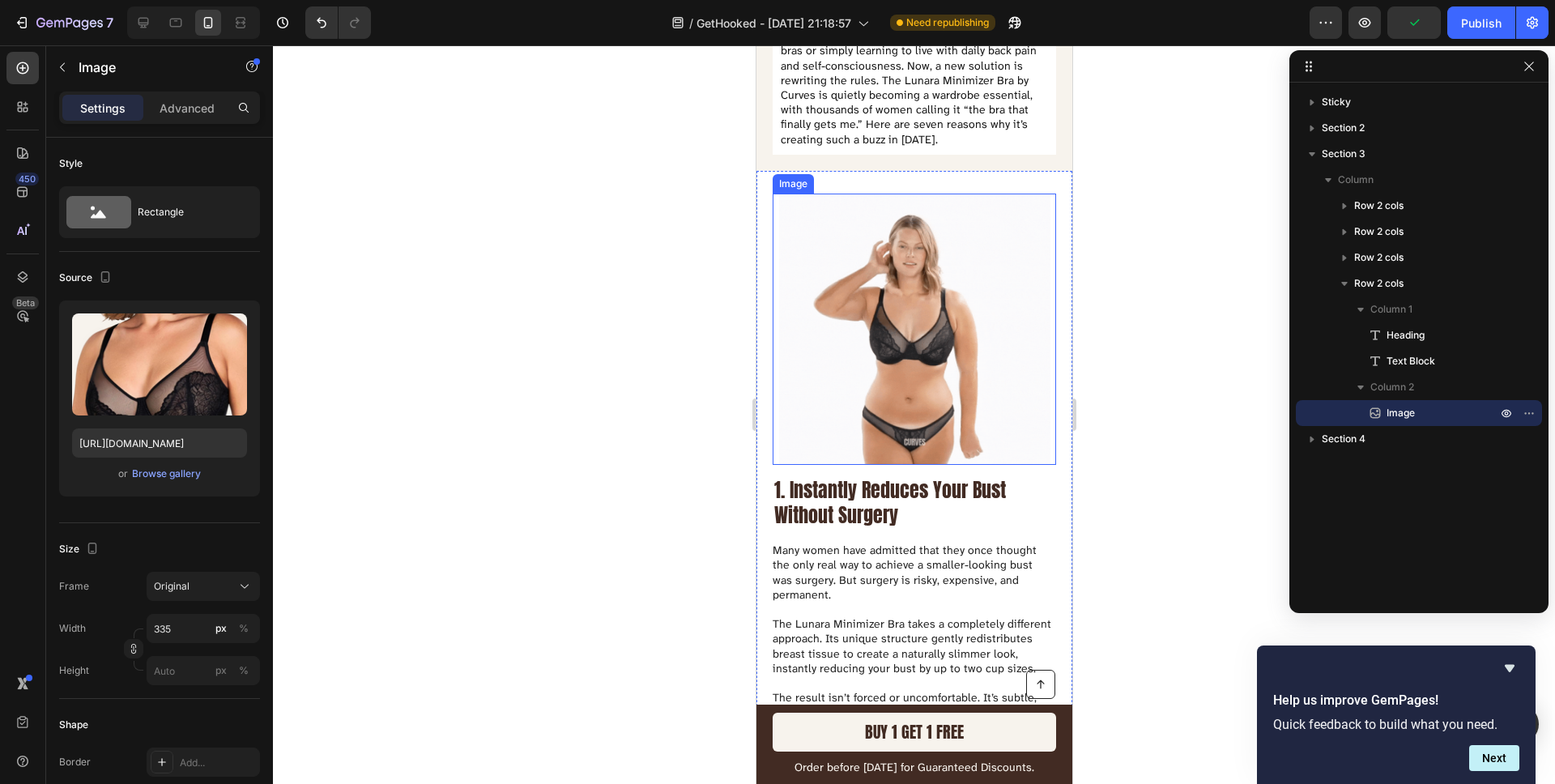
scroll to position [404, 0]
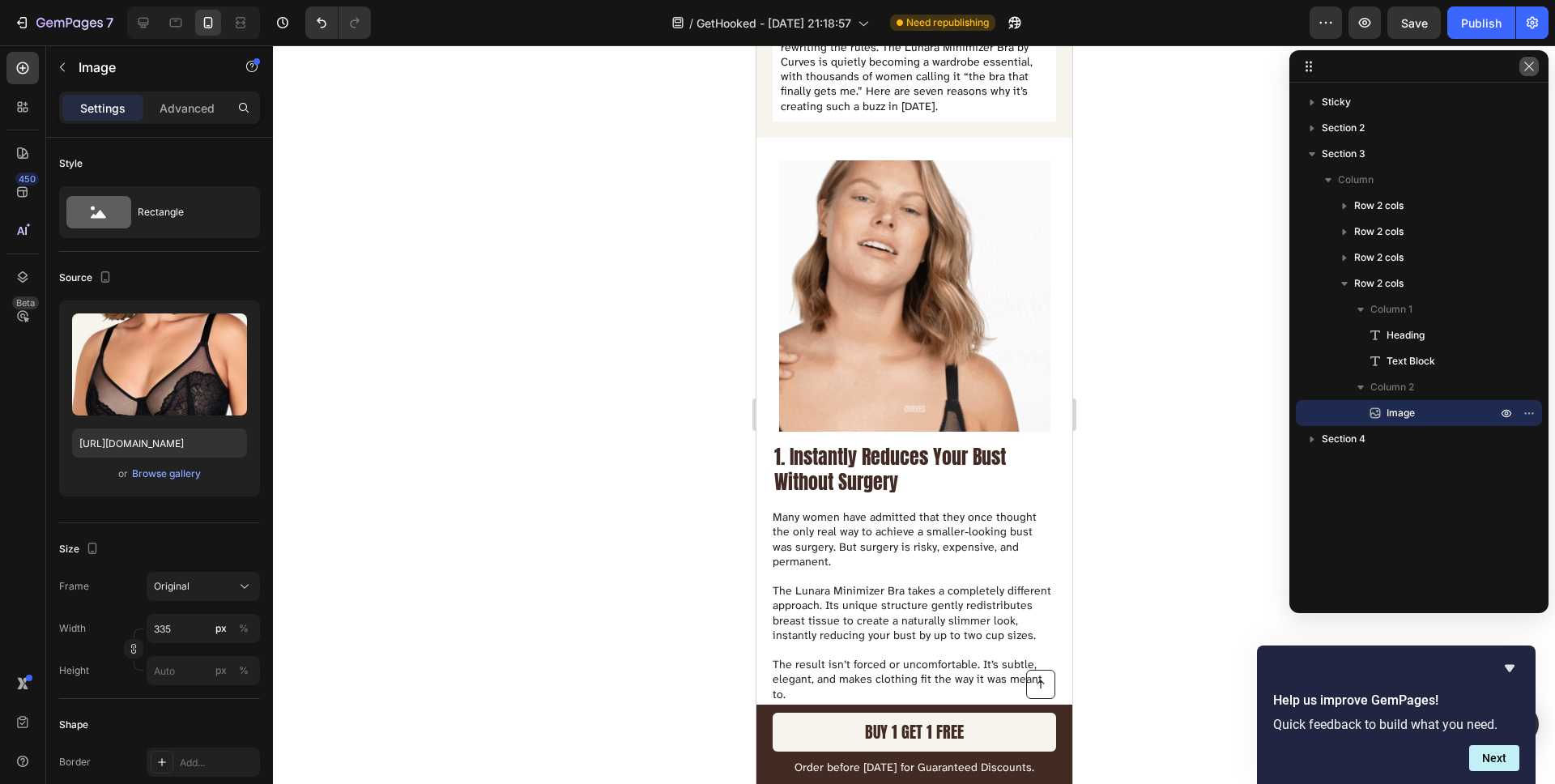
click at [1531, 70] on icon "button" at bounding box center [1528, 66] width 13 height 13
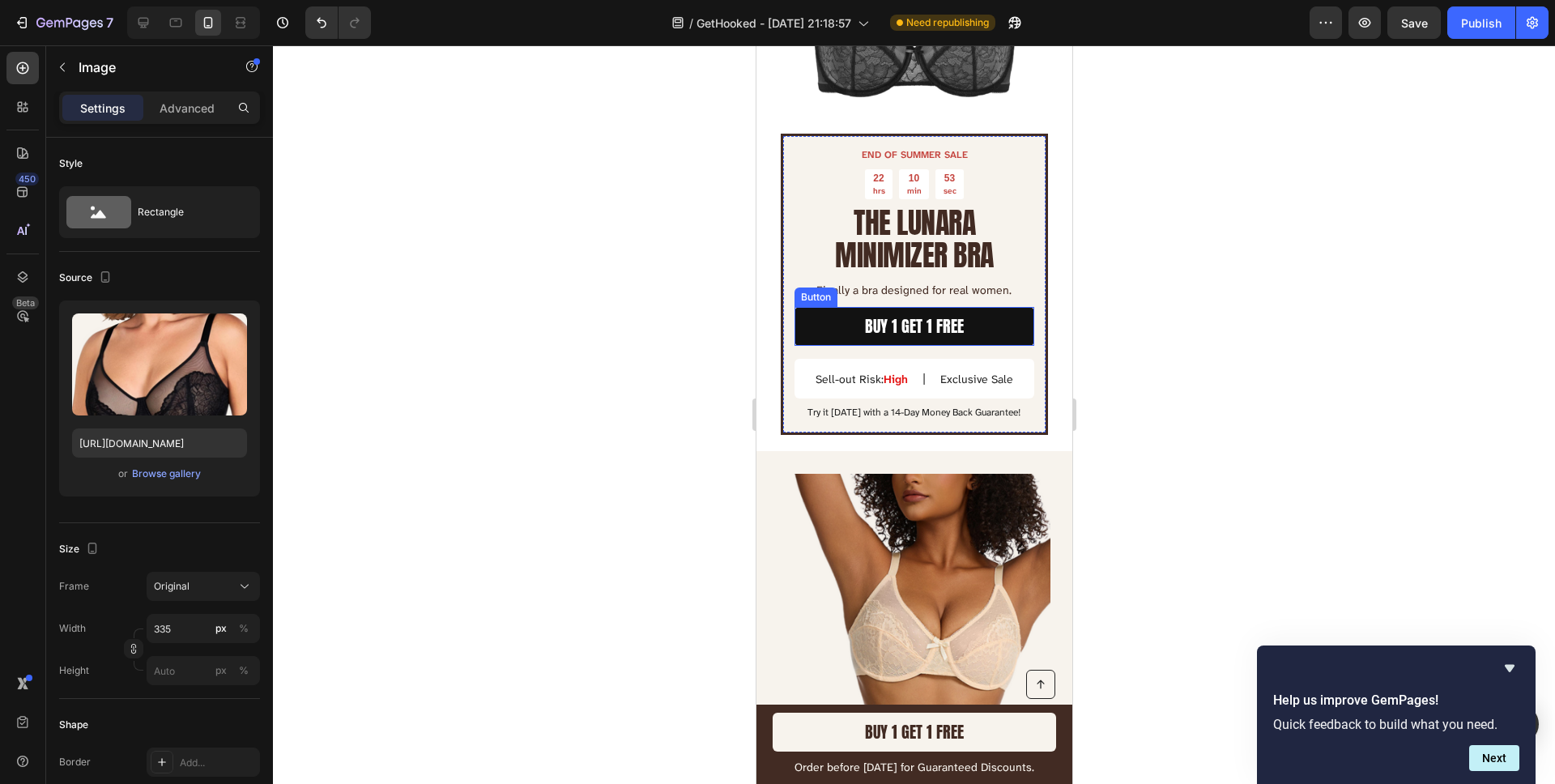
scroll to position [2962, 0]
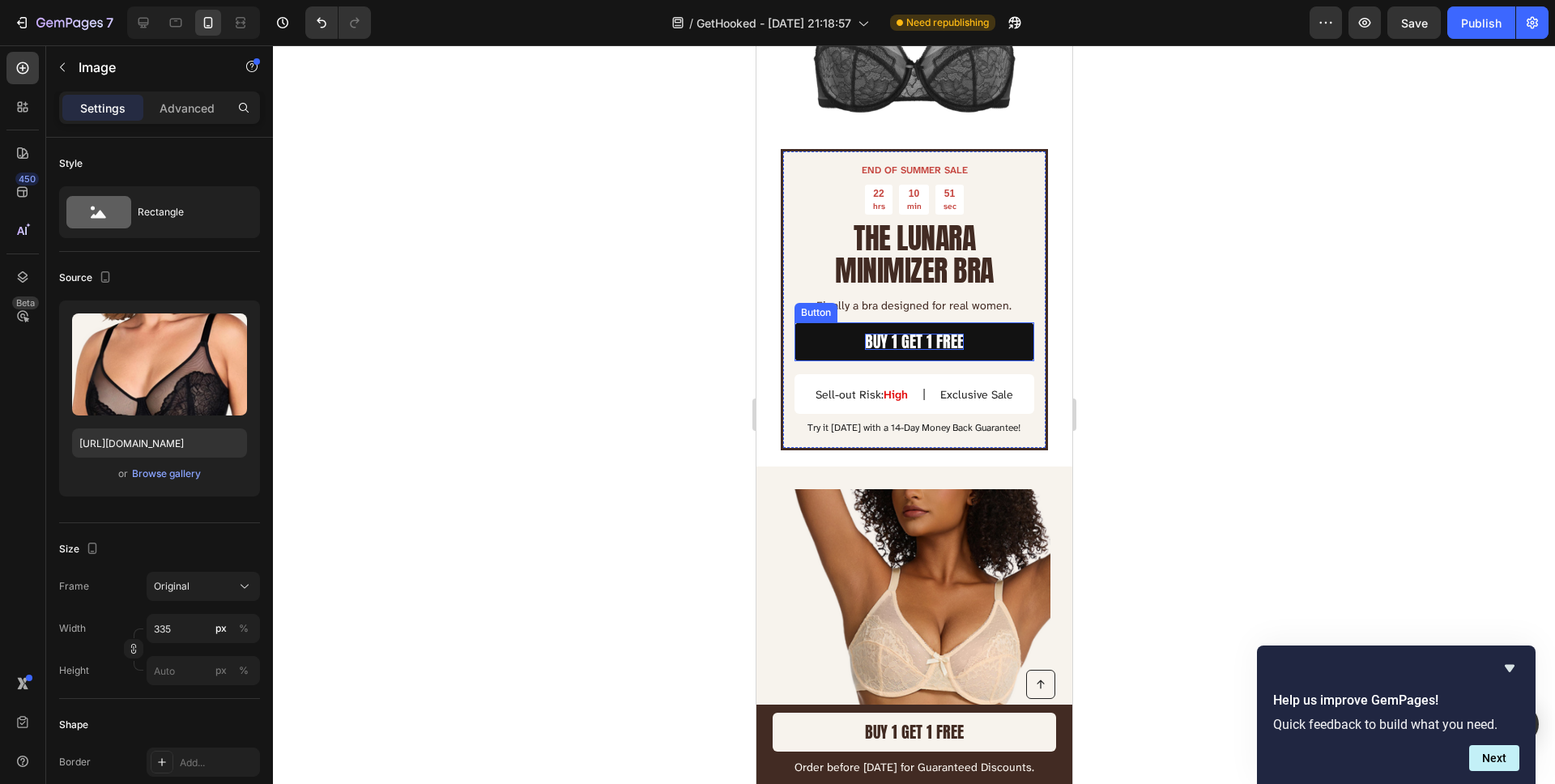
click at [898, 340] on p "BUY 1 GET 1 FREE" at bounding box center [913, 341] width 99 height 17
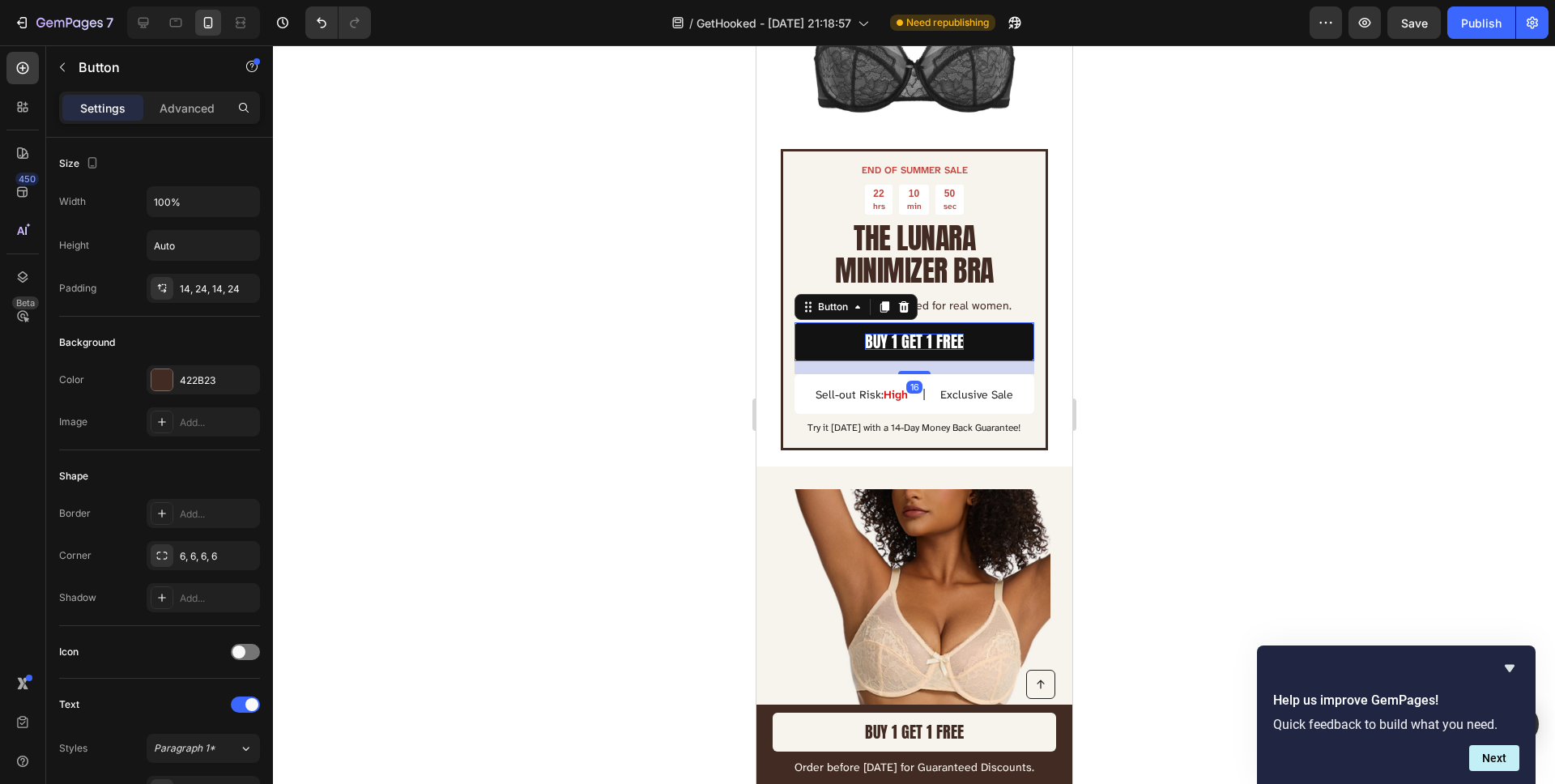
click at [898, 340] on p "BUY 1 GET 1 FREE" at bounding box center [913, 341] width 99 height 17
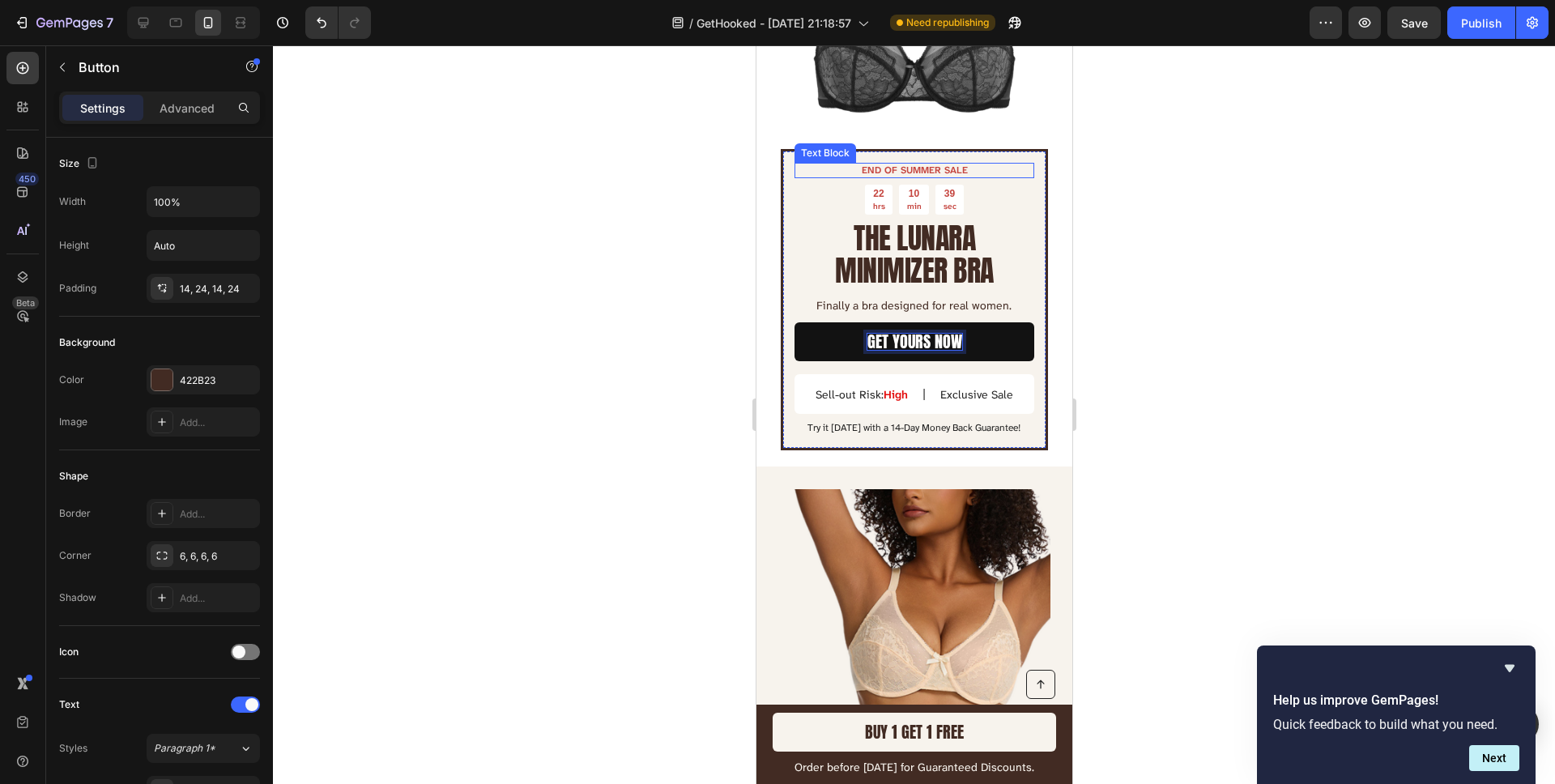
click at [461, 247] on div at bounding box center [914, 415] width 1282 height 739
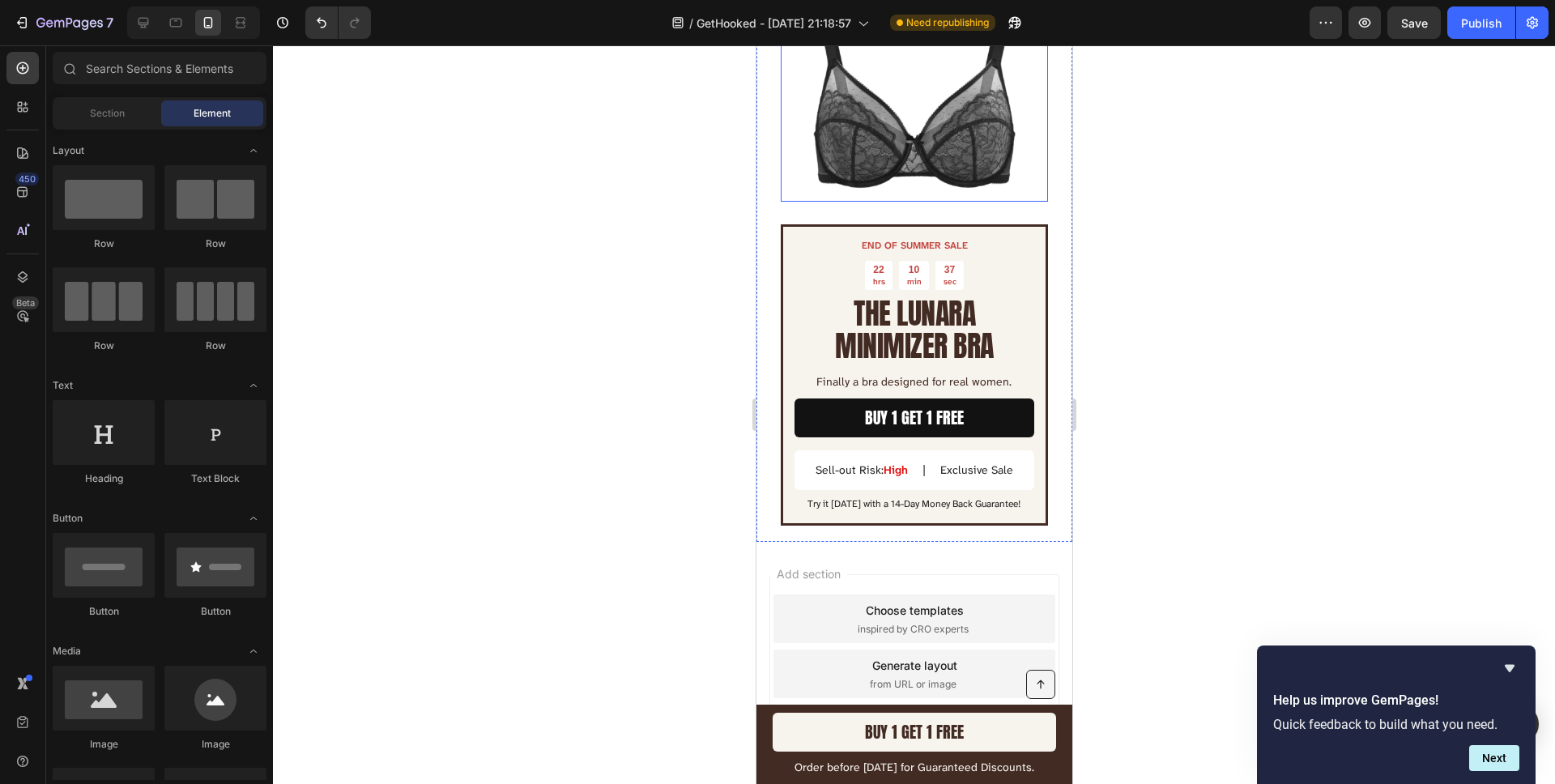
scroll to position [5151, 0]
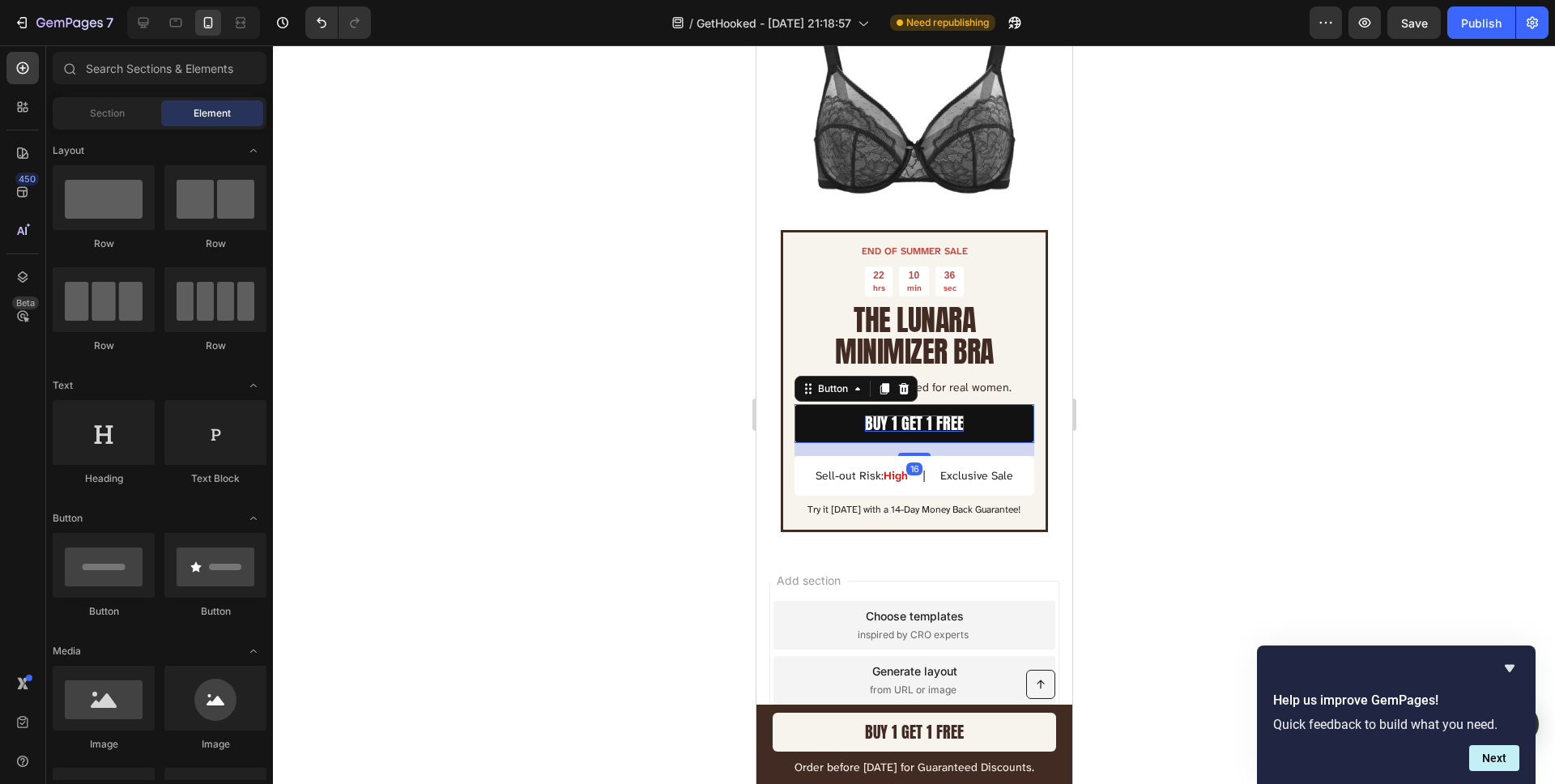
click at [918, 418] on p "BUY 1 GET 1 FREE" at bounding box center [913, 423] width 99 height 17
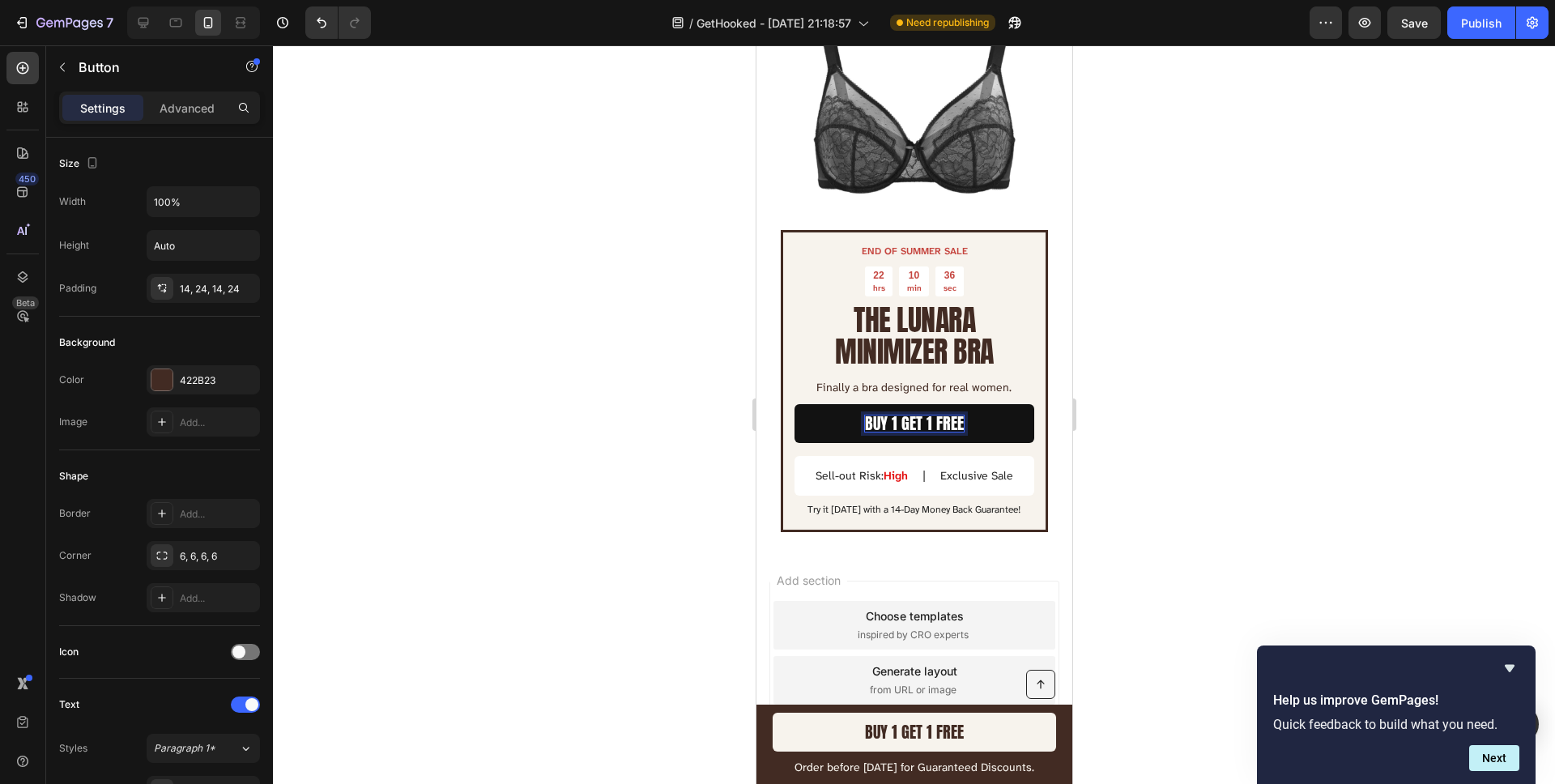
click at [919, 426] on p "BUY 1 GET 1 FREE" at bounding box center [913, 423] width 99 height 17
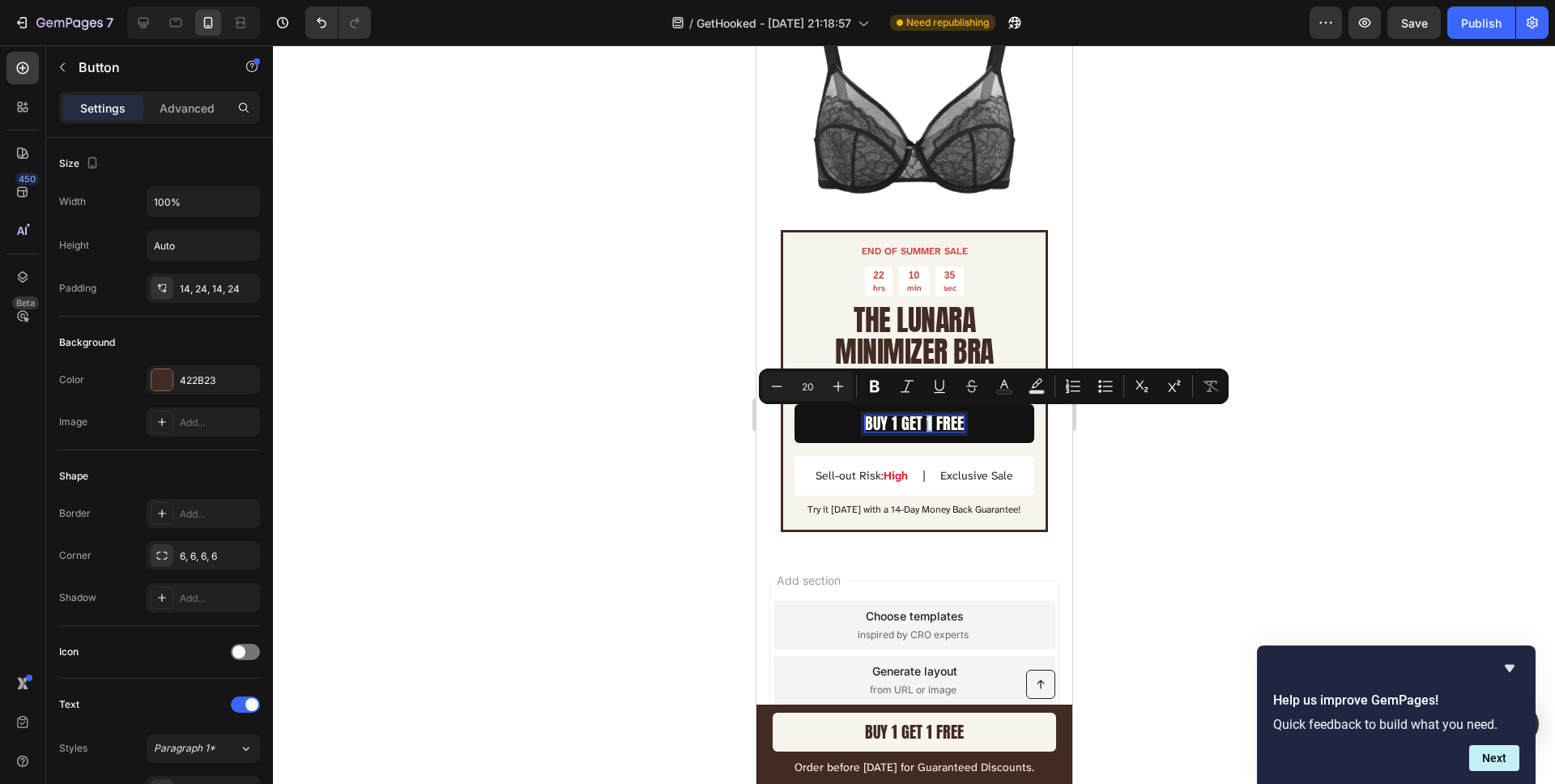
click at [920, 427] on p "BUY 1 GET 1 FREE" at bounding box center [913, 423] width 99 height 17
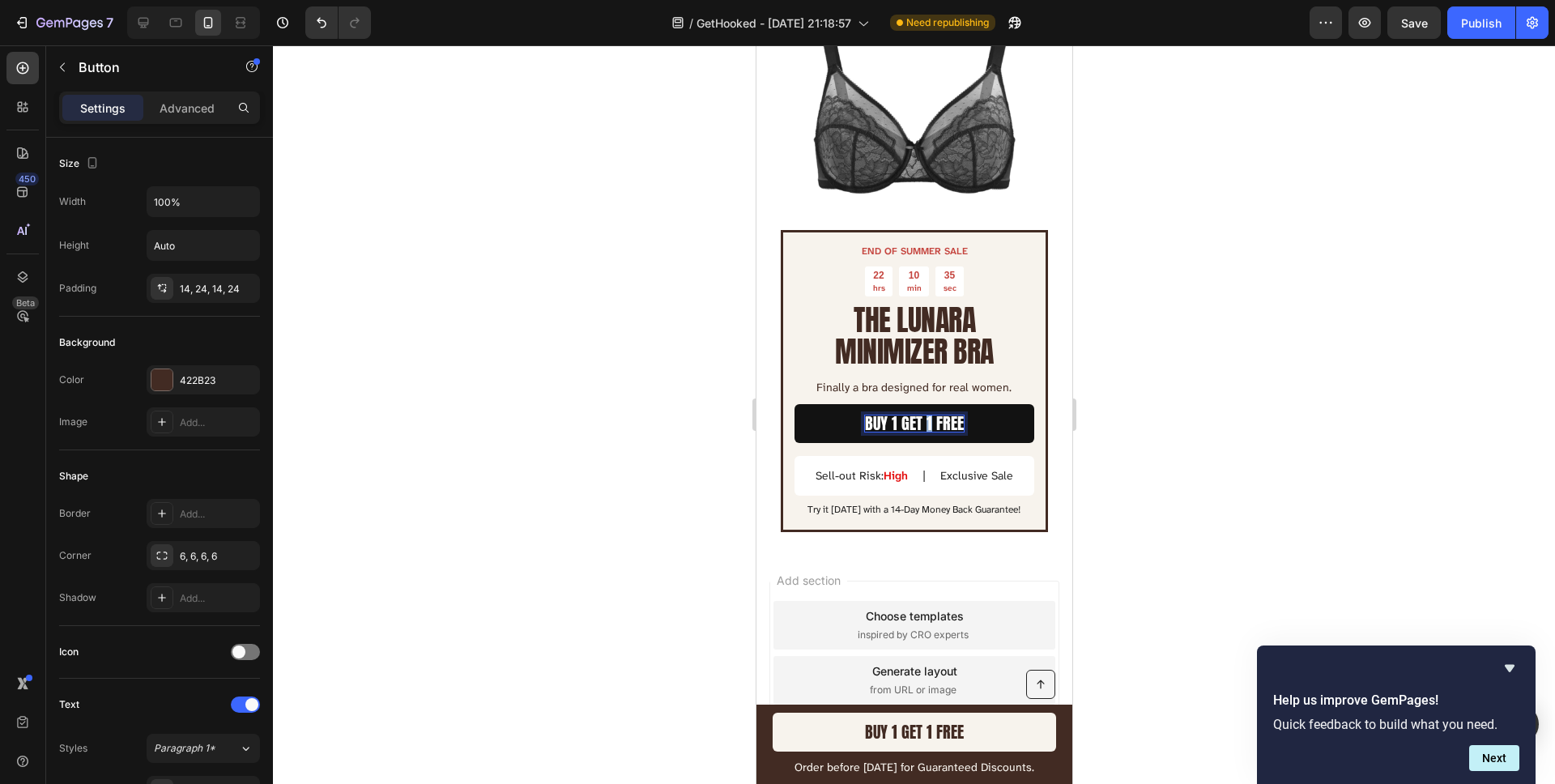
click at [920, 427] on p "BUY 1 GET 1 FREE" at bounding box center [913, 423] width 99 height 17
click at [451, 473] on div at bounding box center [914, 415] width 1282 height 739
drag, startPoint x: 451, startPoint y: 473, endPoint x: 505, endPoint y: 484, distance: 55.1
click at [451, 472] on div at bounding box center [914, 415] width 1282 height 739
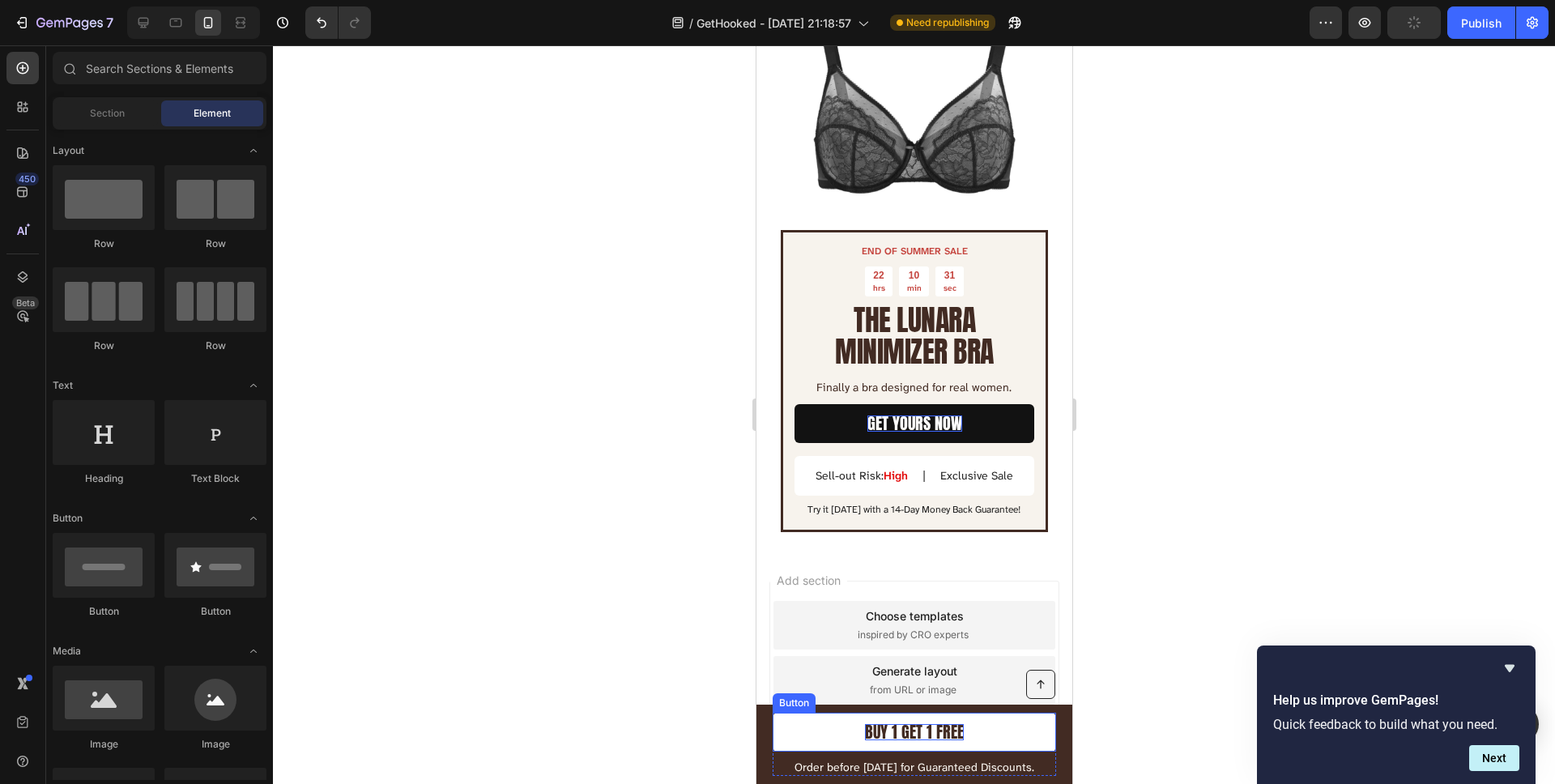
click at [930, 733] on p "BUY 1 GET 1 FREE" at bounding box center [913, 732] width 99 height 17
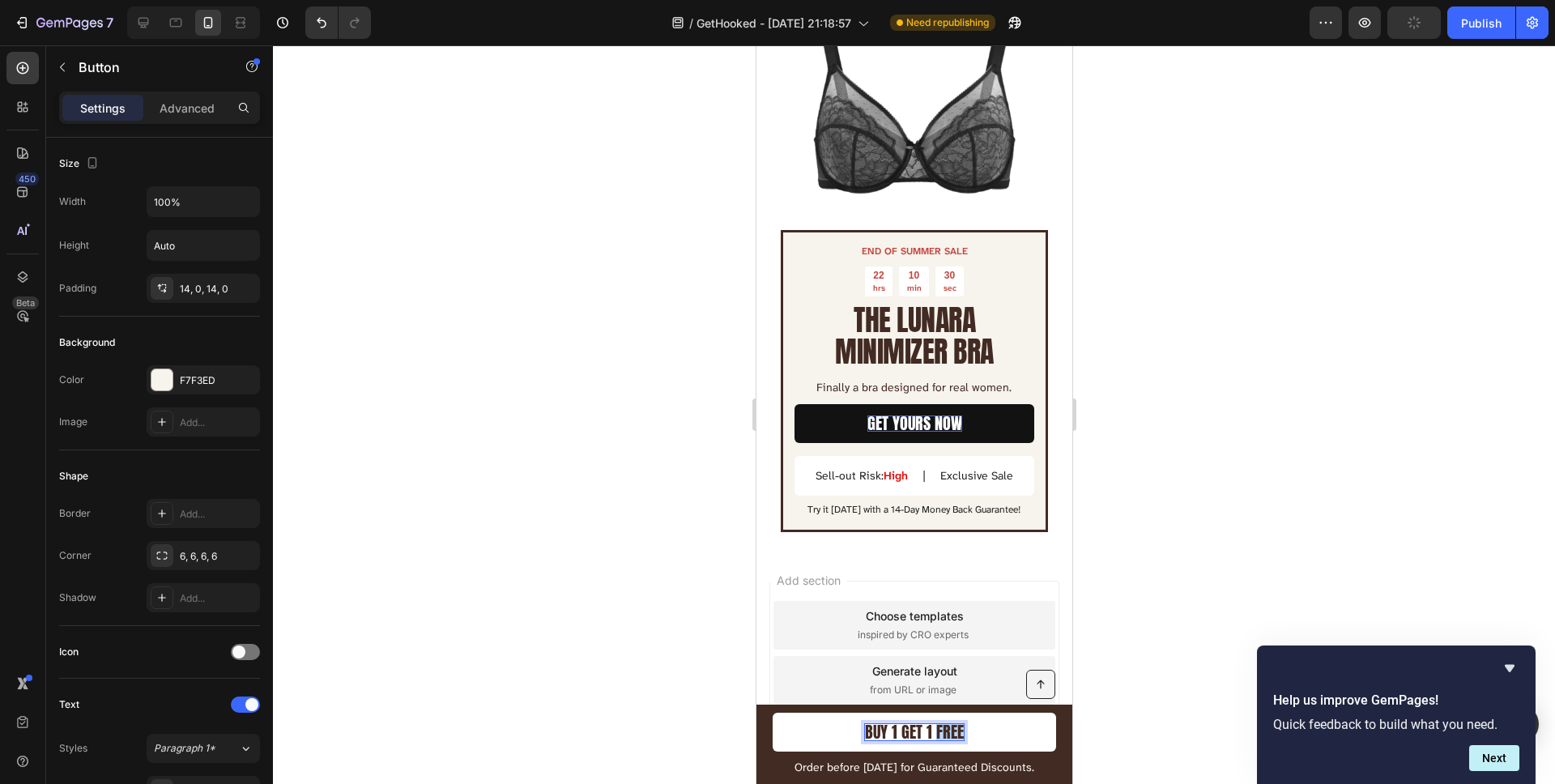
click at [930, 733] on p "BUY 1 GET 1 FREE" at bounding box center [913, 732] width 99 height 17
click at [647, 609] on div at bounding box center [914, 415] width 1282 height 739
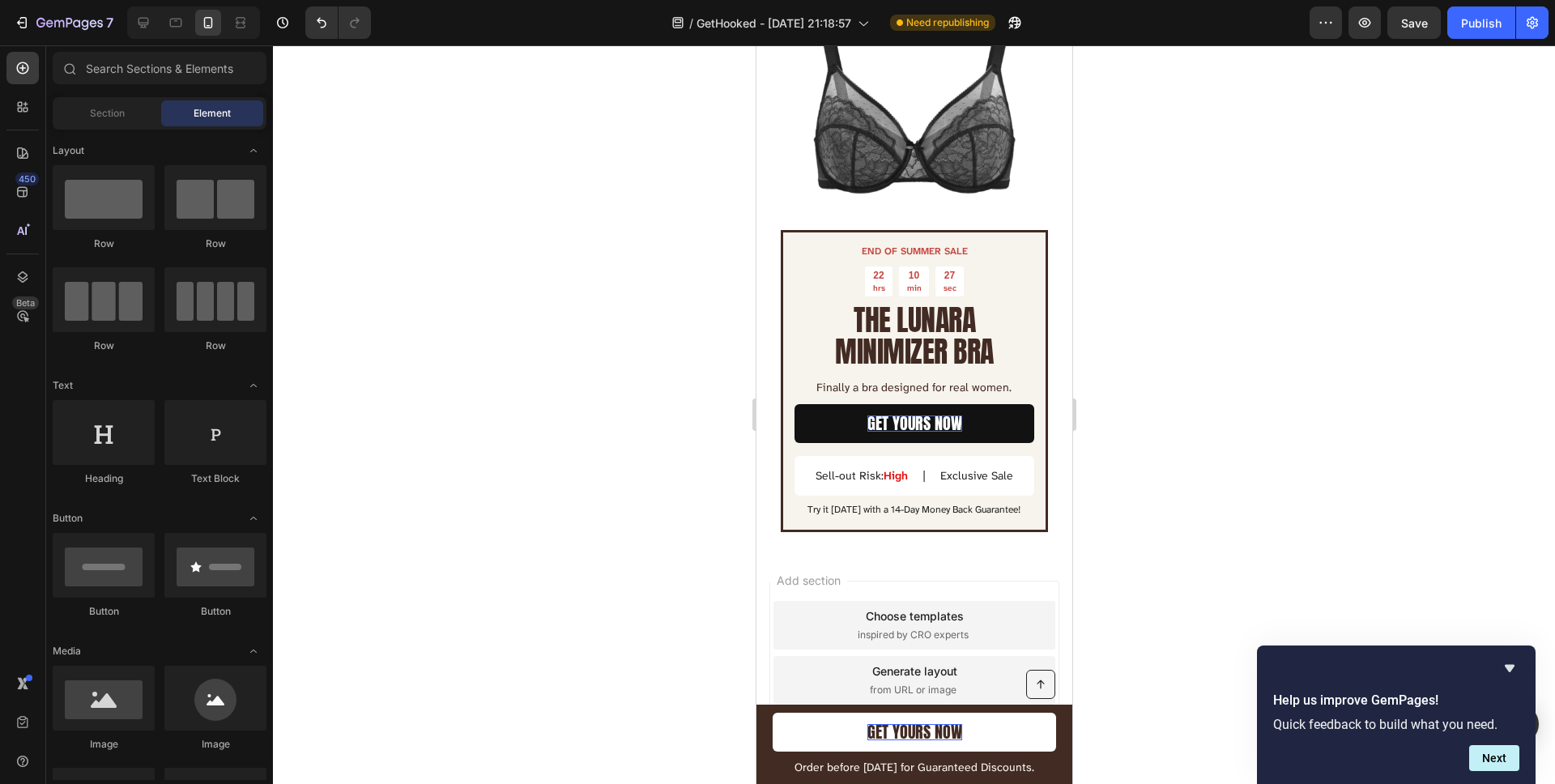
click at [647, 609] on div at bounding box center [914, 415] width 1282 height 739
click at [1504, 17] on button "Publish" at bounding box center [1481, 22] width 68 height 32
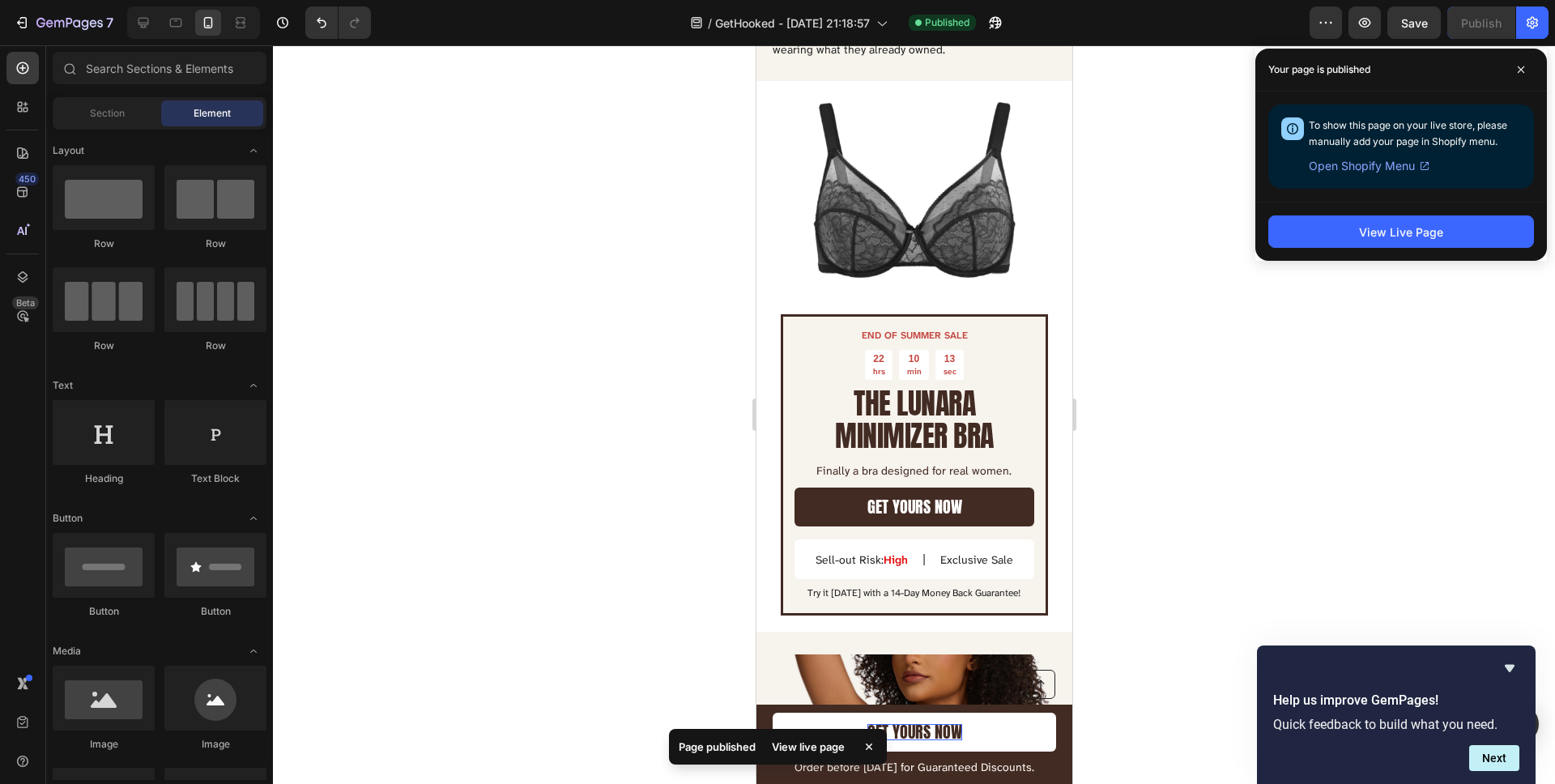
scroll to position [2788, 0]
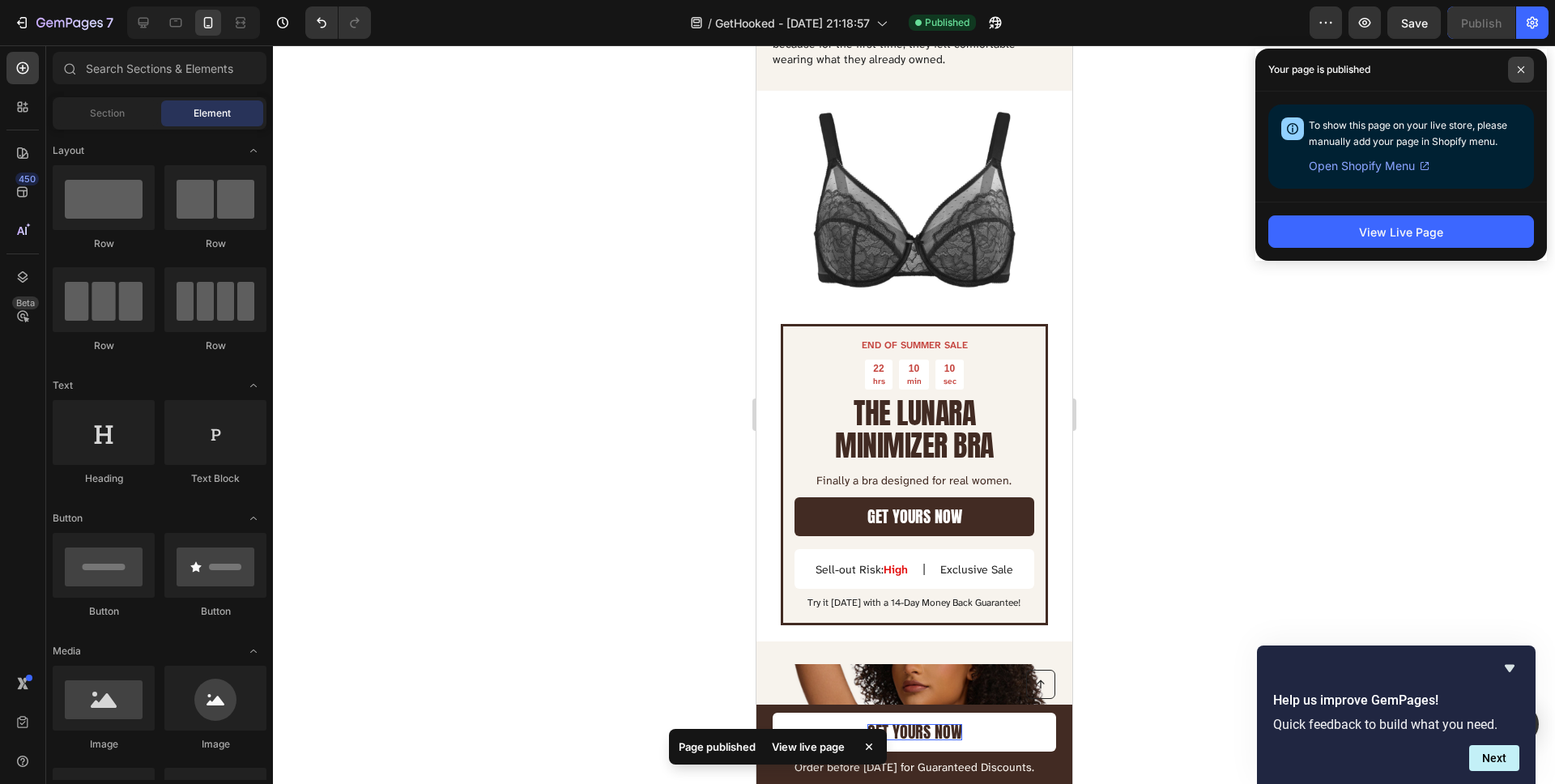
click at [1524, 62] on span at bounding box center [1521, 70] width 26 height 26
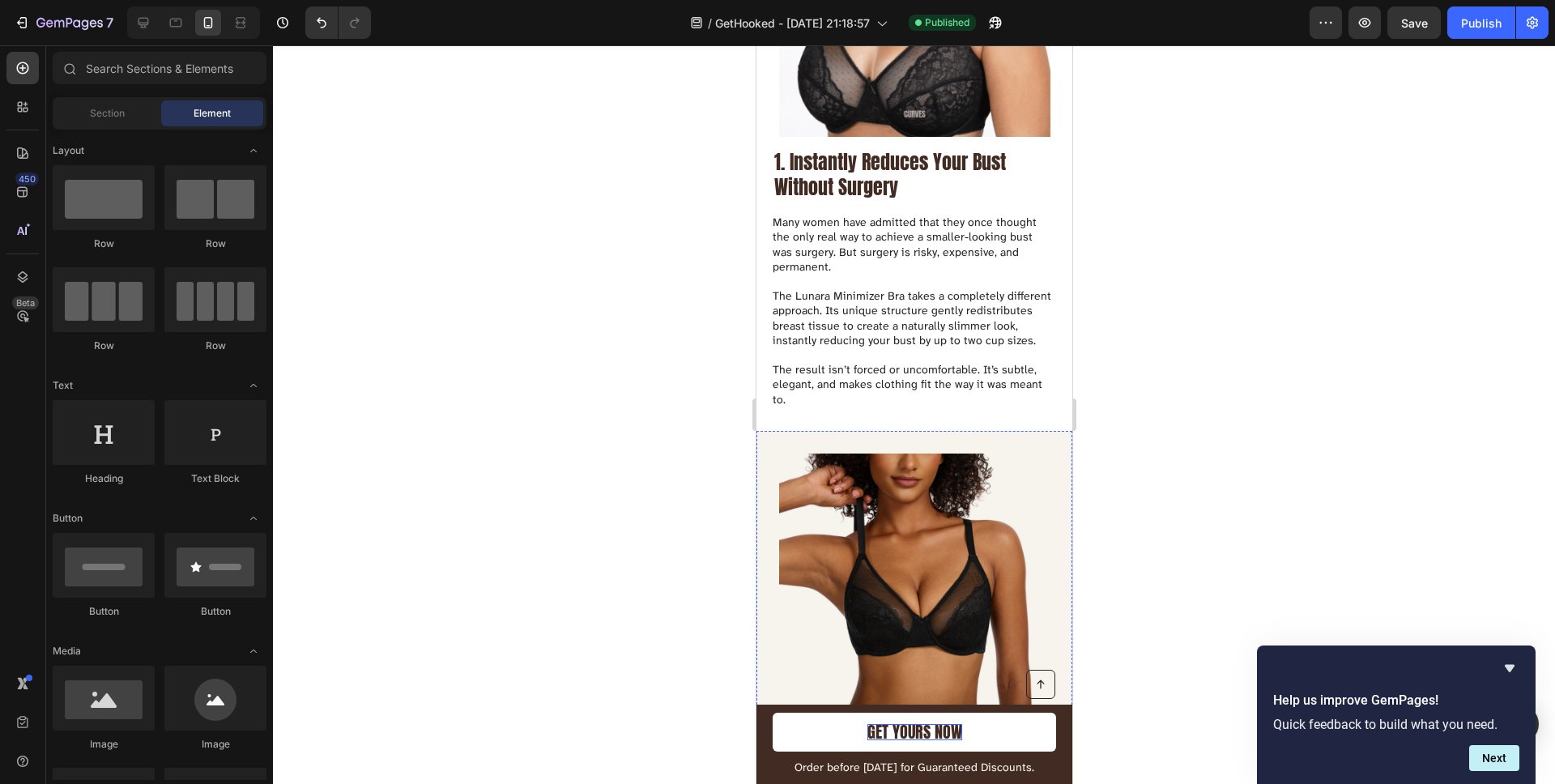
scroll to position [0, 0]
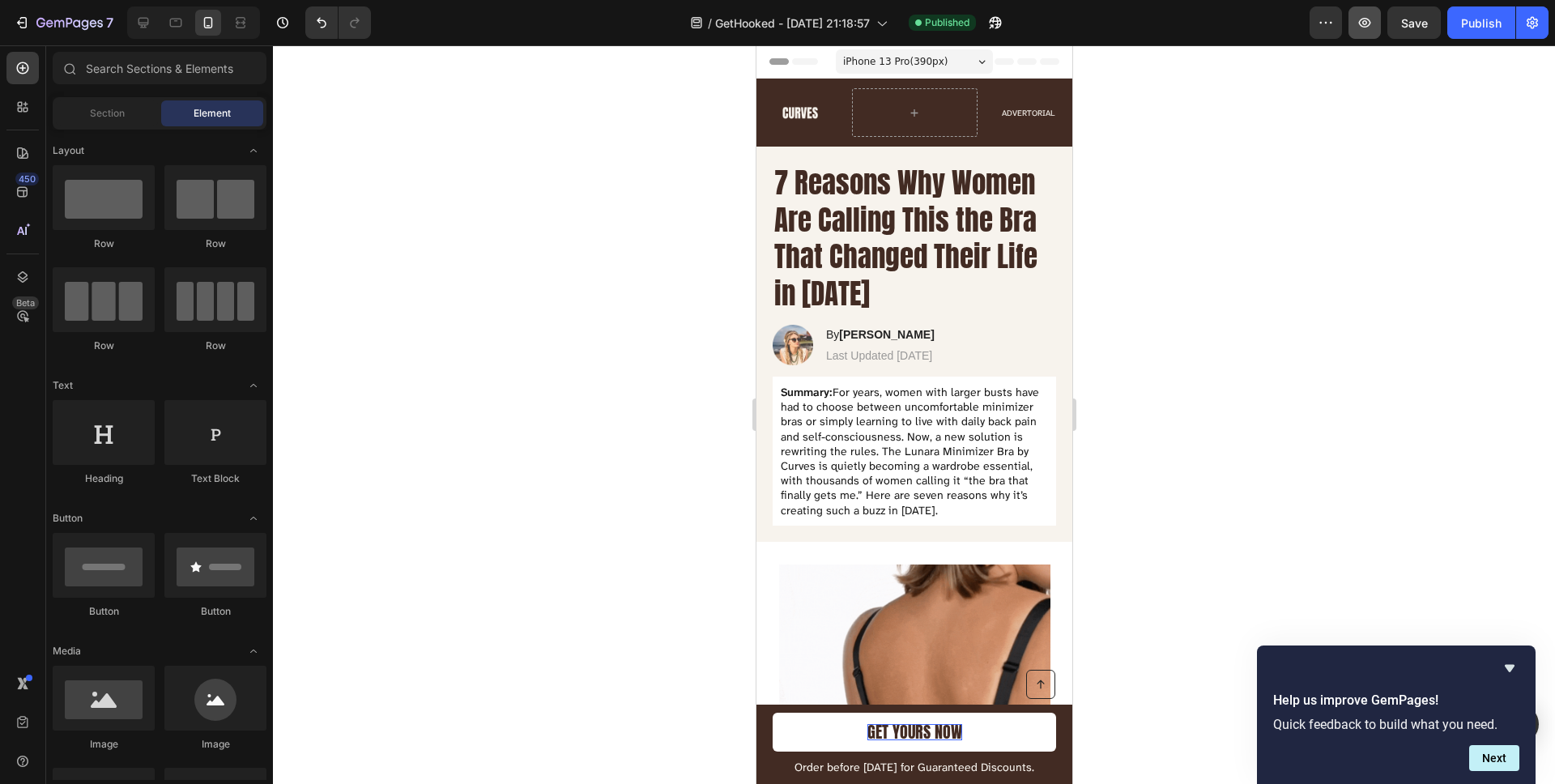
click at [1380, 22] on button "button" at bounding box center [1364, 22] width 32 height 32
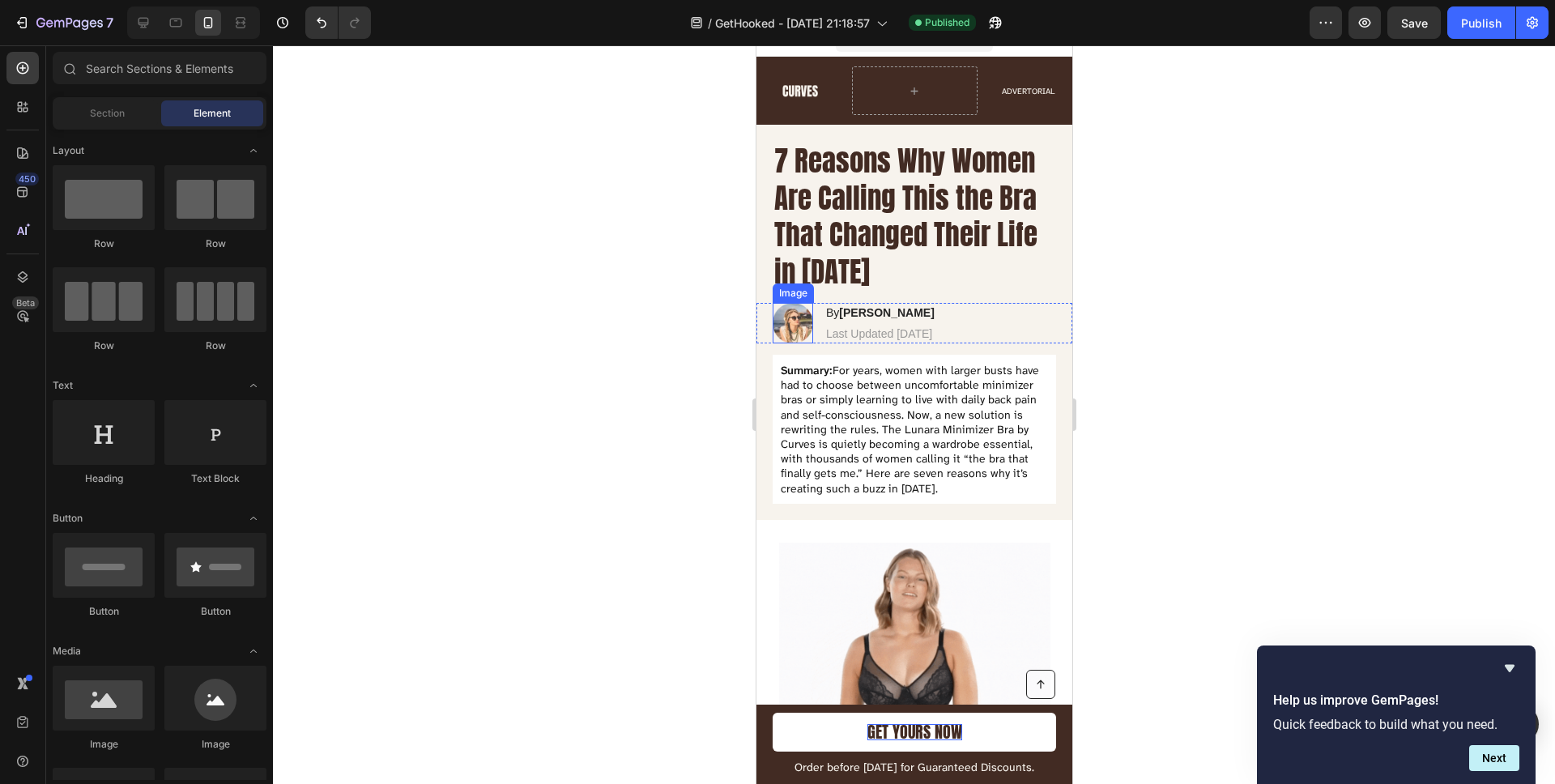
scroll to position [23, 0]
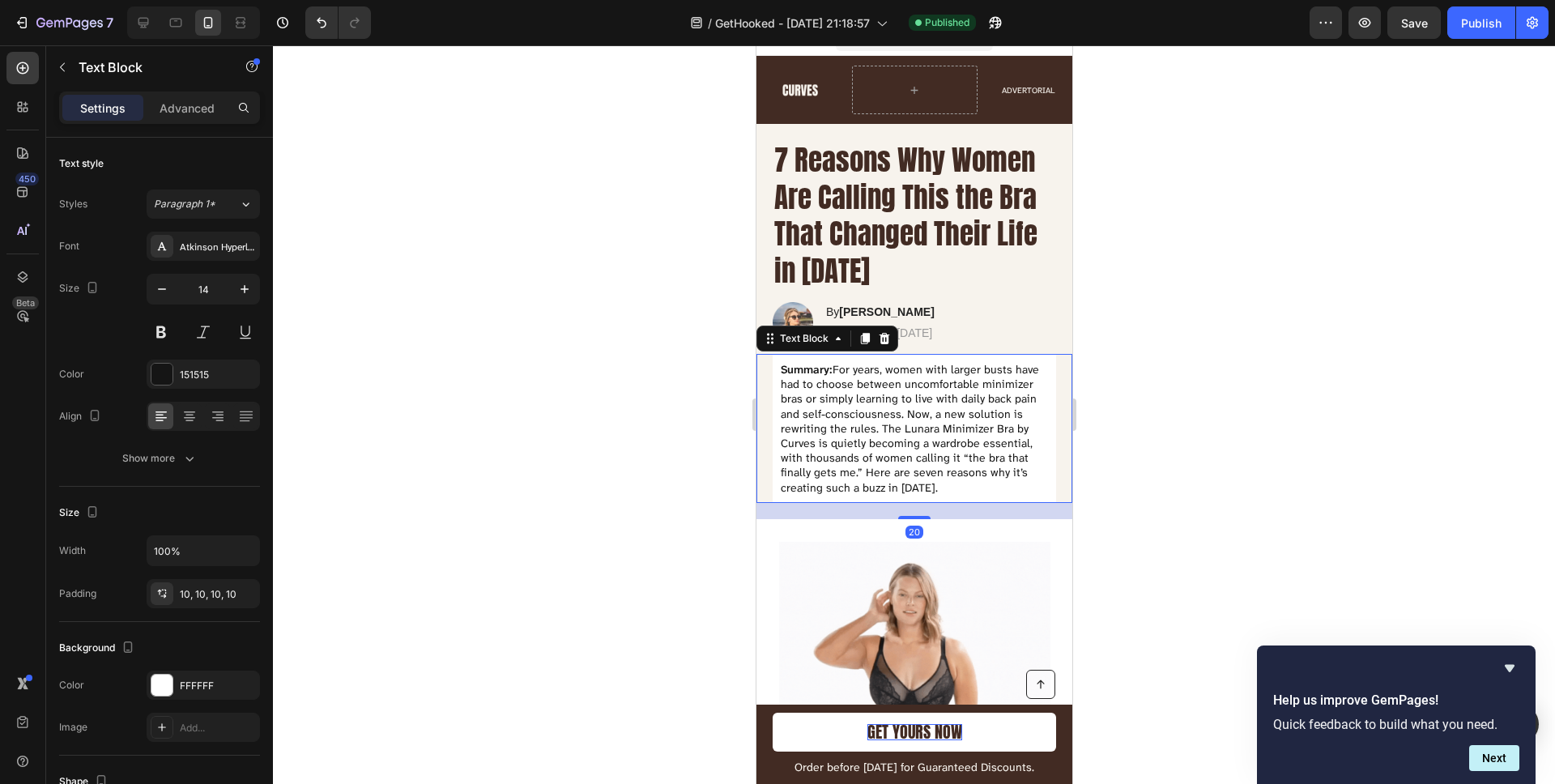
click at [919, 379] on p "Summary: For years, women with larger busts have had to choose between uncomfor…" at bounding box center [913, 429] width 267 height 133
click at [875, 448] on p "Summary: For years, women with larger busts have had to choose between uncomfor…" at bounding box center [913, 429] width 267 height 133
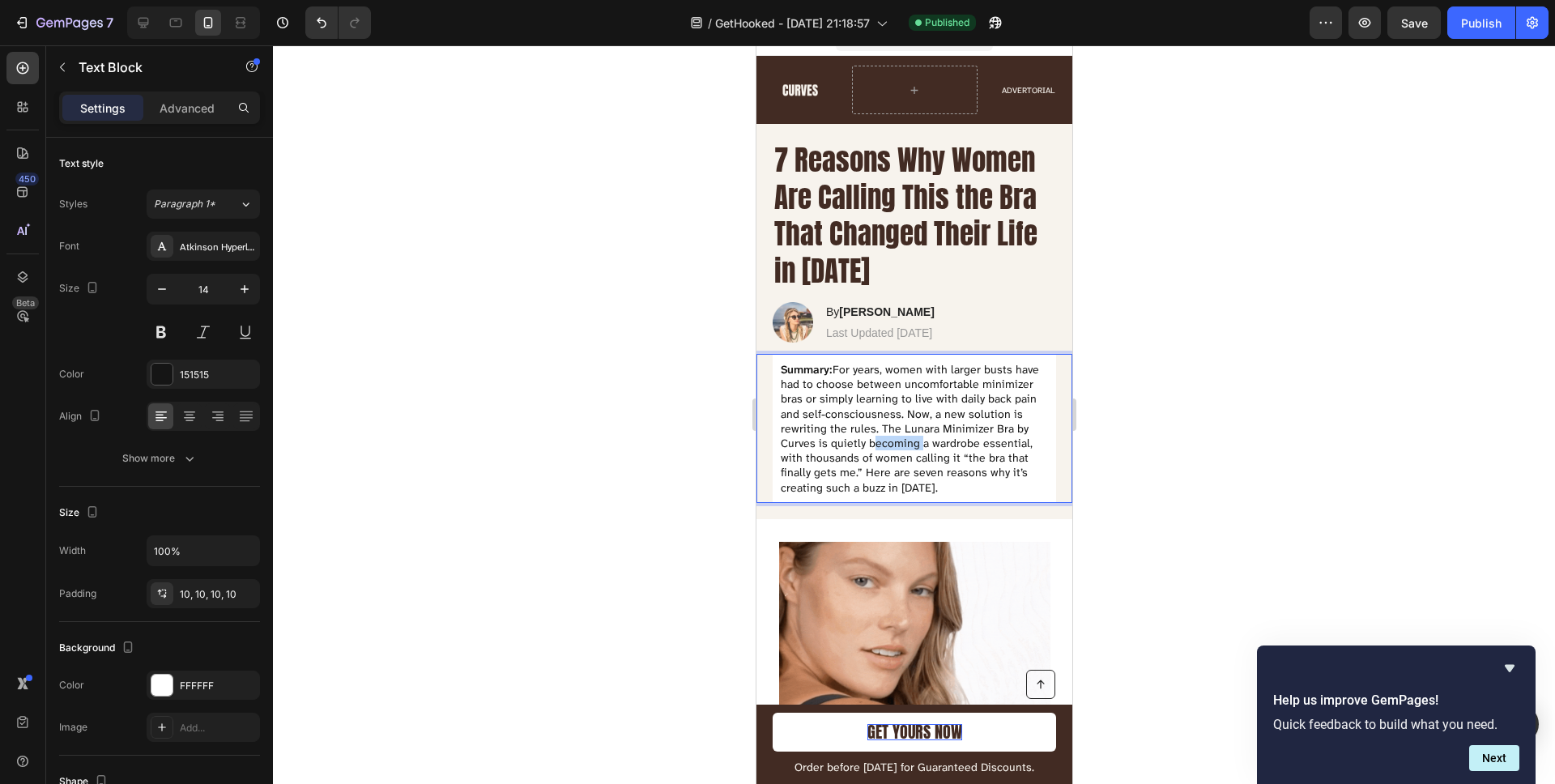
click at [875, 448] on p "Summary: For years, women with larger busts have had to choose between uncomfor…" at bounding box center [913, 429] width 267 height 133
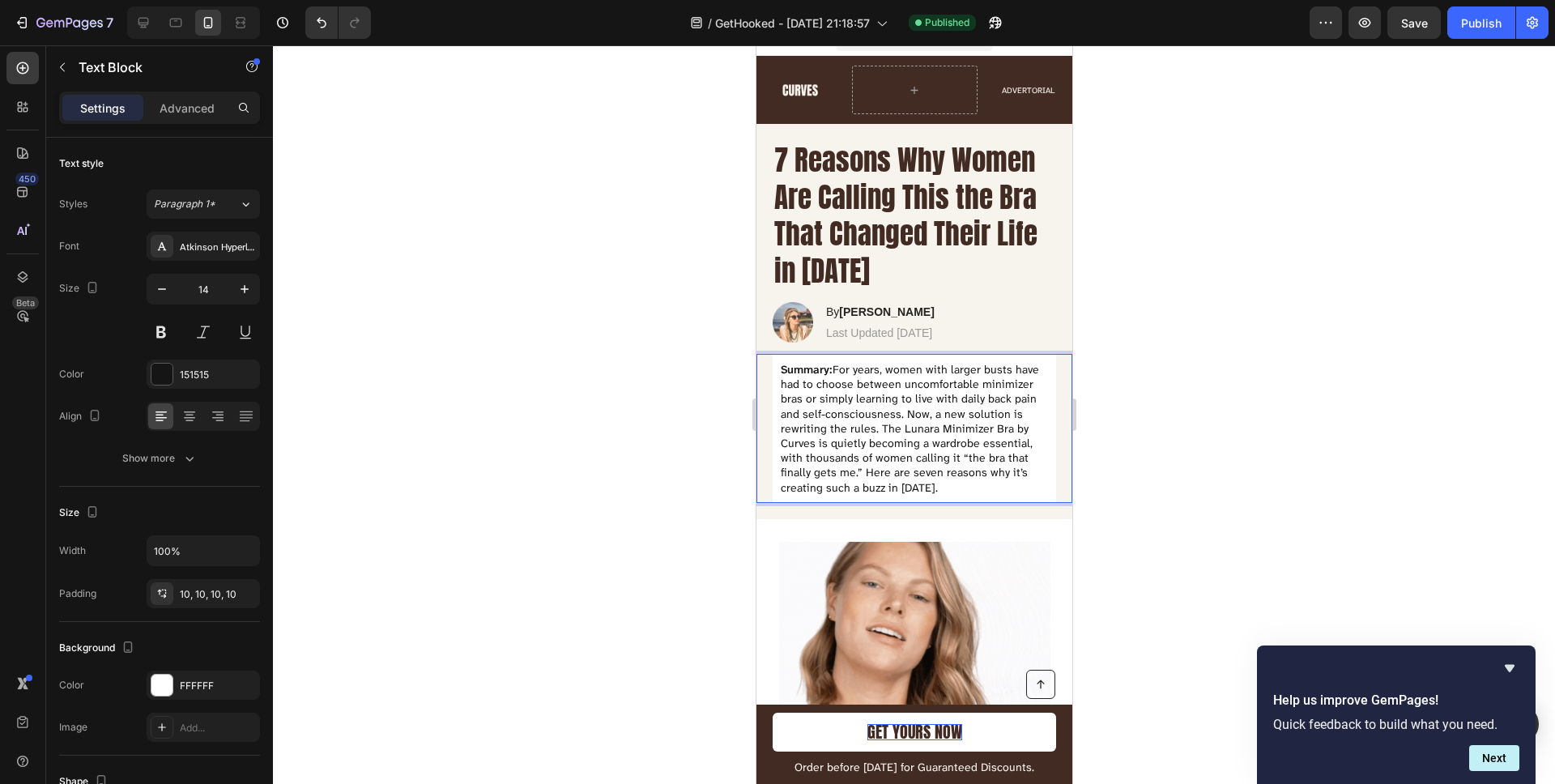
click at [905, 435] on p "Summary: For years, women with larger busts have had to choose between uncomfor…" at bounding box center [913, 429] width 267 height 133
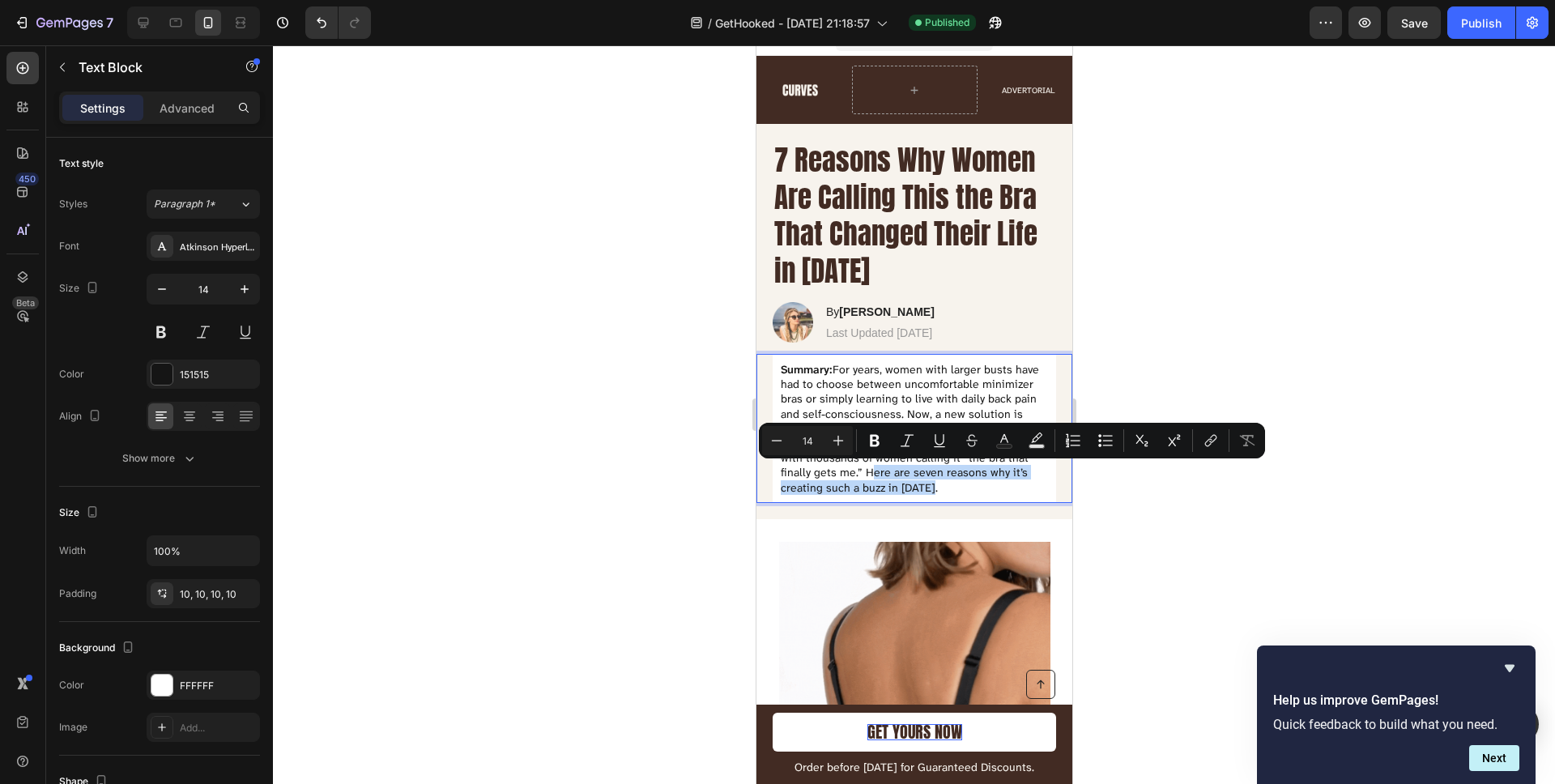
drag, startPoint x: 955, startPoint y: 486, endPoint x: 863, endPoint y: 472, distance: 93.1
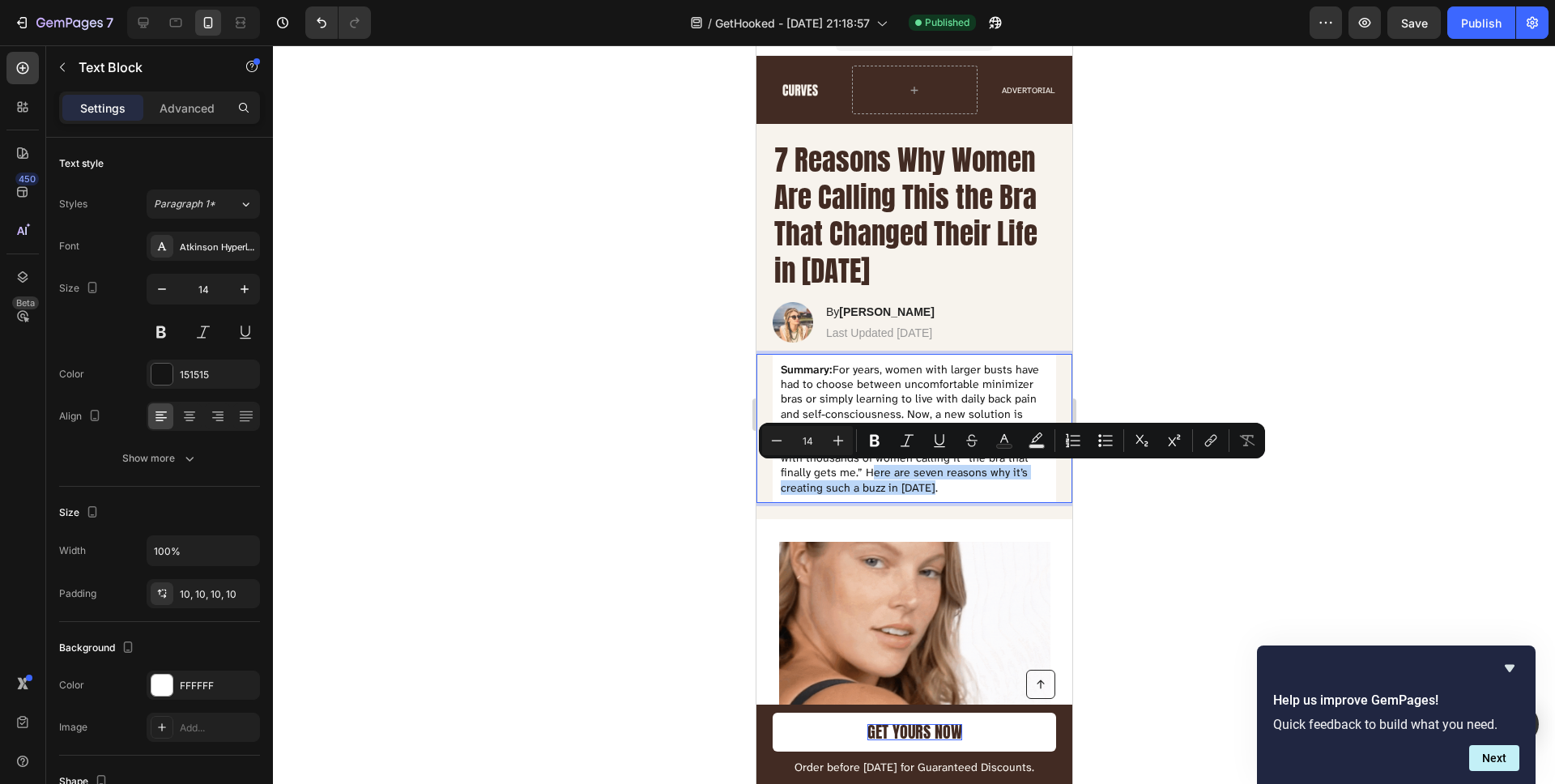
click at [863, 472] on p "Summary: For years, women with larger busts have had to choose between uncomfor…" at bounding box center [913, 429] width 267 height 133
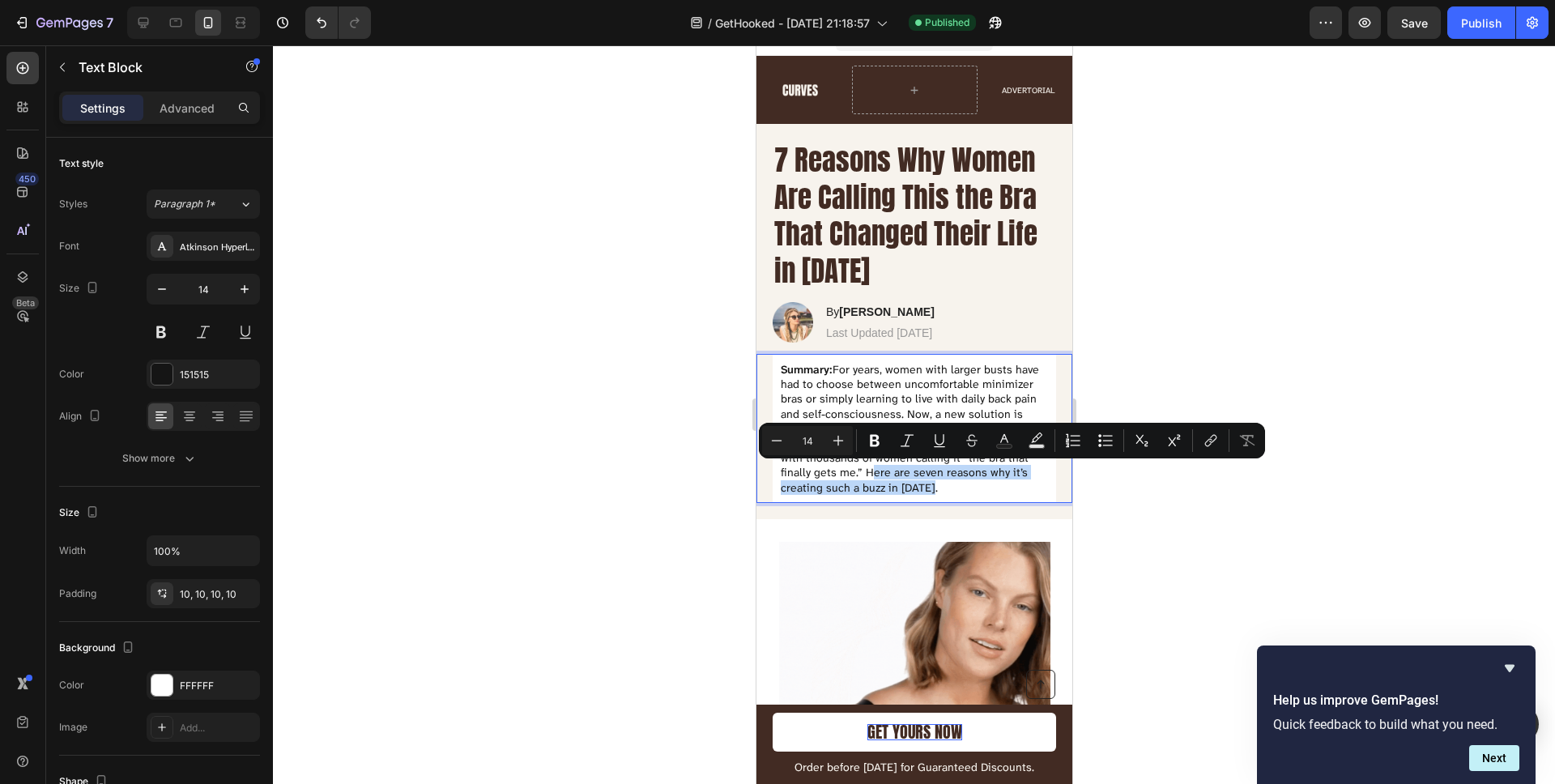
click at [895, 469] on p "Summary: For years, women with larger busts have had to choose between uncomfor…" at bounding box center [913, 429] width 267 height 133
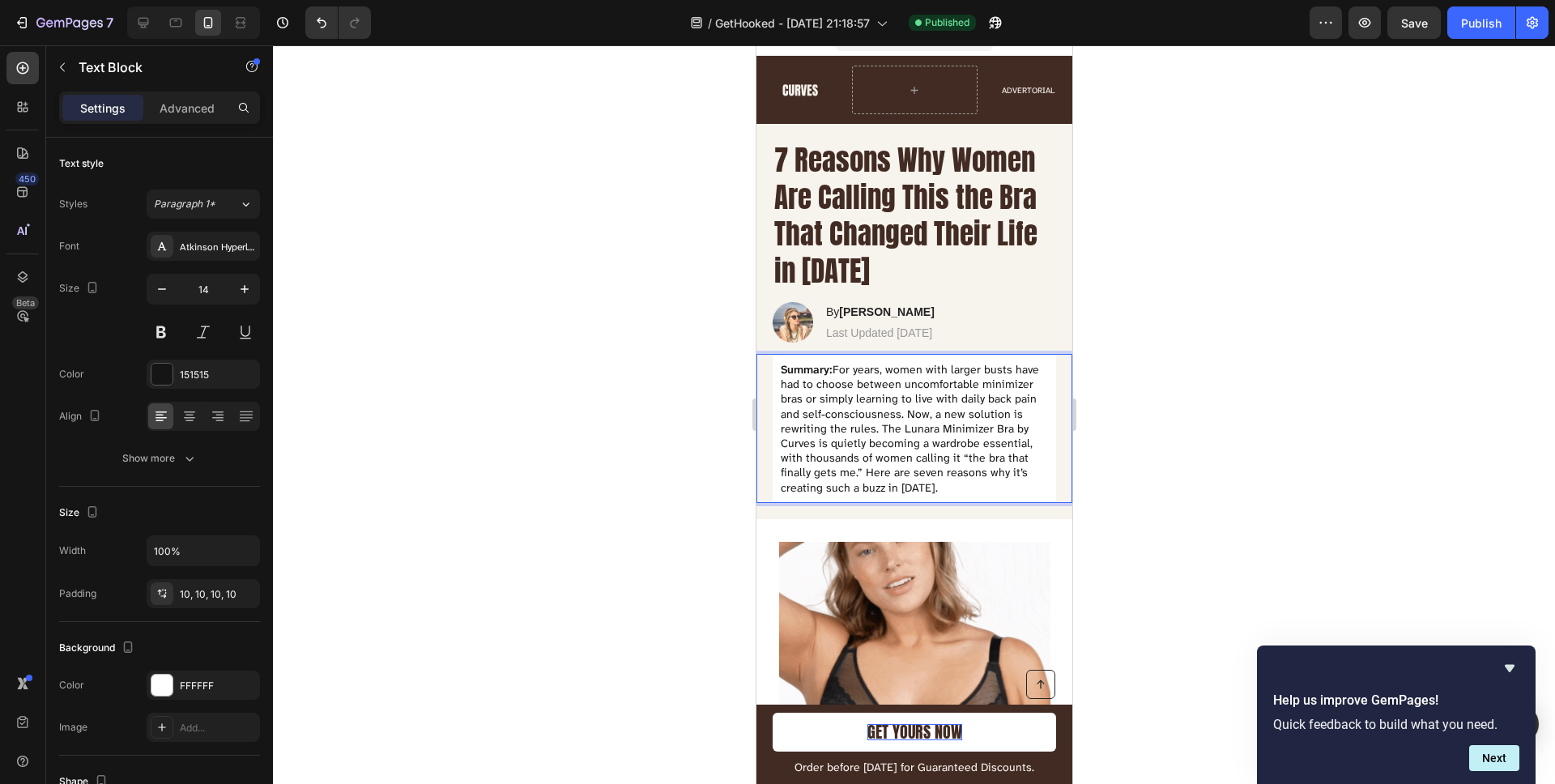
click at [907, 472] on p "Summary: For years, women with larger busts have had to choose between uncomfor…" at bounding box center [913, 429] width 267 height 133
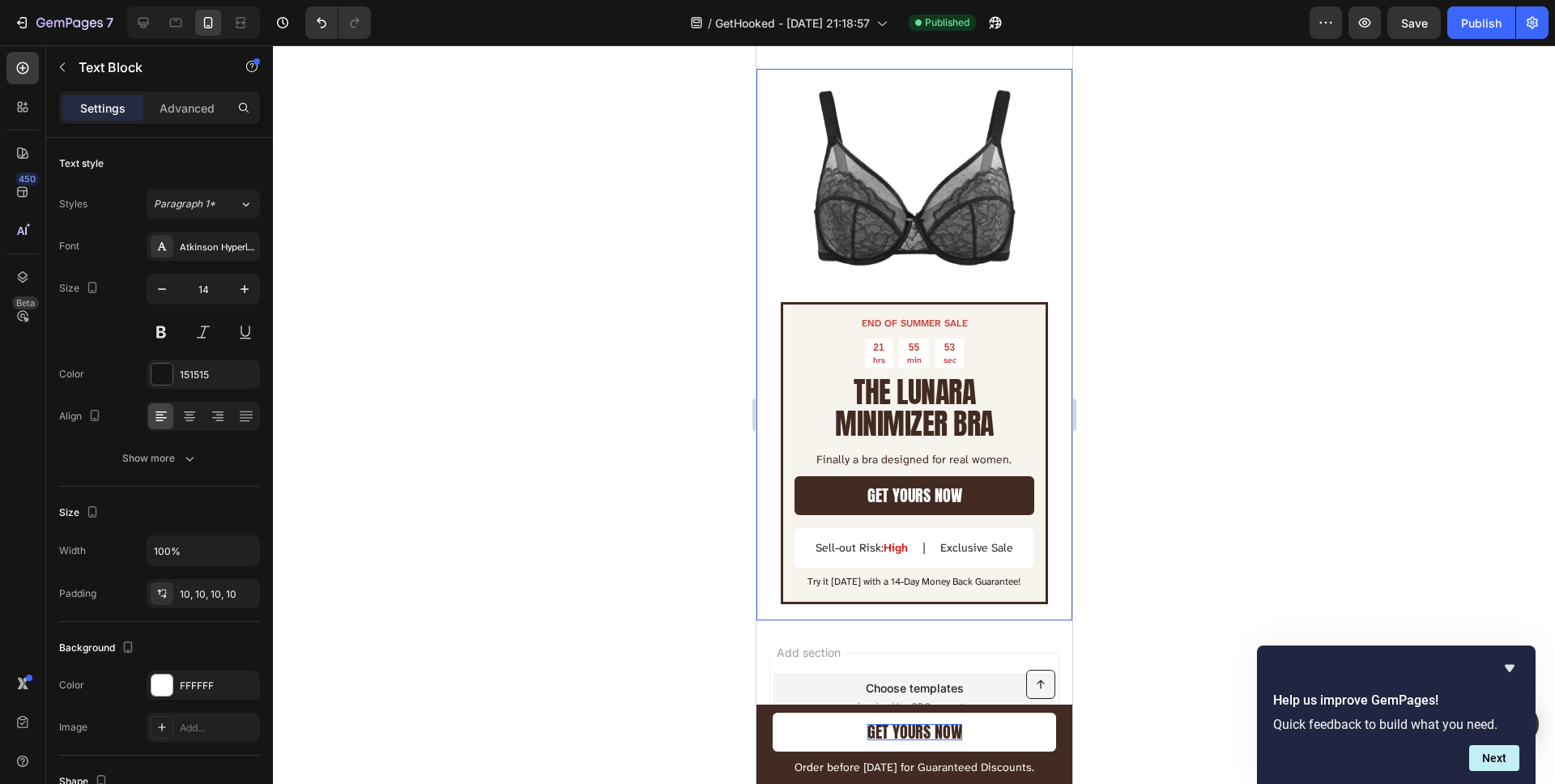
scroll to position [5220, 0]
